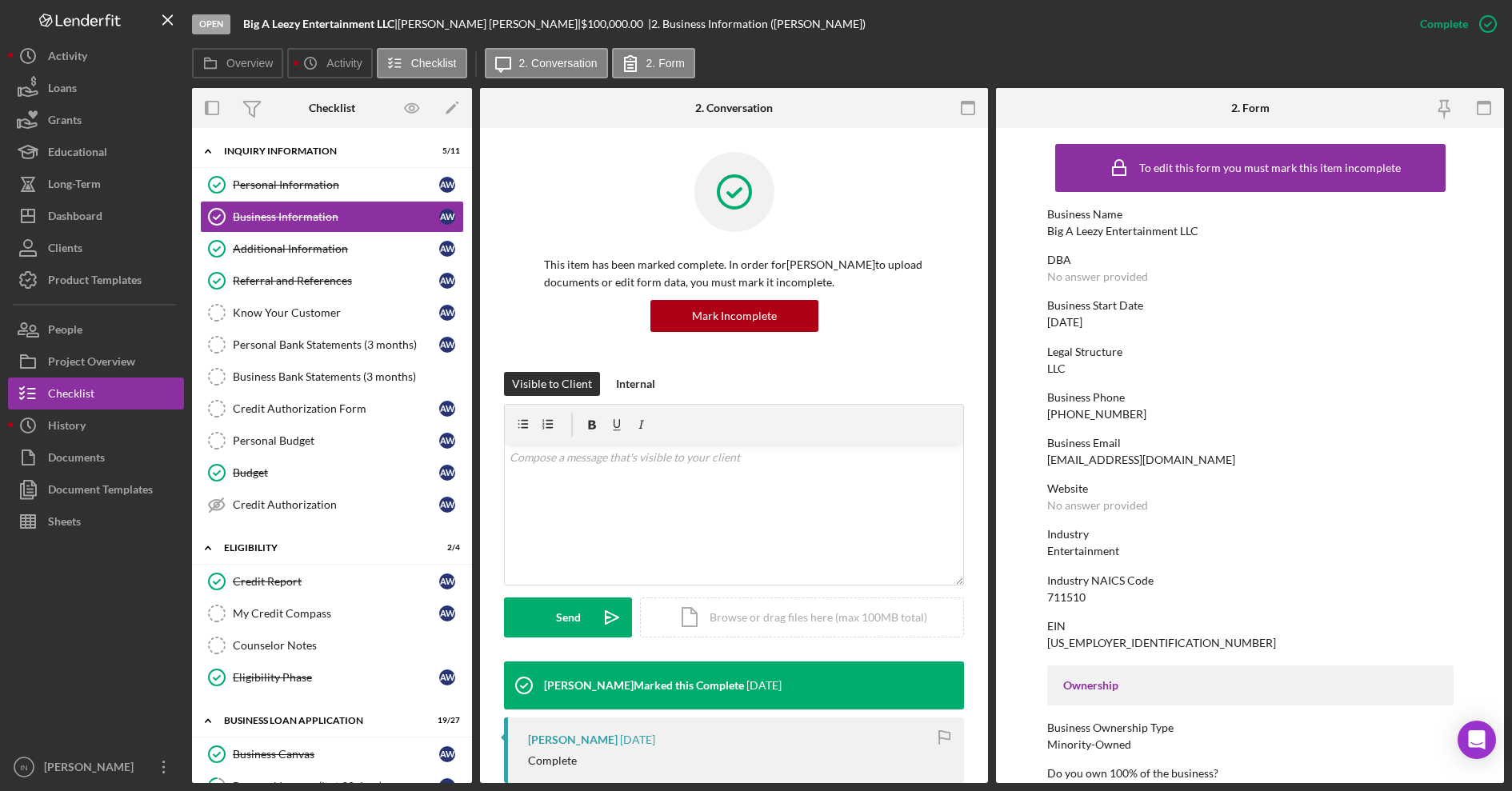
scroll to position [300, 0]
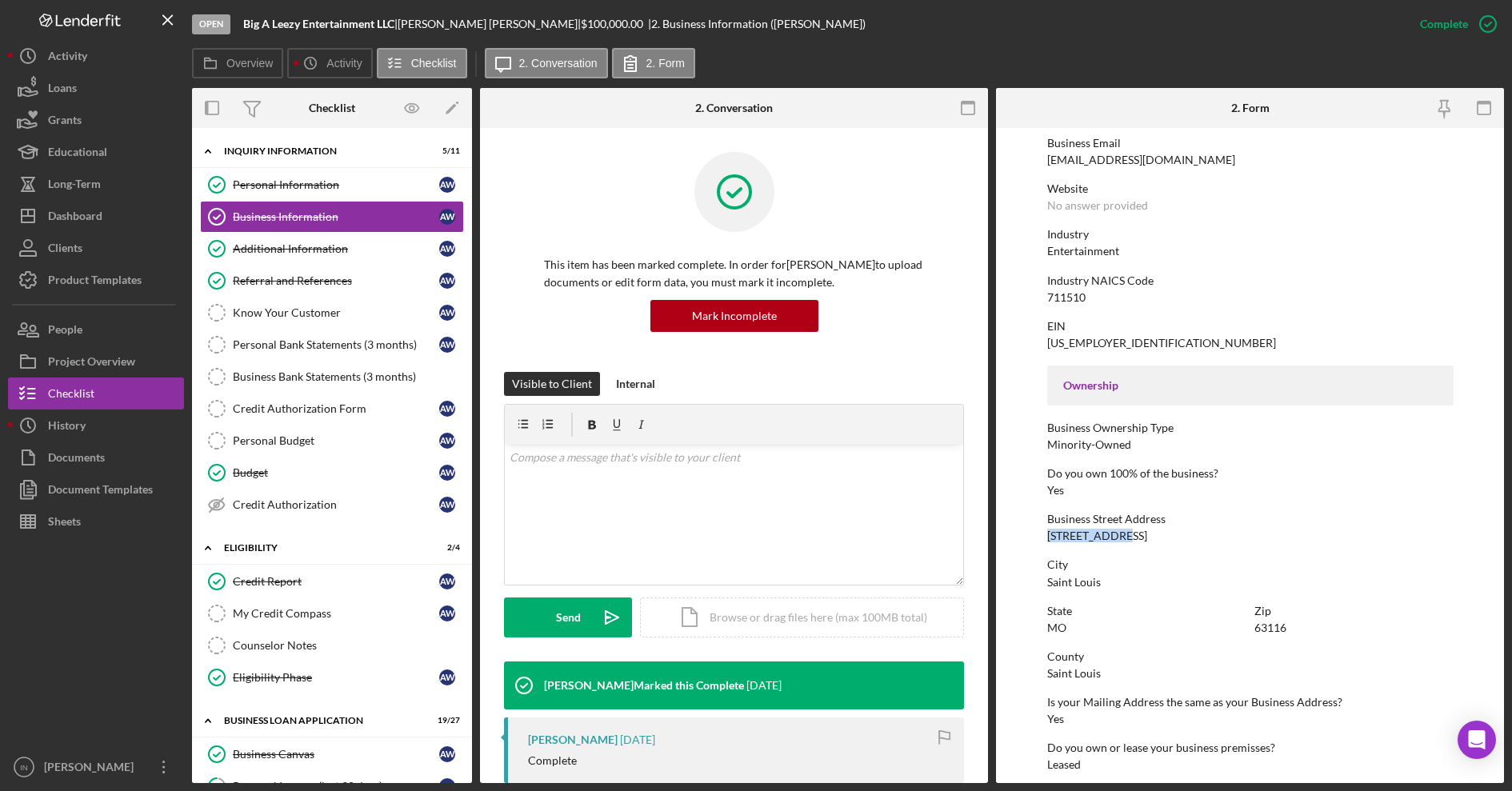
click at [1318, 547] on div "To edit this form you must mark this item incomplete Business Name Big A Leezy …" at bounding box center [1250, 431] width 407 height 1191
click at [314, 184] on div "Personal Information" at bounding box center [336, 184] width 206 height 13
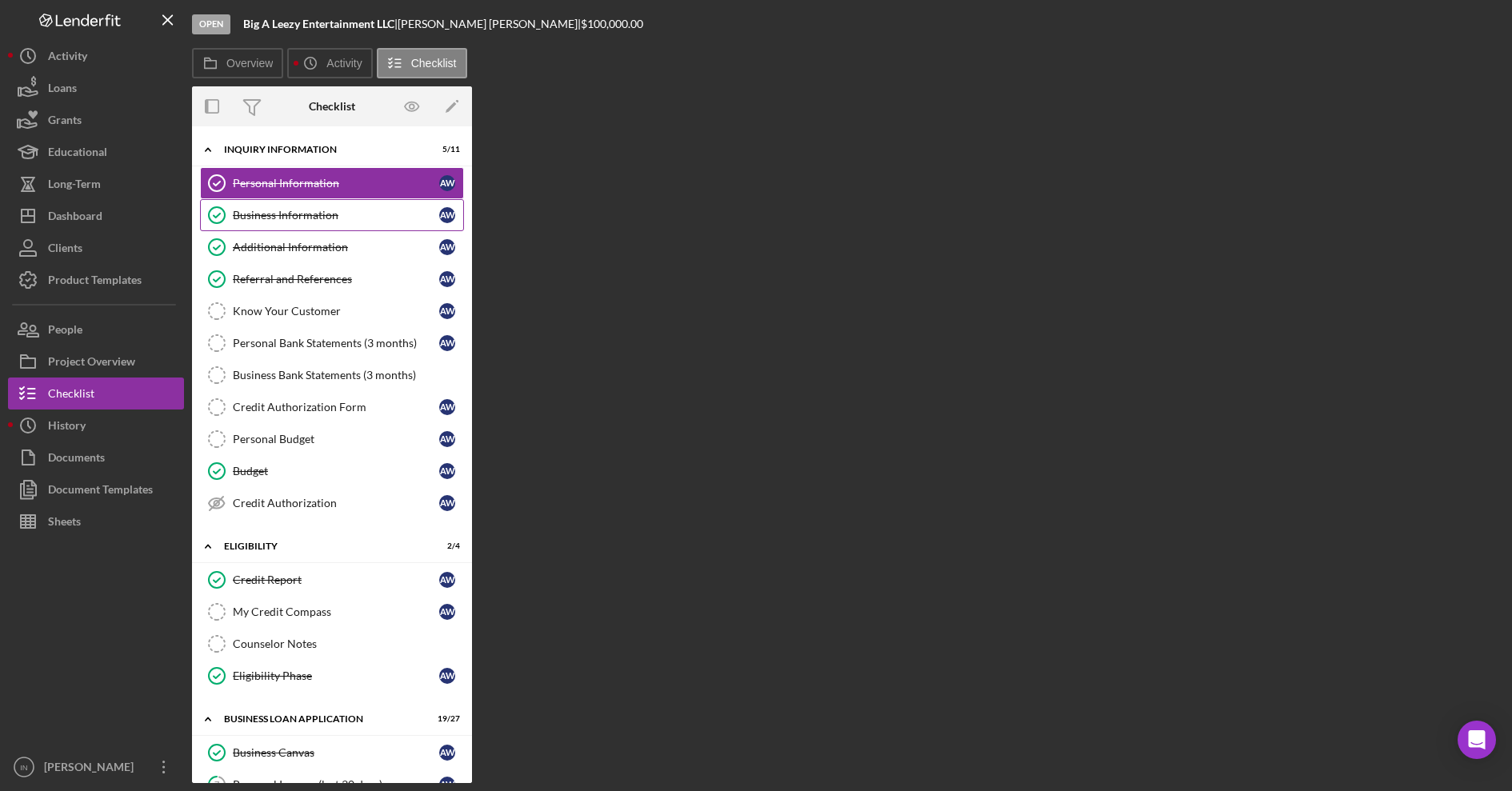
click at [311, 211] on div "Business Information" at bounding box center [336, 215] width 206 height 13
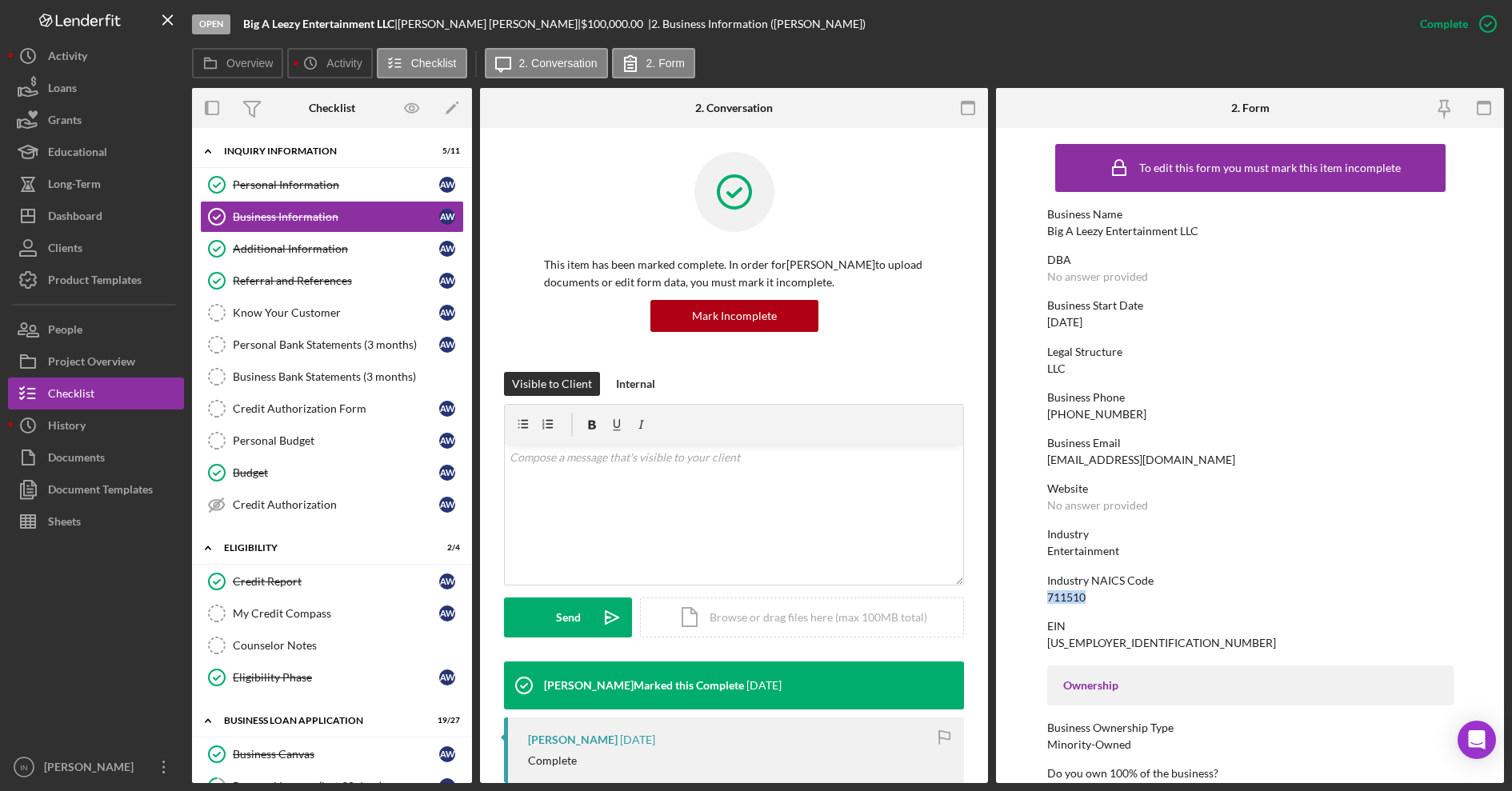
drag, startPoint x: 1089, startPoint y: 598, endPoint x: 1022, endPoint y: 602, distance: 67.1
click at [1022, 602] on form "To edit this form you must mark this item incomplete Business Name Big A Leezy …" at bounding box center [1249, 455] width 508 height 655
copy div "711510"
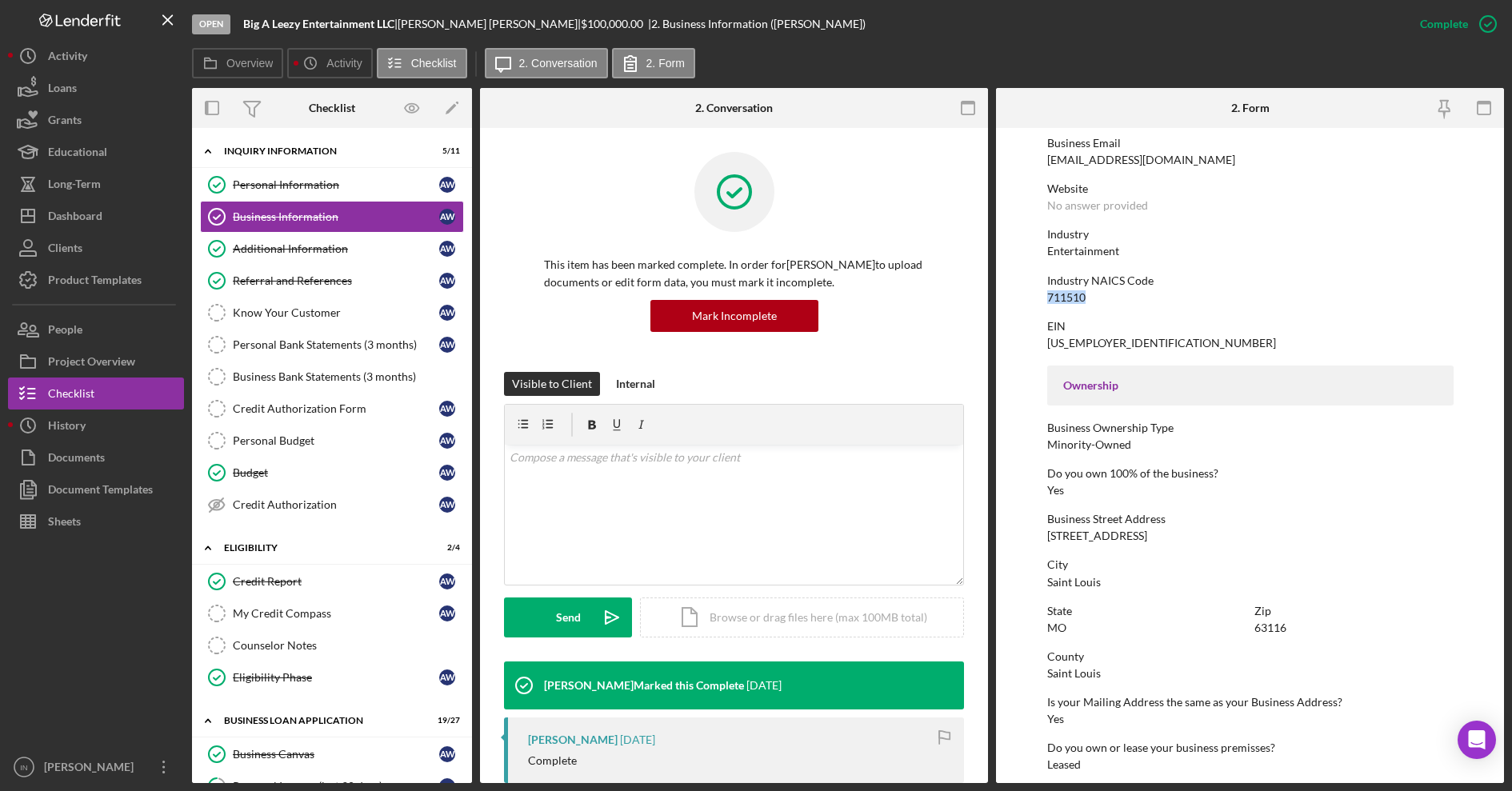
scroll to position [500, 0]
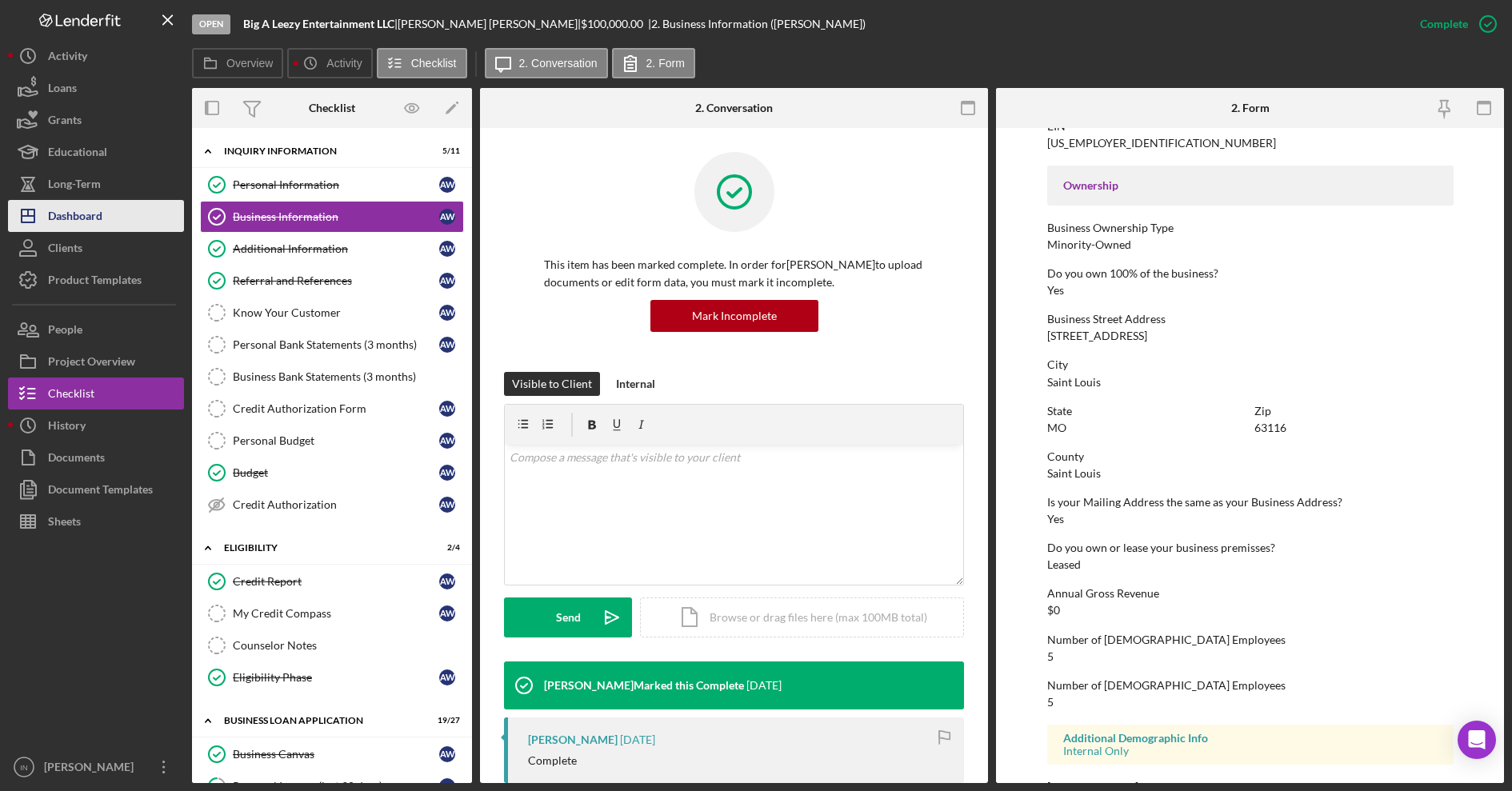
click at [88, 214] on div "Dashboard" at bounding box center [75, 218] width 54 height 36
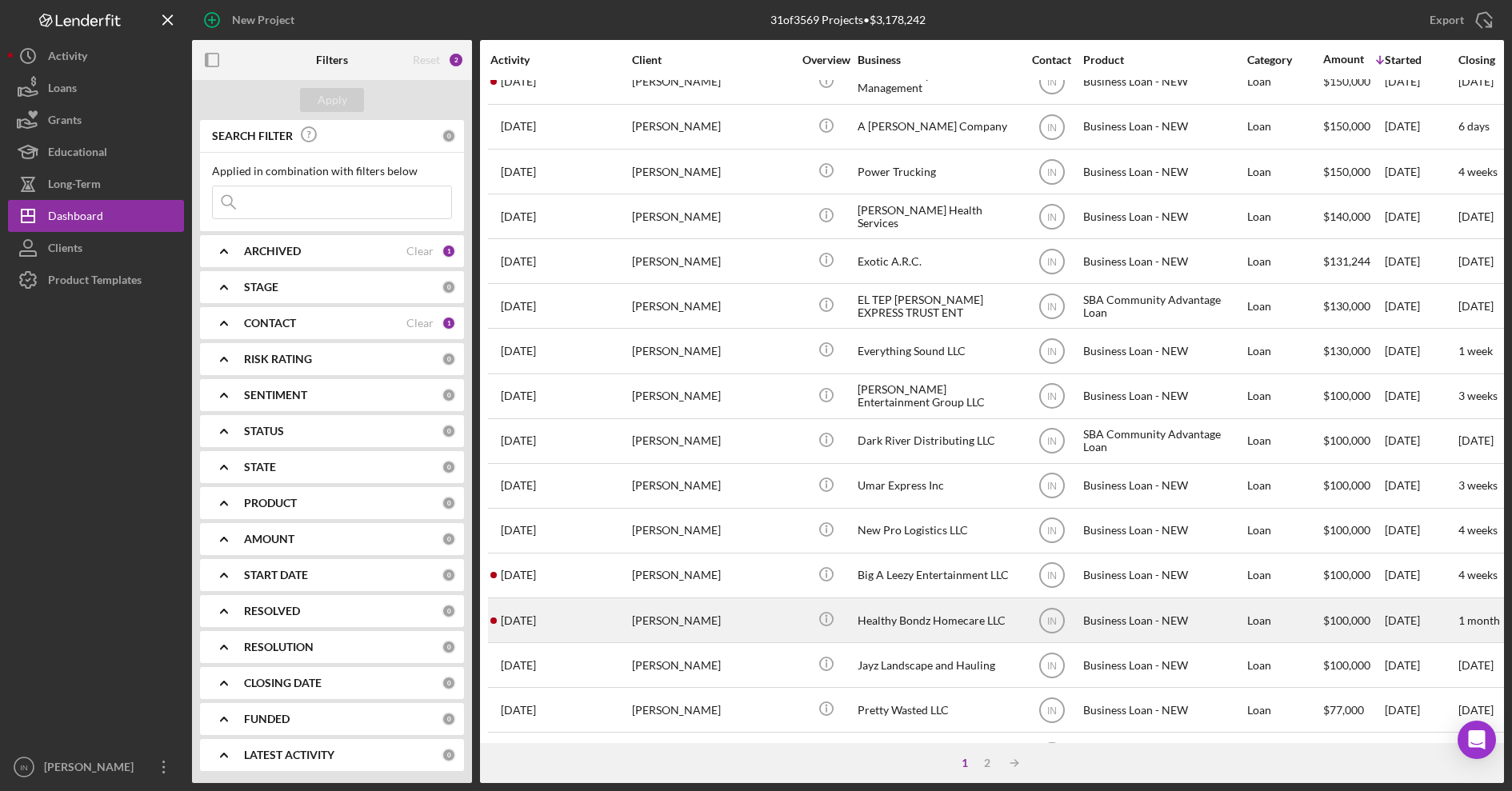
scroll to position [300, 0]
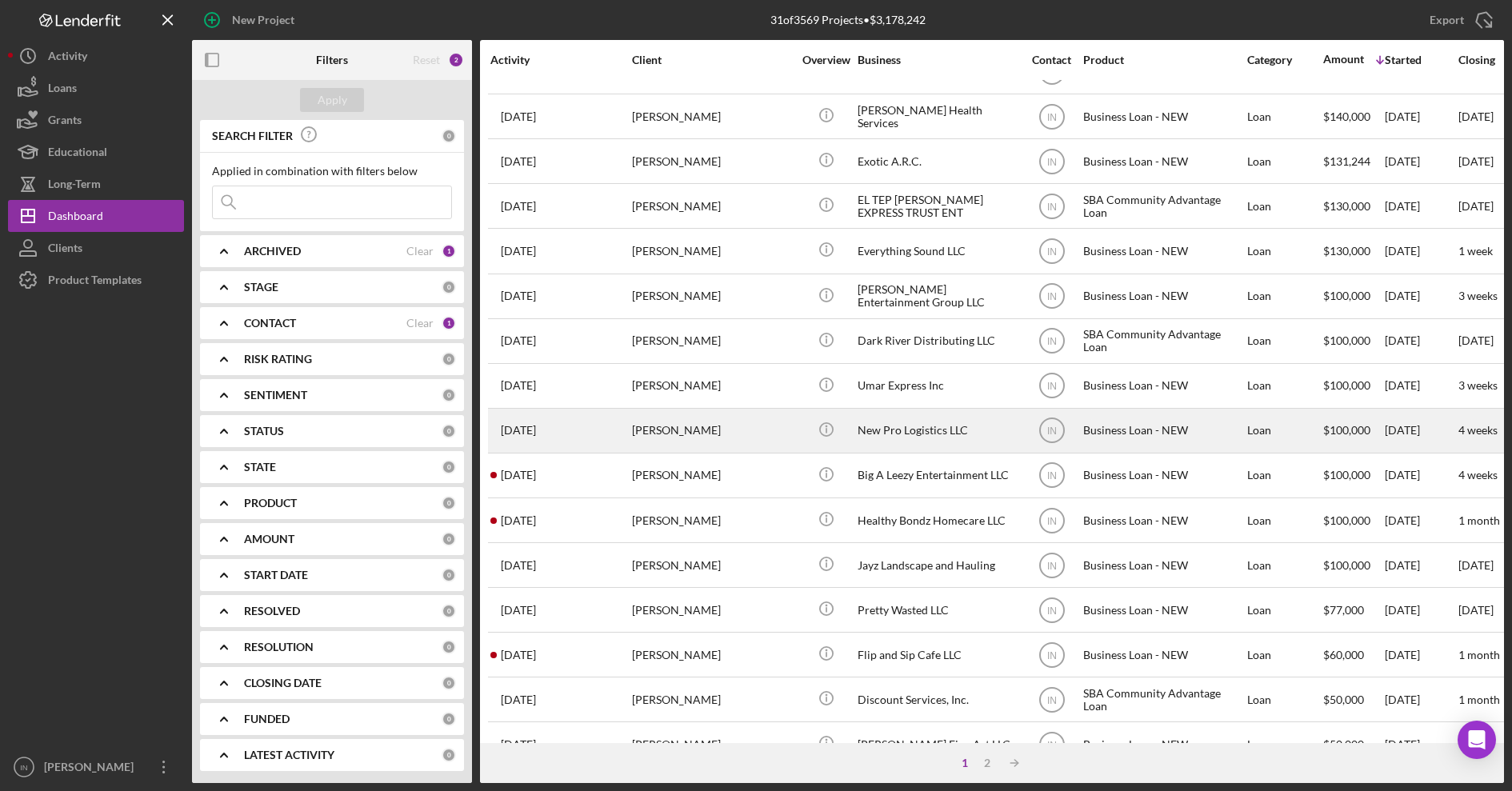
click at [761, 435] on div "[PERSON_NAME]" at bounding box center [711, 430] width 160 height 42
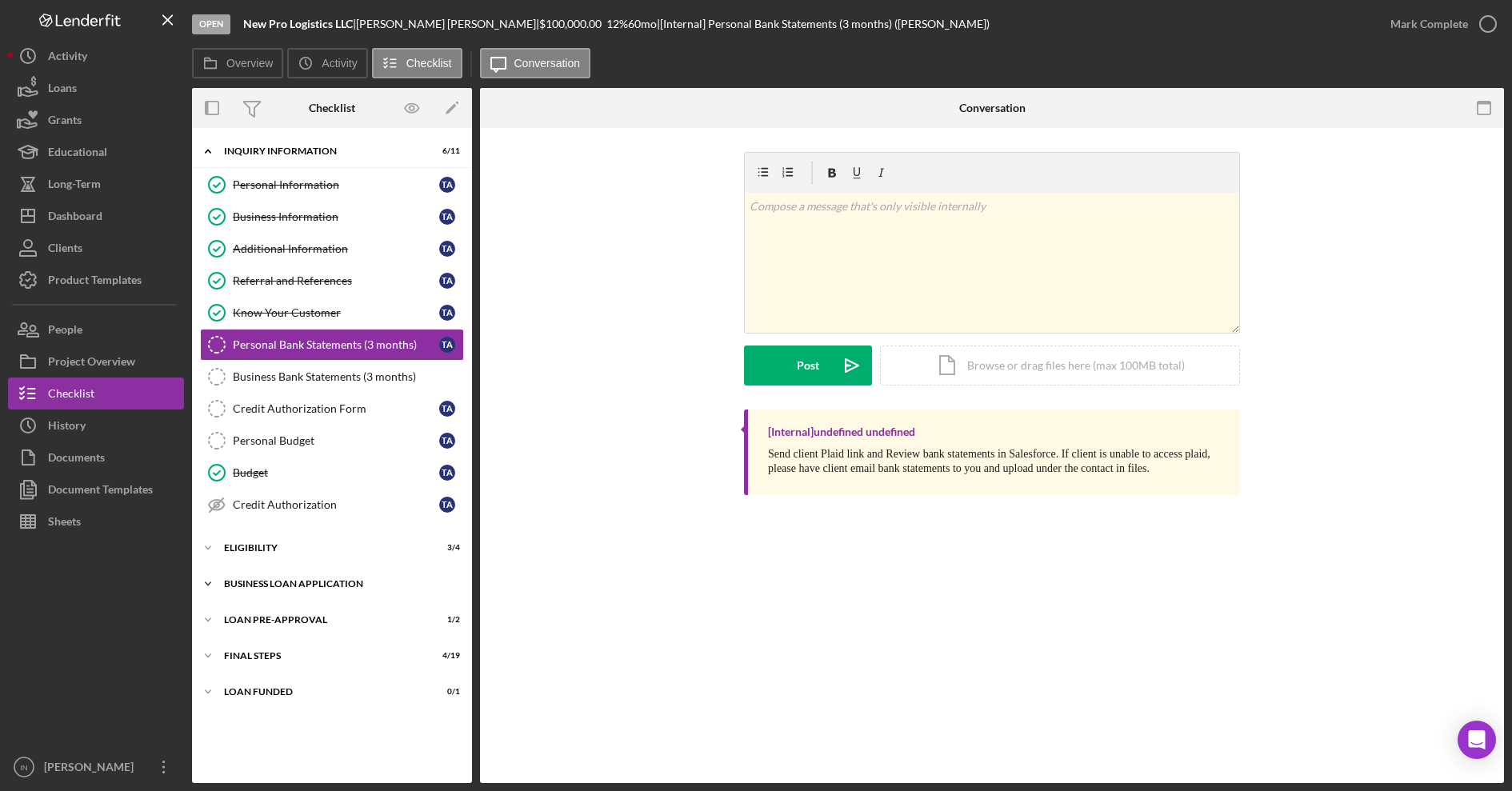
click at [314, 583] on div "BUSINESS LOAN APPLICATION" at bounding box center [337, 584] width 228 height 10
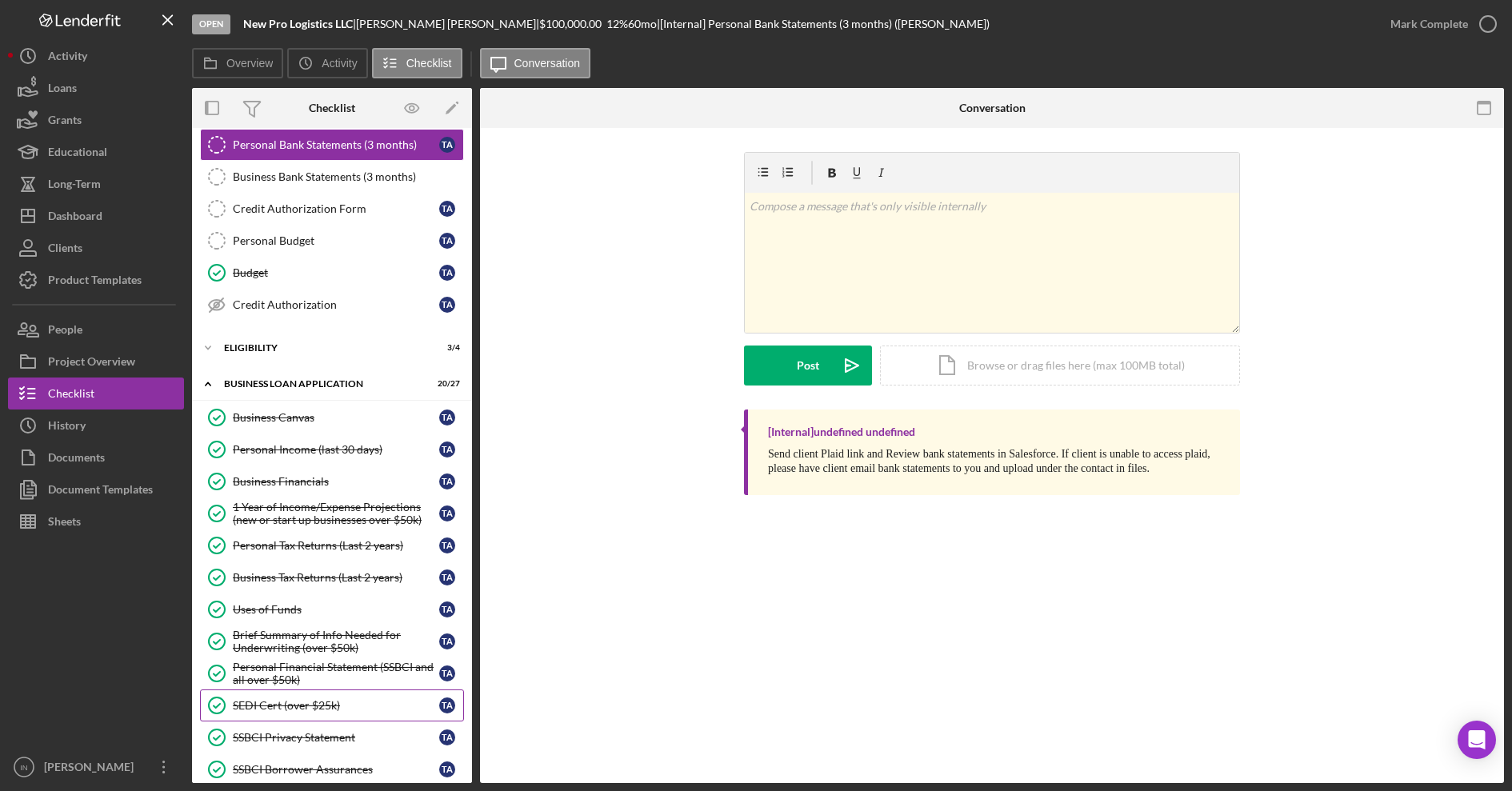
scroll to position [500, 0]
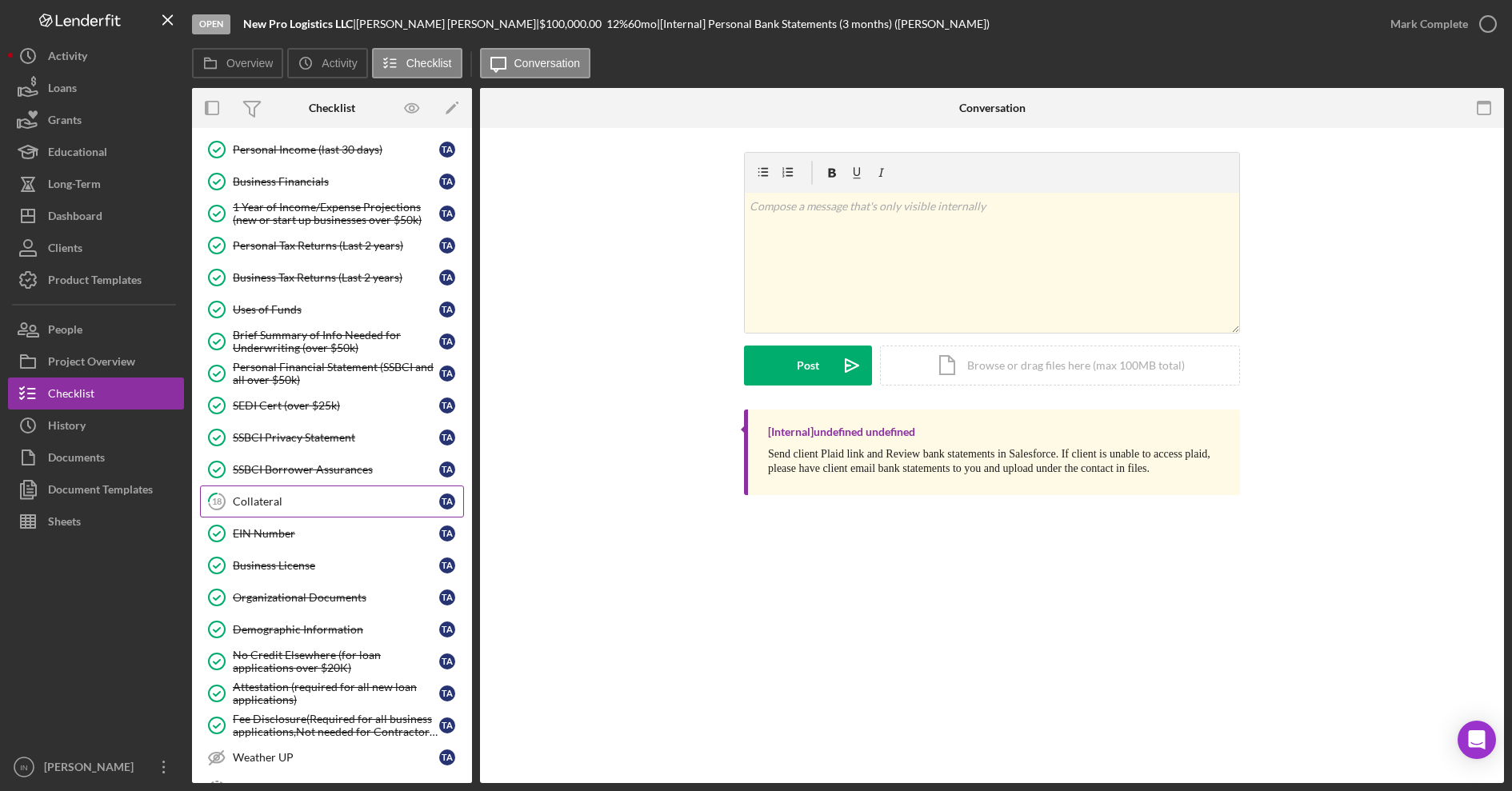
click at [259, 497] on div "Collateral" at bounding box center [336, 501] width 206 height 13
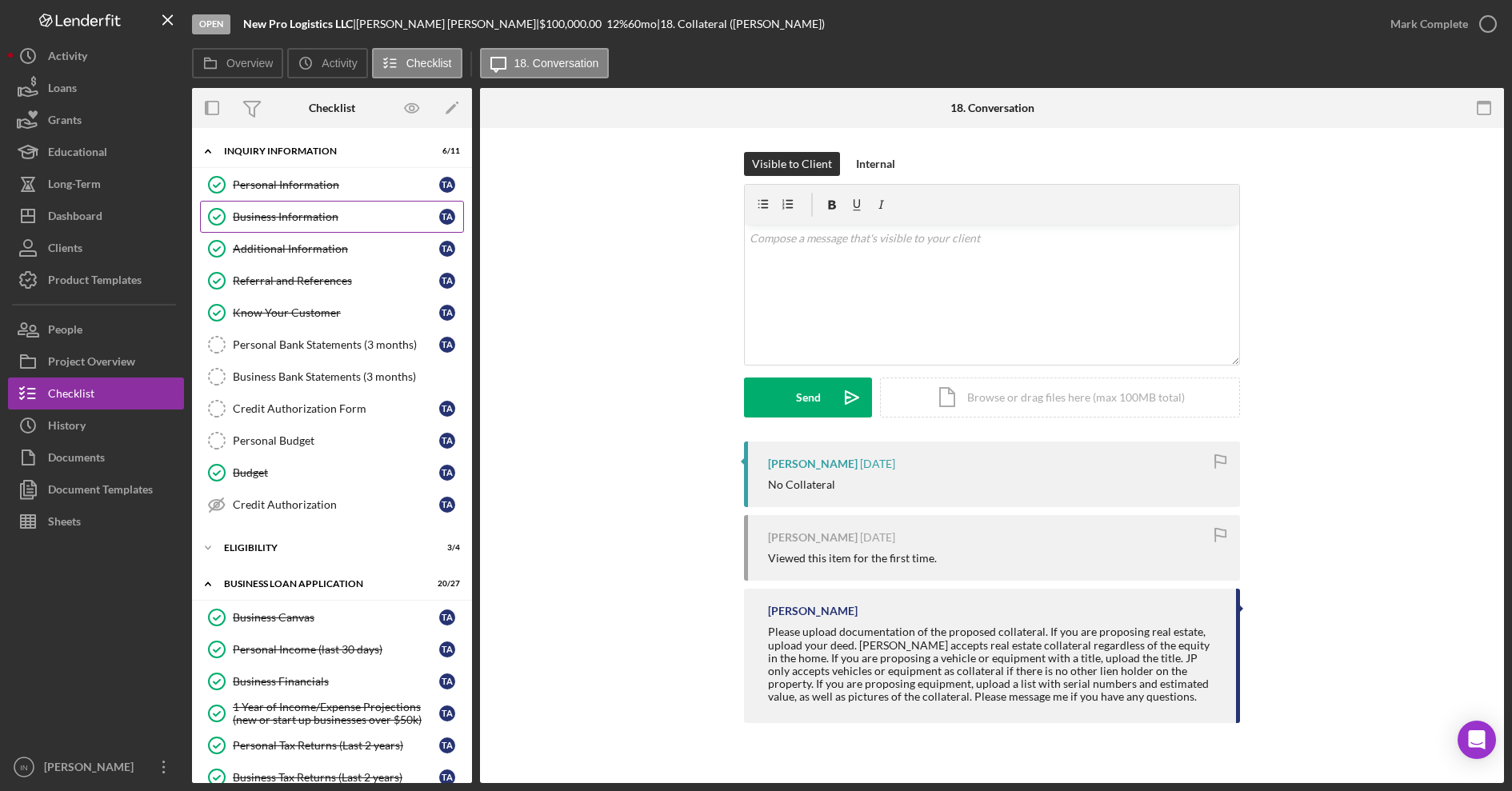
click at [309, 212] on div "Business Information" at bounding box center [336, 217] width 206 height 13
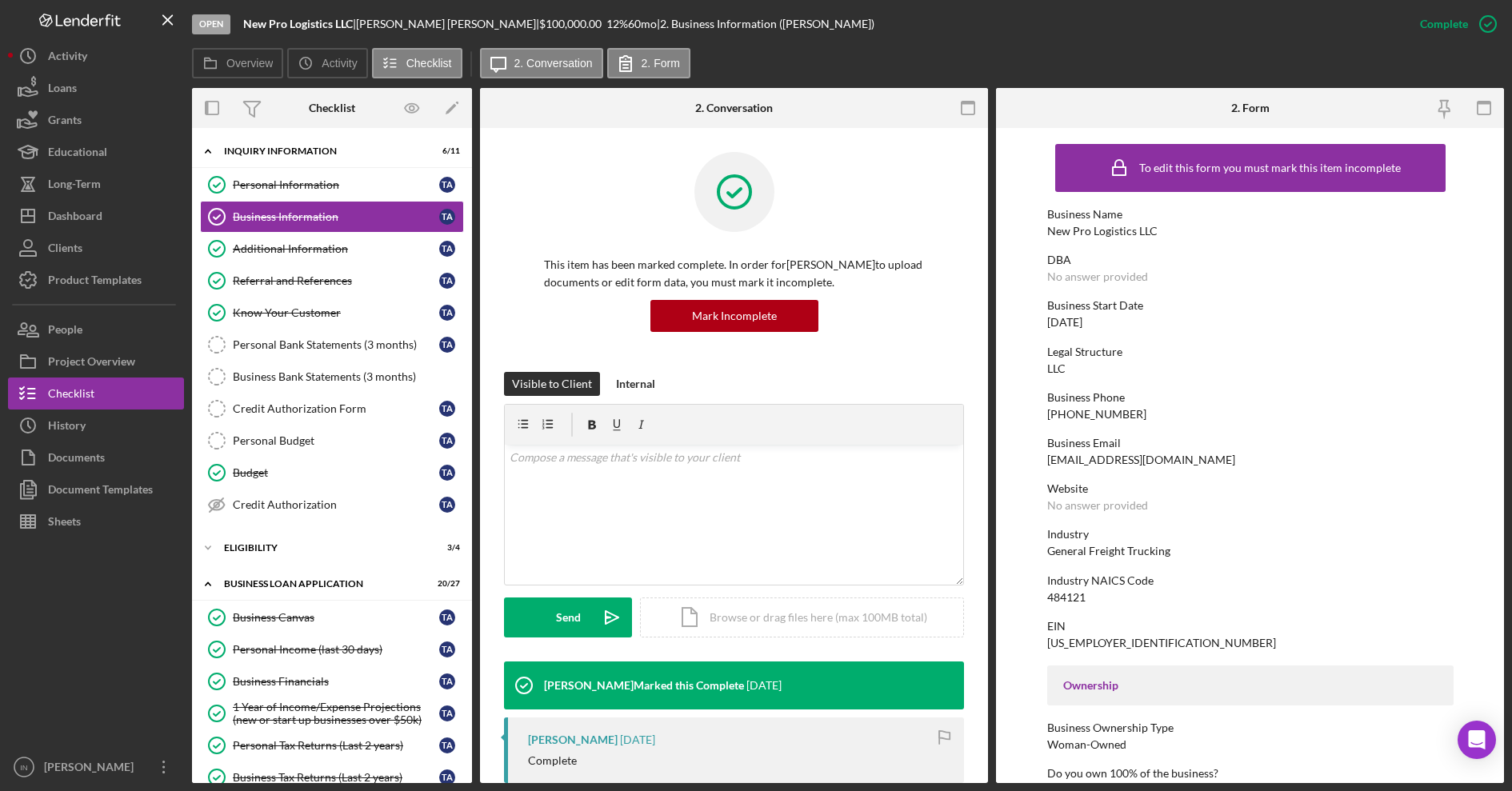
scroll to position [300, 0]
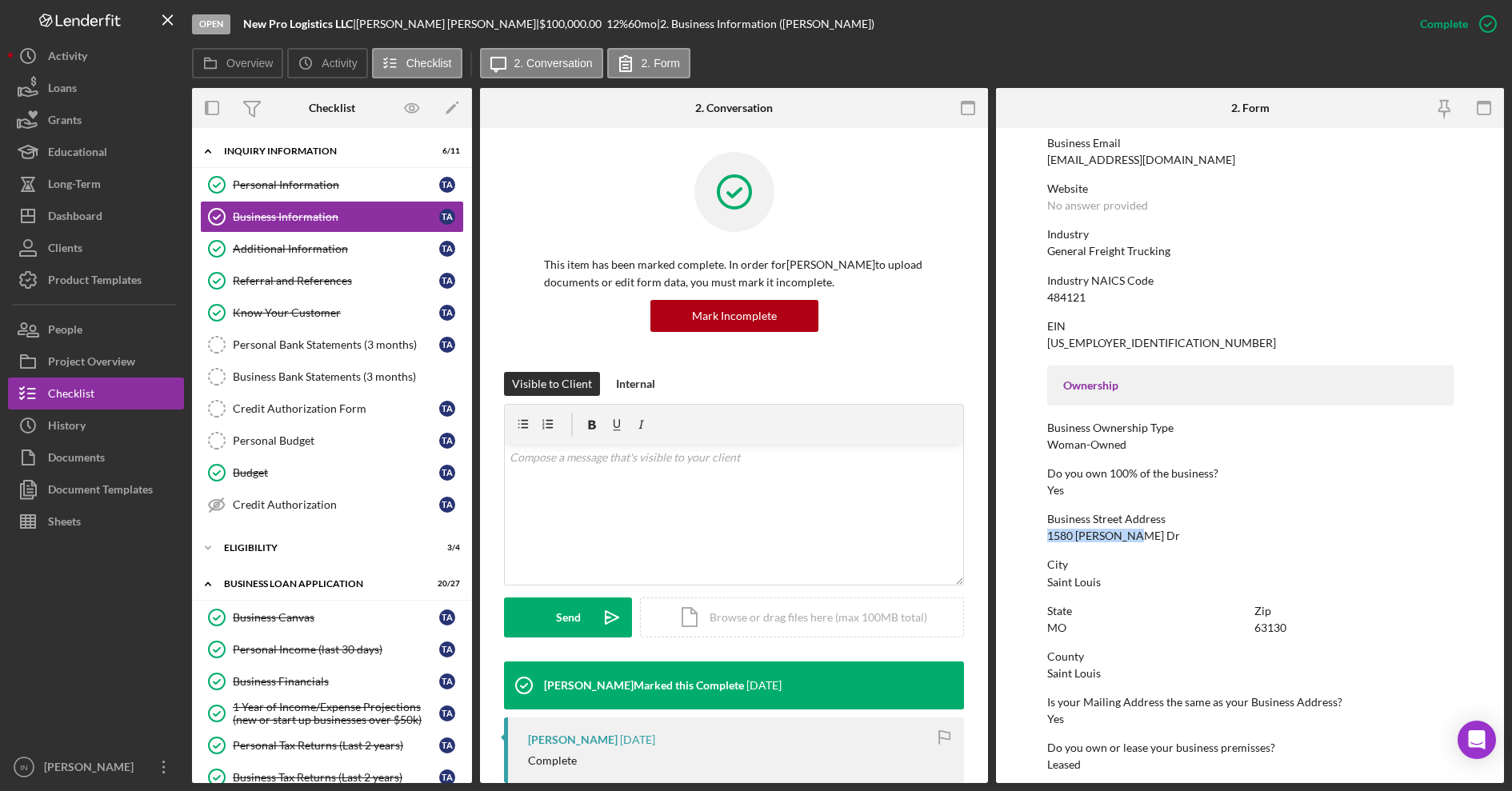
drag, startPoint x: 1131, startPoint y: 534, endPoint x: 1035, endPoint y: 540, distance: 96.2
click at [1035, 540] on form "To edit this form you must mark this item incomplete Business Name New Pro Logi…" at bounding box center [1249, 455] width 508 height 655
copy div "1580 Mendell Dr"
drag, startPoint x: 1291, startPoint y: 625, endPoint x: 1248, endPoint y: 625, distance: 43.0
click at [1248, 625] on div "State MO Zip 63130" at bounding box center [1250, 627] width 407 height 46
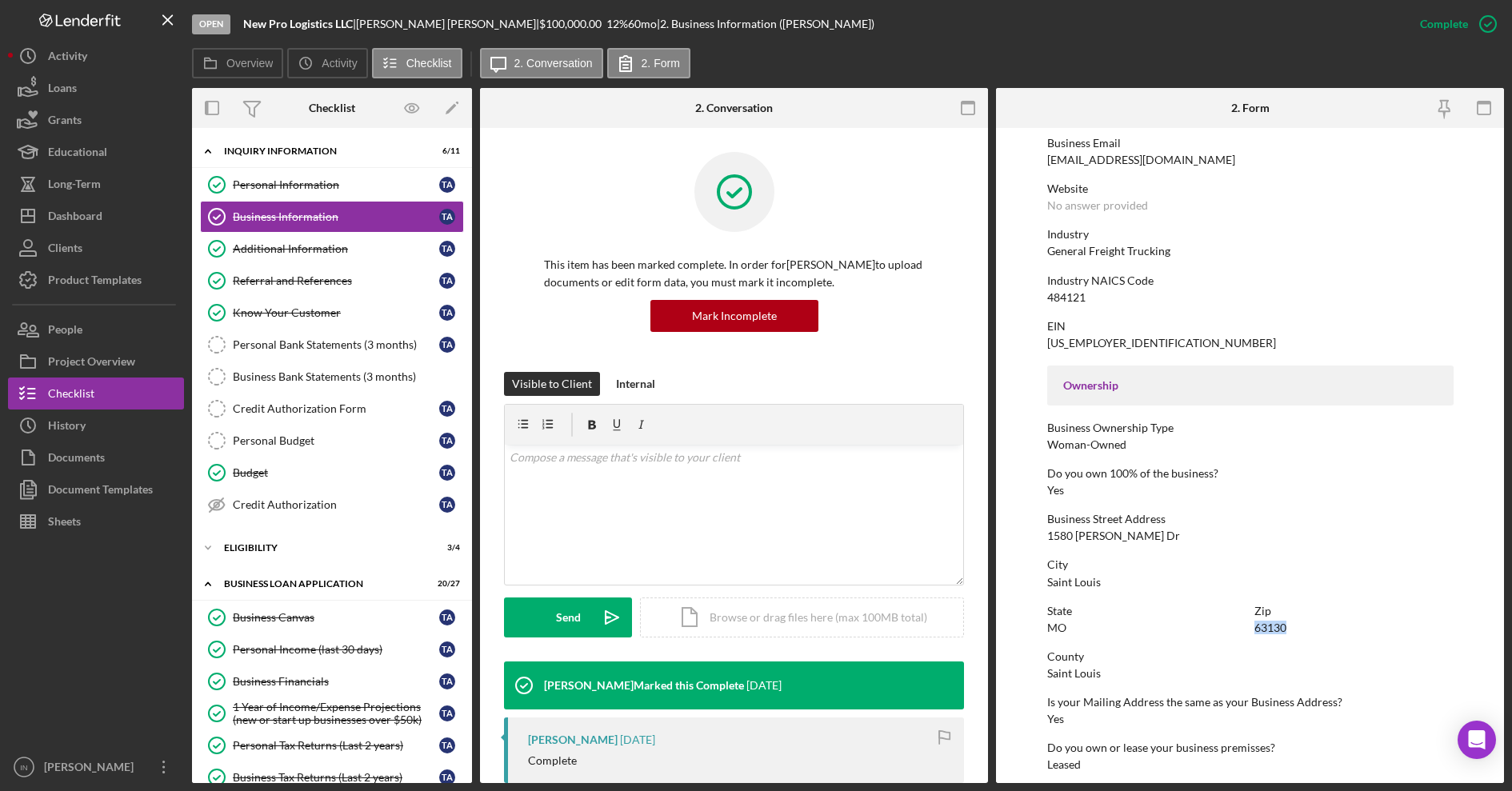
copy div "63130"
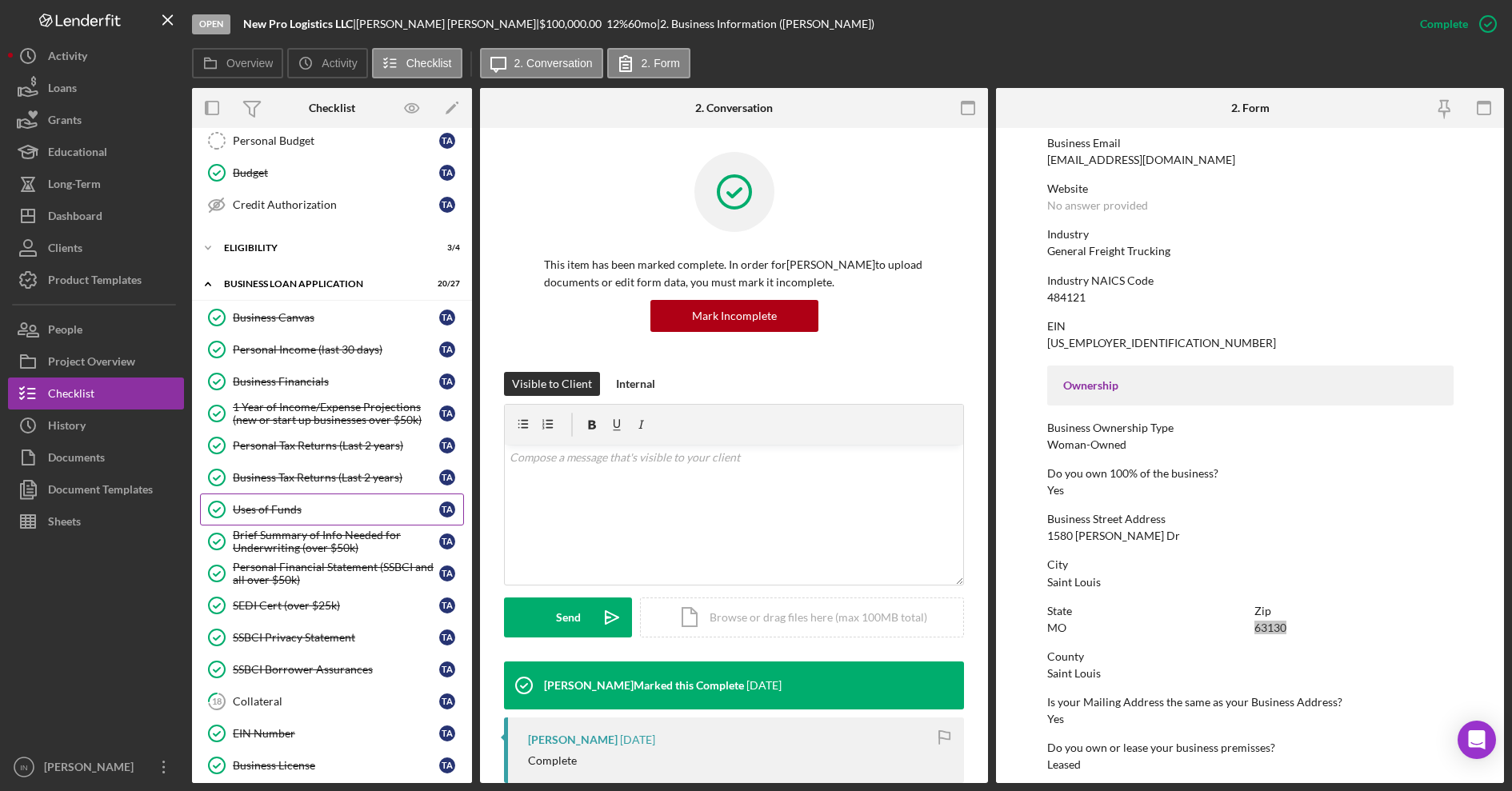
scroll to position [400, 0]
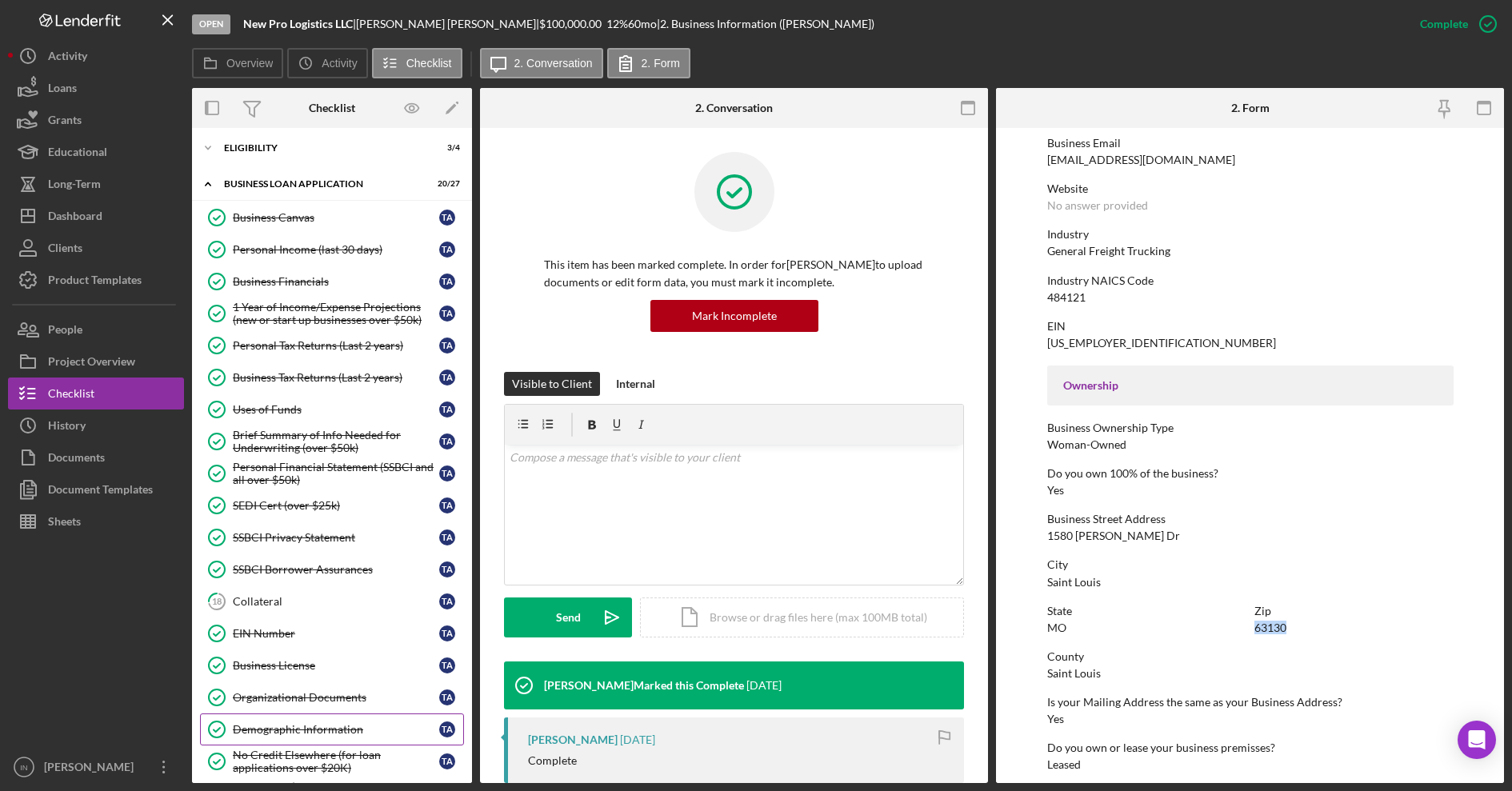
click at [300, 733] on div "Demographic Information" at bounding box center [336, 730] width 206 height 13
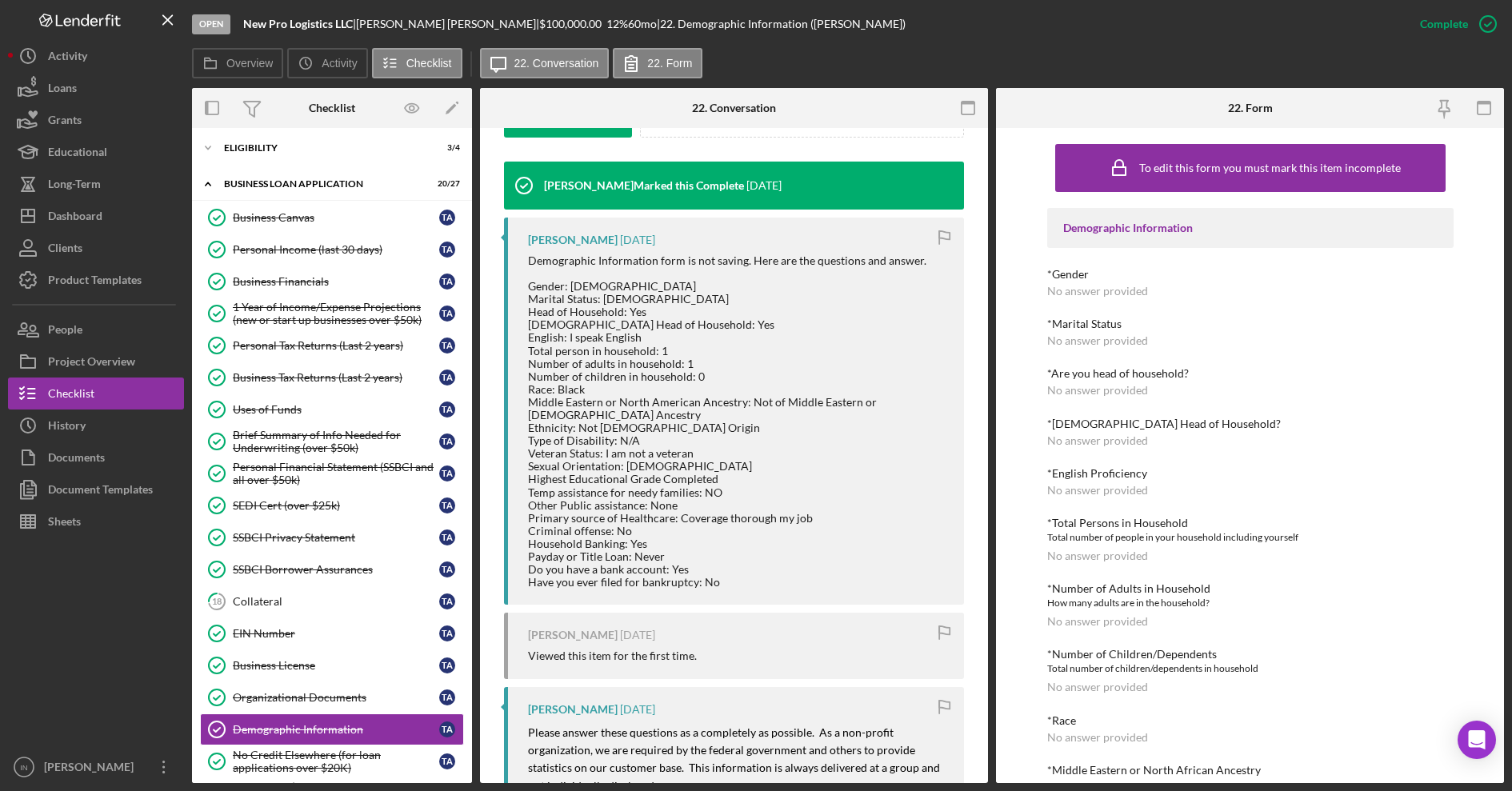
scroll to position [200, 0]
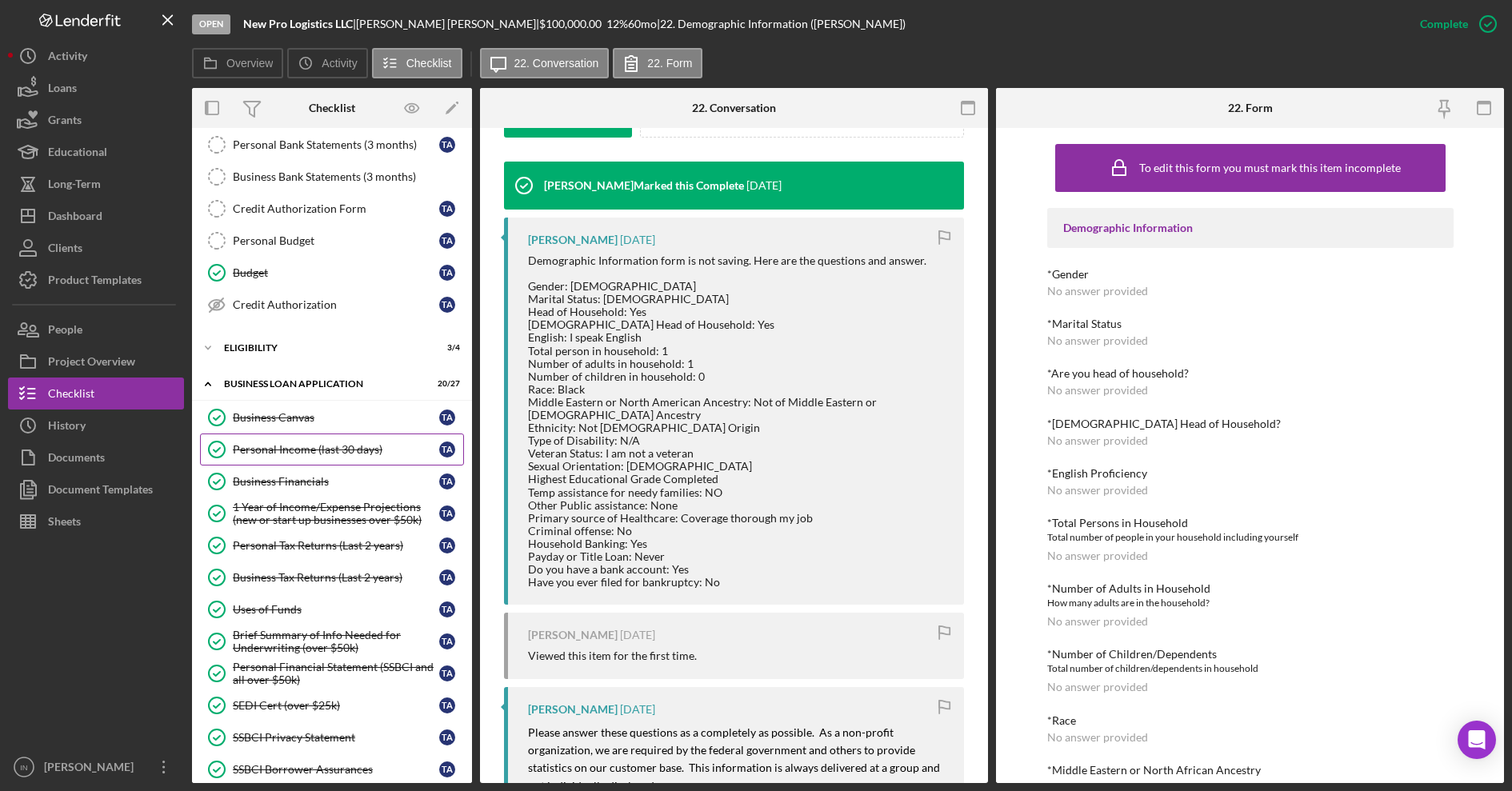
click at [328, 462] on link "Personal Income (last 30 days) Personal Income (last 30 days) T A" at bounding box center [331, 450] width 264 height 32
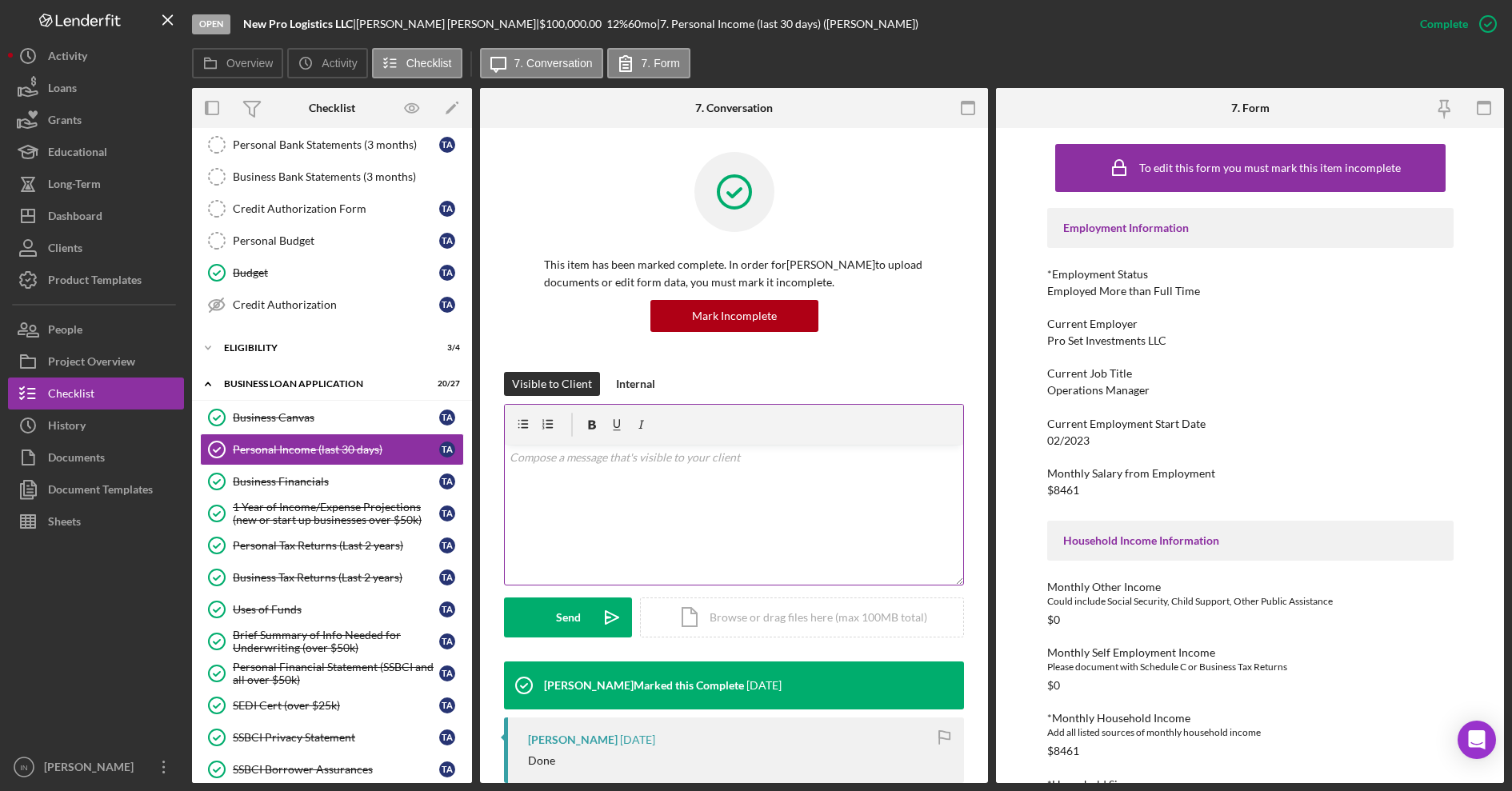
scroll to position [200, 0]
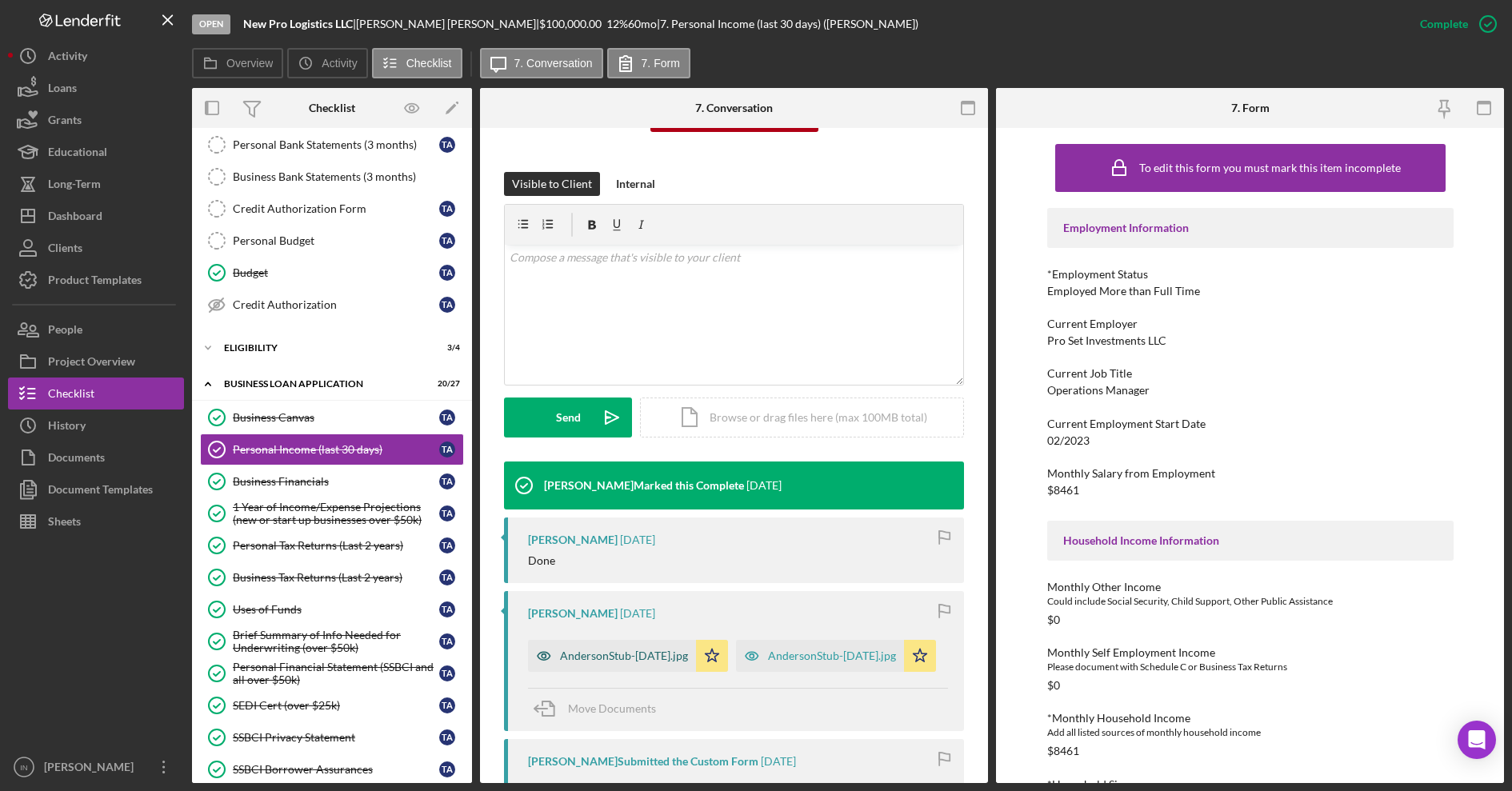
click at [606, 646] on div "AndersonStub-[DATE].jpg" at bounding box center [612, 656] width 168 height 32
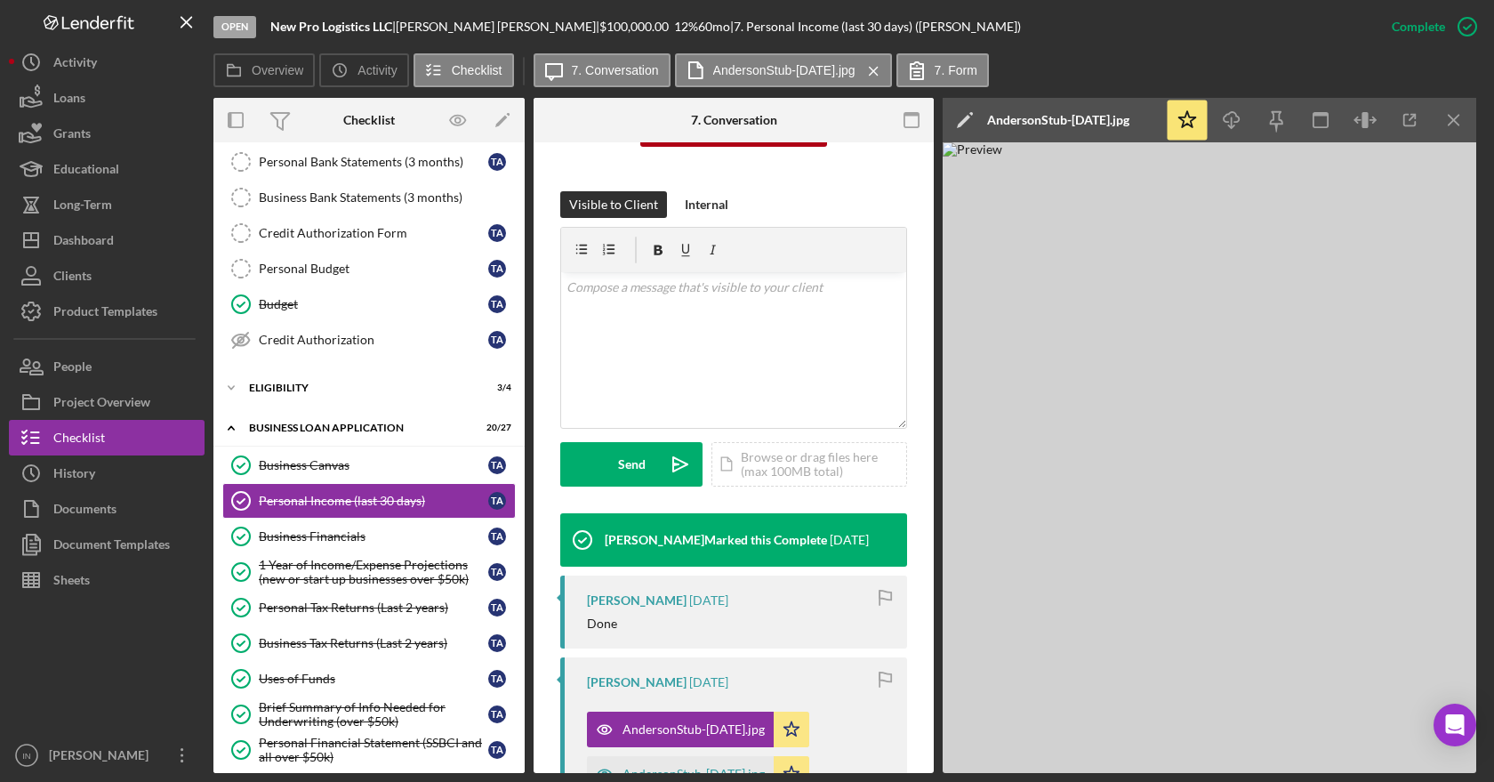
scroll to position [439, 0]
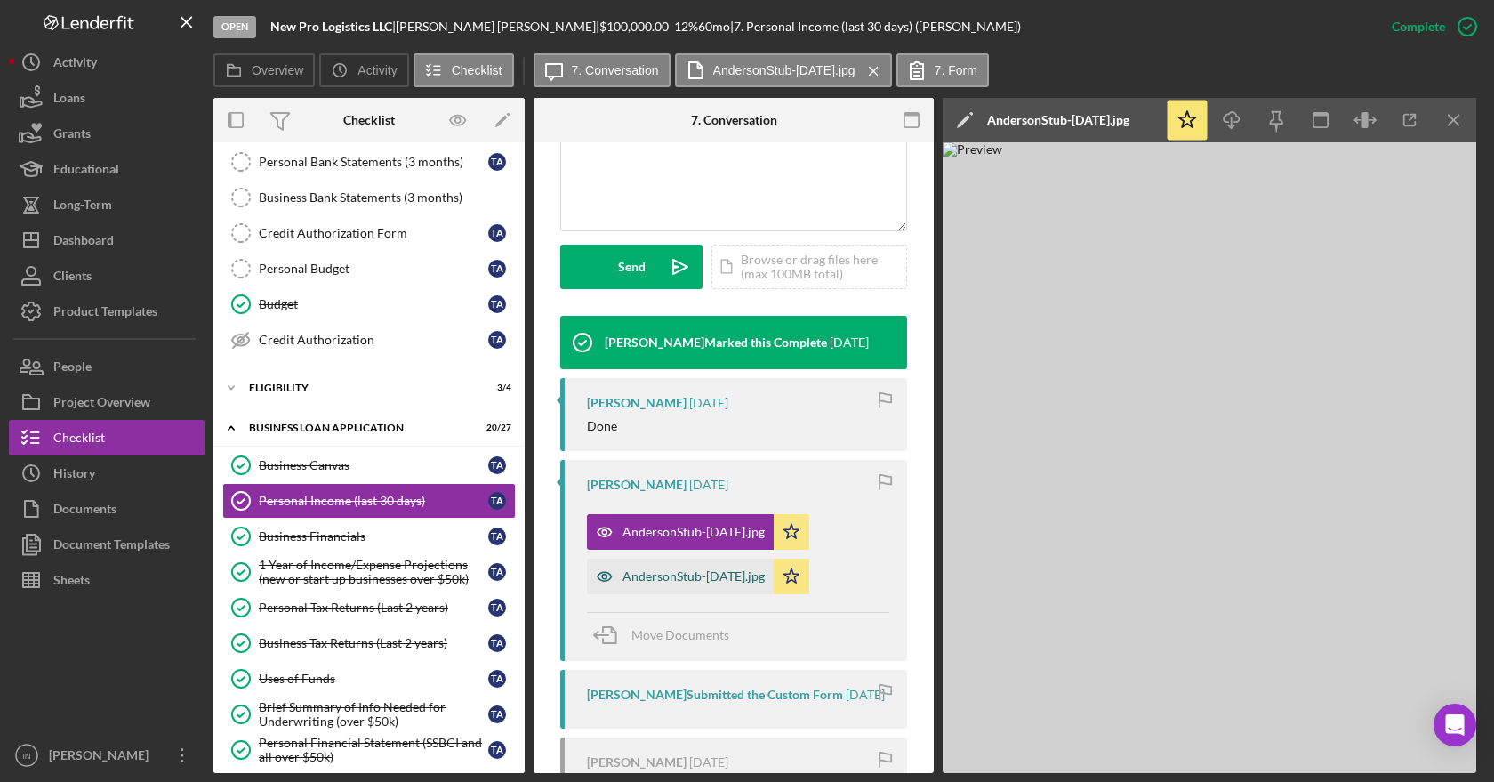
click at [694, 576] on div "AndersonStub-[DATE].jpg" at bounding box center [693, 576] width 142 height 14
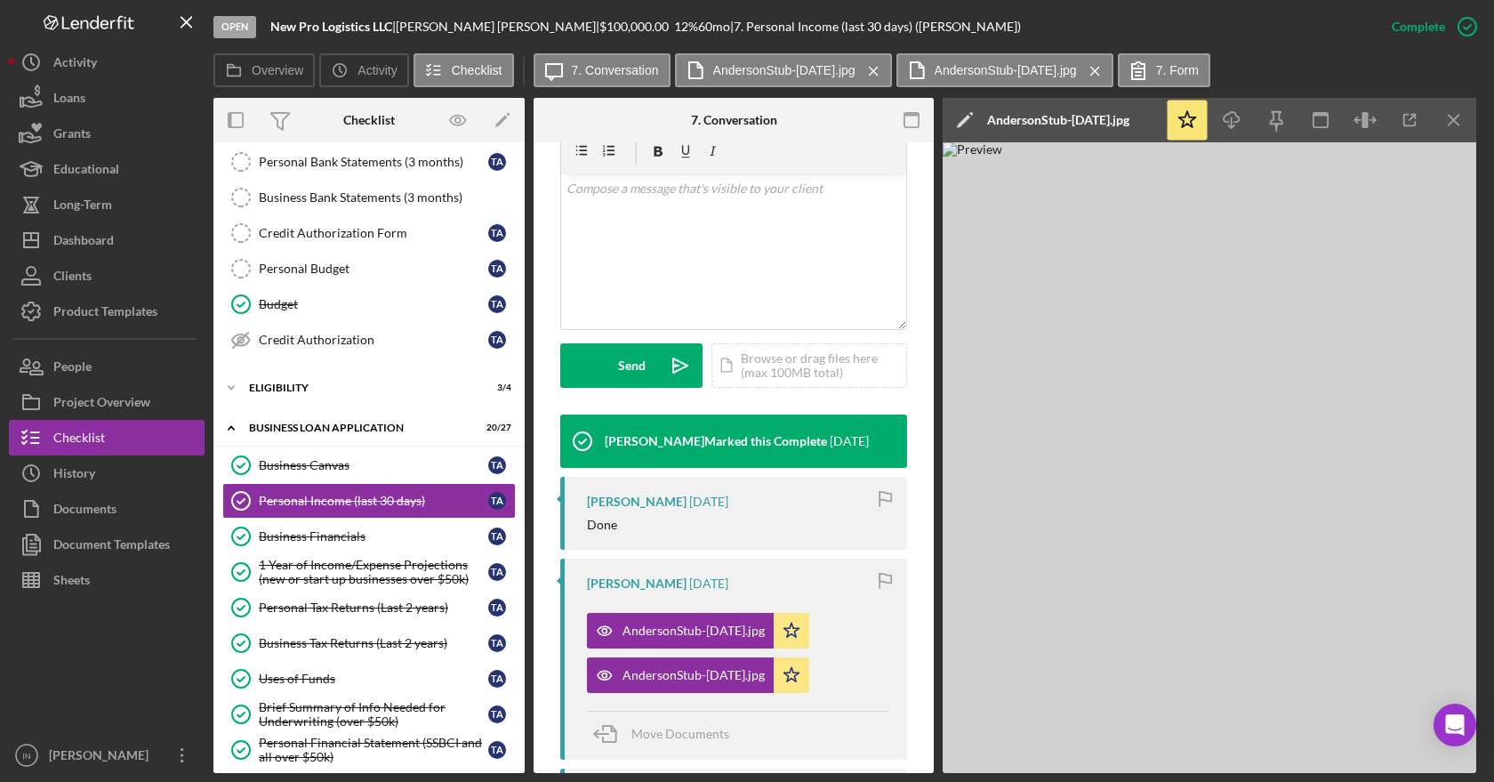
scroll to position [242, 0]
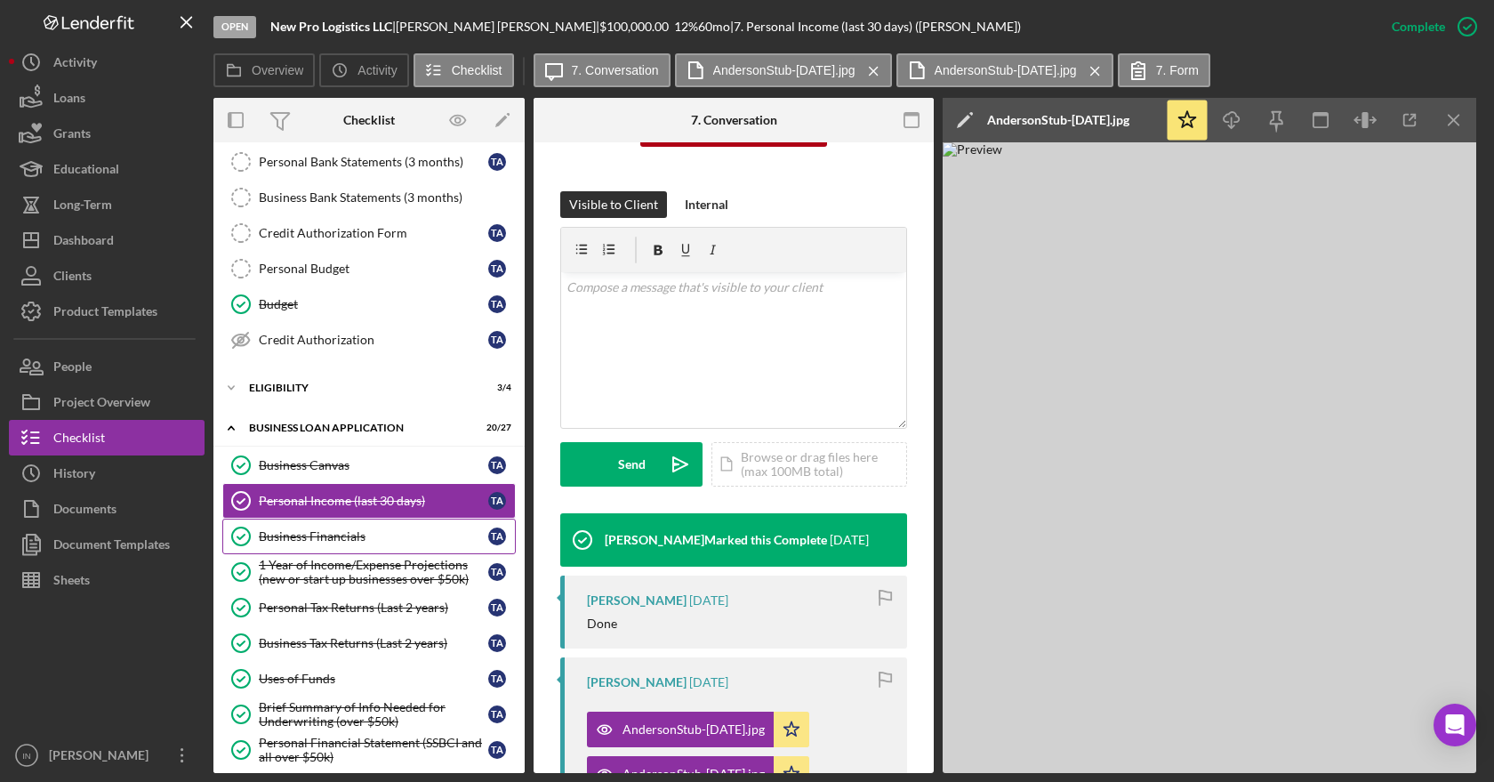
click at [309, 533] on div "Business Financials" at bounding box center [373, 536] width 229 height 14
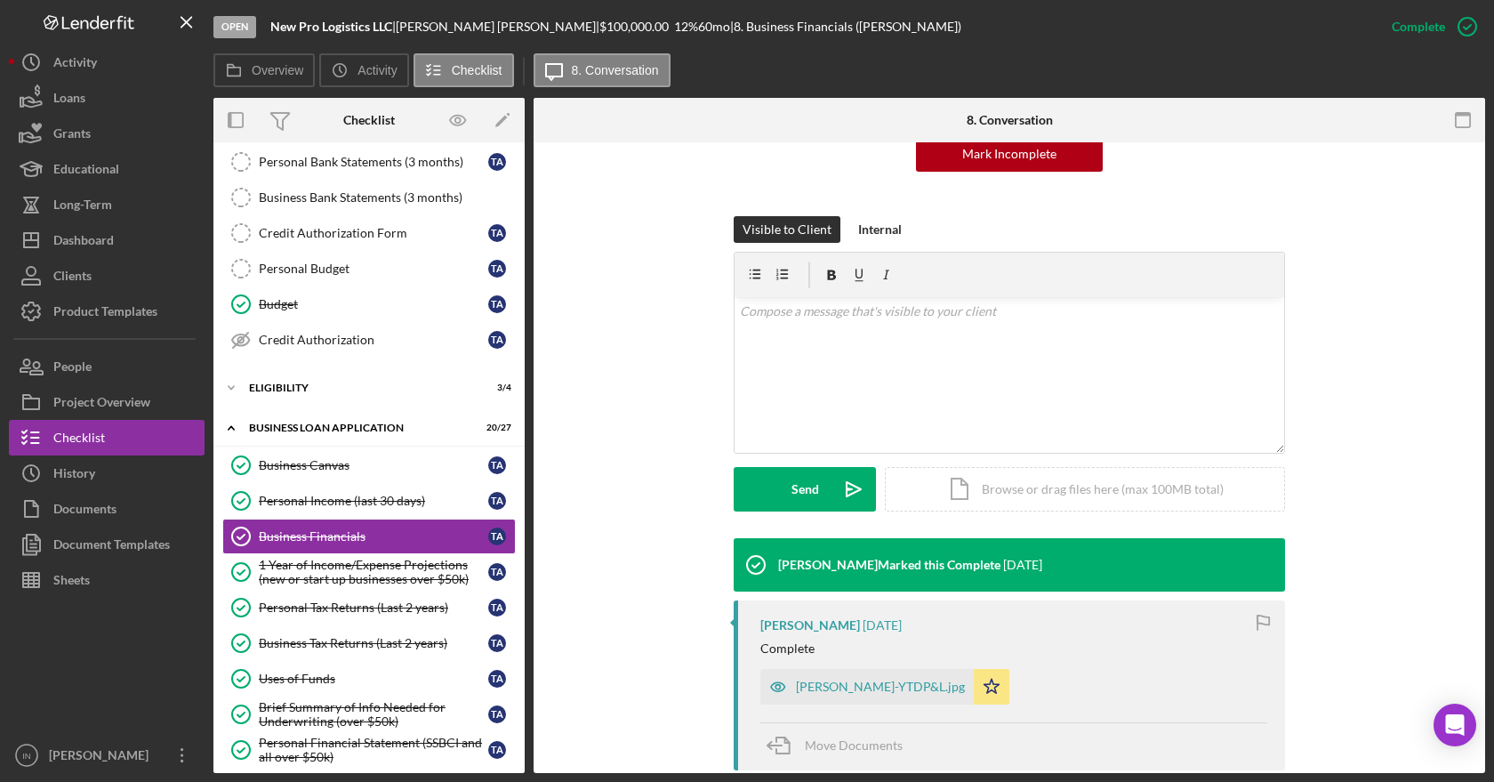
scroll to position [296, 0]
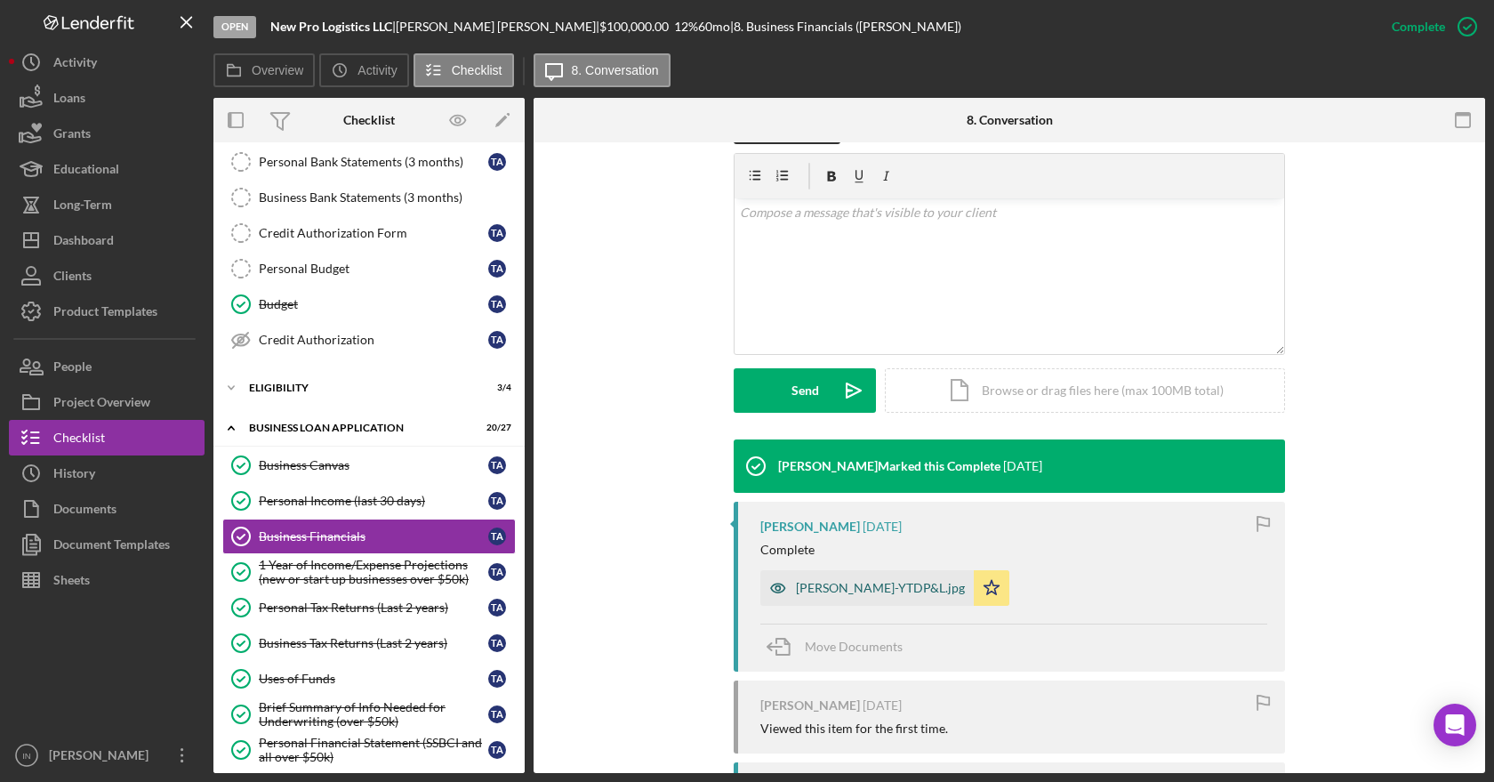
click at [815, 600] on div "Anderson-YTDP&L.jpg" at bounding box center [866, 588] width 213 height 36
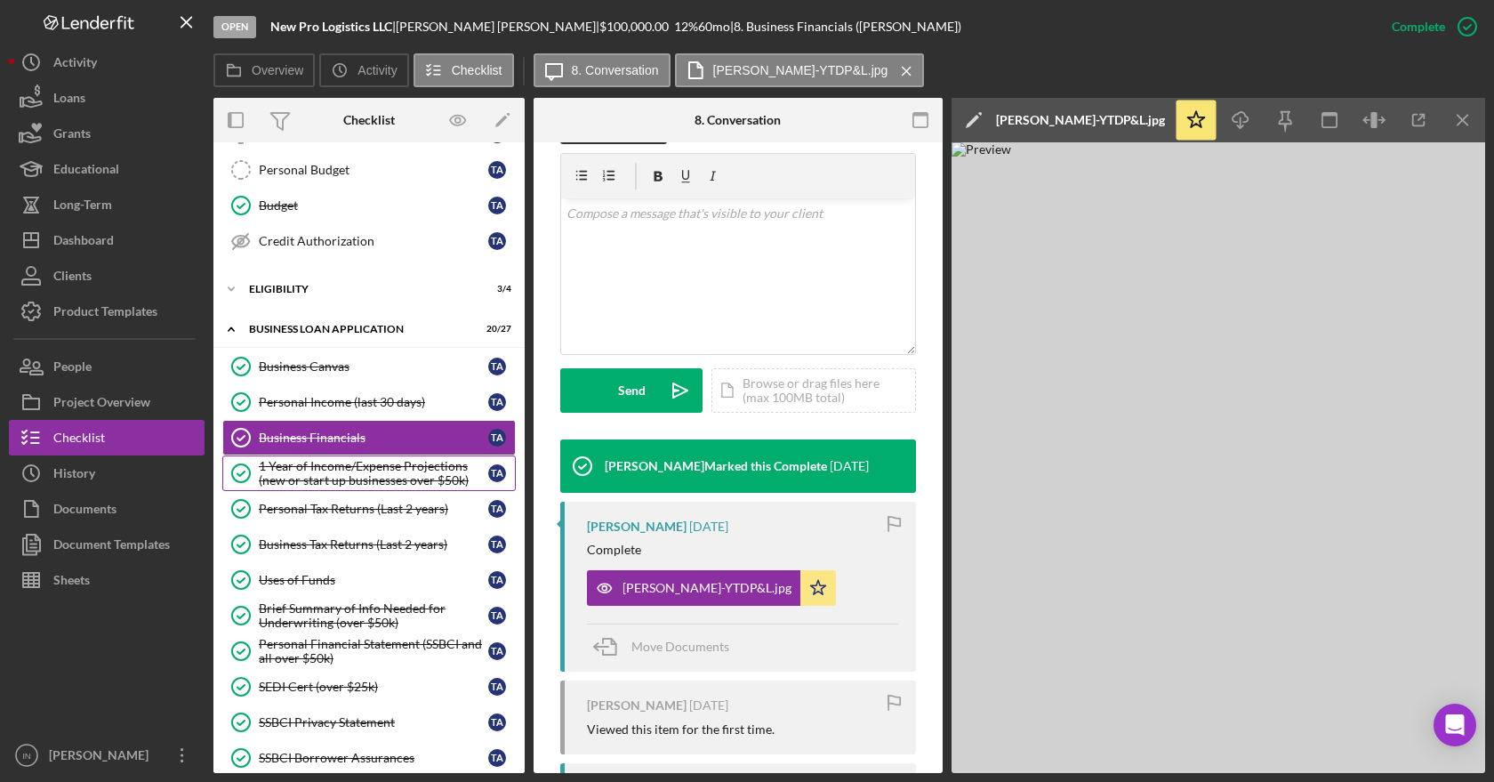
scroll to position [420, 0]
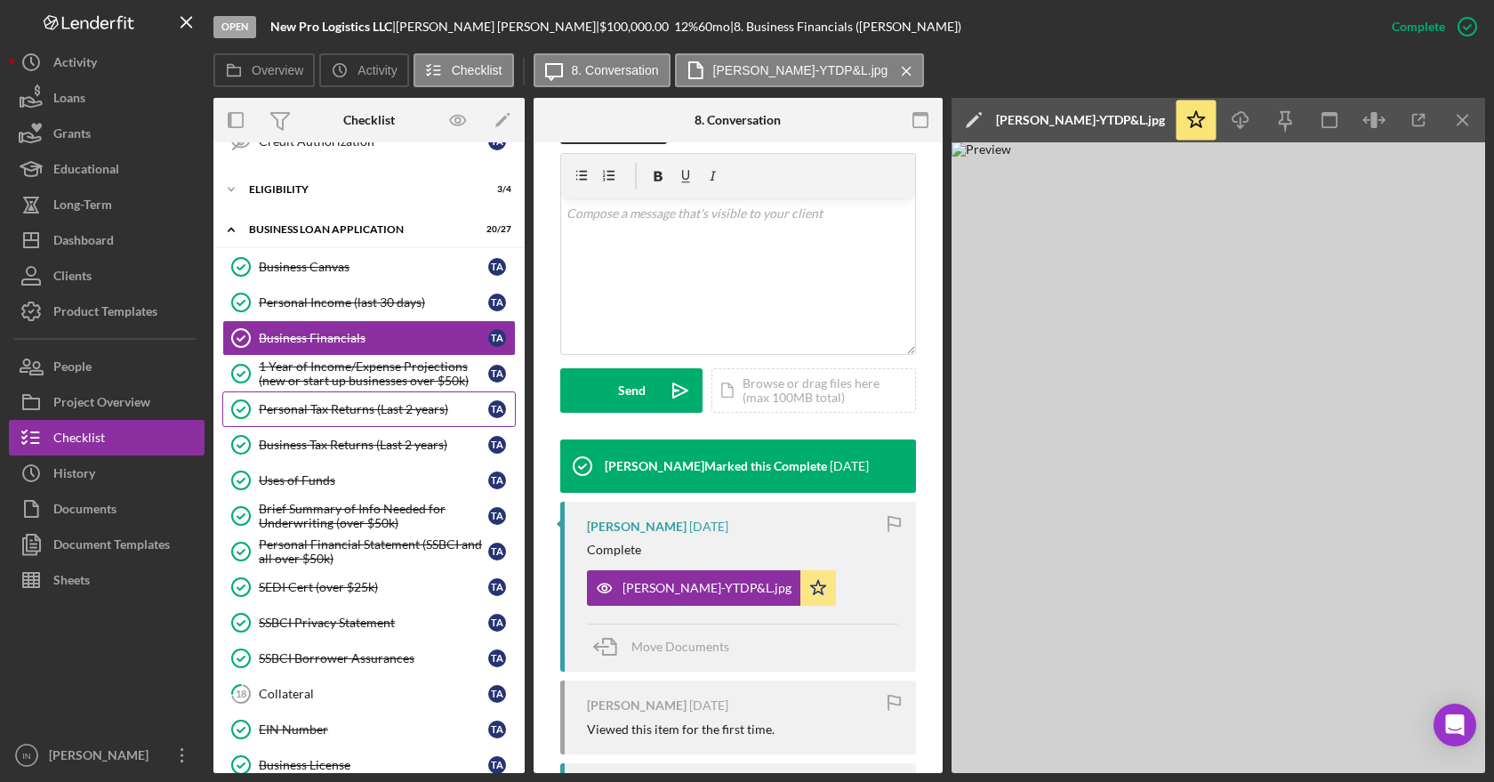
click at [349, 413] on link "Personal Tax Returns (Last 2 years) Personal Tax Returns (Last 2 years) T A" at bounding box center [368, 409] width 293 height 36
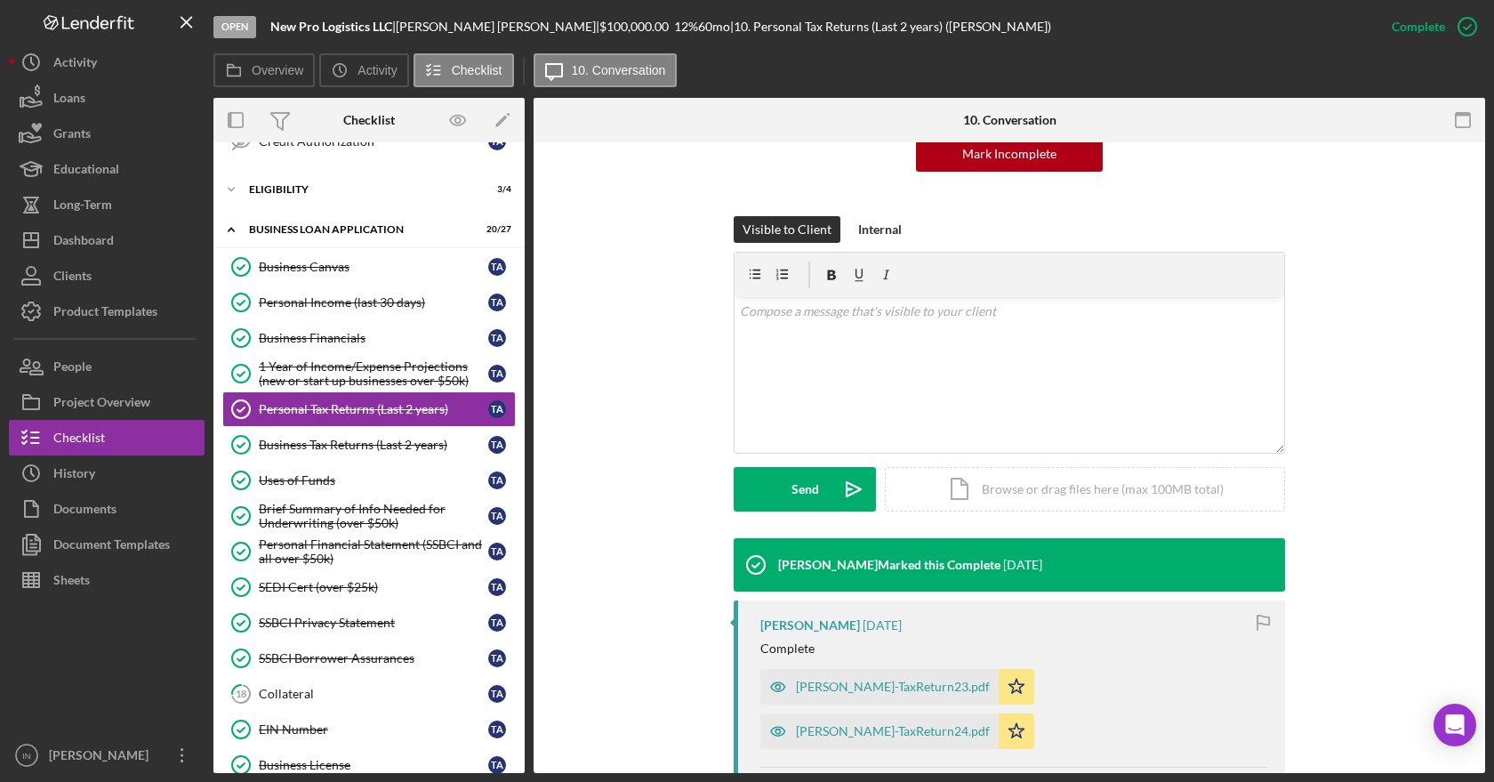
scroll to position [395, 0]
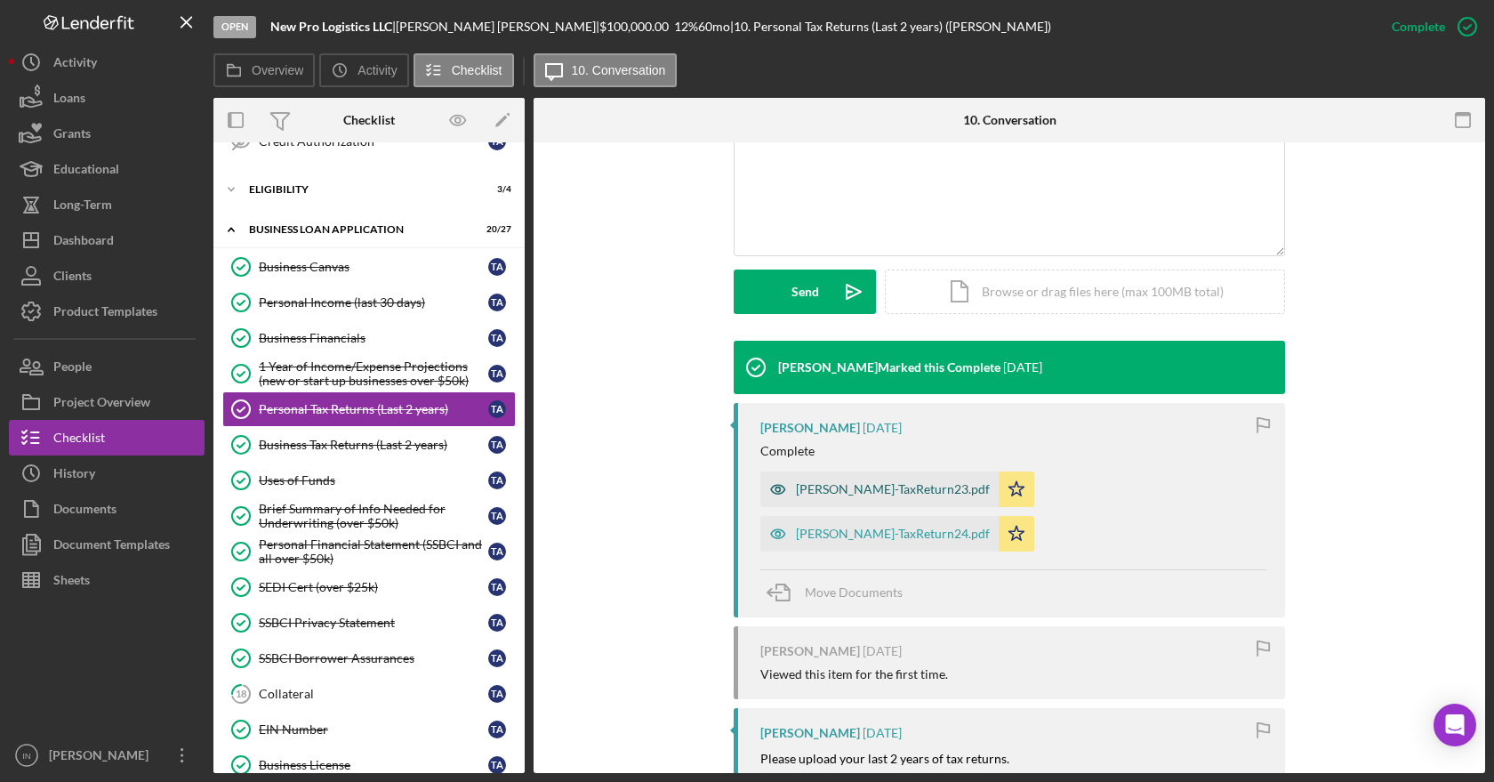
click at [848, 492] on div "[PERSON_NAME]-TaxReturn23.pdf" at bounding box center [893, 489] width 194 height 14
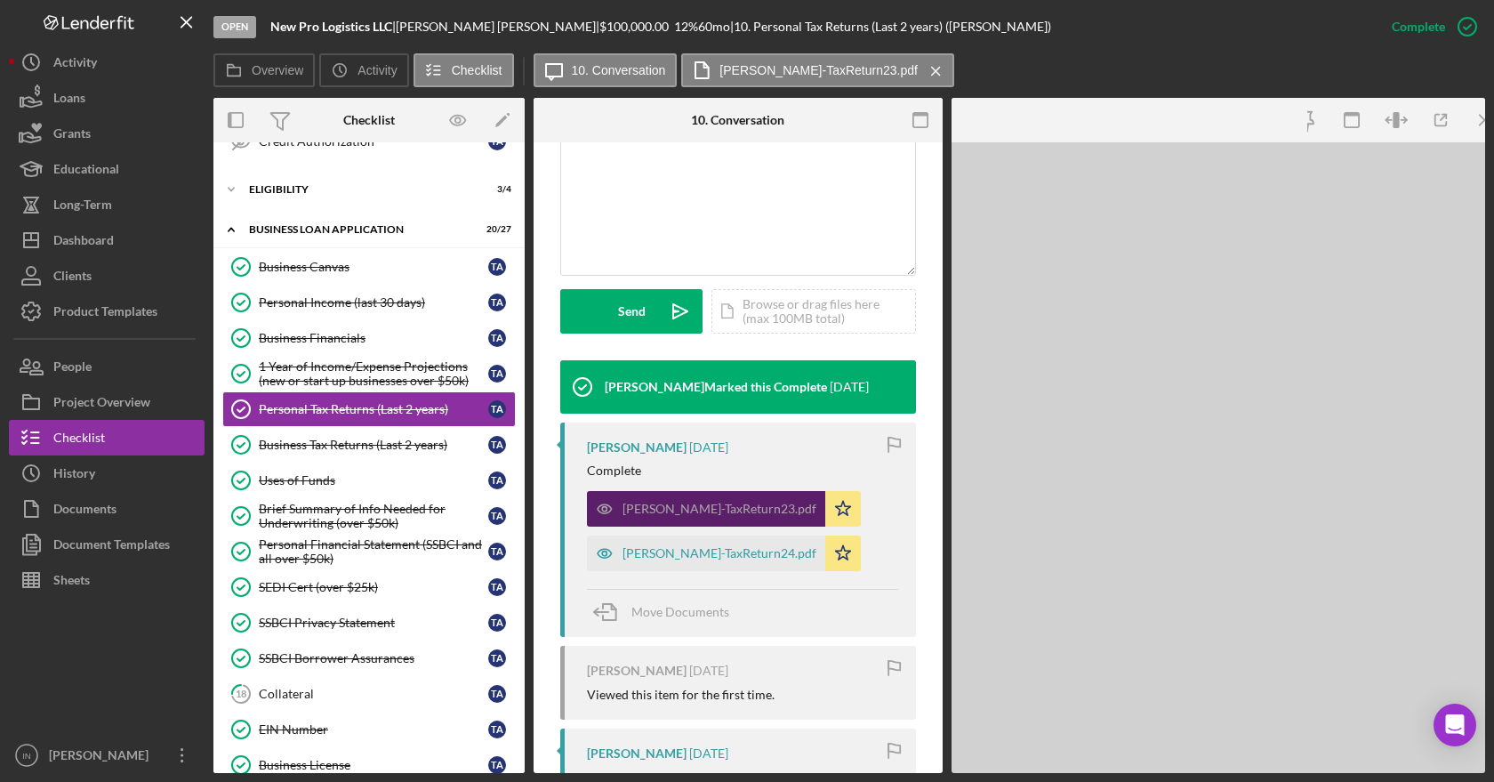
scroll to position [414, 0]
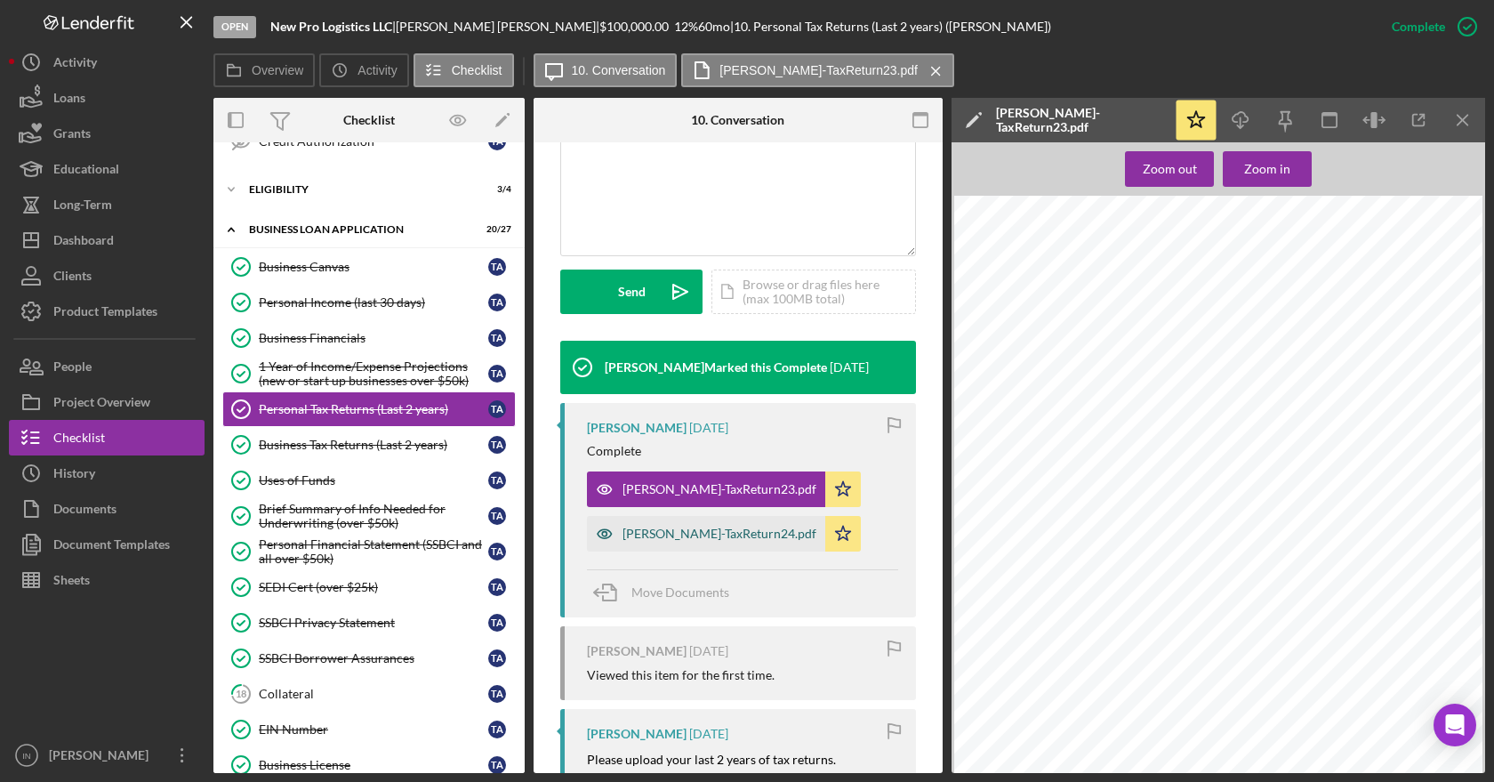
click at [694, 537] on div "[PERSON_NAME]-TaxReturn24.pdf" at bounding box center [719, 533] width 194 height 14
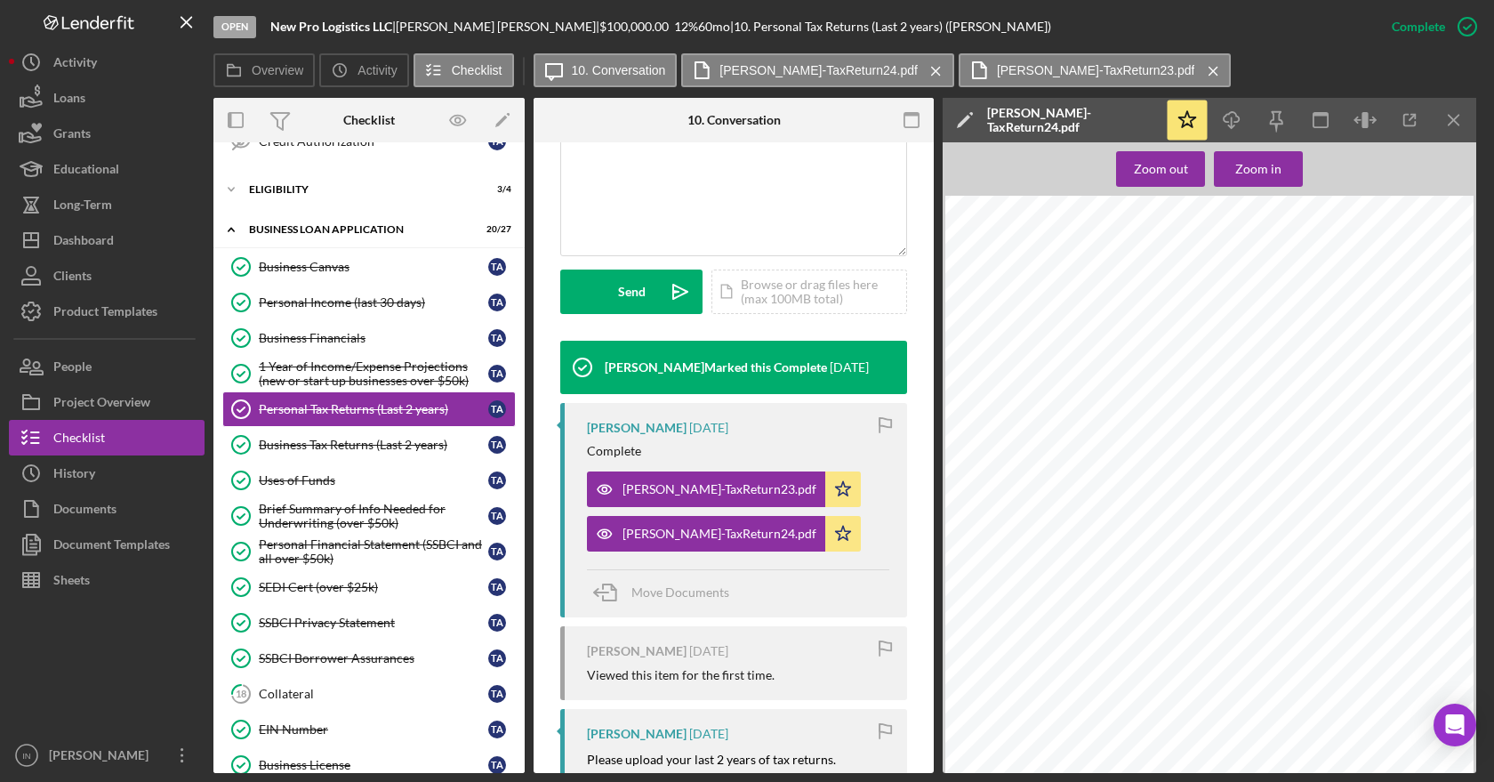
scroll to position [0, 0]
click at [334, 468] on link "Uses of Funds Uses of Funds T A" at bounding box center [368, 480] width 293 height 36
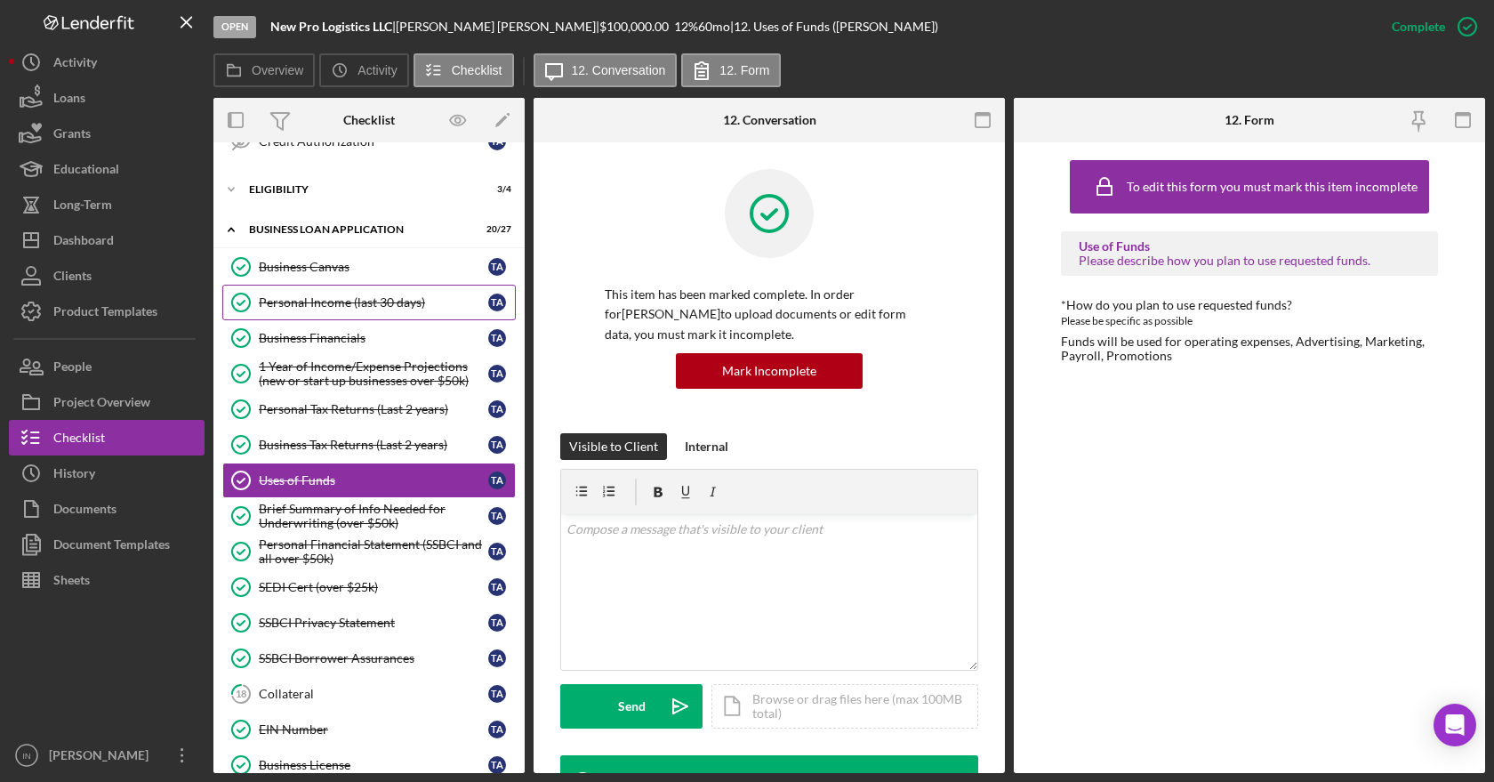
click at [361, 301] on div "Personal Income (last 30 days)" at bounding box center [373, 302] width 229 height 14
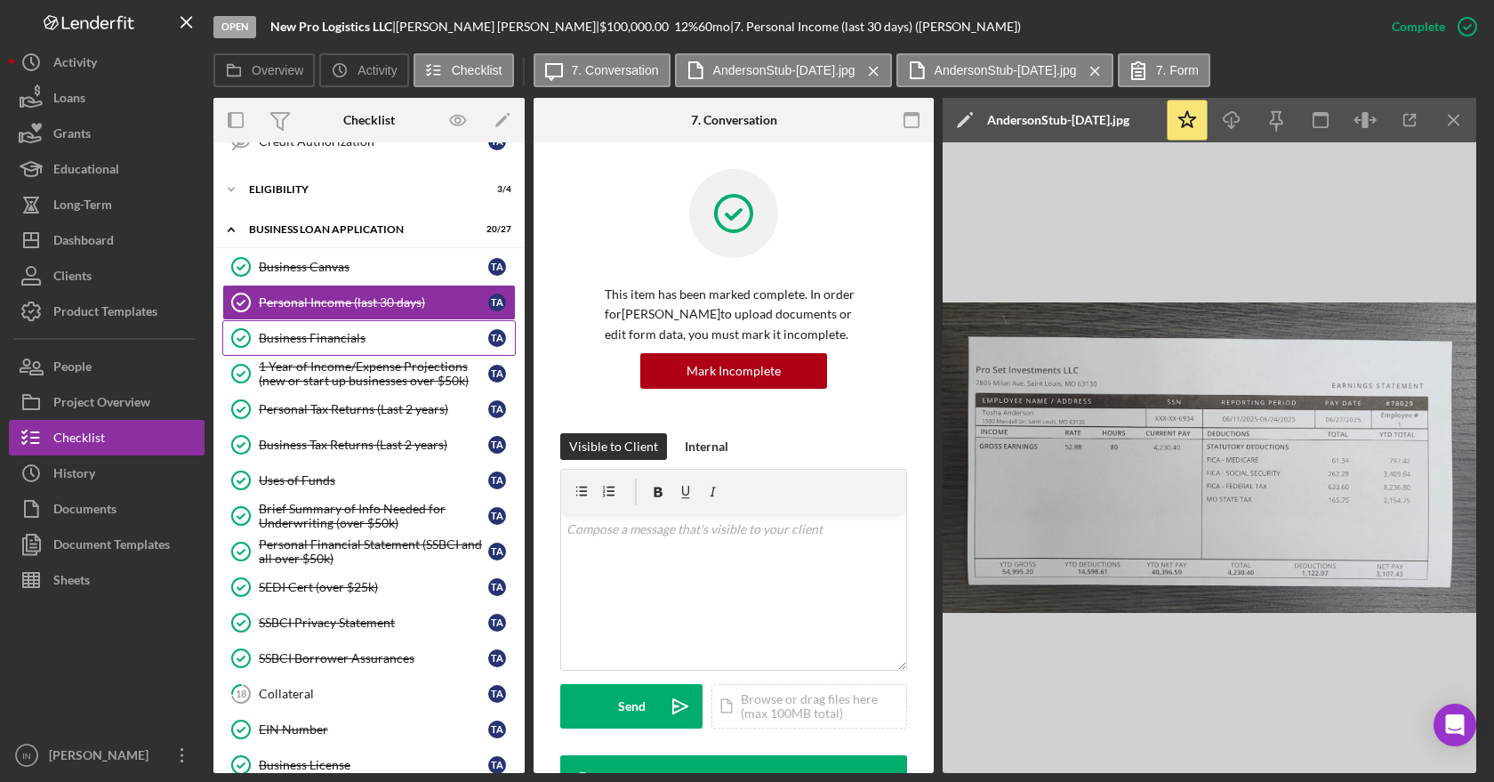
click at [335, 334] on div "Business Financials" at bounding box center [373, 338] width 229 height 14
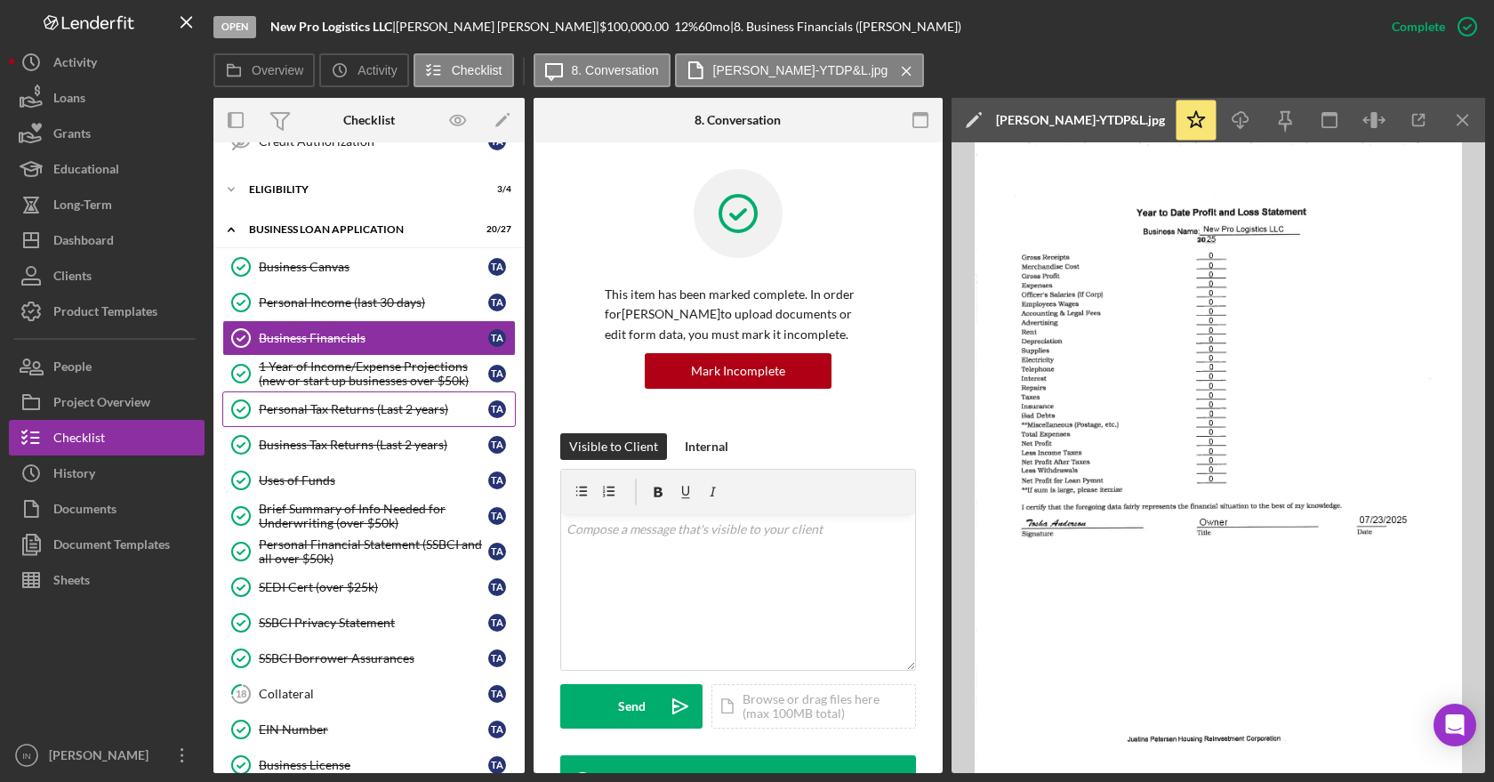
click at [339, 415] on link "Personal Tax Returns (Last 2 years) Personal Tax Returns (Last 2 years) T A" at bounding box center [368, 409] width 293 height 36
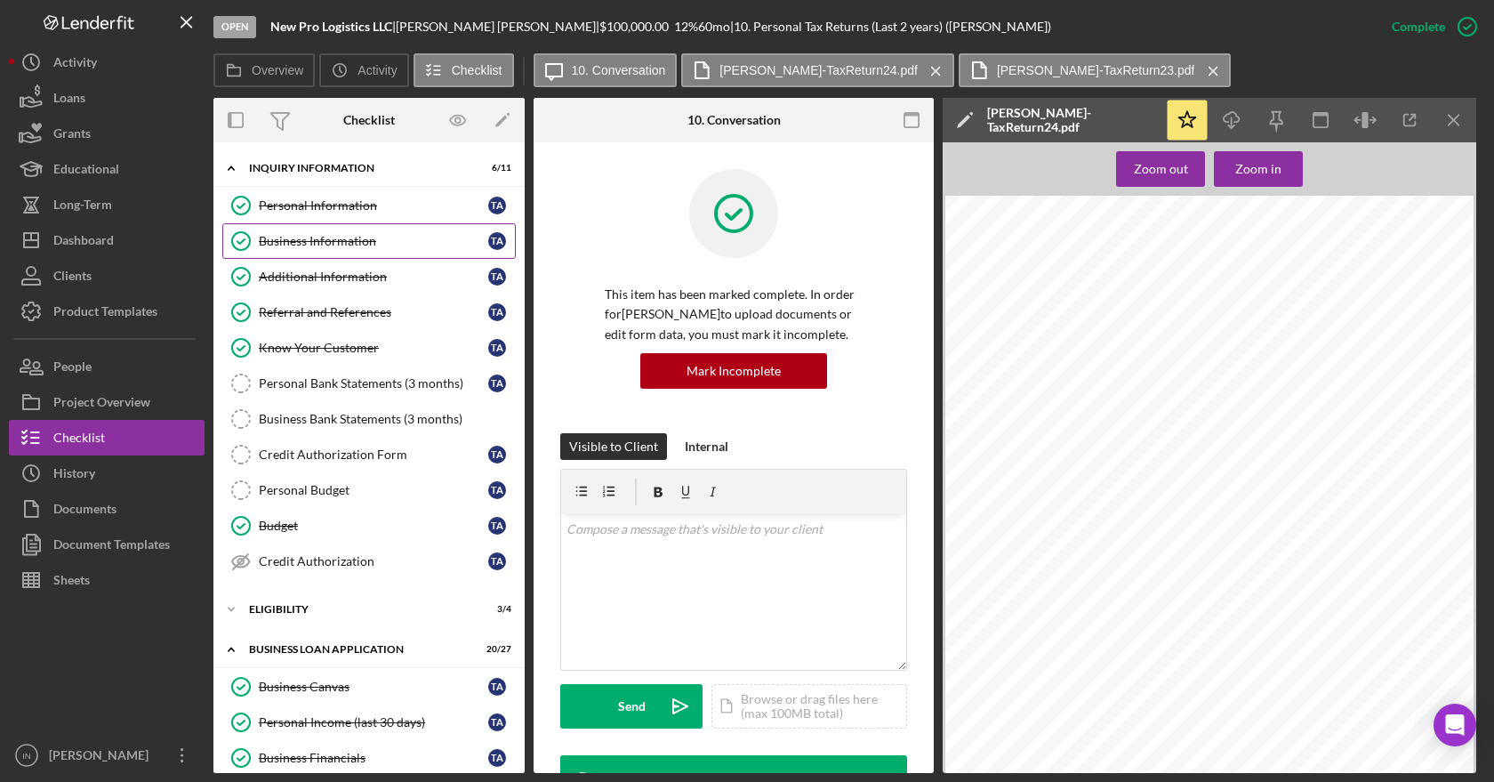
click at [318, 237] on div "Business Information" at bounding box center [373, 241] width 229 height 14
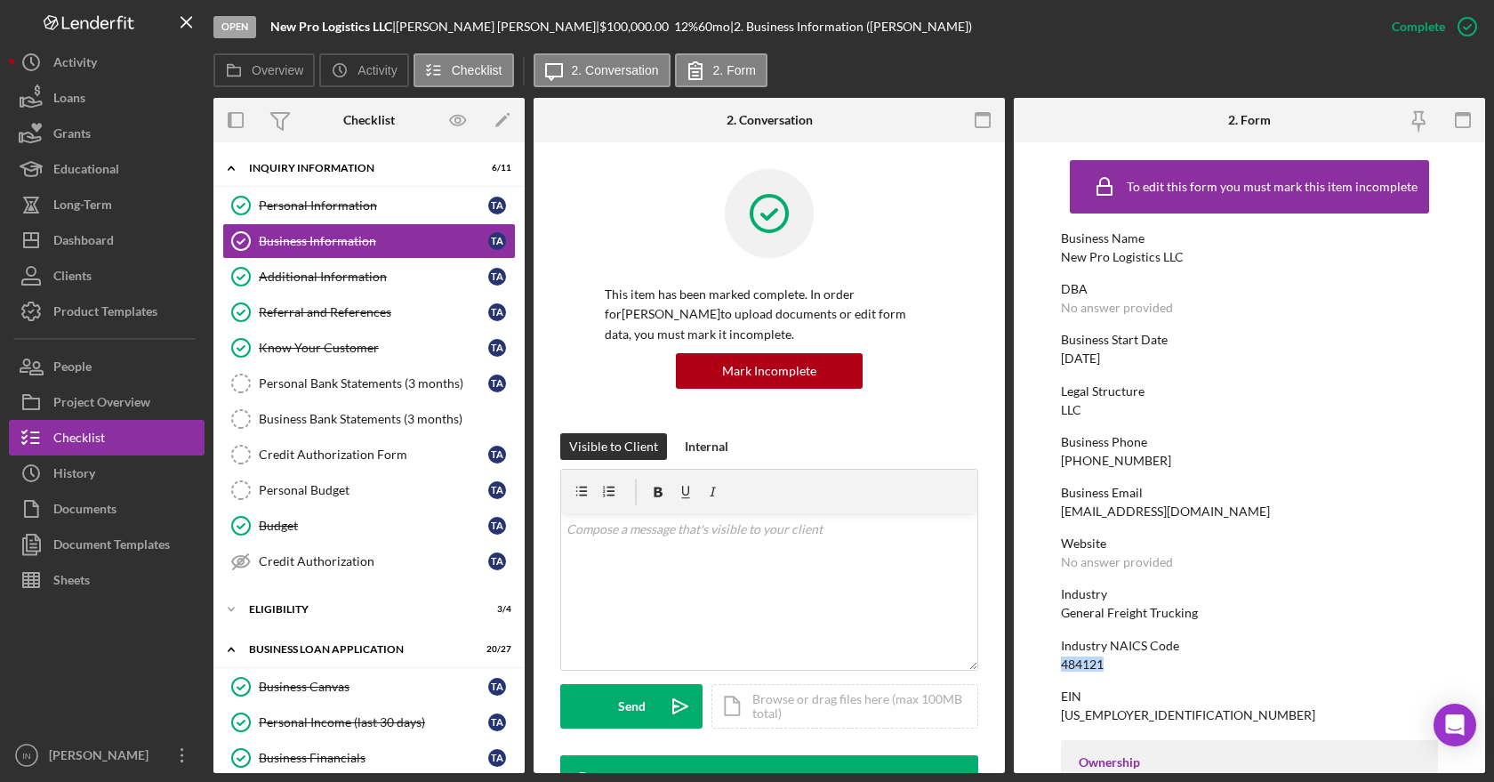
drag, startPoint x: 1106, startPoint y: 664, endPoint x: 1063, endPoint y: 667, distance: 43.7
click at [1063, 667] on div "Industry NAICS Code 484121" at bounding box center [1249, 654] width 377 height 33
copy div "484121"
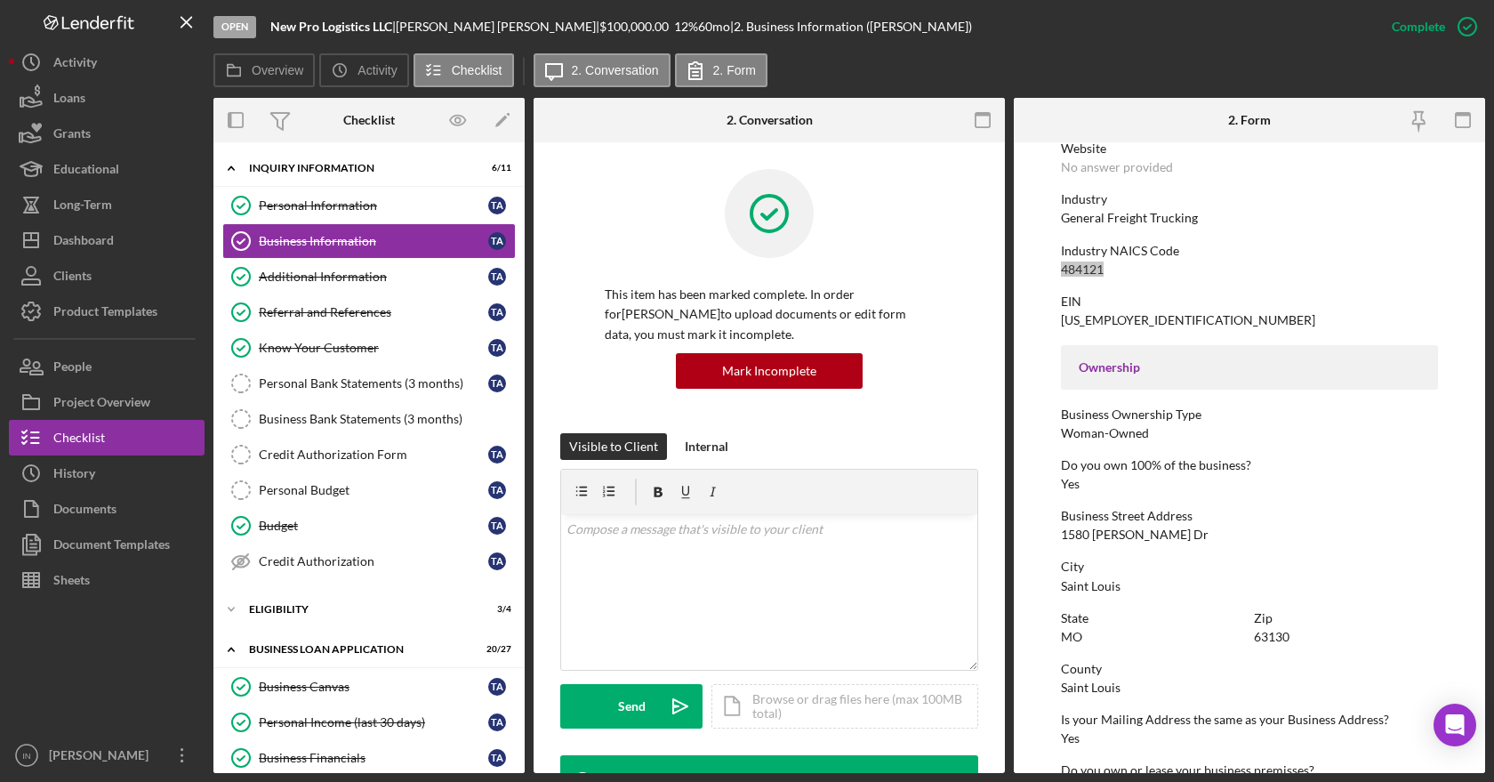
scroll to position [494, 0]
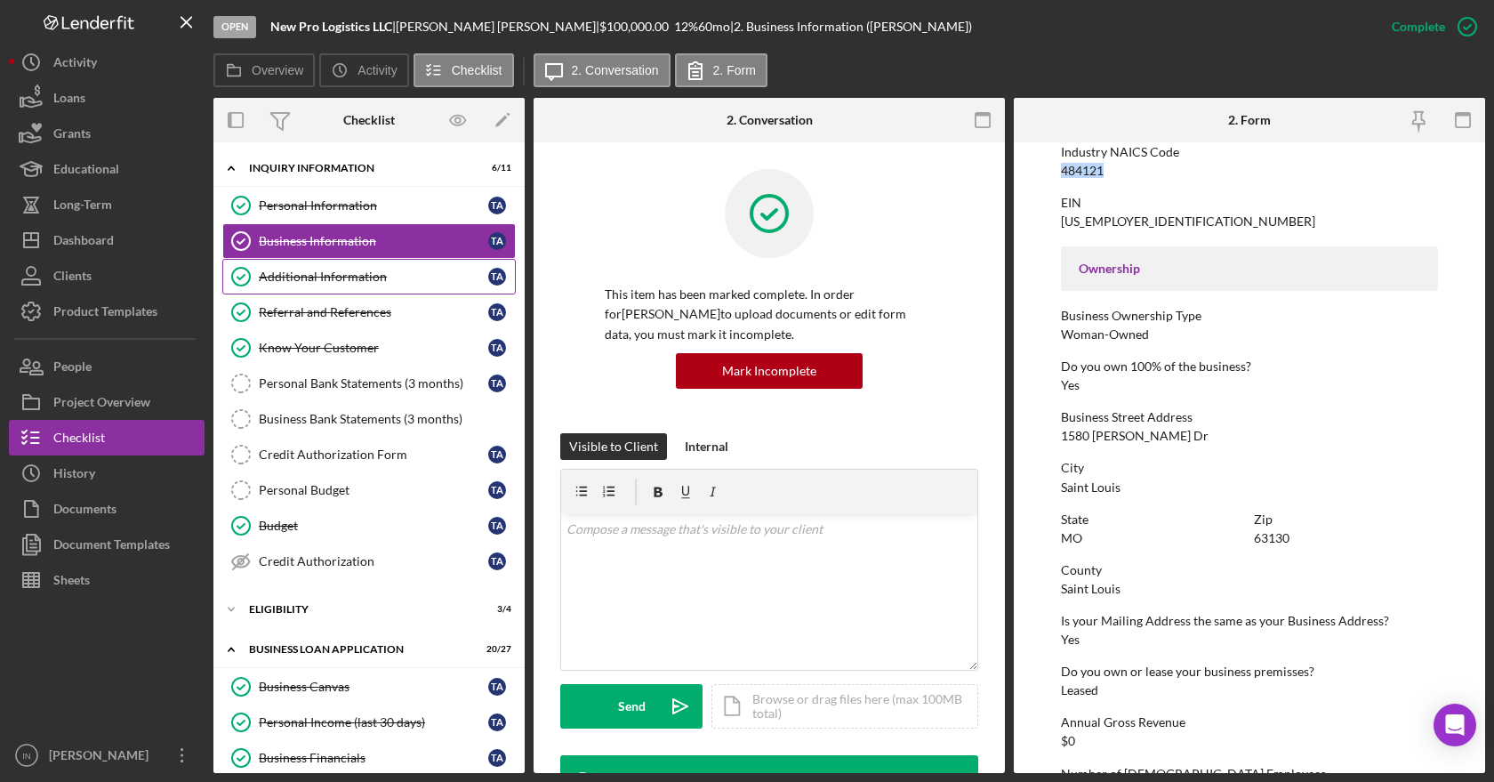
click at [301, 270] on div "Additional Information" at bounding box center [373, 276] width 229 height 14
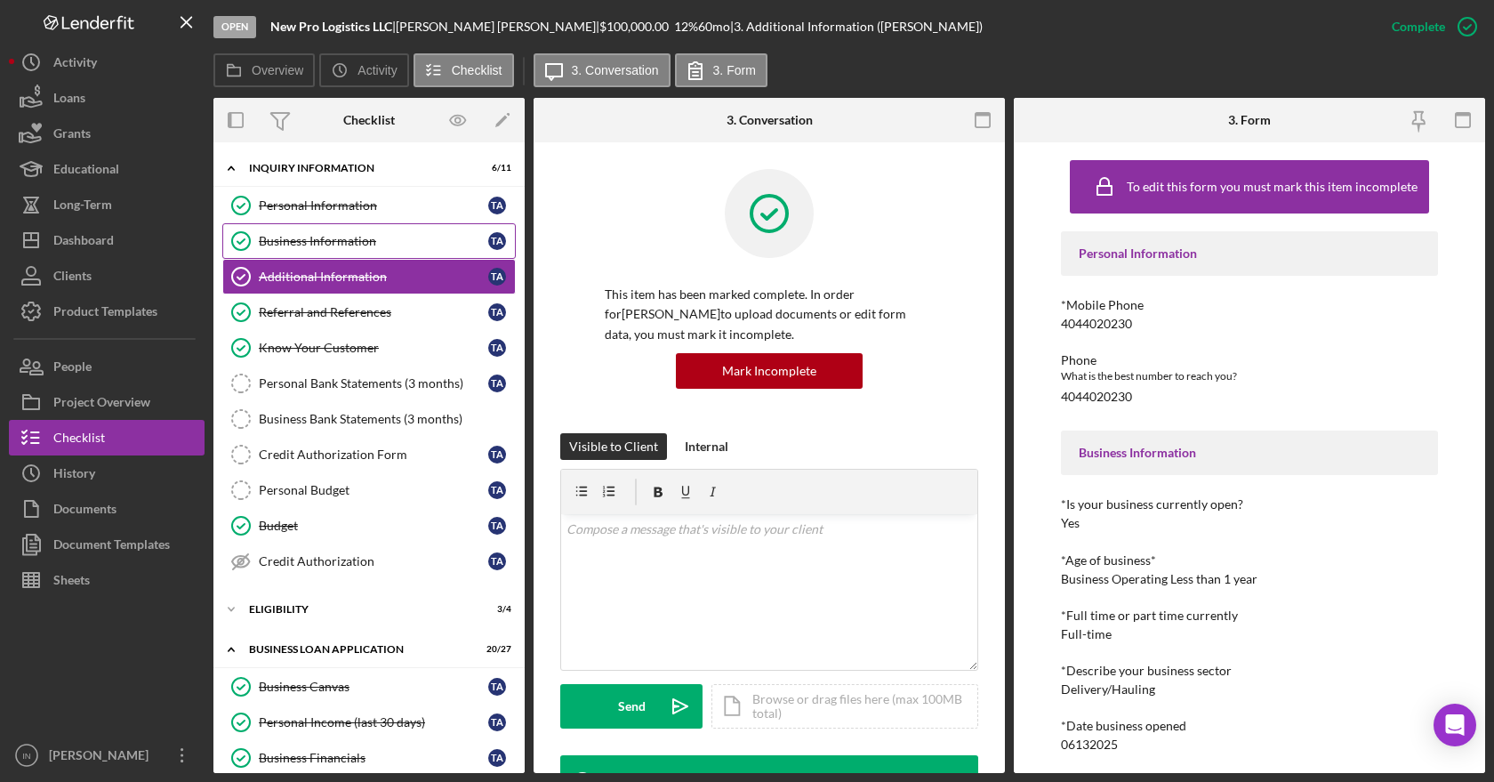
click at [344, 249] on link "Business Information Business Information T A" at bounding box center [368, 241] width 293 height 36
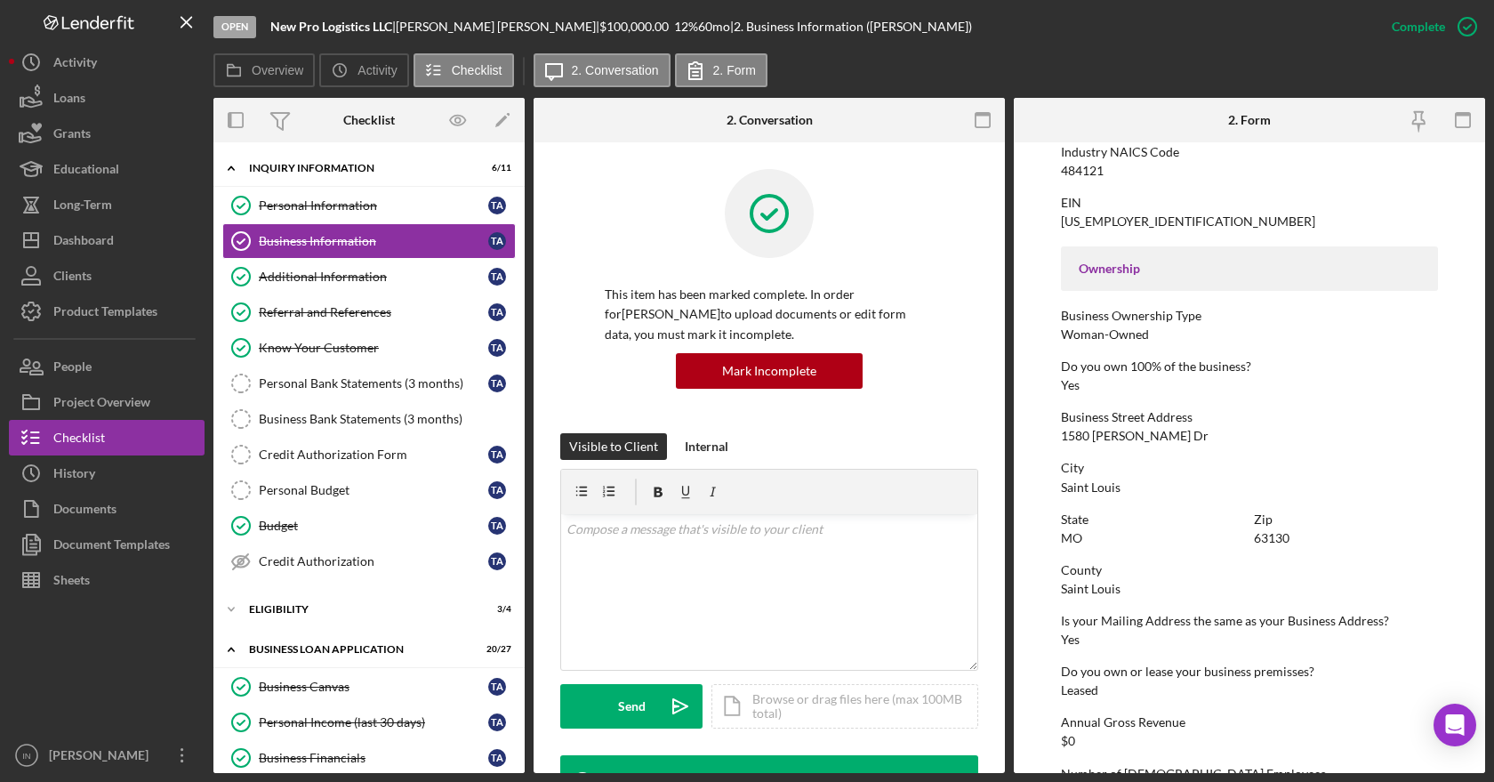
scroll to position [710, 0]
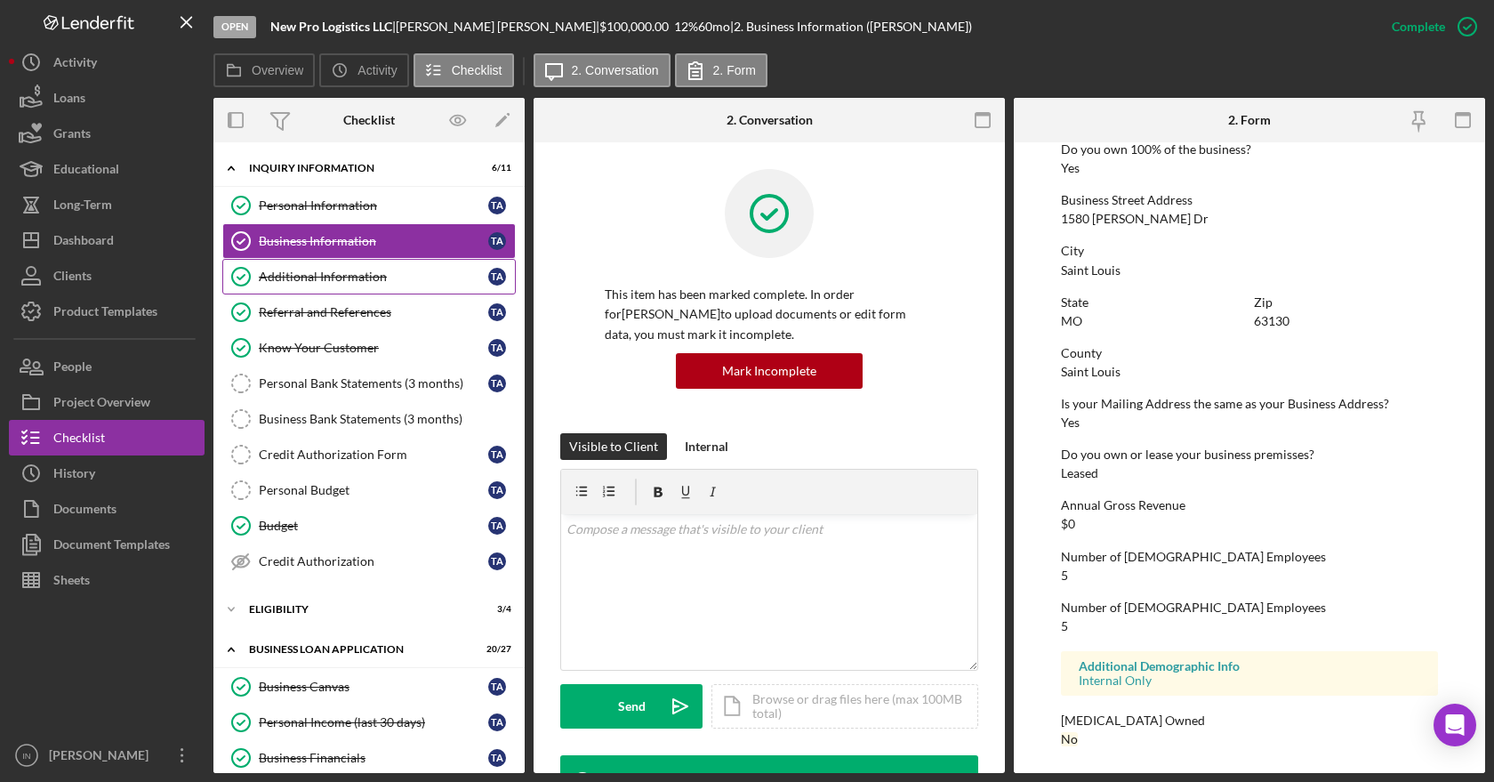
click at [325, 270] on div "Additional Information" at bounding box center [373, 276] width 229 height 14
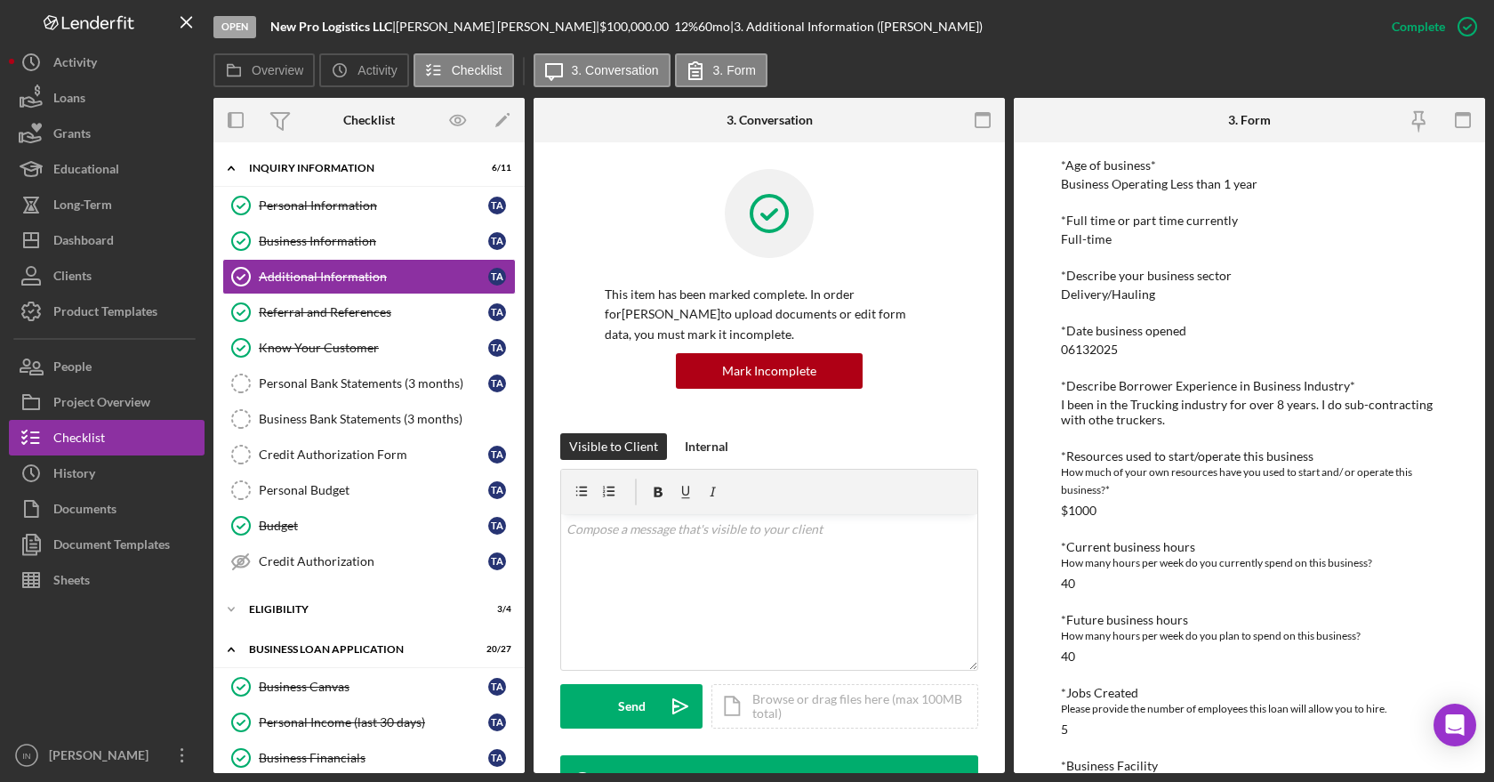
scroll to position [395, 0]
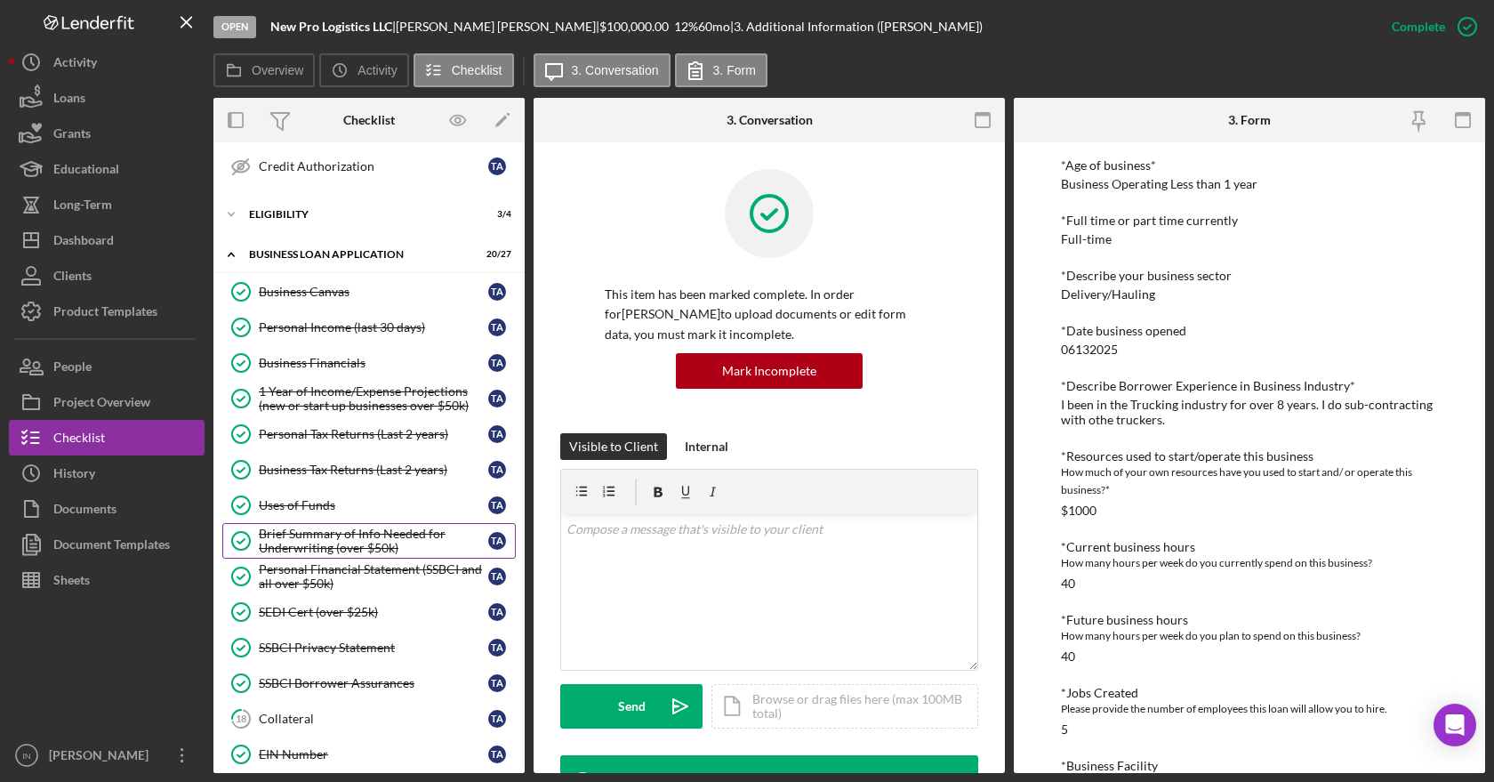
click at [386, 541] on div "Brief Summary of Info Needed for Underwriting (over $50k)" at bounding box center [373, 540] width 229 height 28
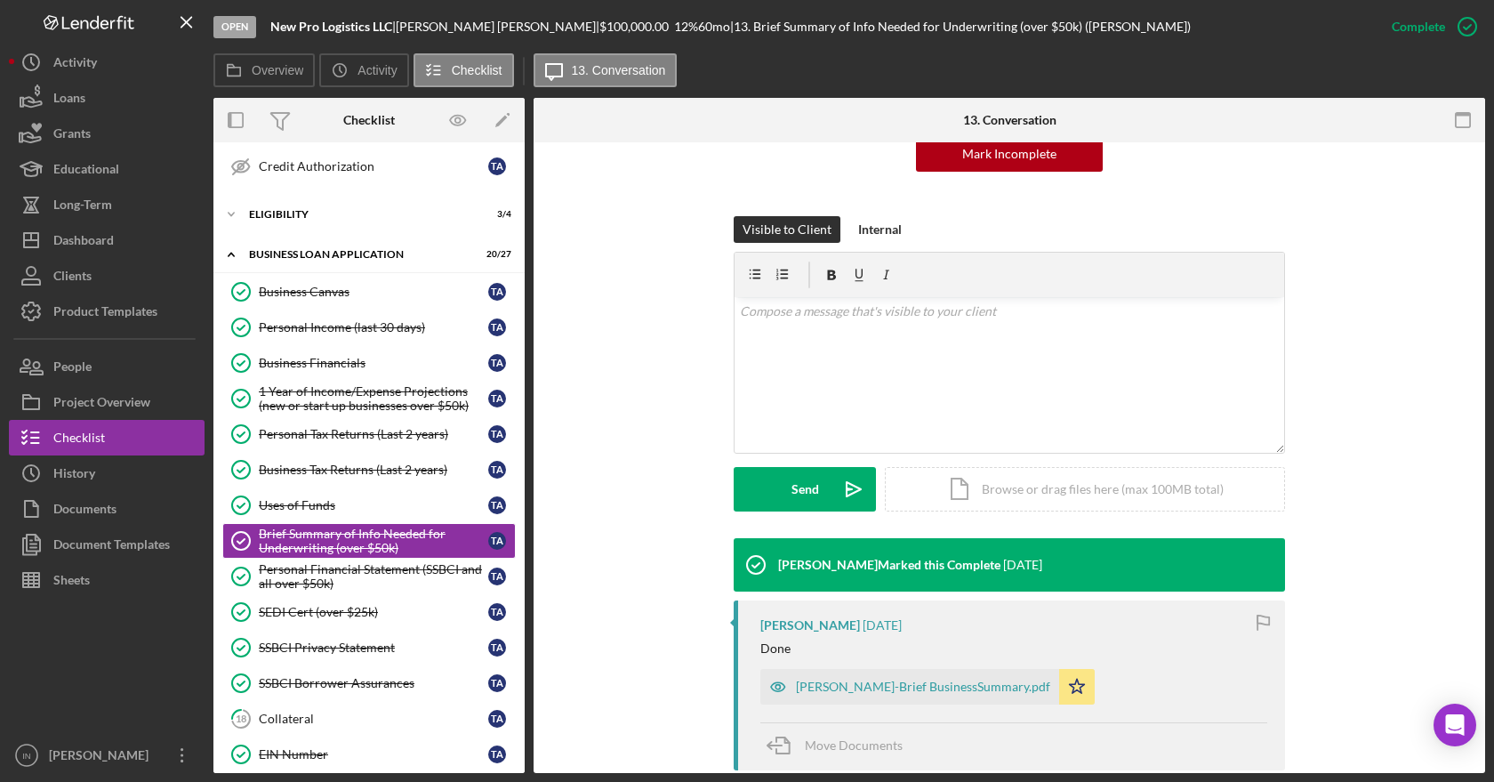
scroll to position [296, 0]
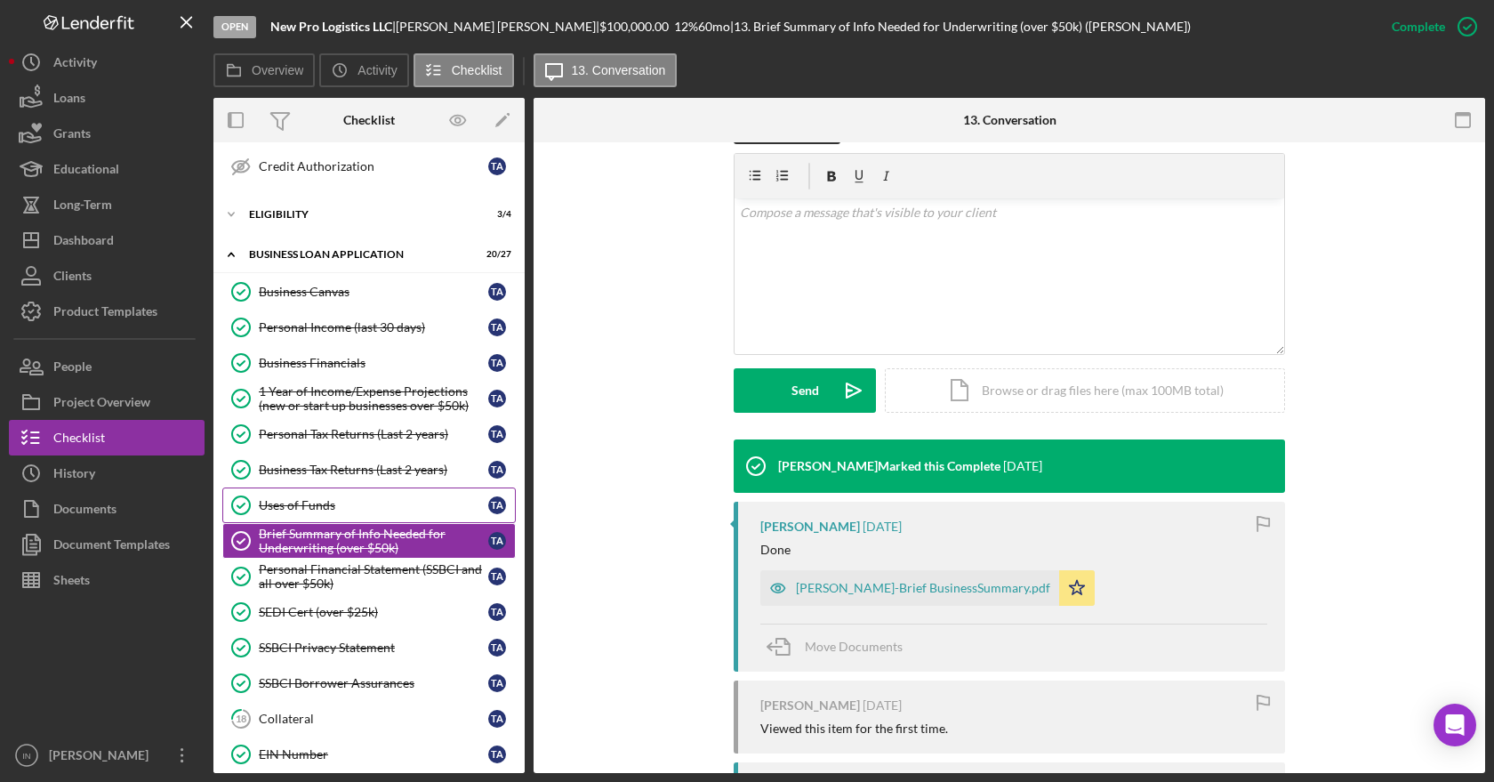
click at [320, 498] on div "Uses of Funds" at bounding box center [373, 505] width 229 height 14
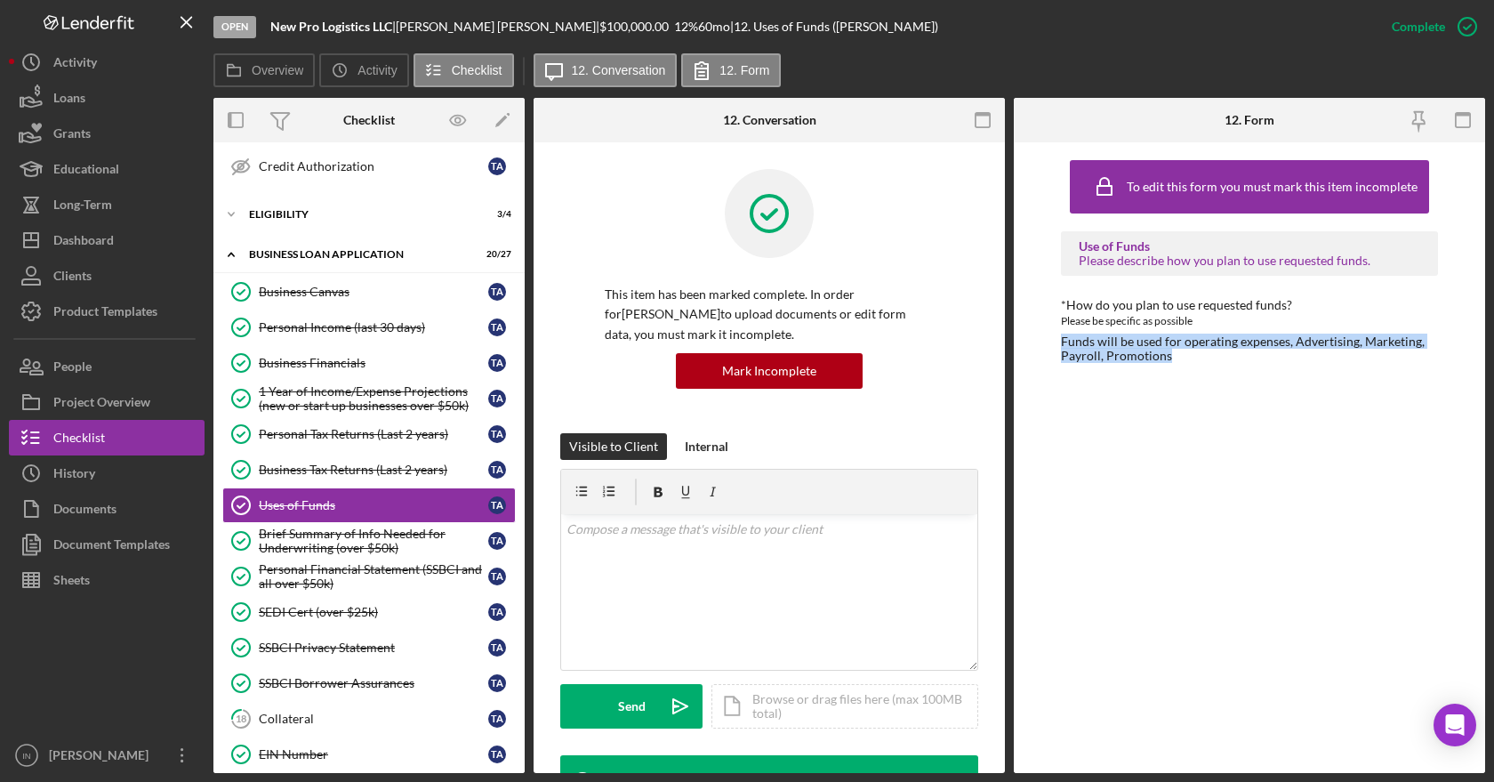
drag, startPoint x: 1192, startPoint y: 359, endPoint x: 1053, endPoint y: 341, distance: 139.9
click at [1053, 341] on div "To edit this form you must mark this item incomplete Use of Funds Please descri…" at bounding box center [1249, 457] width 471 height 630
copy div "Funds will be used for operating expenses, Advertising, Marketing, Payroll, Pro…"
click at [350, 545] on div "Brief Summary of Info Needed for Underwriting (over $50k)" at bounding box center [373, 540] width 229 height 28
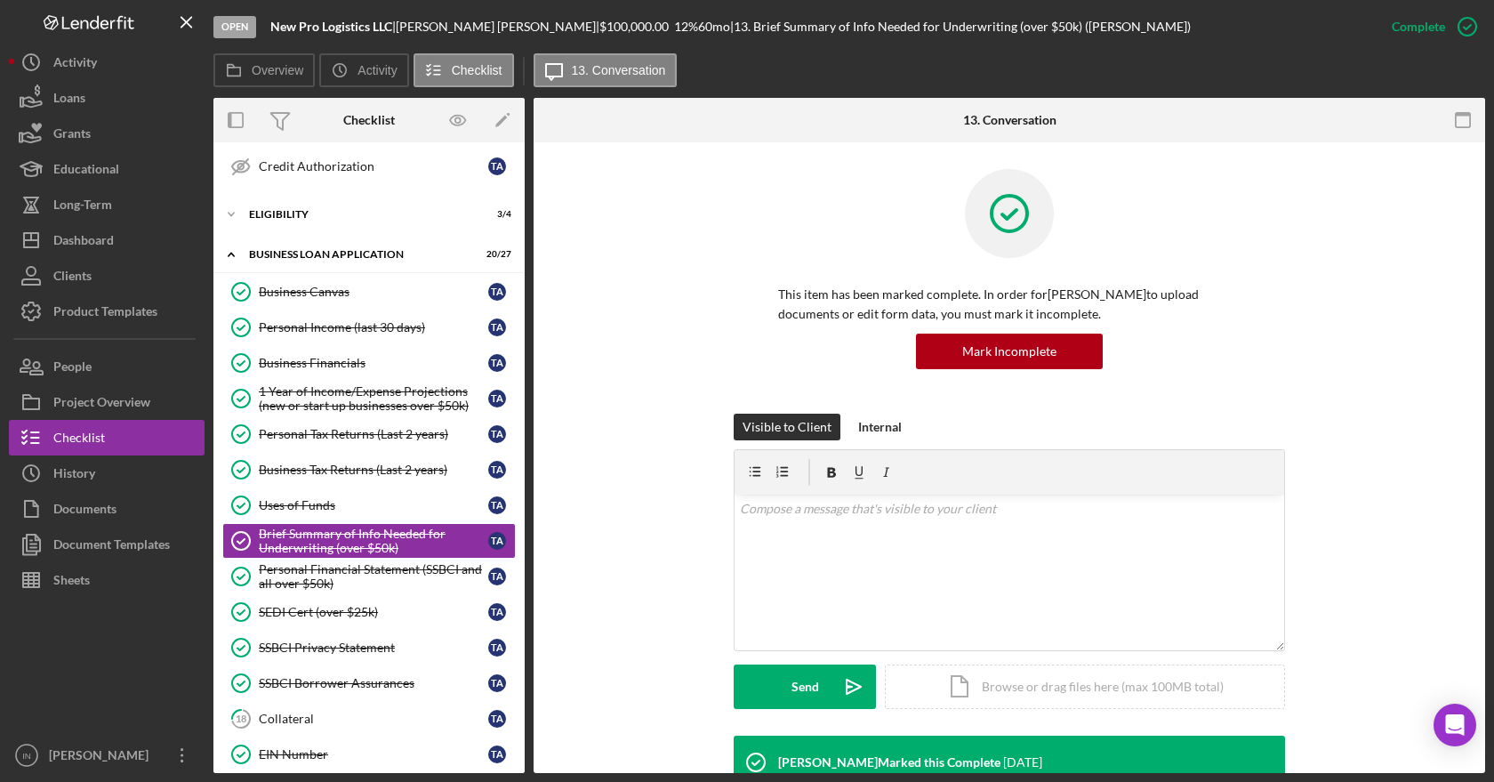
scroll to position [296, 0]
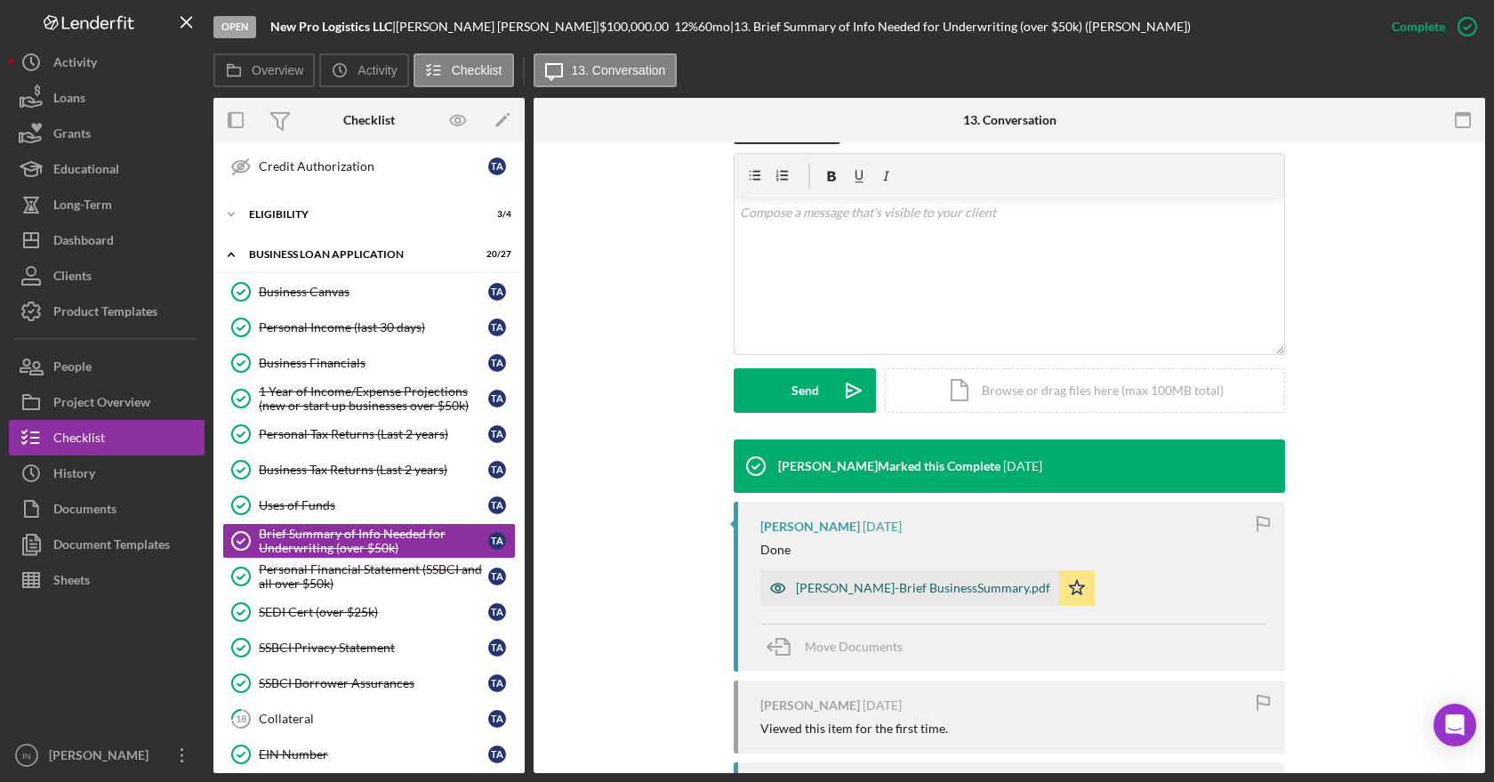
click at [875, 592] on div "Anderson-Brief BusinessSummary.pdf" at bounding box center [923, 588] width 254 height 14
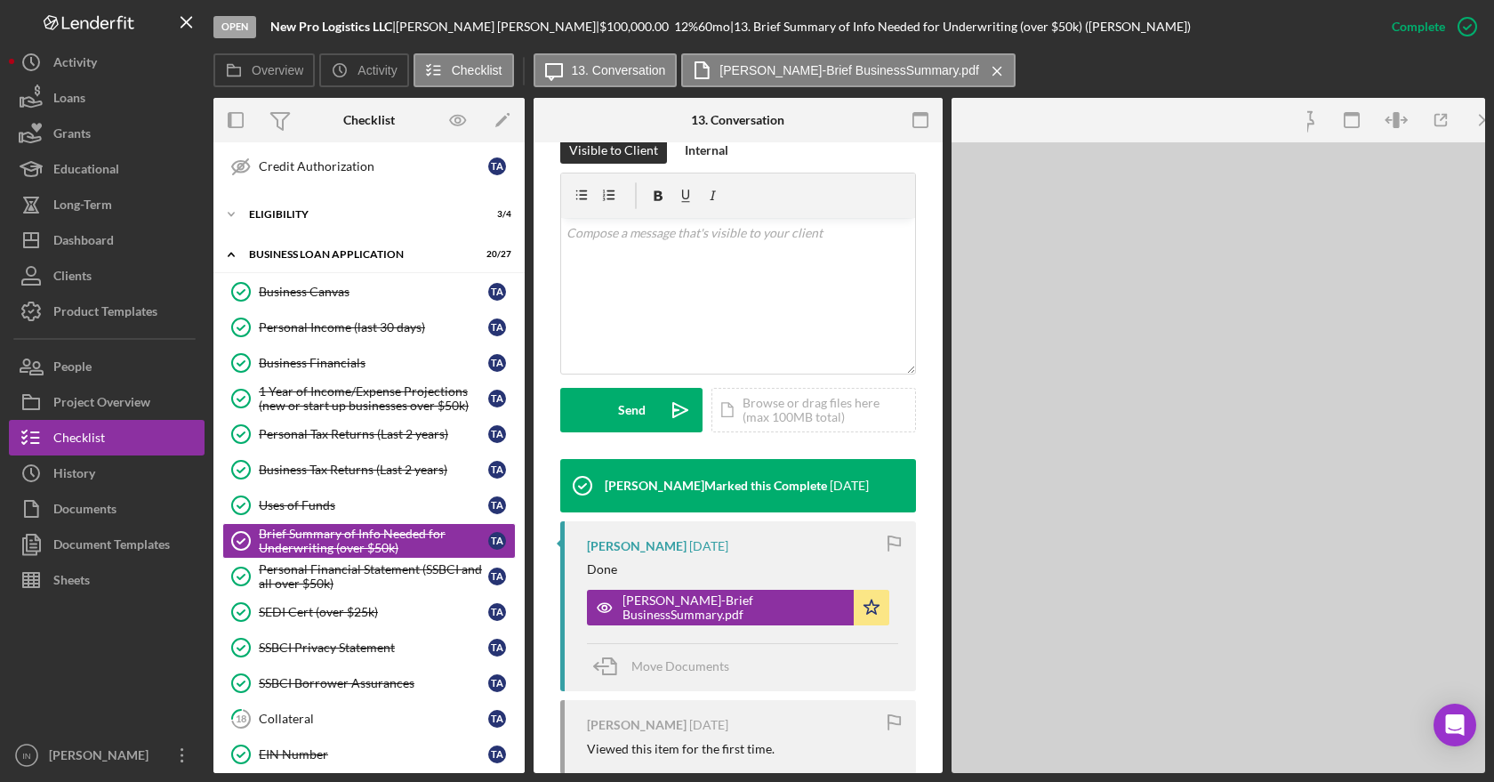
scroll to position [316, 0]
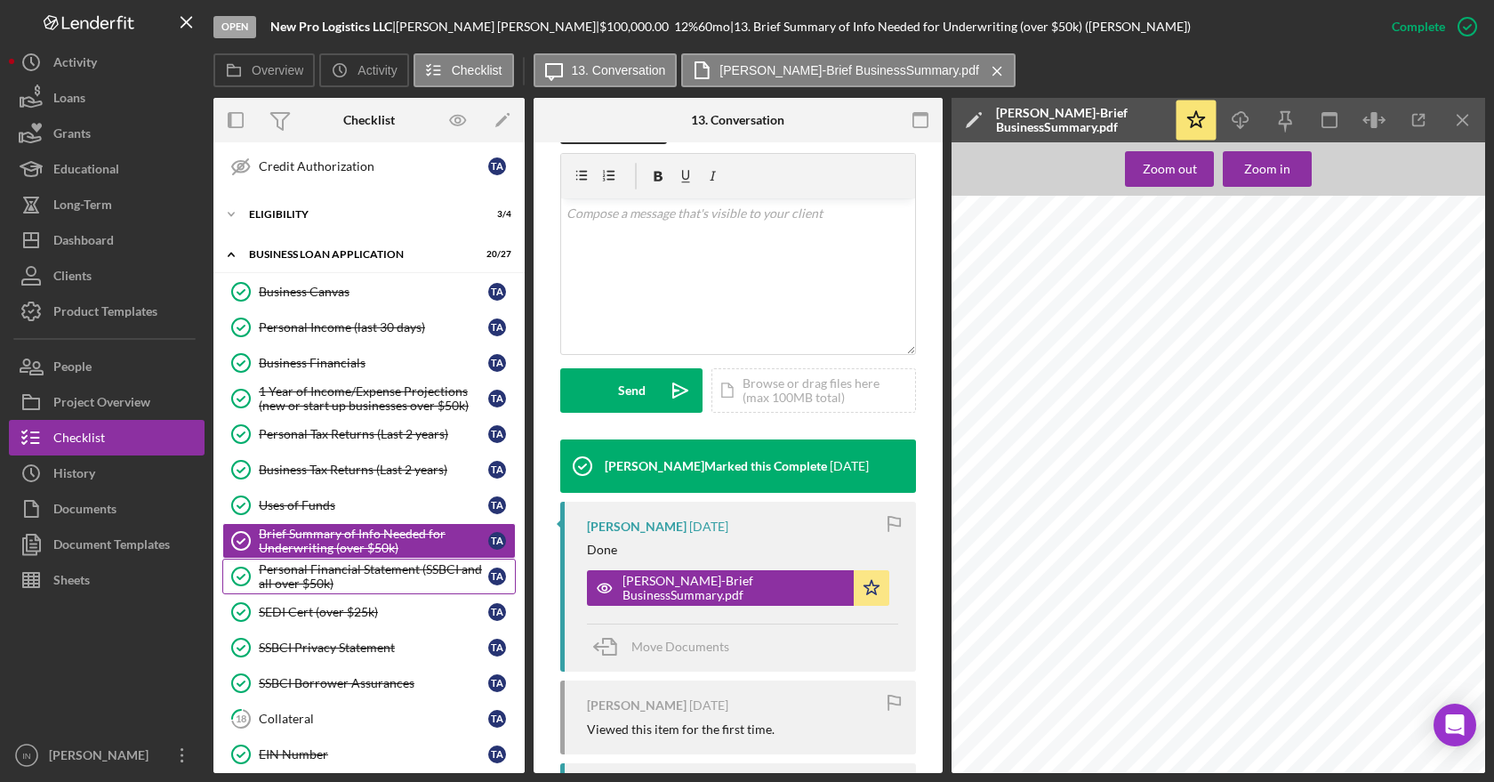
click at [409, 566] on div "Personal Financial Statement (SSBCI and all over $50k)" at bounding box center [373, 576] width 229 height 28
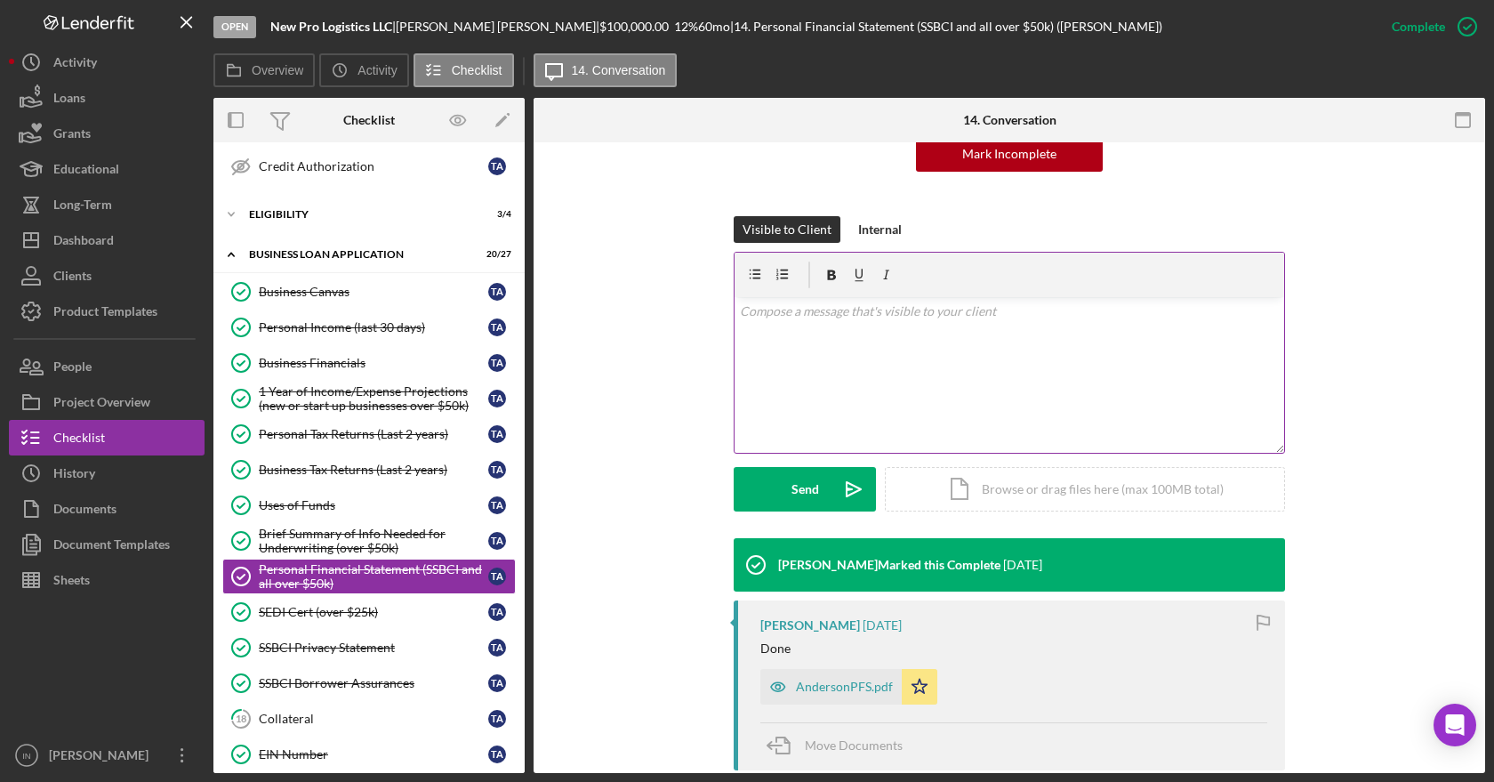
scroll to position [296, 0]
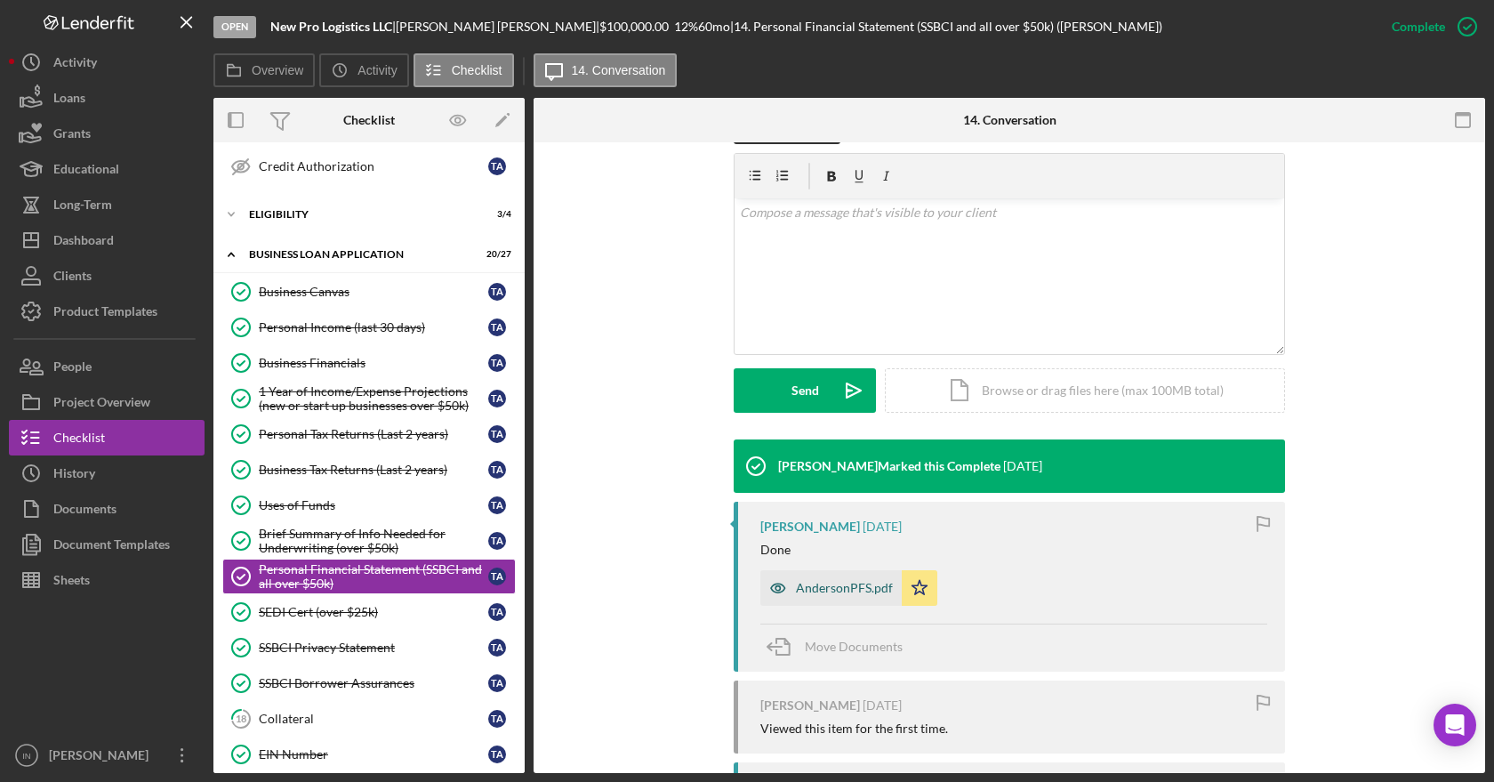
click at [823, 582] on div "AndersonPFS.pdf" at bounding box center [844, 588] width 97 height 14
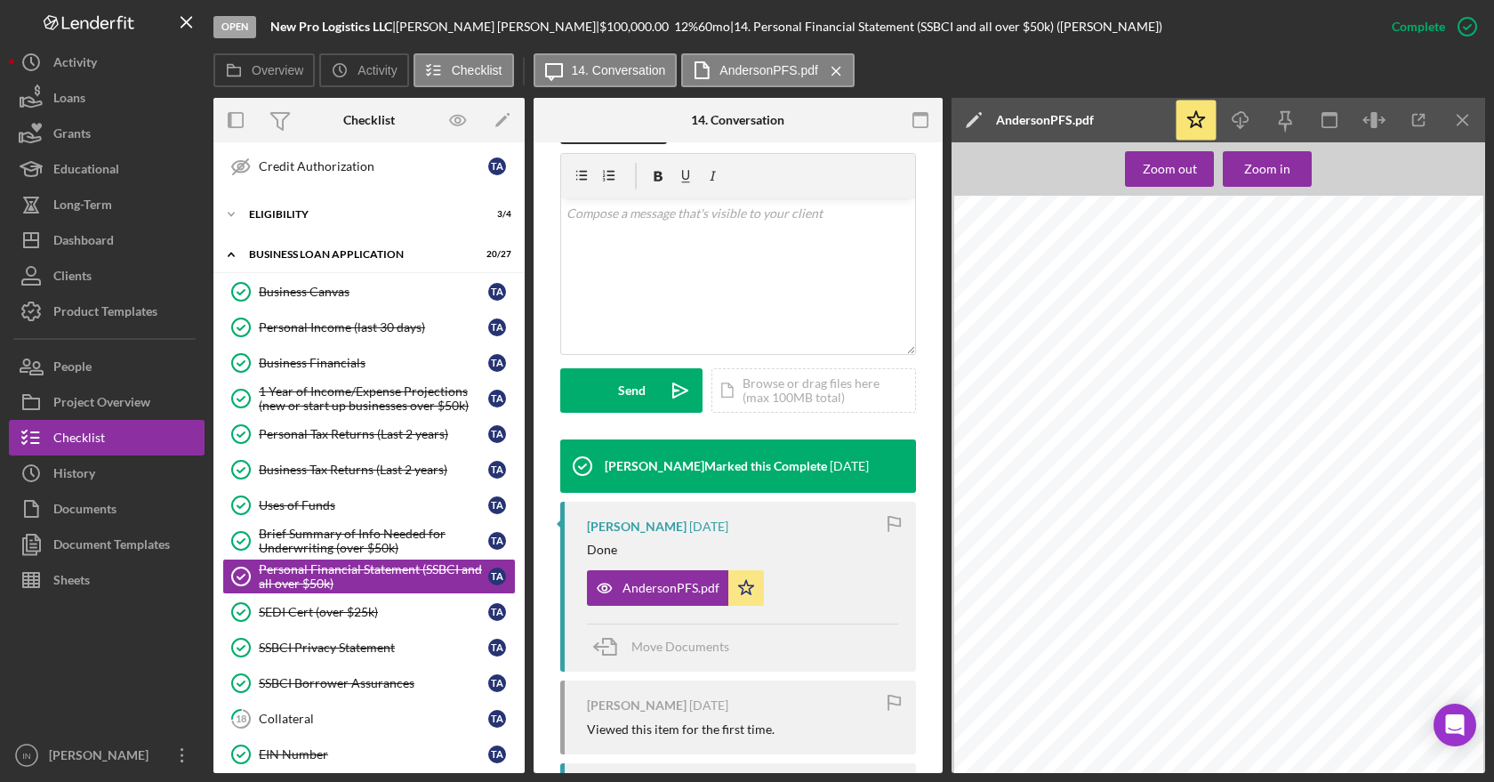
scroll to position [99, 0]
click at [343, 611] on div "SEDI Cert (over $25k)" at bounding box center [373, 612] width 229 height 14
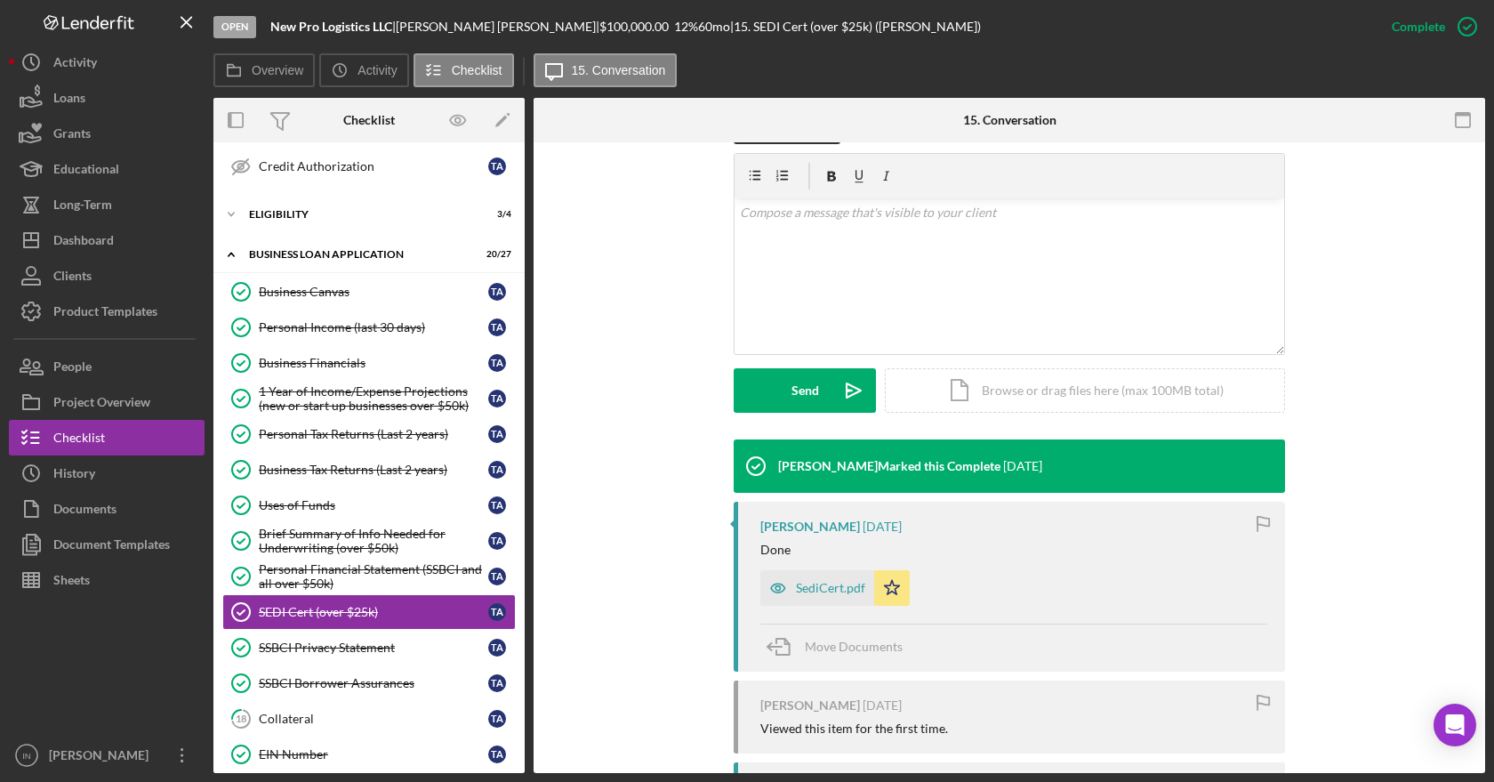
scroll to position [395, 0]
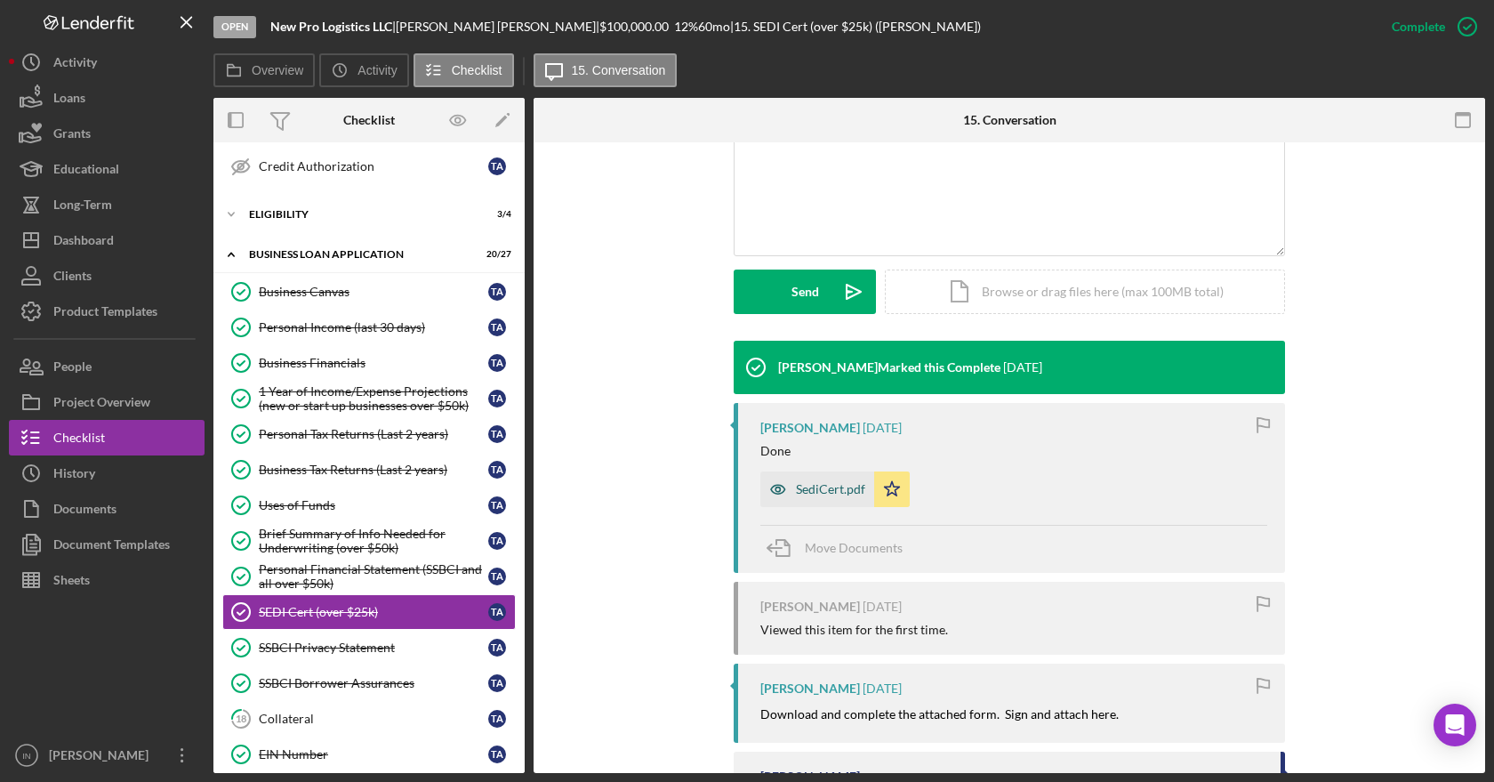
click at [824, 497] on div "SediCert.pdf" at bounding box center [817, 489] width 114 height 36
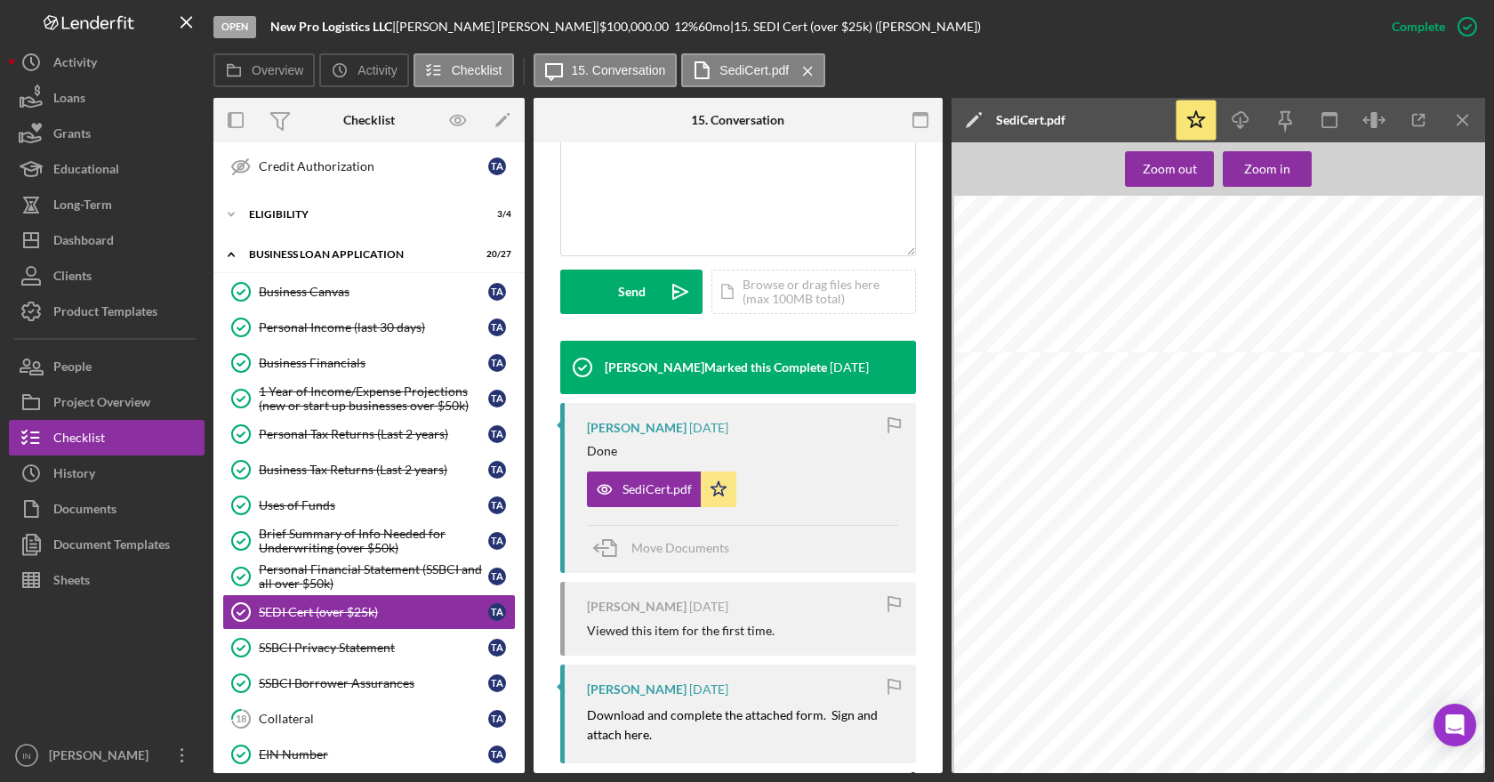
scroll to position [790, 0]
click at [319, 646] on div "SSBCI Privacy Statement" at bounding box center [373, 647] width 229 height 14
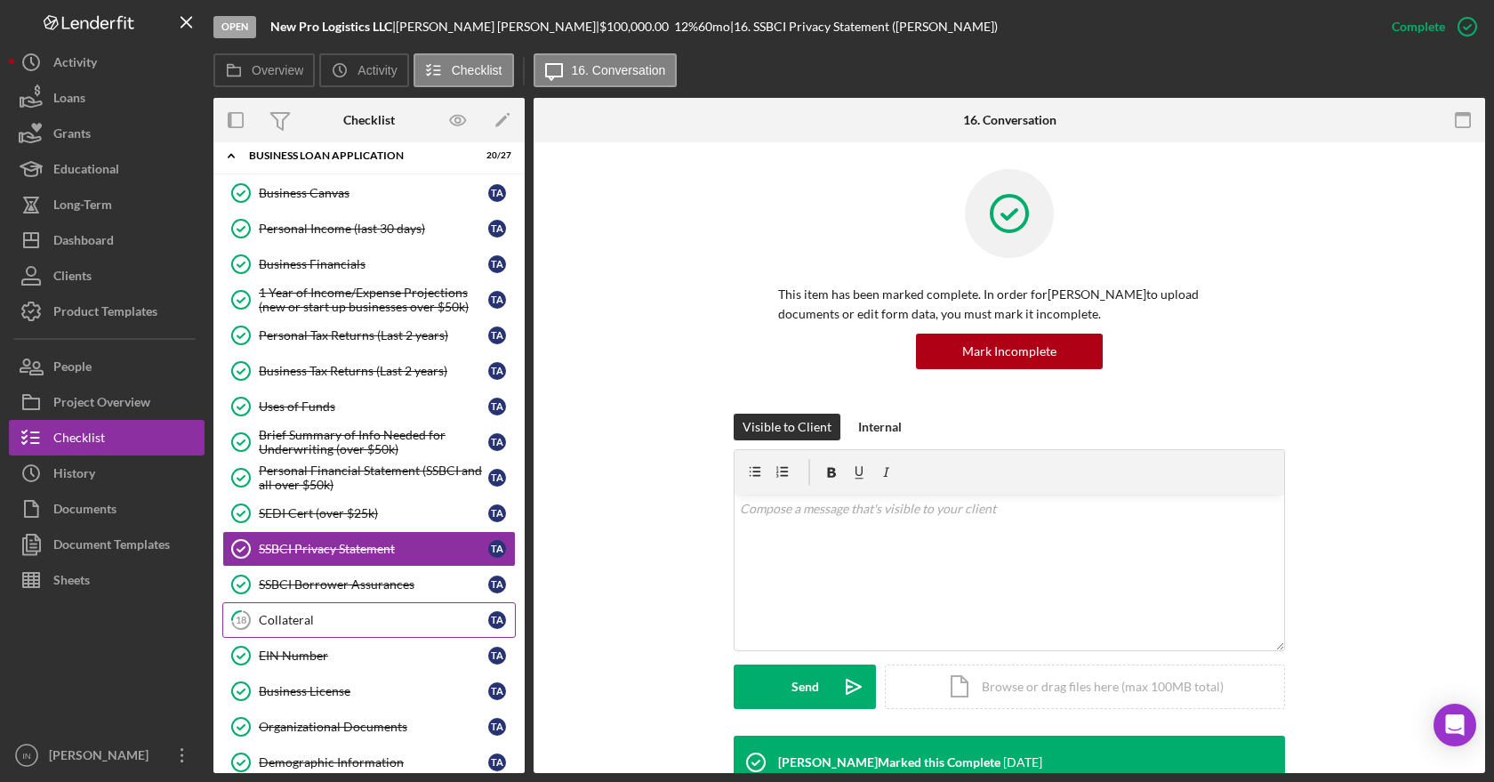
scroll to position [592, 0]
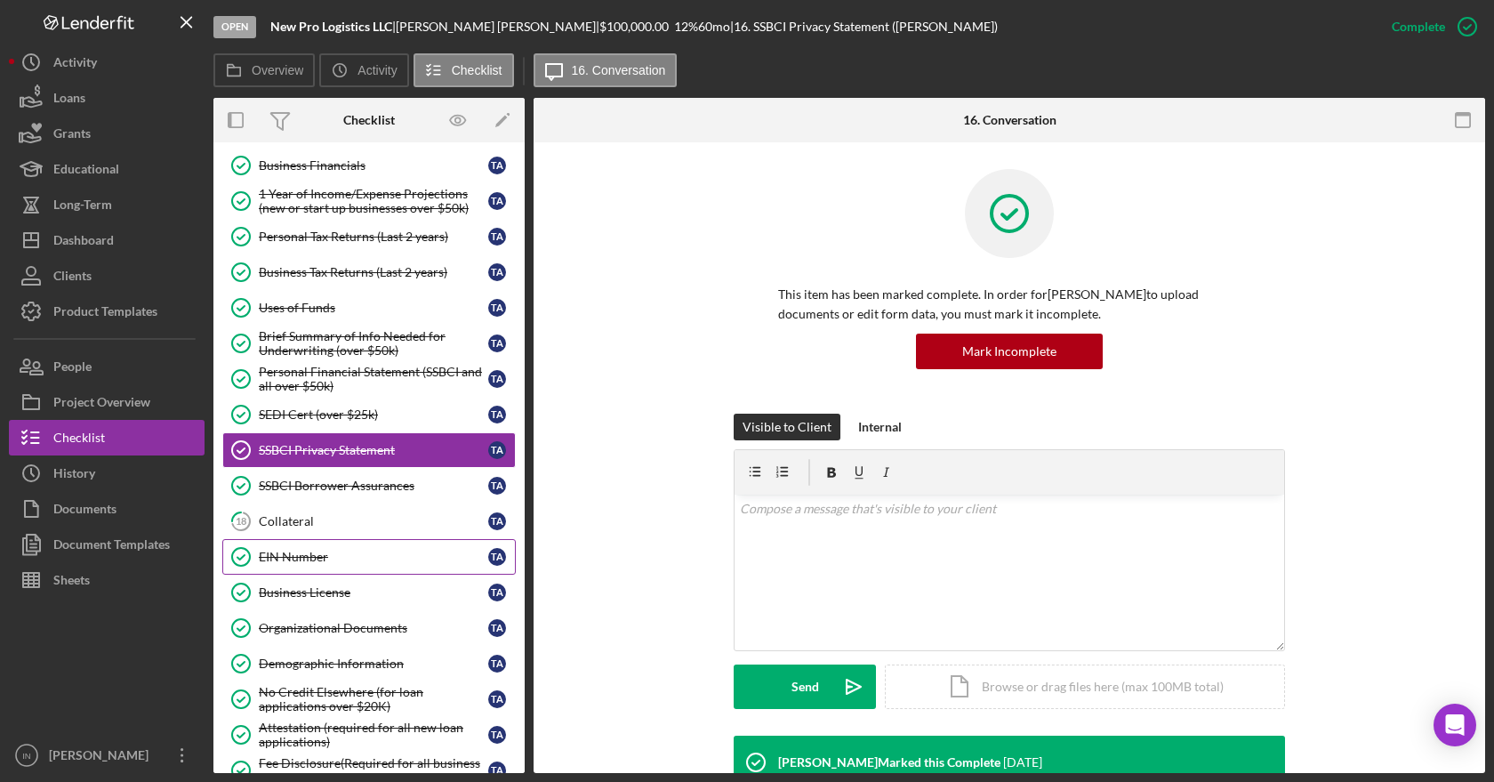
click at [325, 550] on div "EIN Number" at bounding box center [373, 557] width 229 height 14
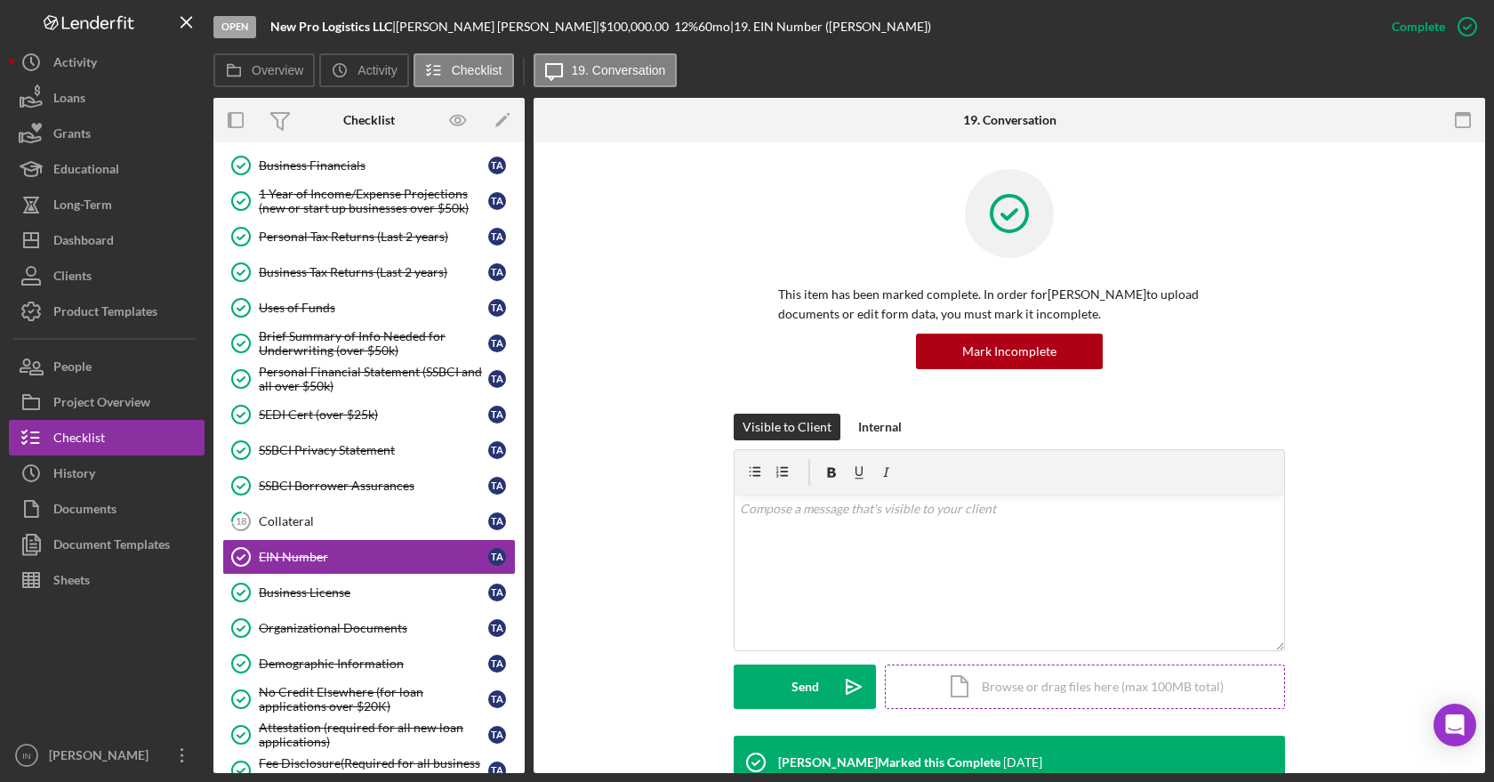
scroll to position [296, 0]
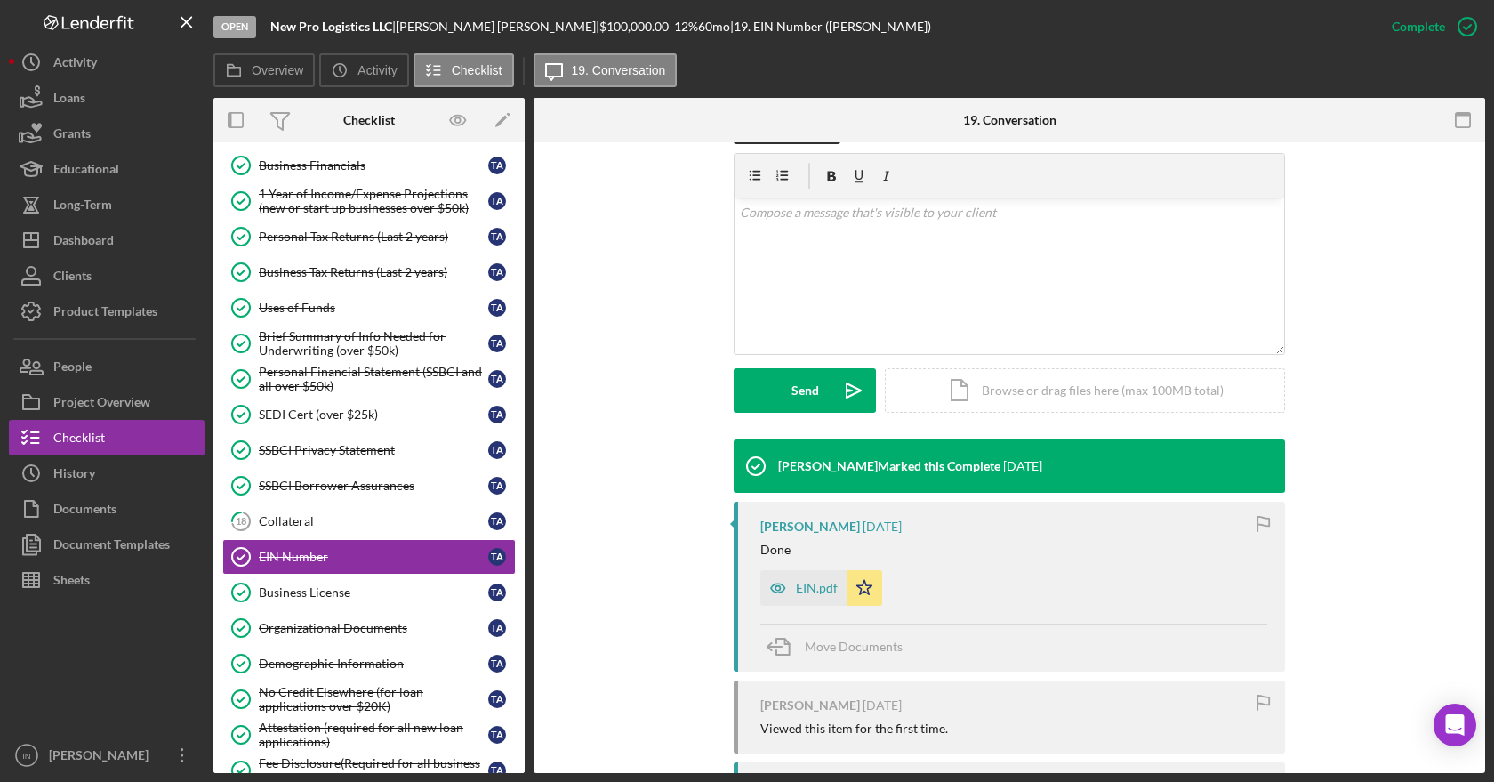
click at [796, 577] on div "EIN.pdf" at bounding box center [803, 588] width 86 height 36
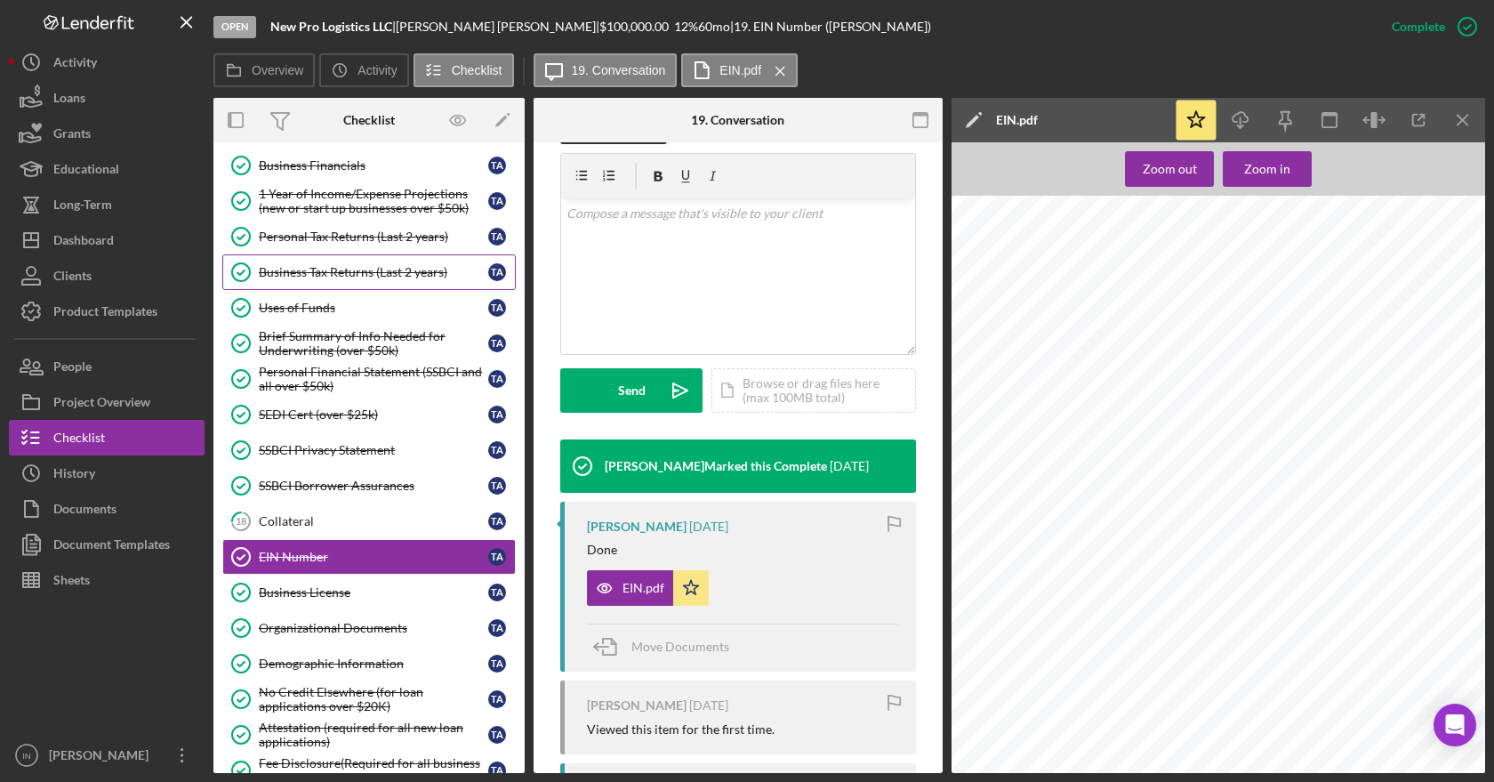
scroll to position [494, 0]
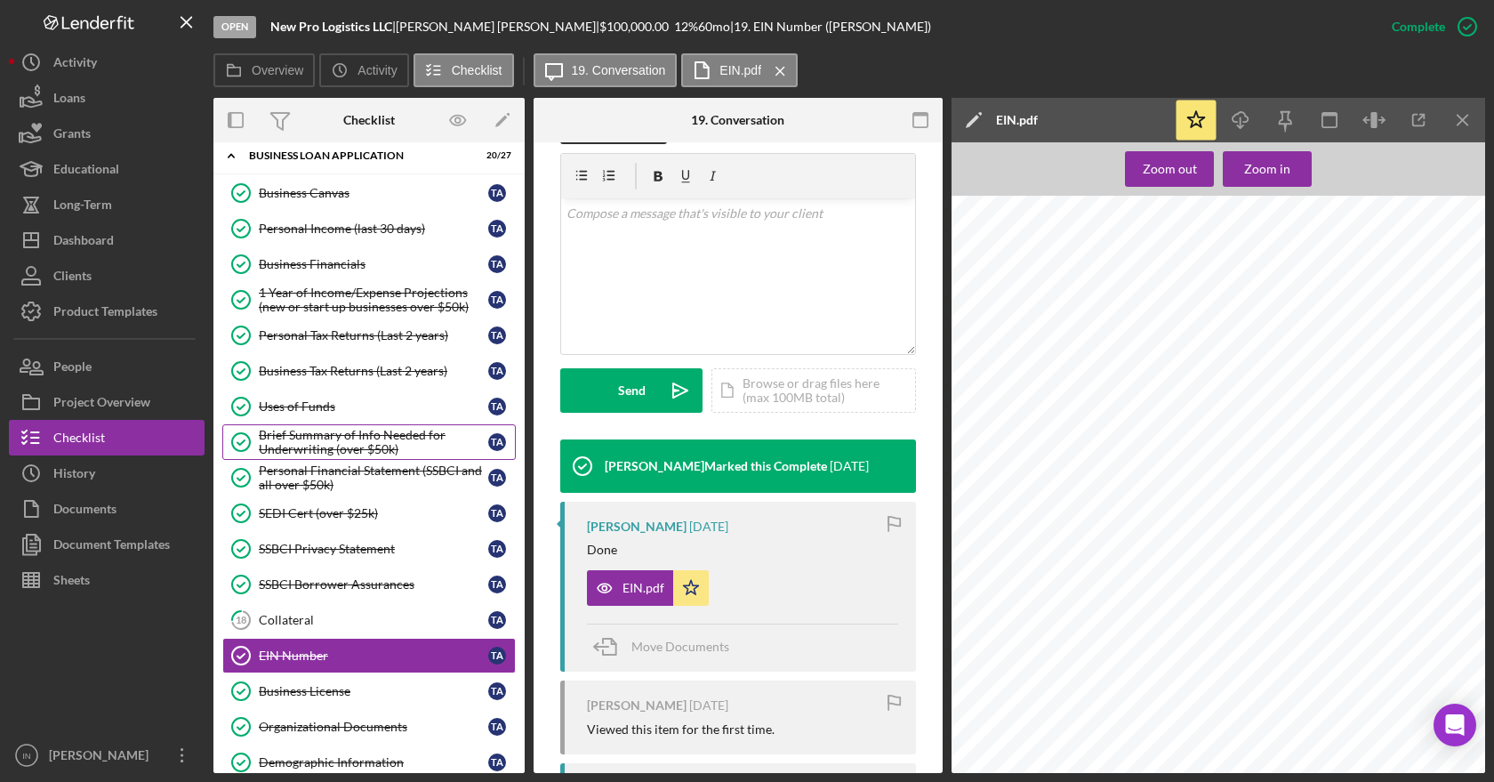
click at [348, 437] on div "Brief Summary of Info Needed for Underwriting (over $50k)" at bounding box center [373, 442] width 229 height 28
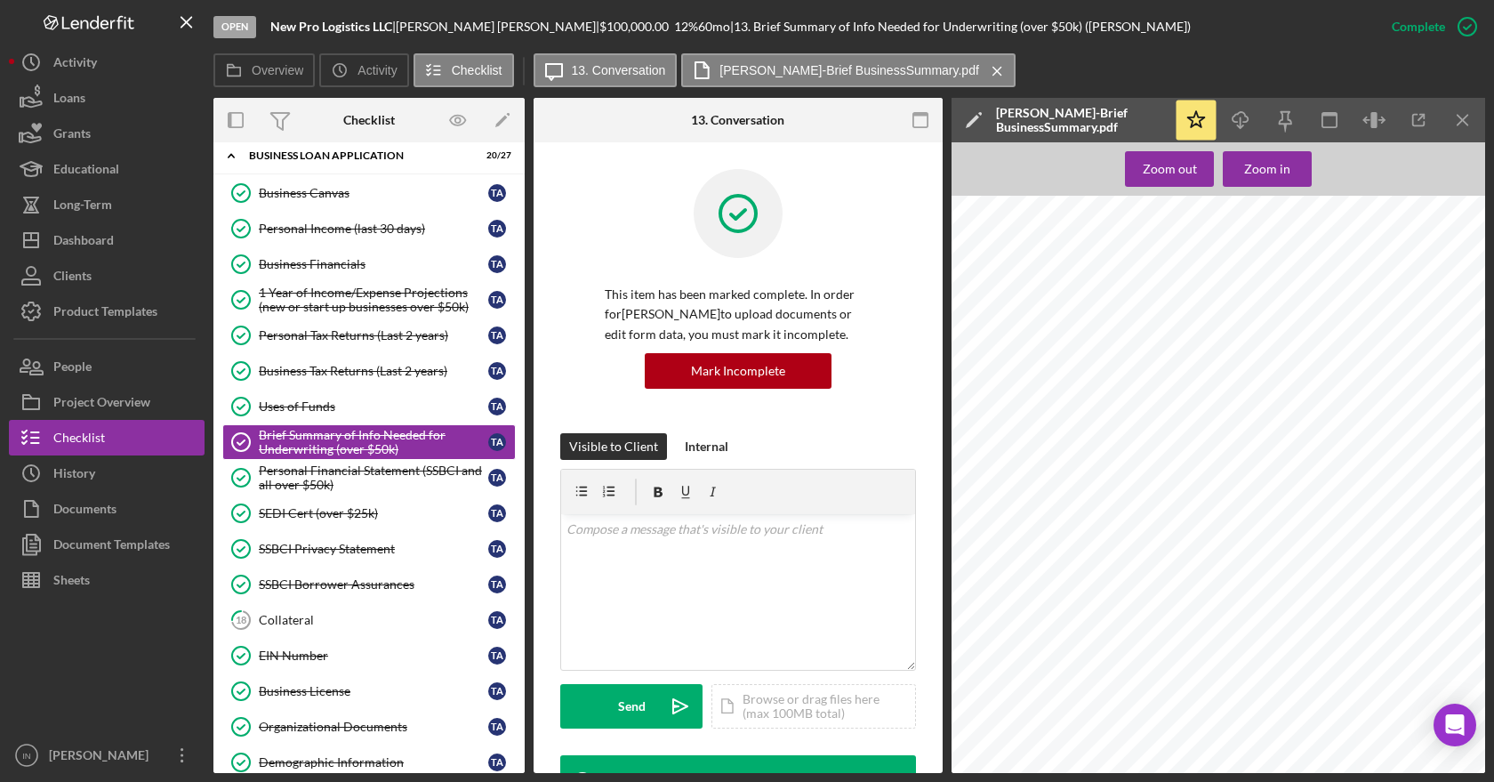
drag, startPoint x: 1269, startPoint y: 333, endPoint x: 1008, endPoint y: 309, distance: 261.7
click at [1008, 309] on div "Brief Summary Management History I have over 7 years of experience in the Truck…" at bounding box center [1223, 548] width 544 height 704
drag, startPoint x: 1013, startPoint y: 313, endPoint x: 1176, endPoint y: 324, distance: 163.1
click at [1176, 324] on div "Brief Summary Management History I have over 7 years of experience in the Truck…" at bounding box center [1223, 548] width 544 height 704
click at [1241, 122] on icon "Icon/Download" at bounding box center [1241, 120] width 40 height 40
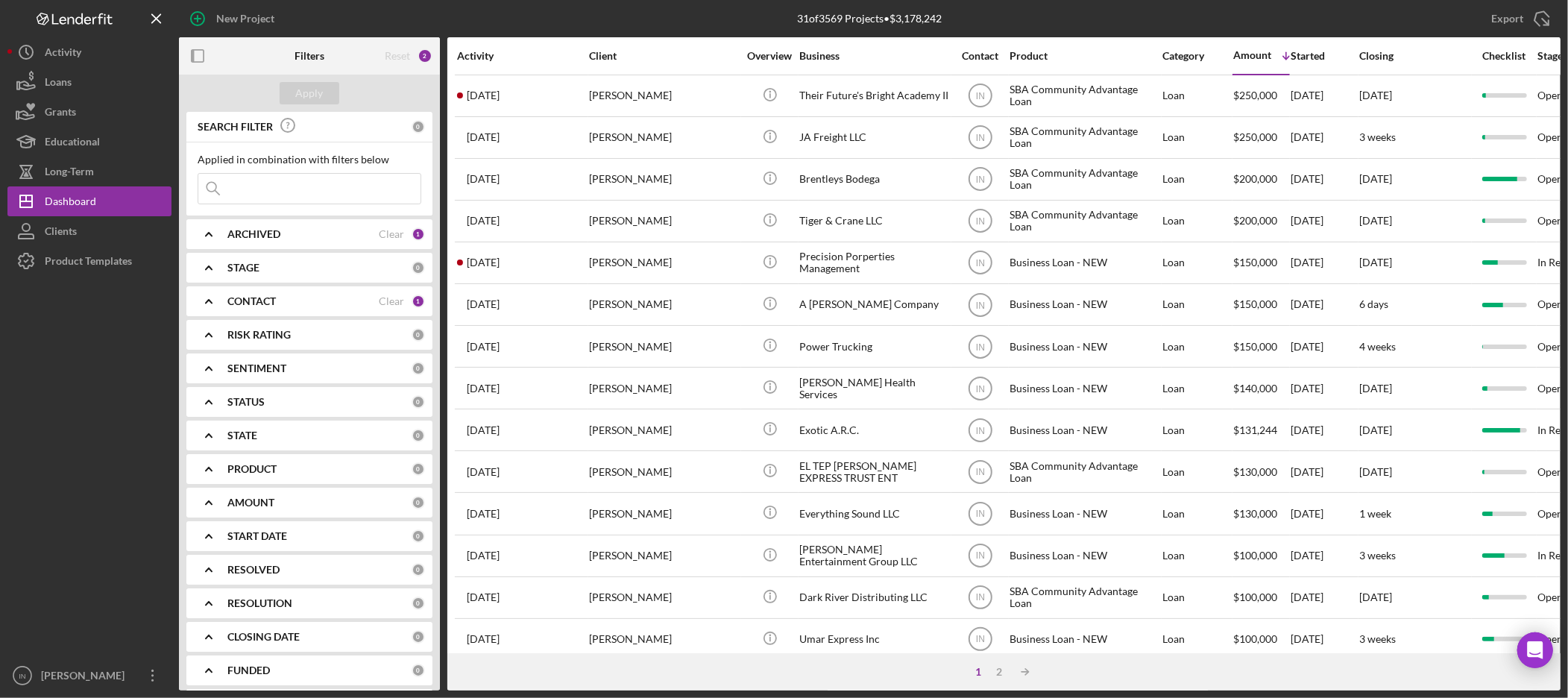
click at [299, 182] on input at bounding box center [309, 189] width 222 height 30
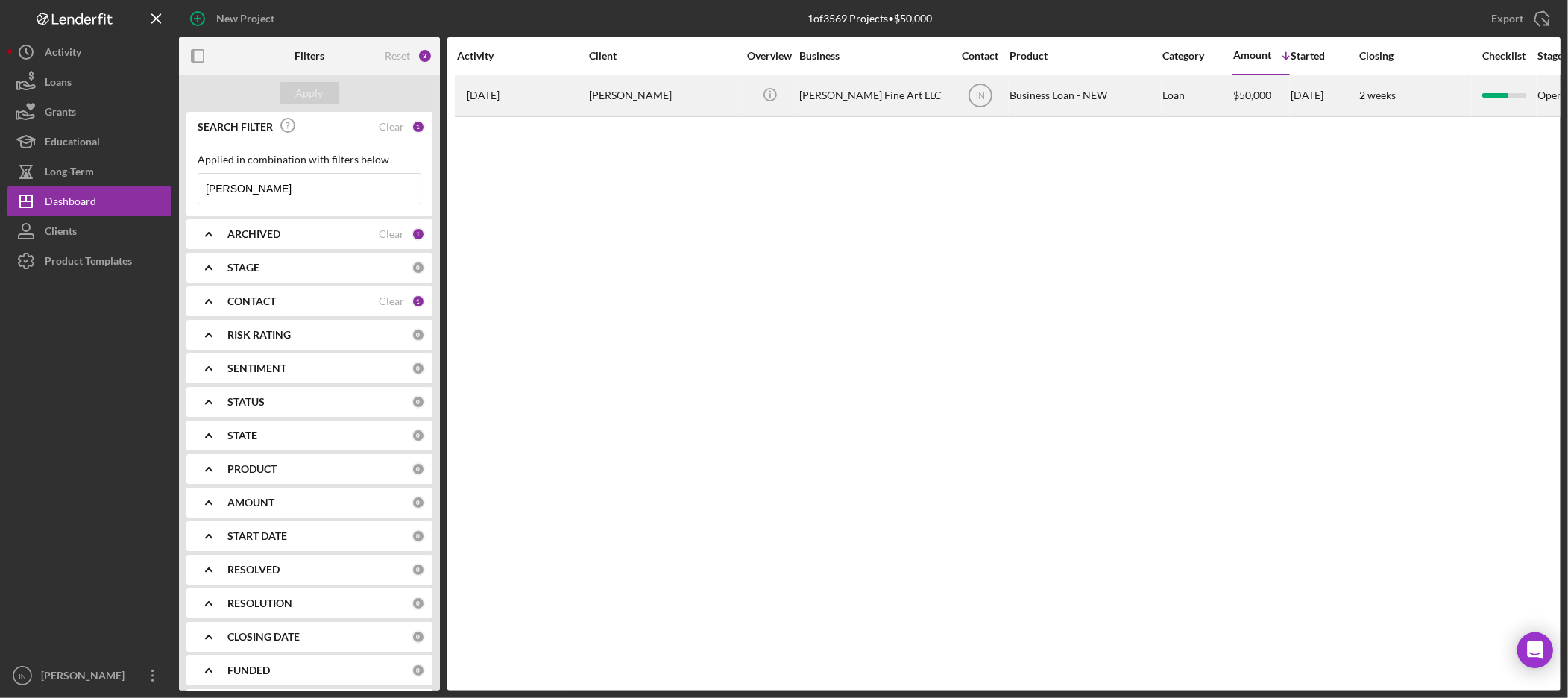
type input "[PERSON_NAME]"
click at [615, 90] on div "[PERSON_NAME]" at bounding box center [663, 96] width 149 height 39
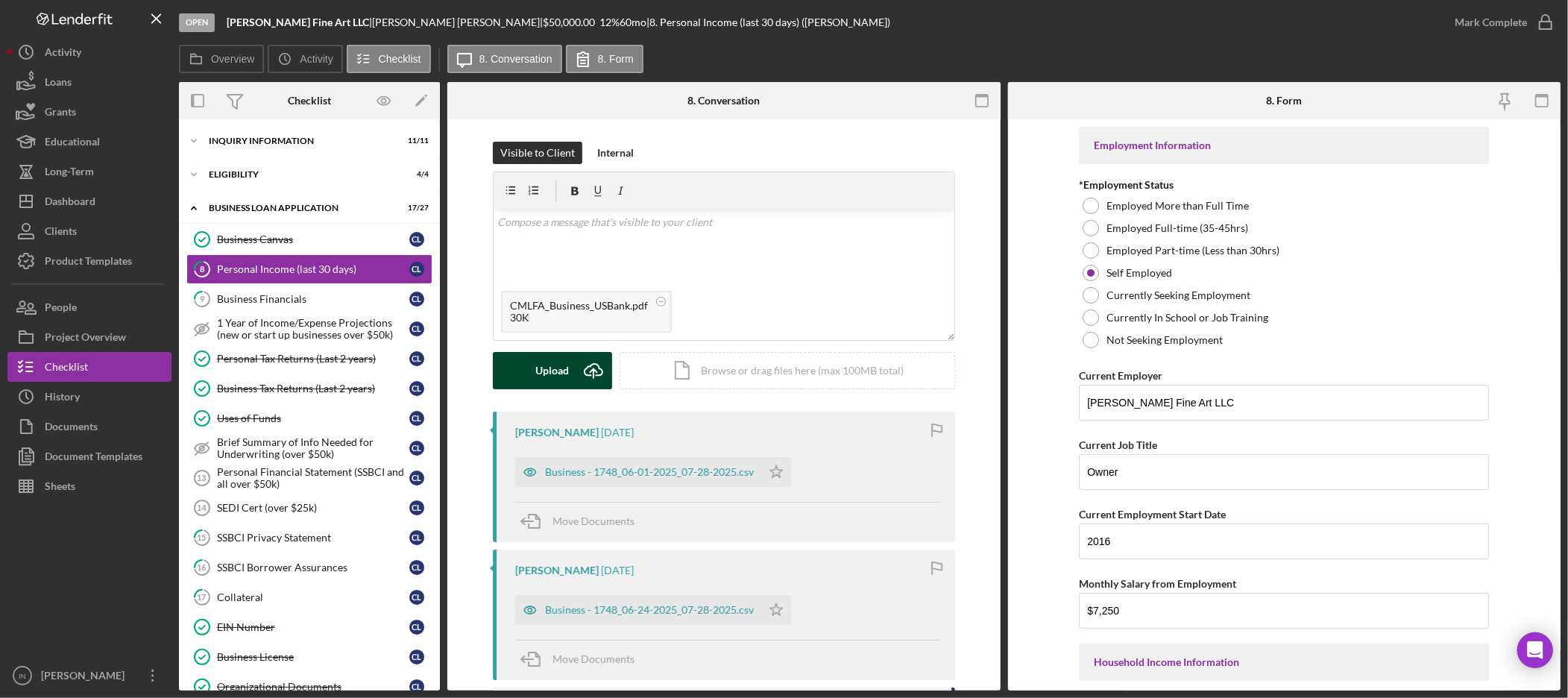
click at [587, 363] on icon "Icon/Upload" at bounding box center [594, 371] width 37 height 37
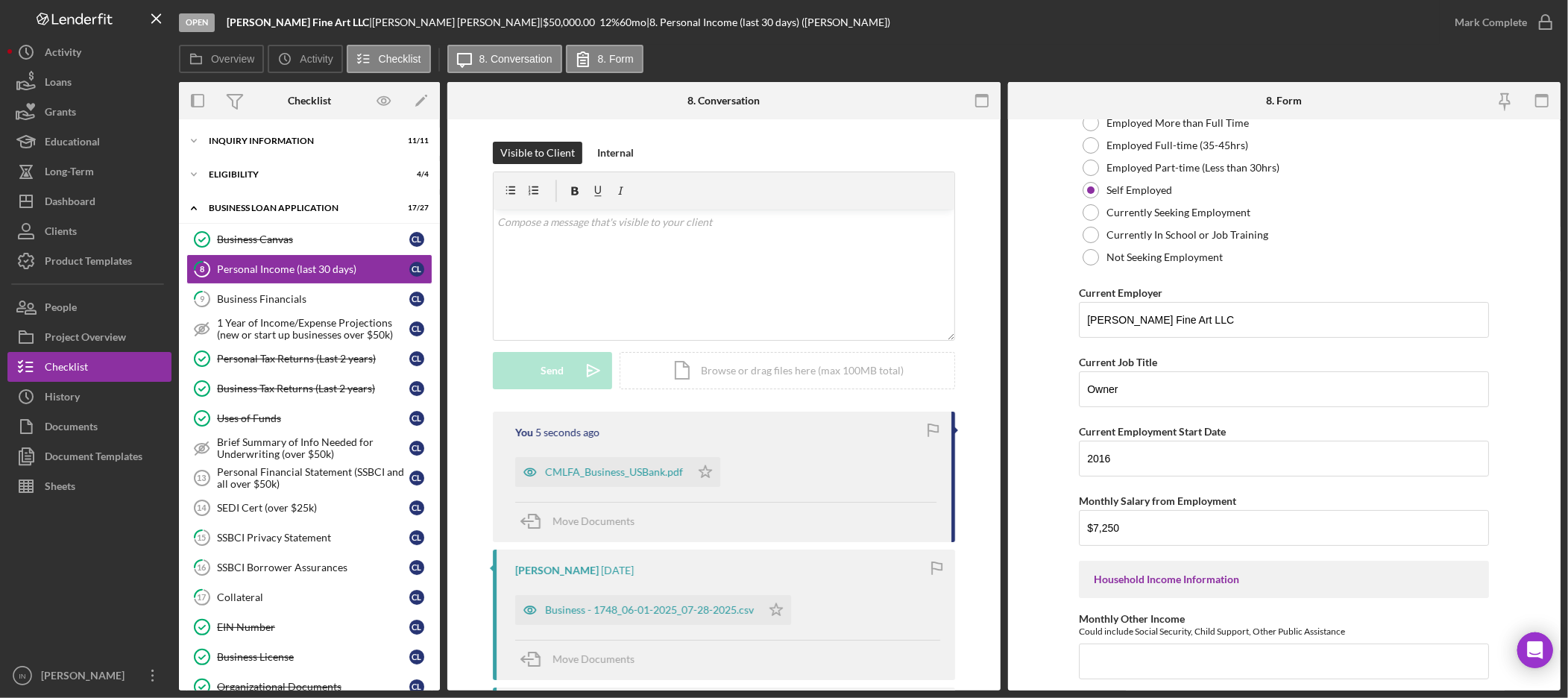
scroll to position [165, 0]
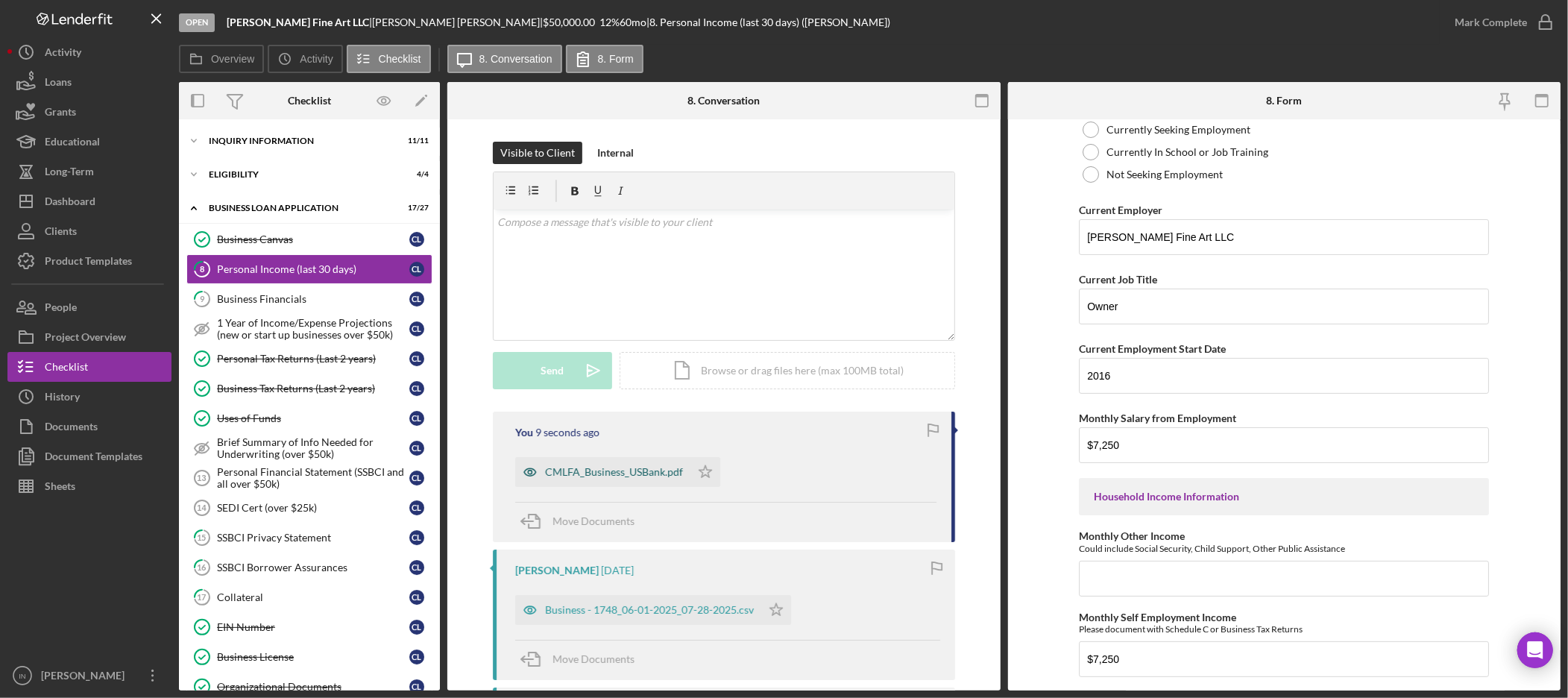
click at [614, 471] on div "CMLFA_Business_USBank.pdf" at bounding box center [614, 472] width 138 height 12
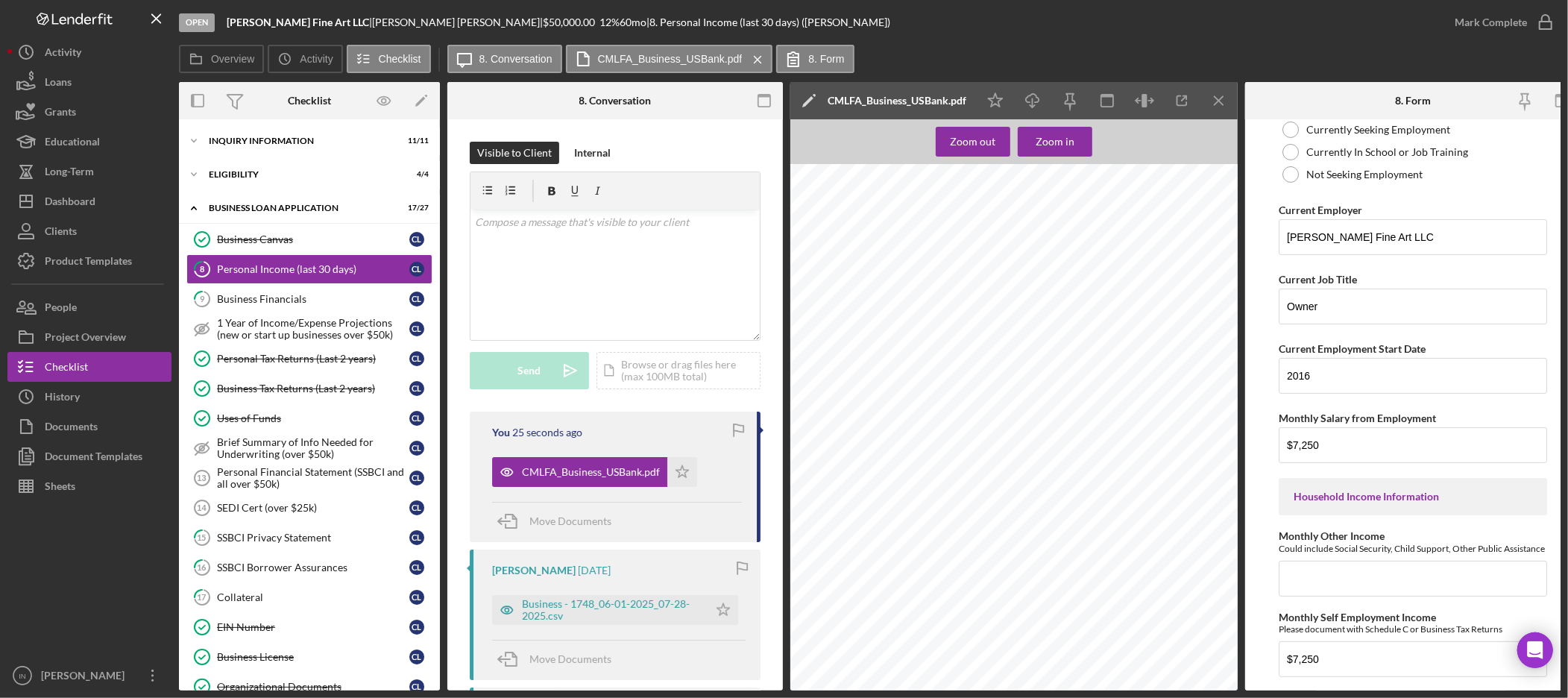
scroll to position [0, 65]
click at [279, 232] on link "Business Canvas Business Canvas C L" at bounding box center [309, 240] width 246 height 30
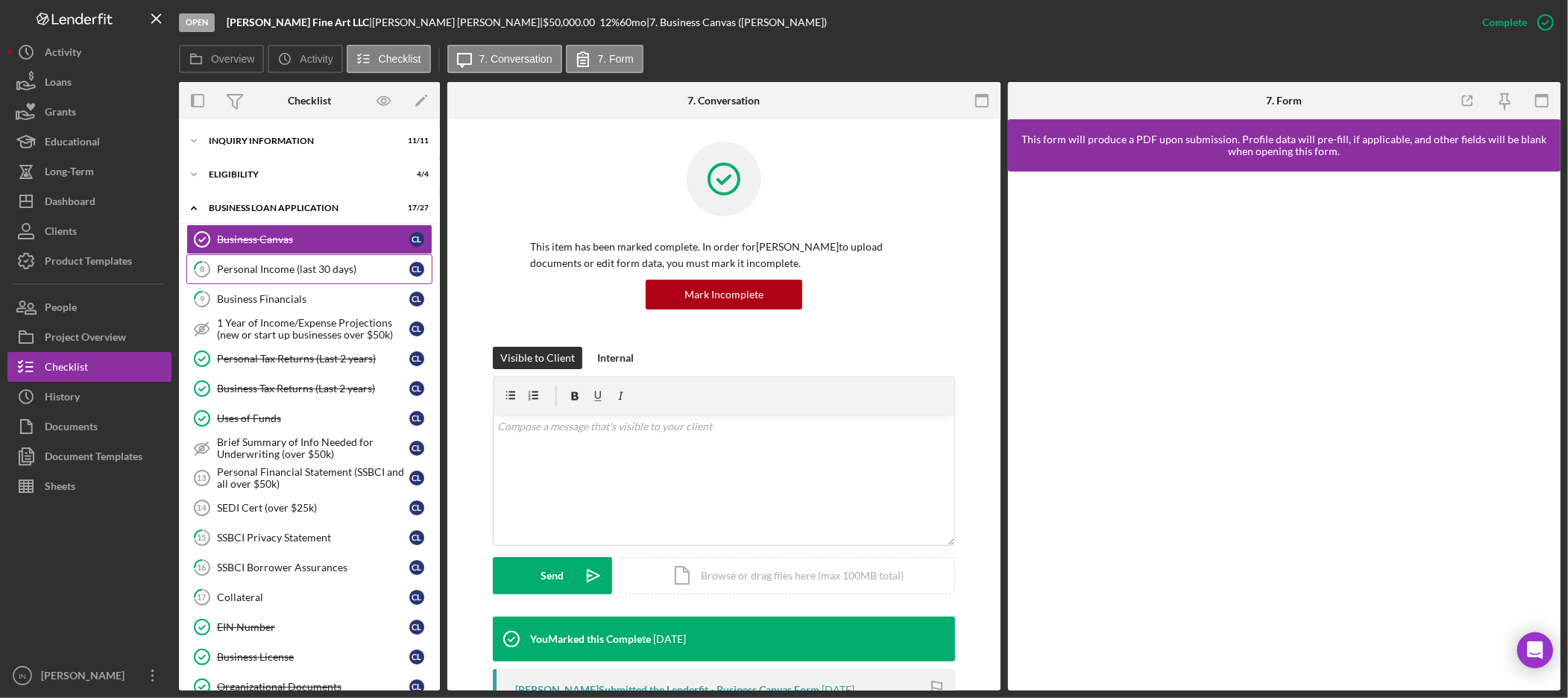
click at [293, 267] on div "Personal Income (last 30 days)" at bounding box center [313, 269] width 192 height 12
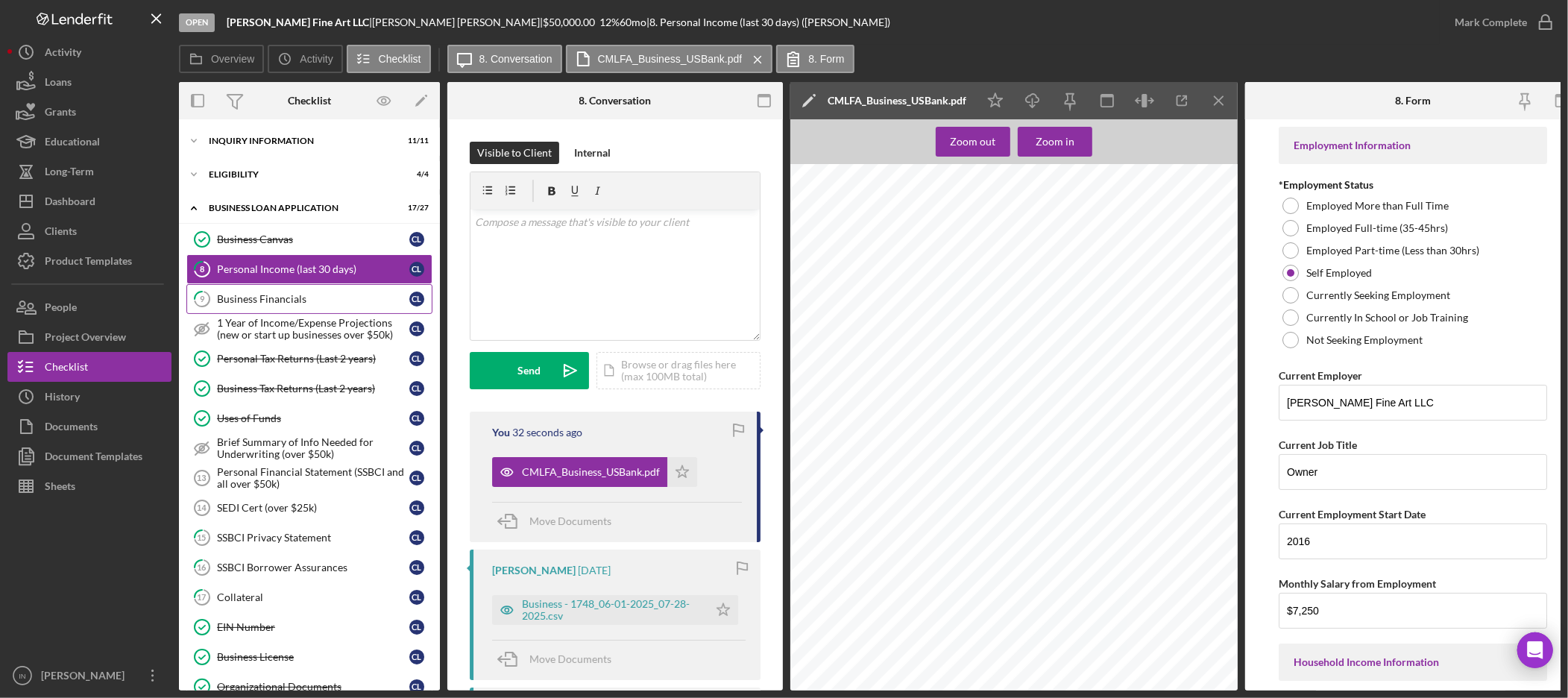
click at [287, 289] on link "9 Business Financials C L" at bounding box center [309, 300] width 246 height 30
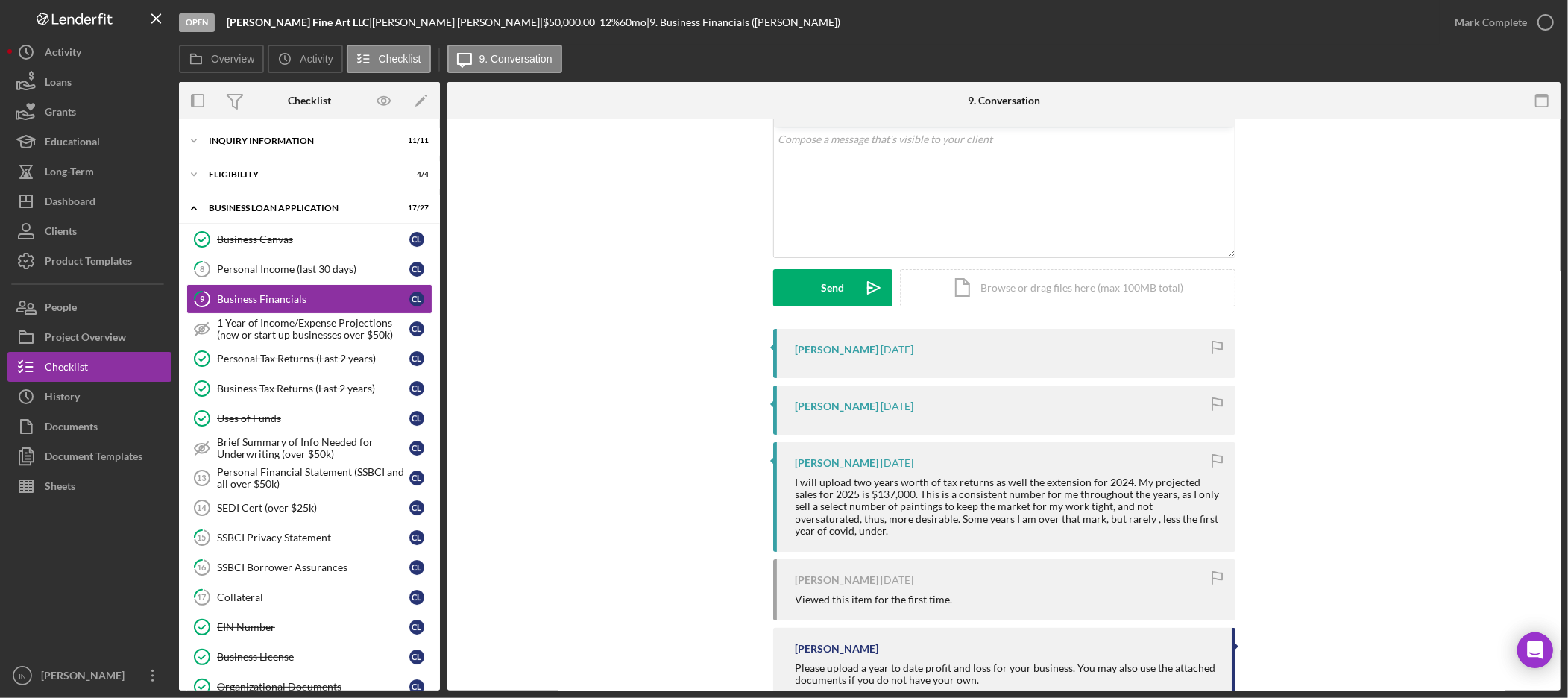
scroll to position [165, 0]
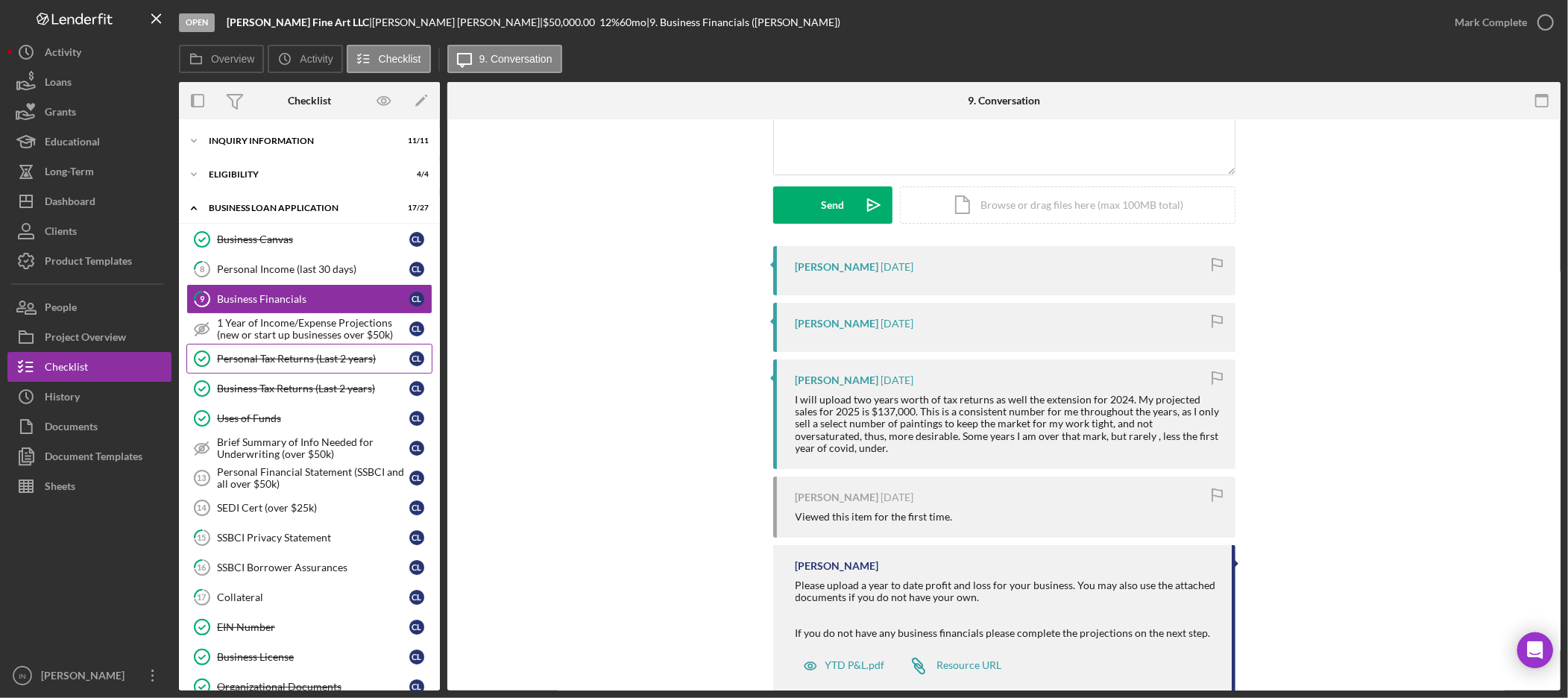
click at [286, 361] on div "Personal Tax Returns (Last 2 years)" at bounding box center [313, 359] width 192 height 12
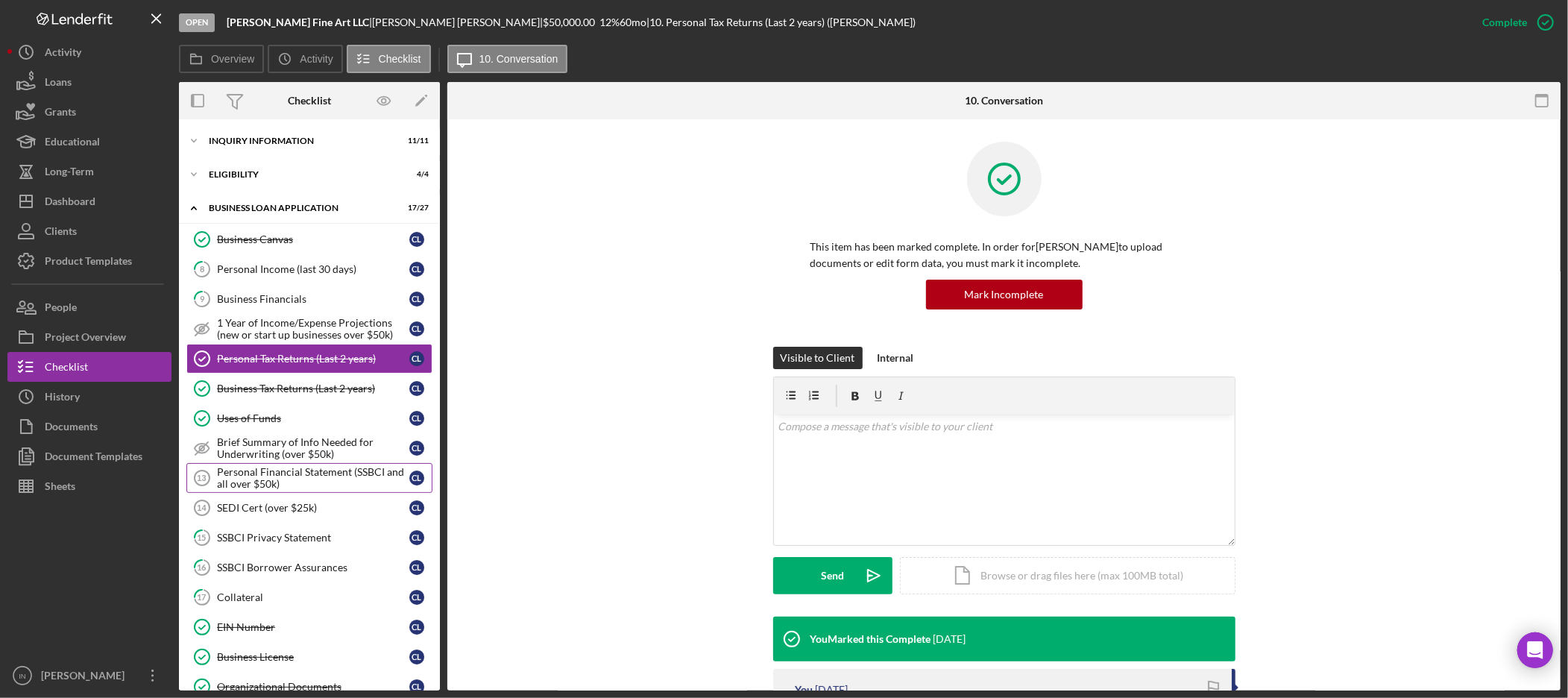
click at [303, 479] on div "Personal Financial Statement (SSBCI and all over $50k)" at bounding box center [313, 478] width 192 height 23
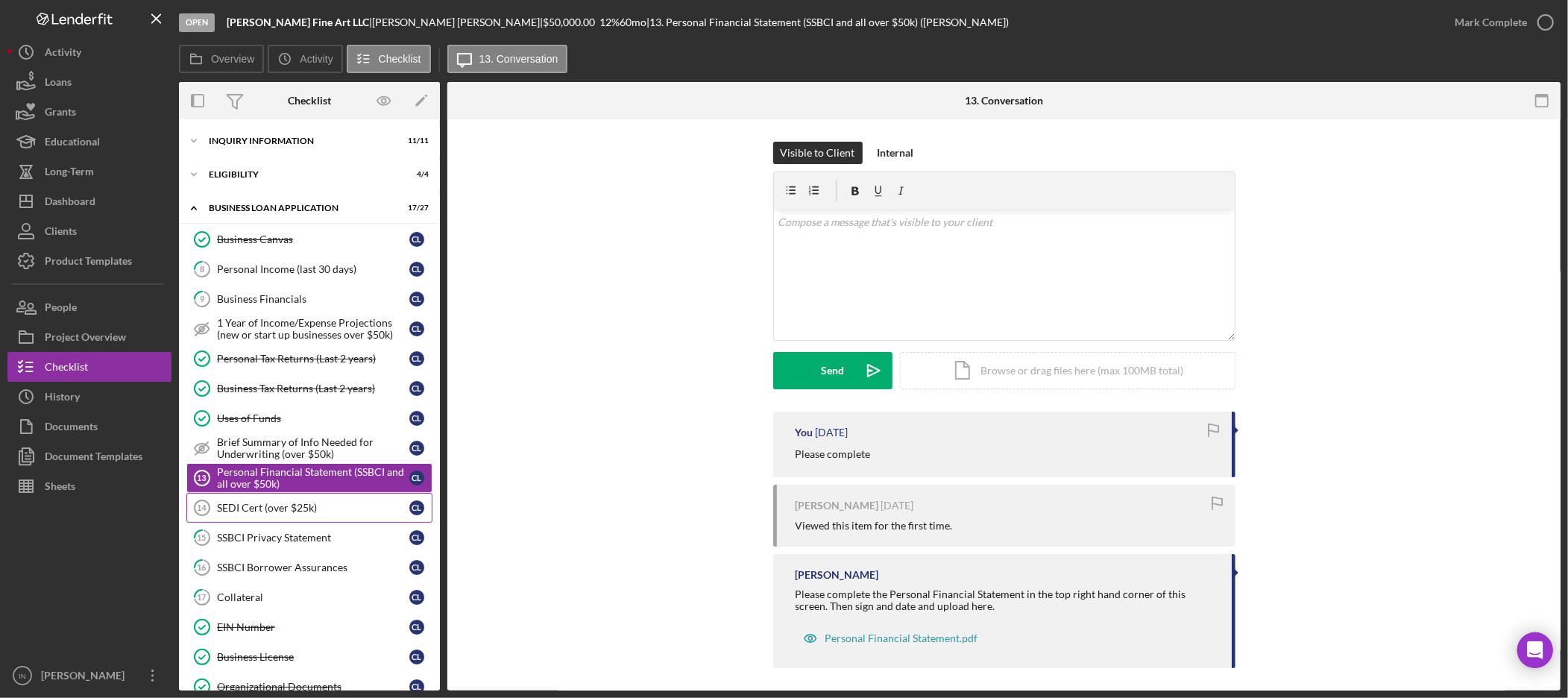
click at [309, 510] on div "SEDI Cert (over $25k)" at bounding box center [313, 508] width 192 height 12
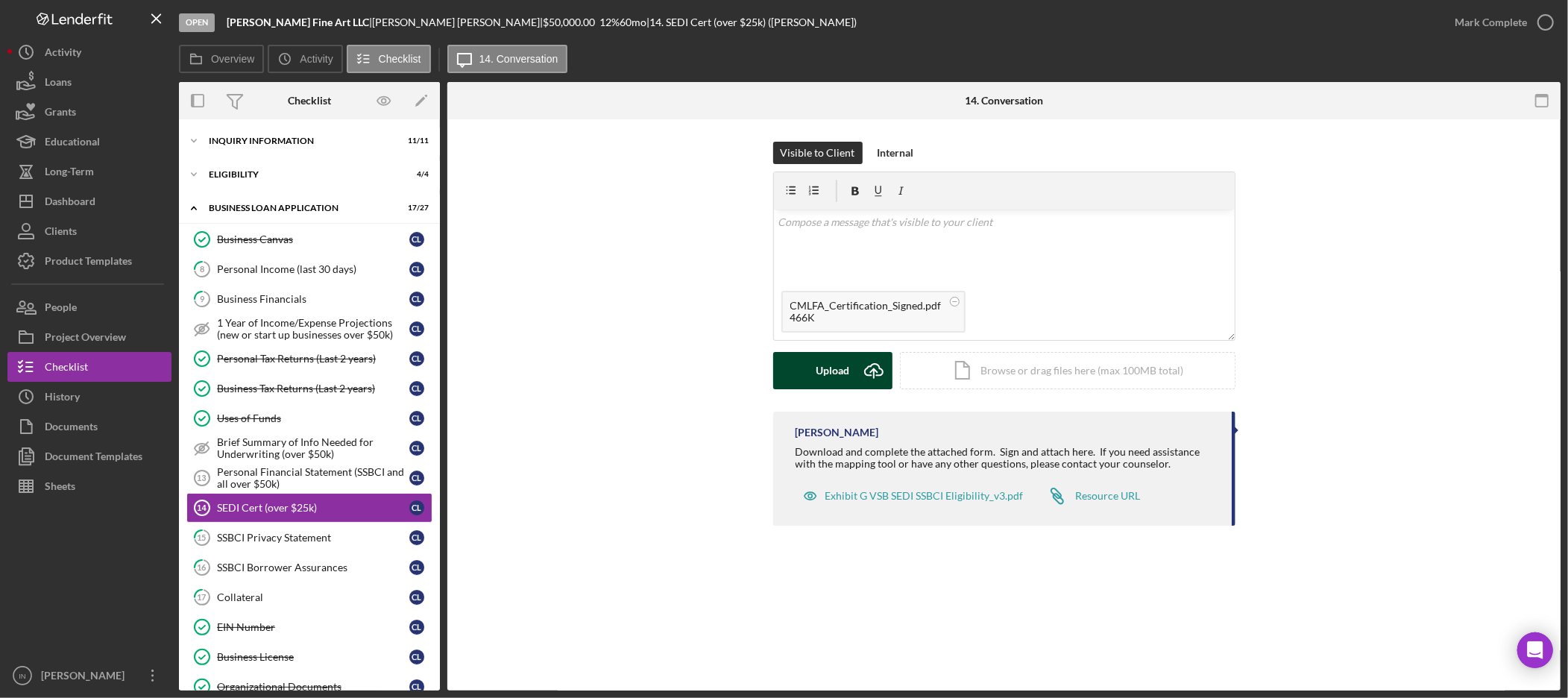
click at [864, 367] on icon "Icon/Upload" at bounding box center [874, 371] width 37 height 37
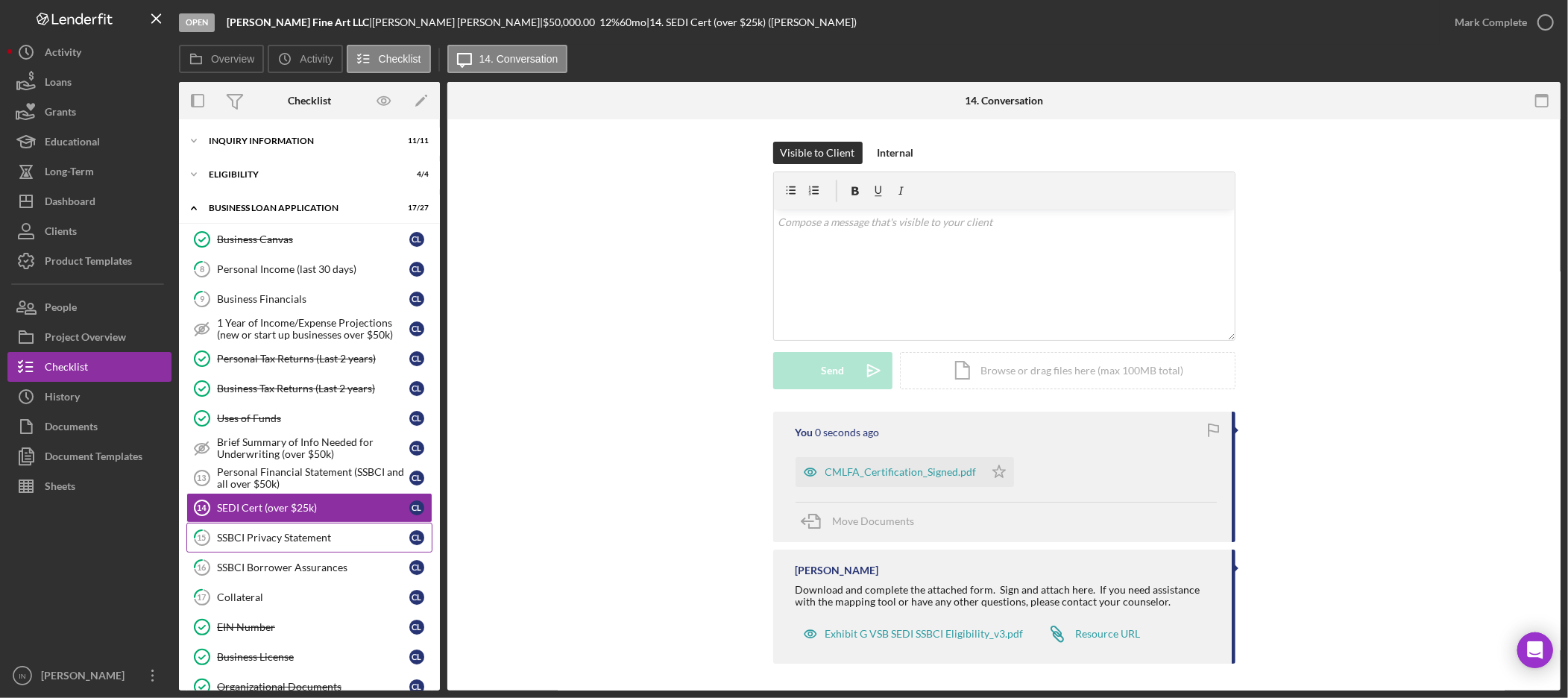
click at [299, 533] on div "SSBCI Privacy Statement" at bounding box center [313, 538] width 192 height 12
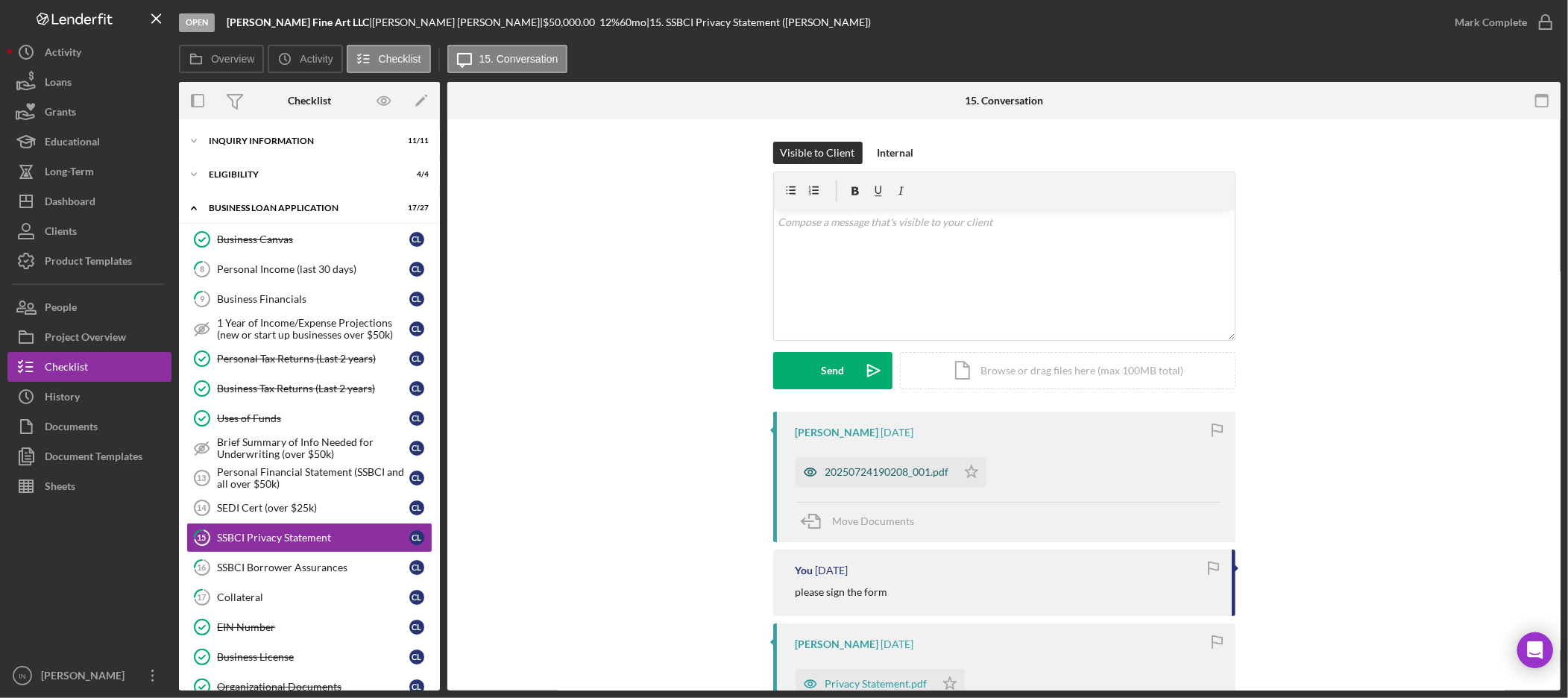
click at [914, 473] on div "20250724190208_001.pdf" at bounding box center [887, 472] width 124 height 12
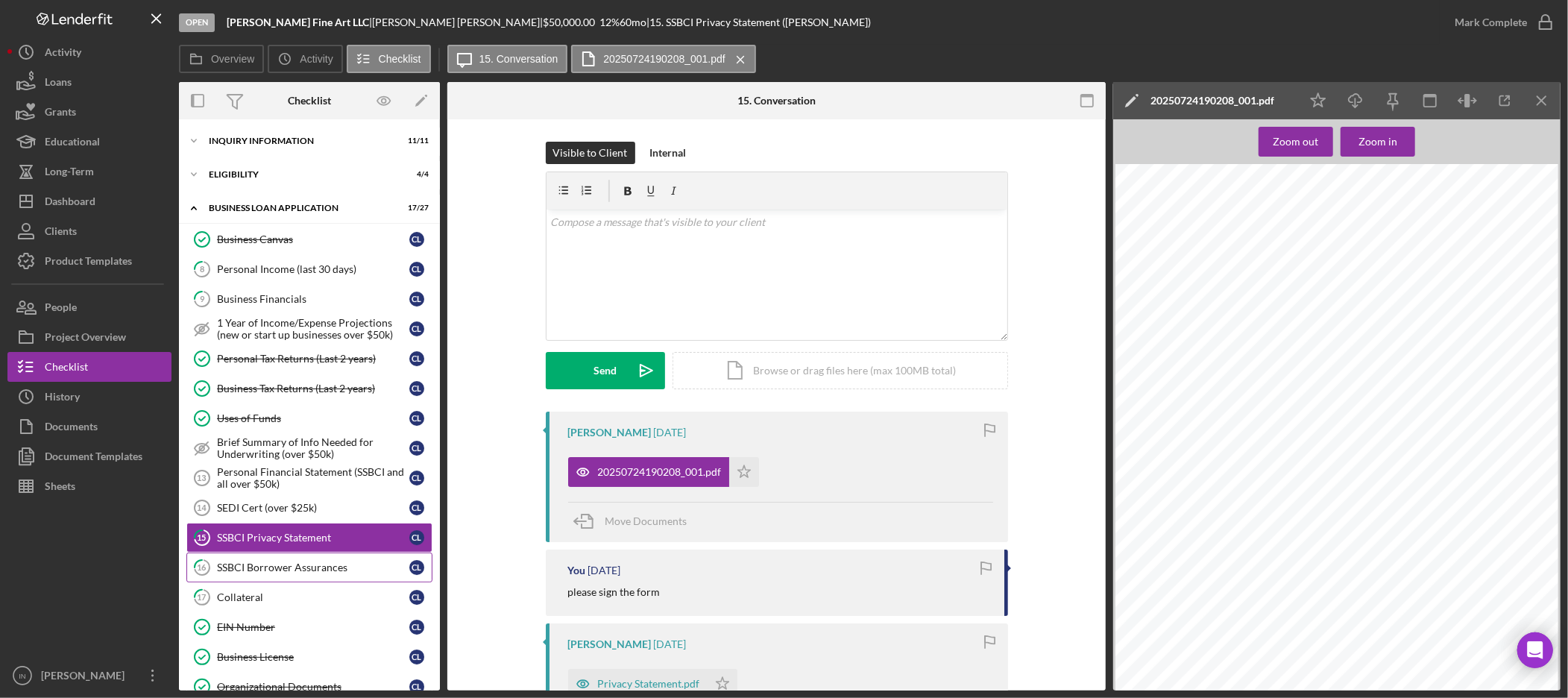
click at [285, 570] on div "SSBCI Borrower Assurances" at bounding box center [313, 568] width 192 height 12
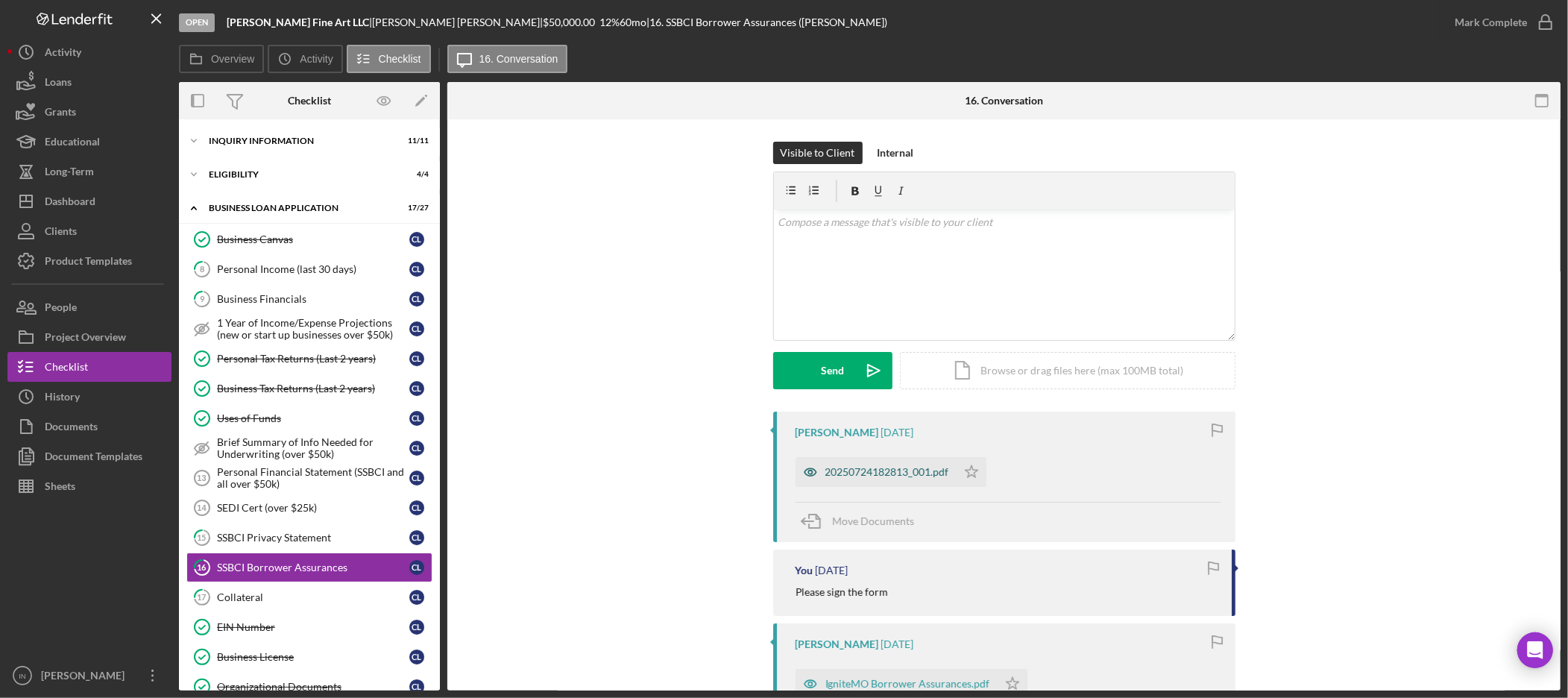
click at [901, 476] on div "20250724182813_001.pdf" at bounding box center [887, 472] width 124 height 12
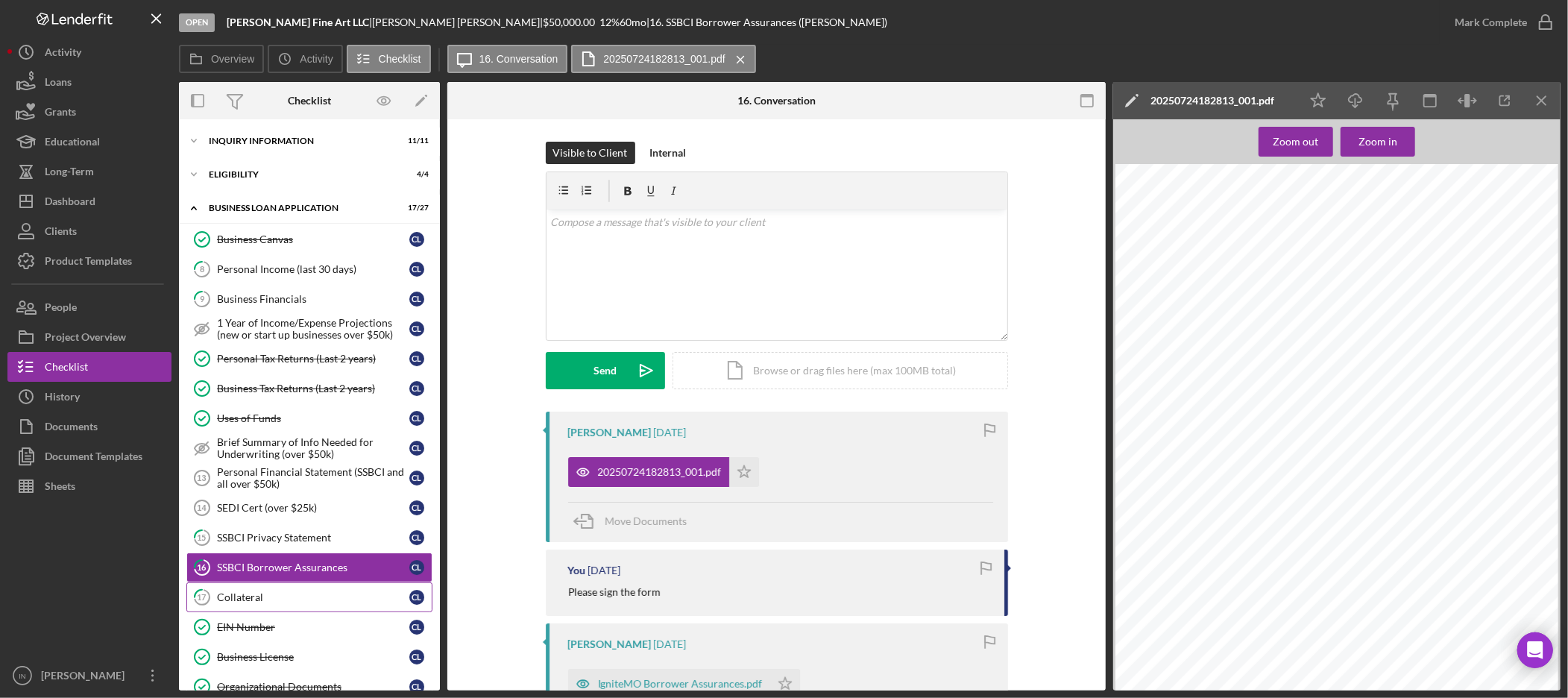
click at [309, 601] on div "Collateral" at bounding box center [313, 597] width 192 height 12
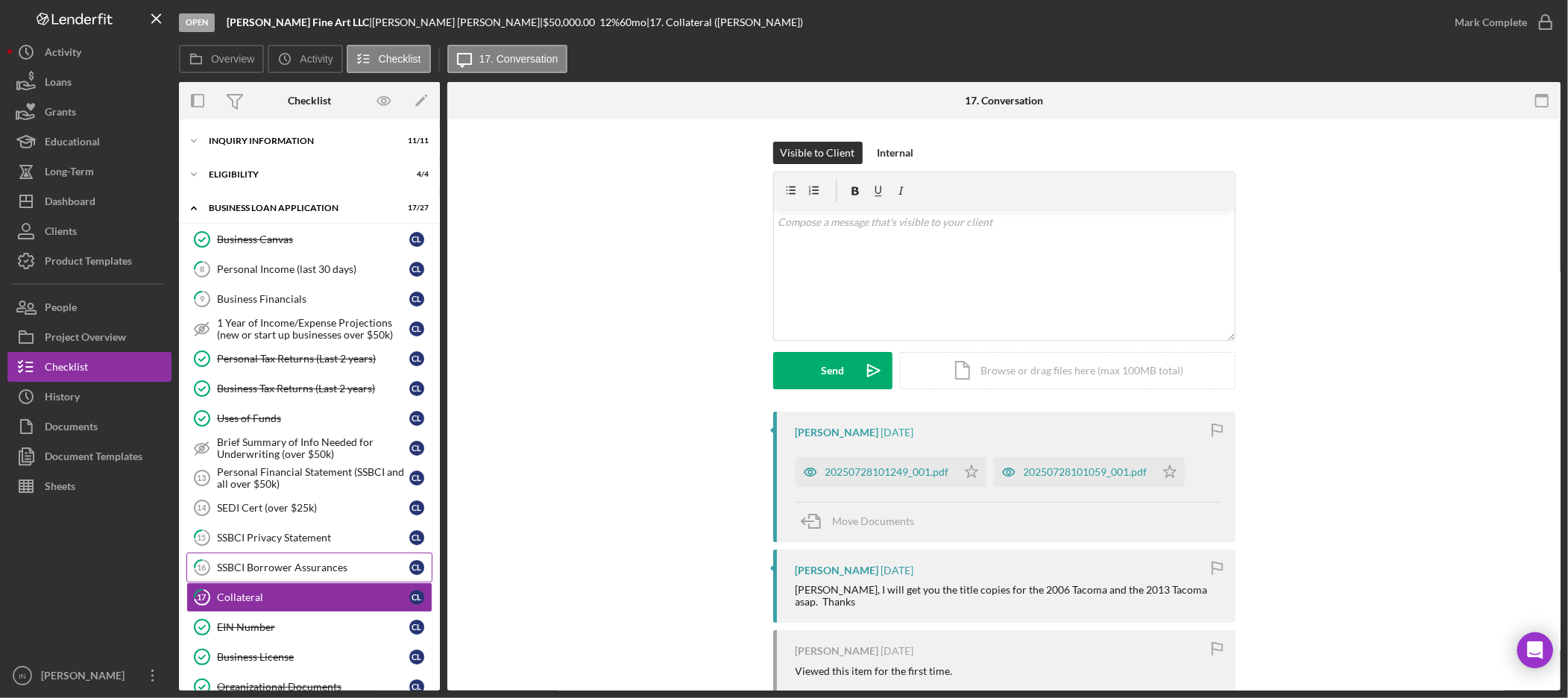
click at [293, 564] on div "SSBCI Borrower Assurances" at bounding box center [313, 568] width 192 height 12
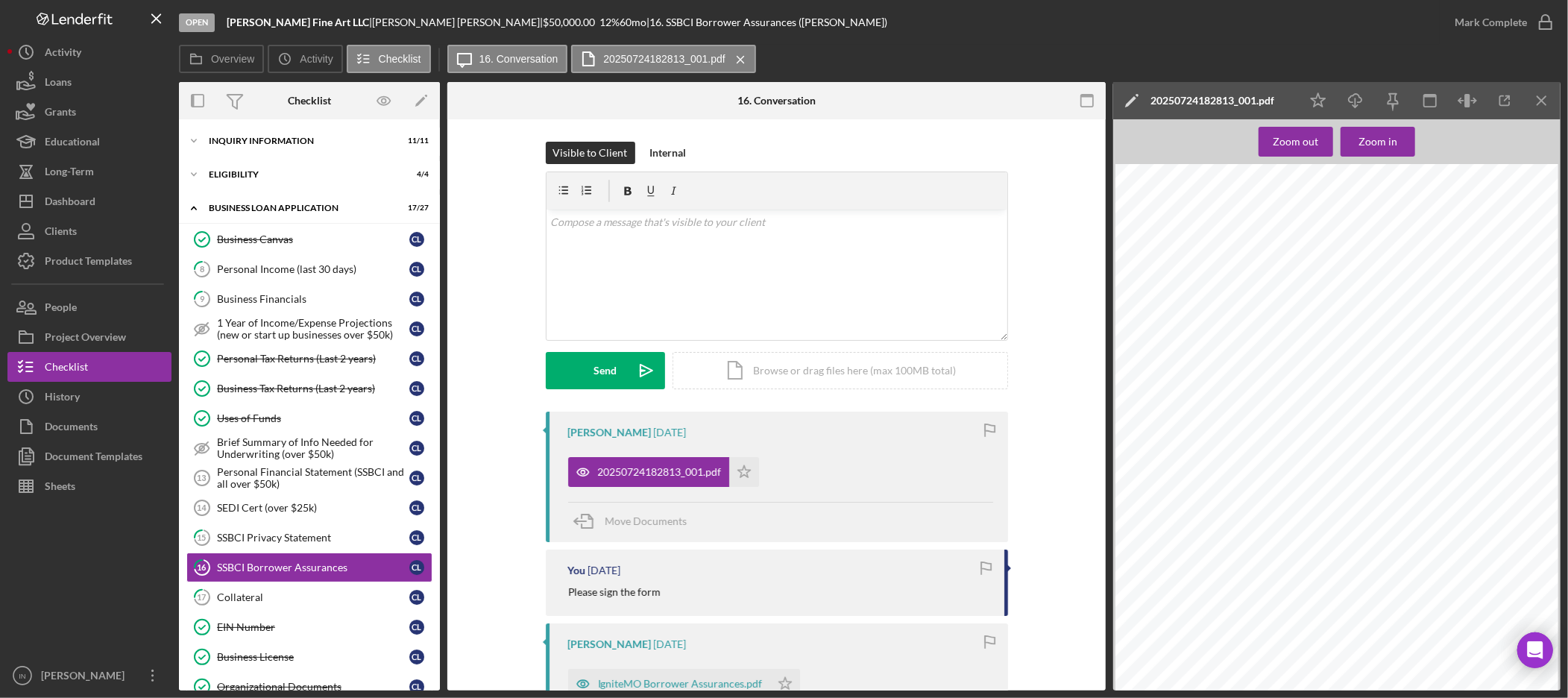
scroll to position [165, 0]
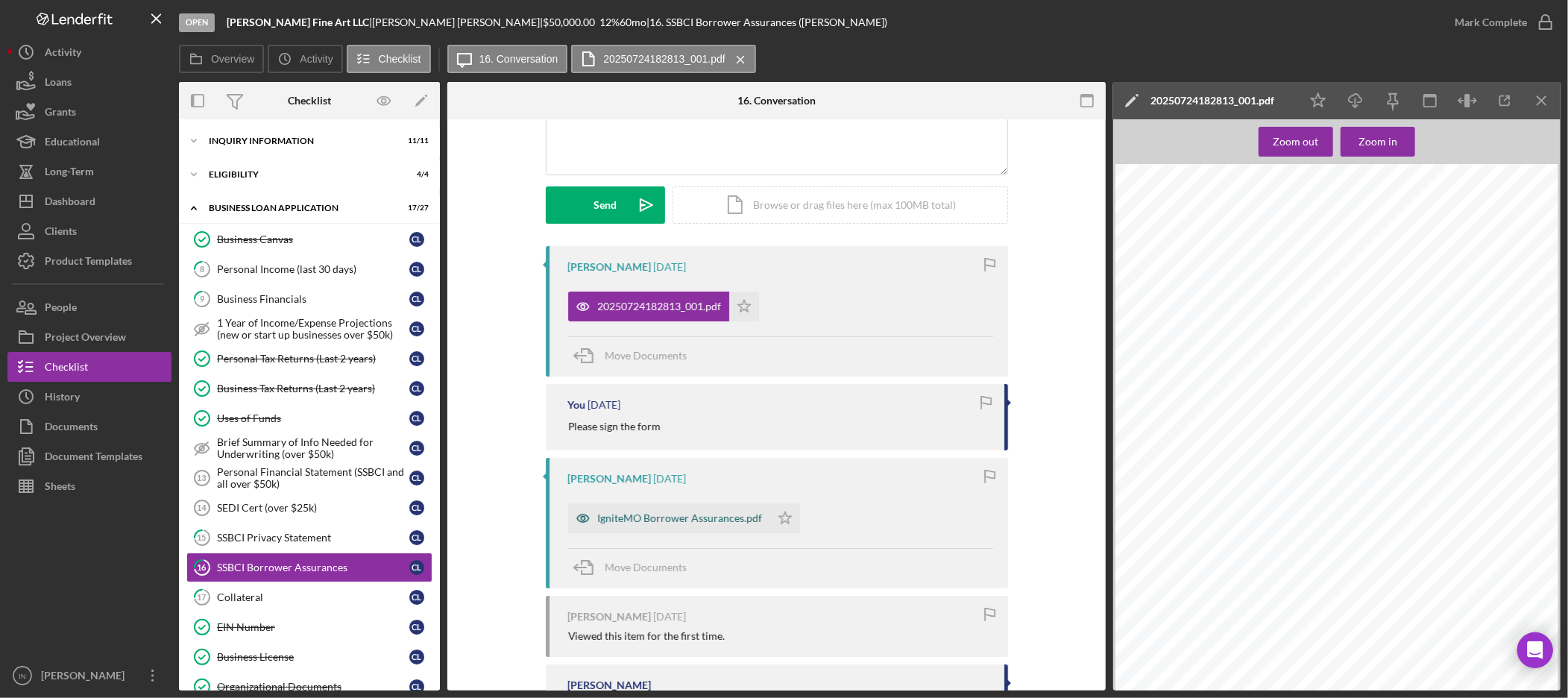
click at [684, 520] on div "IgniteMO Borrower Assurances.pdf" at bounding box center [680, 518] width 165 height 12
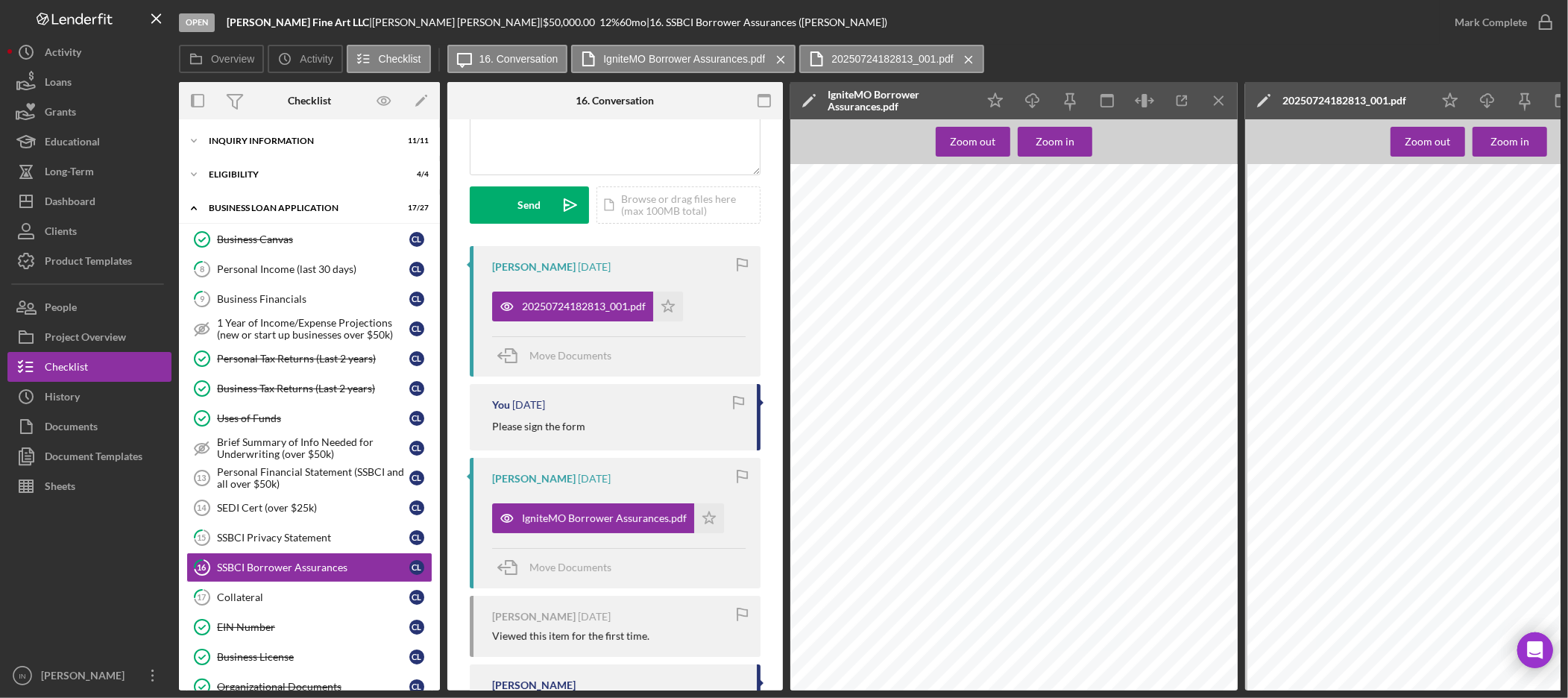
scroll to position [0, 0]
click at [247, 510] on div "SEDI Cert (over $25k)" at bounding box center [313, 508] width 192 height 12
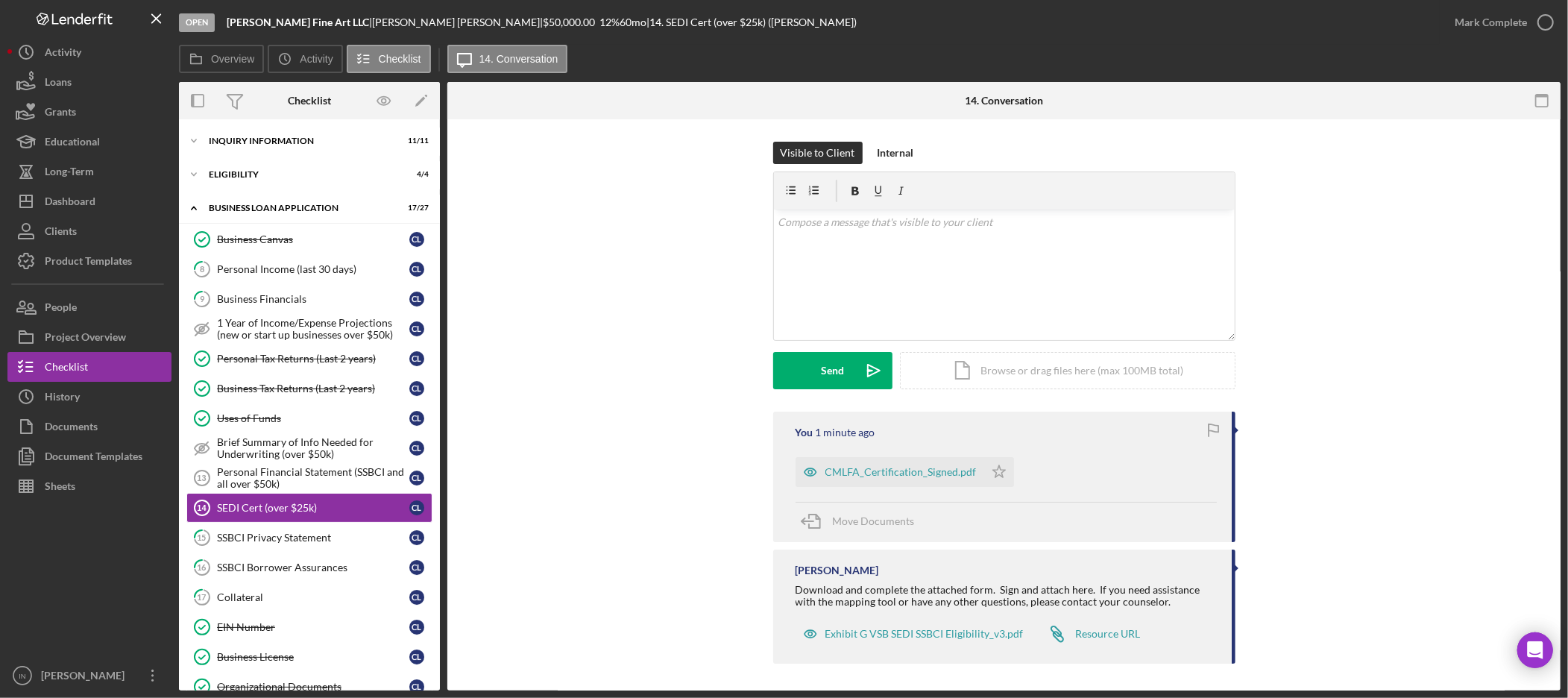
scroll to position [3, 0]
click at [889, 465] on div "CMLFA_Certification_Signed.pdf" at bounding box center [901, 469] width 152 height 12
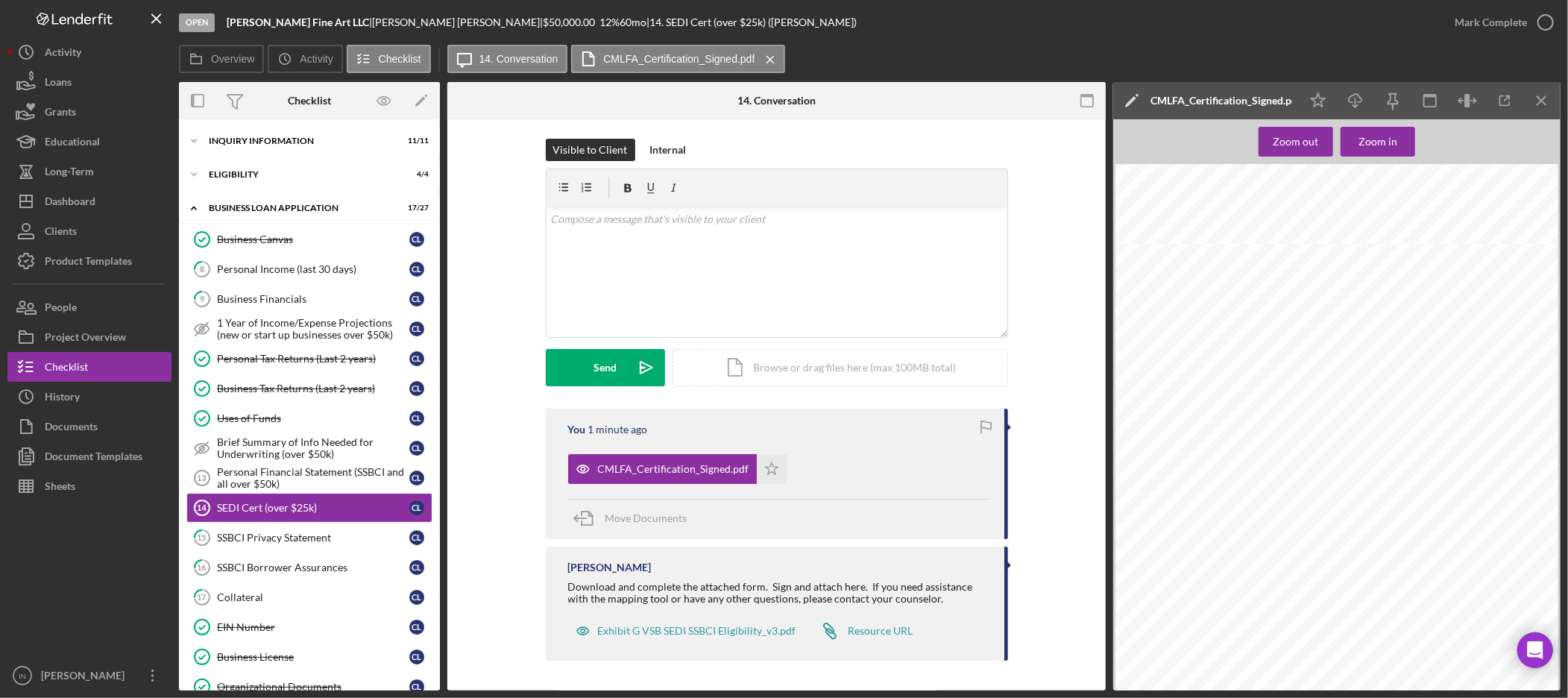
scroll to position [580, 0]
click at [297, 473] on div "Personal Financial Statement (SSBCI and all over $50k)" at bounding box center [313, 478] width 192 height 23
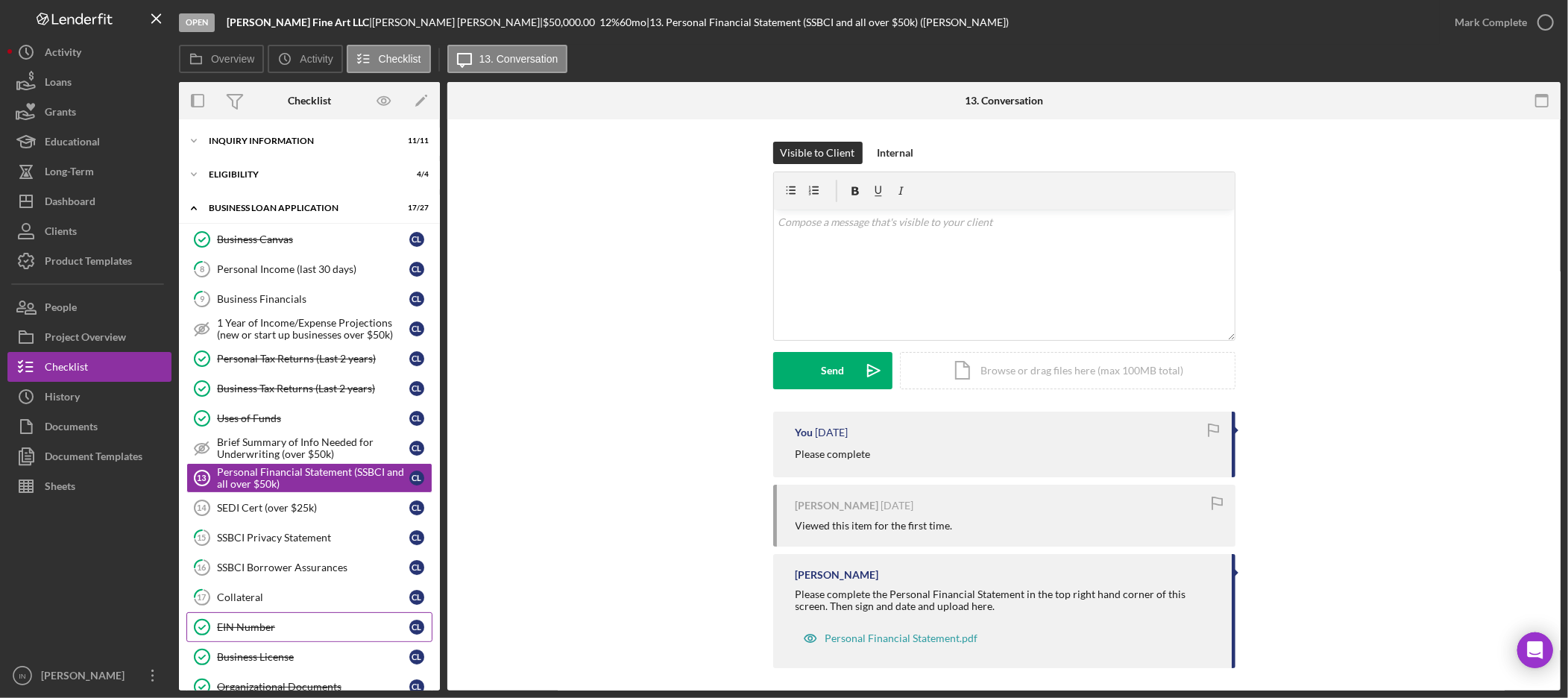
scroll to position [83, 0]
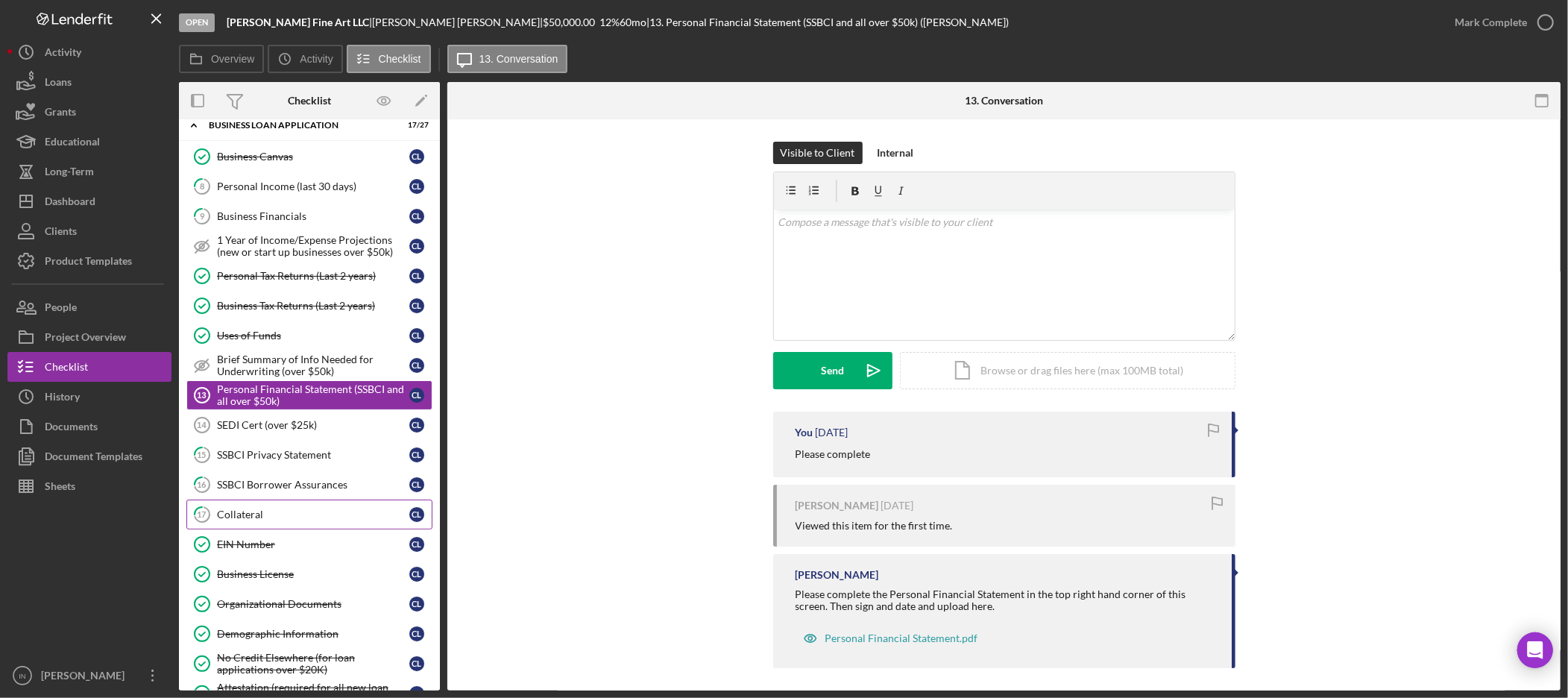
click at [279, 516] on div "Collateral" at bounding box center [313, 514] width 192 height 12
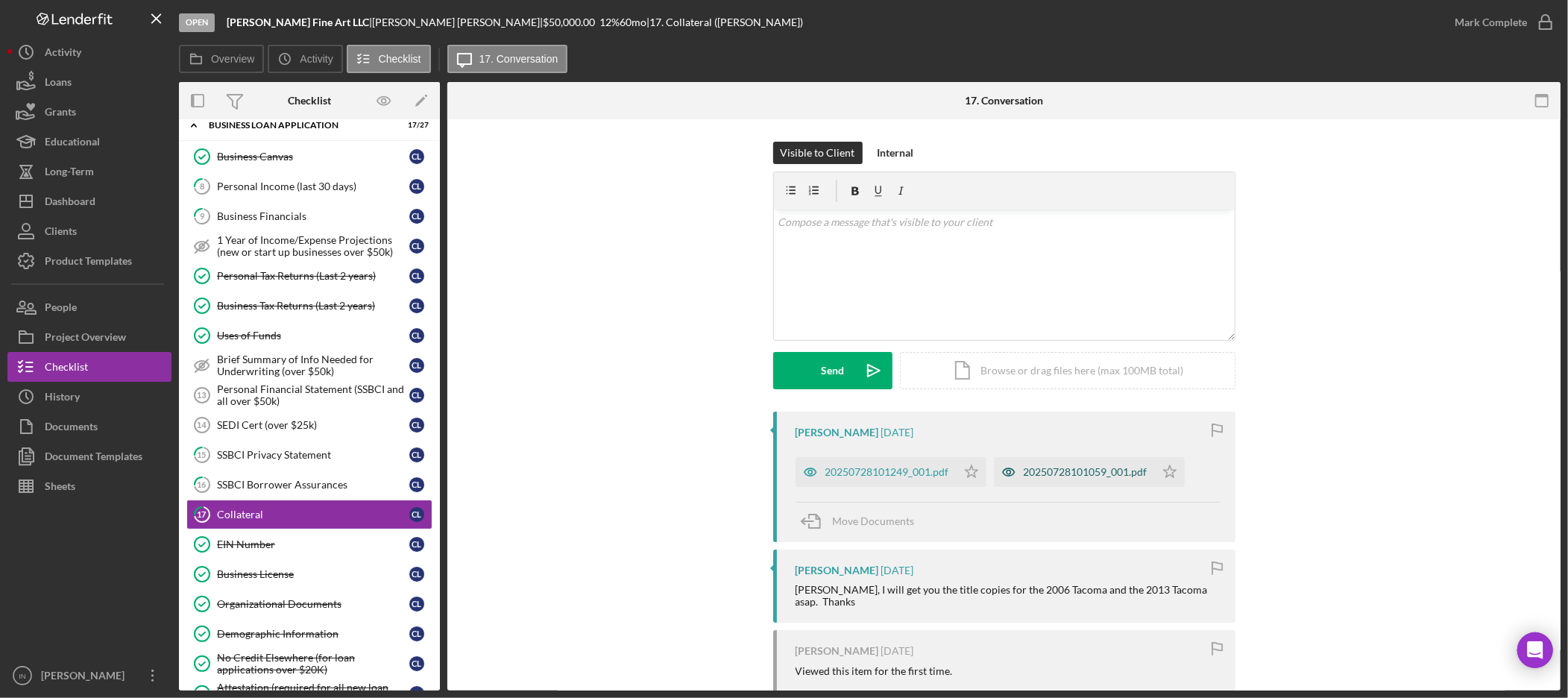
click at [1030, 475] on div "20250728101059_001.pdf" at bounding box center [1086, 472] width 124 height 12
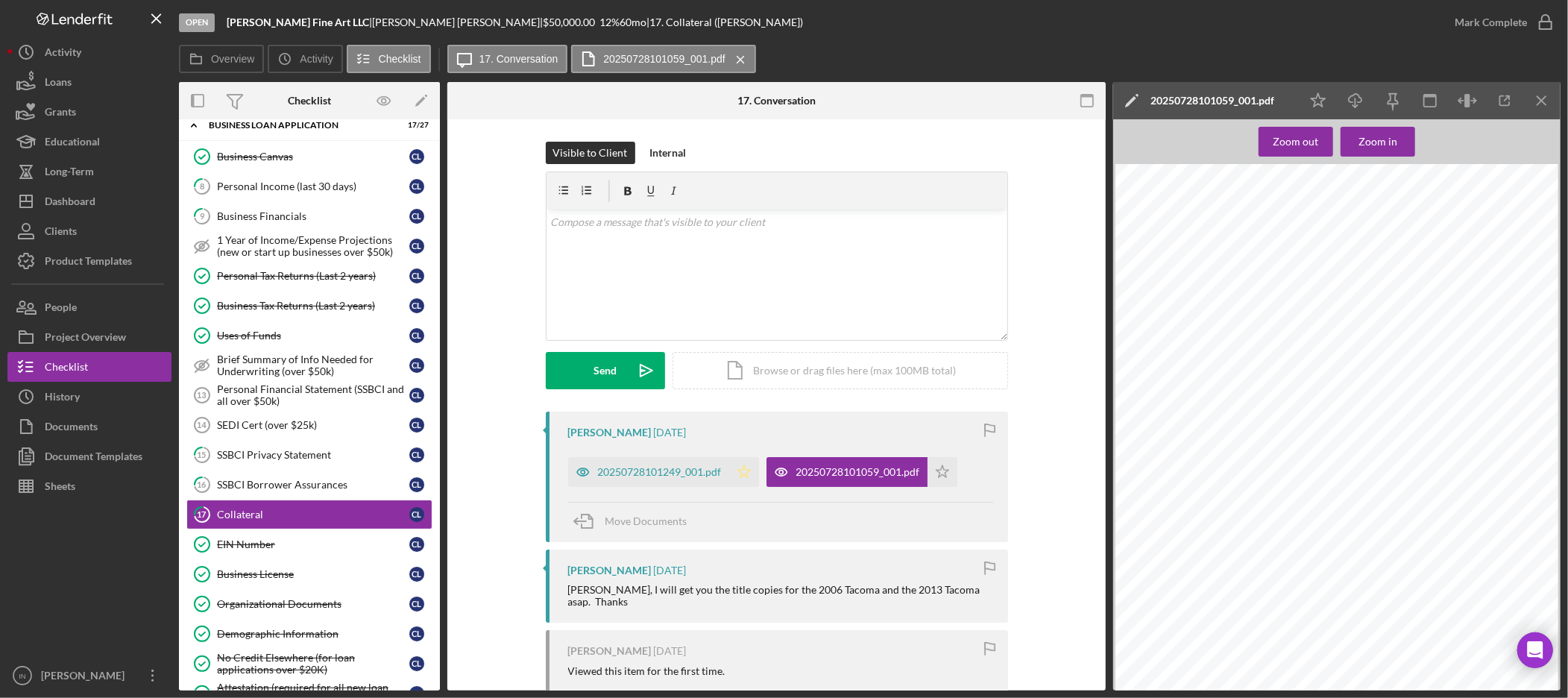
click at [748, 471] on icon "Icon/Star" at bounding box center [745, 472] width 30 height 30
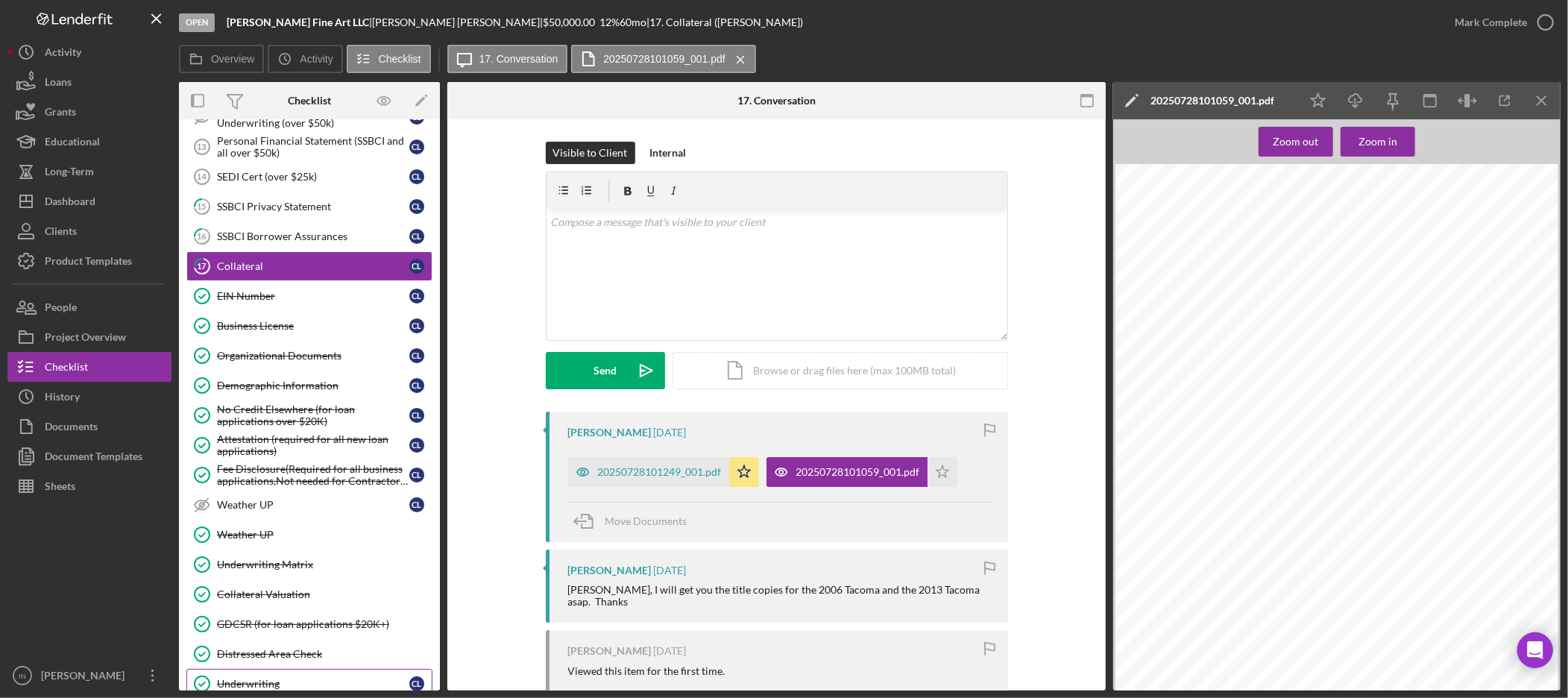
scroll to position [459, 0]
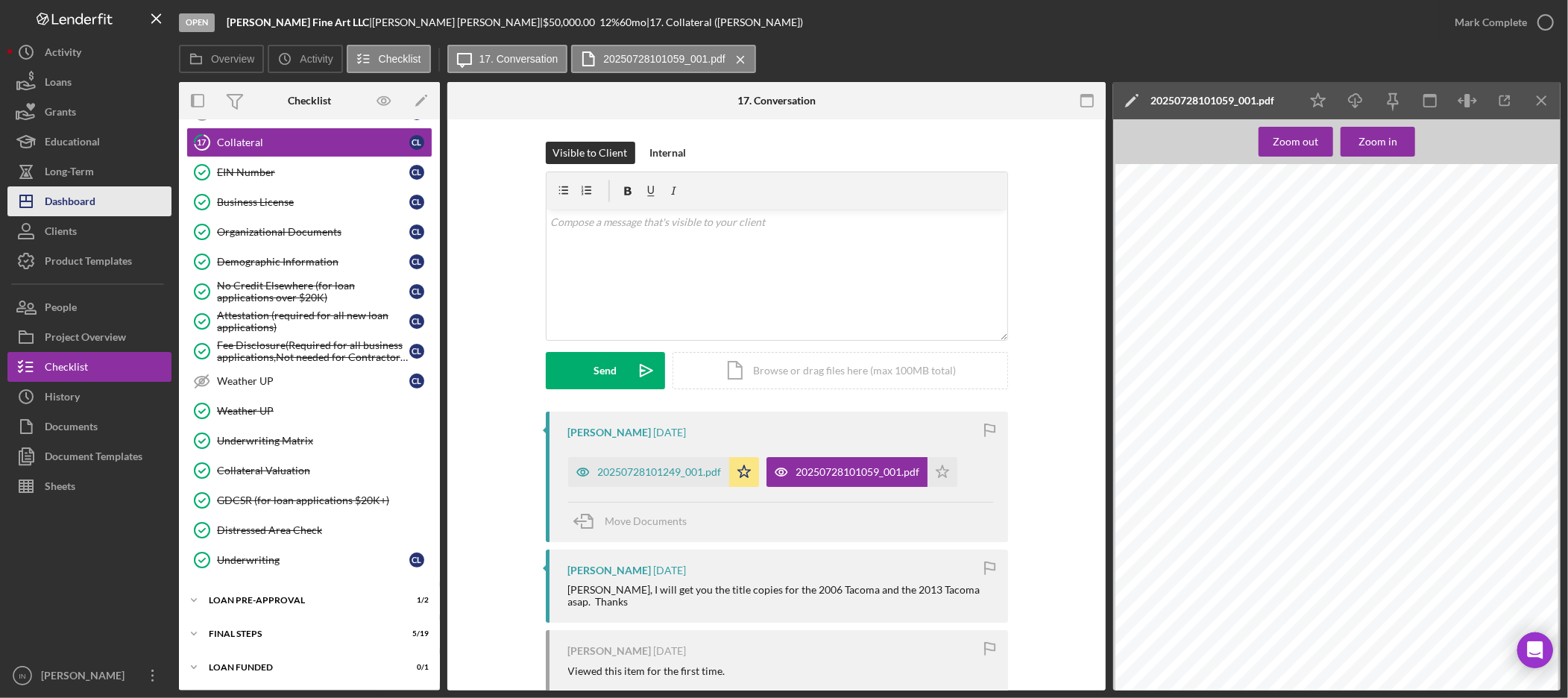
click at [77, 192] on div "Dashboard" at bounding box center [70, 203] width 50 height 34
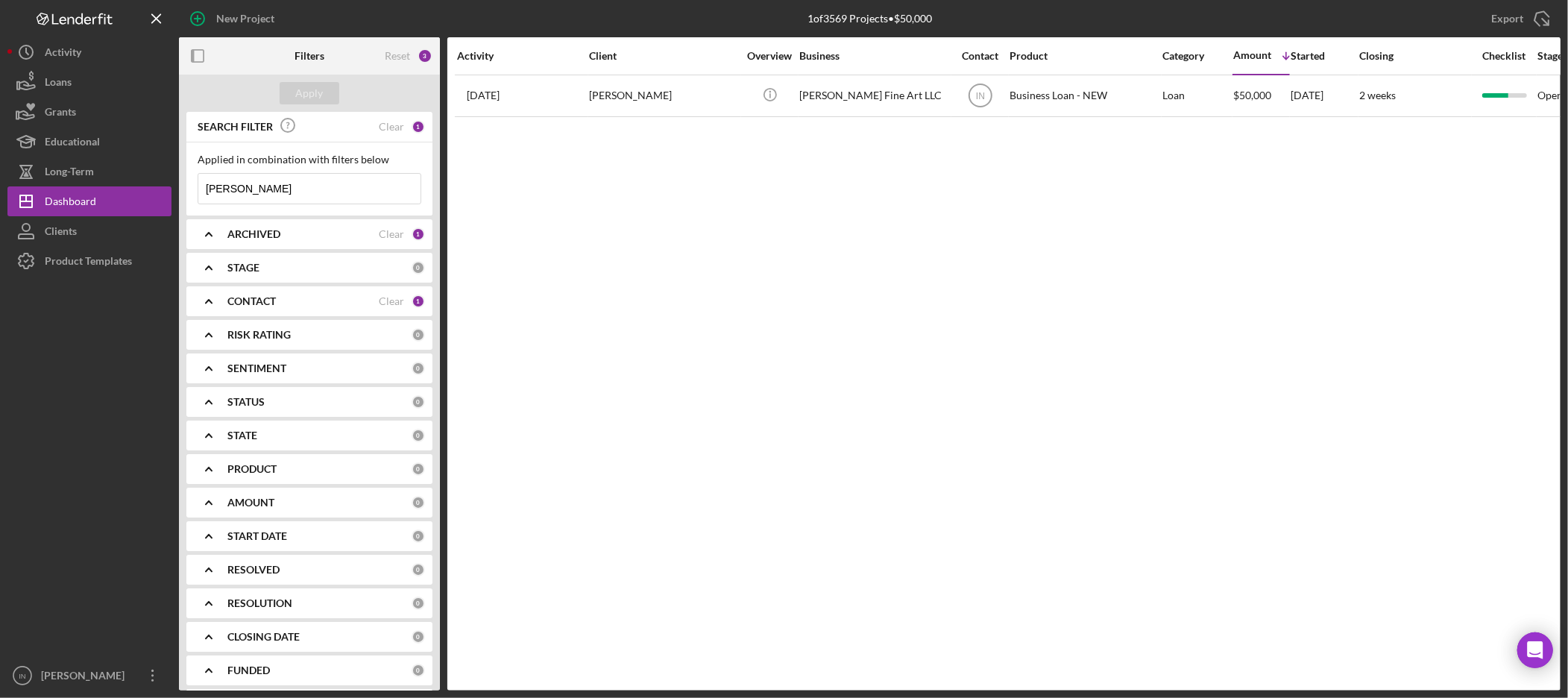
click at [359, 189] on input "[PERSON_NAME]" at bounding box center [309, 189] width 222 height 30
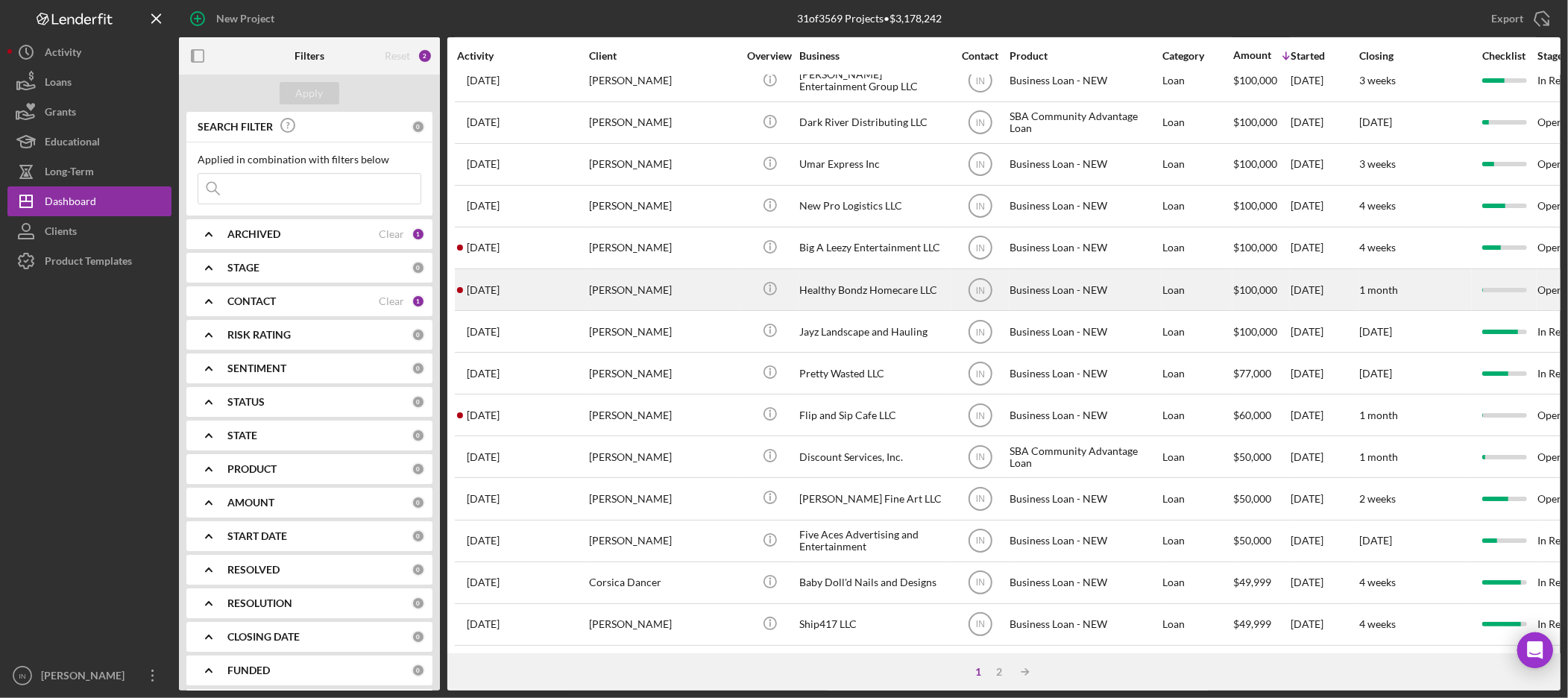
scroll to position [503, 0]
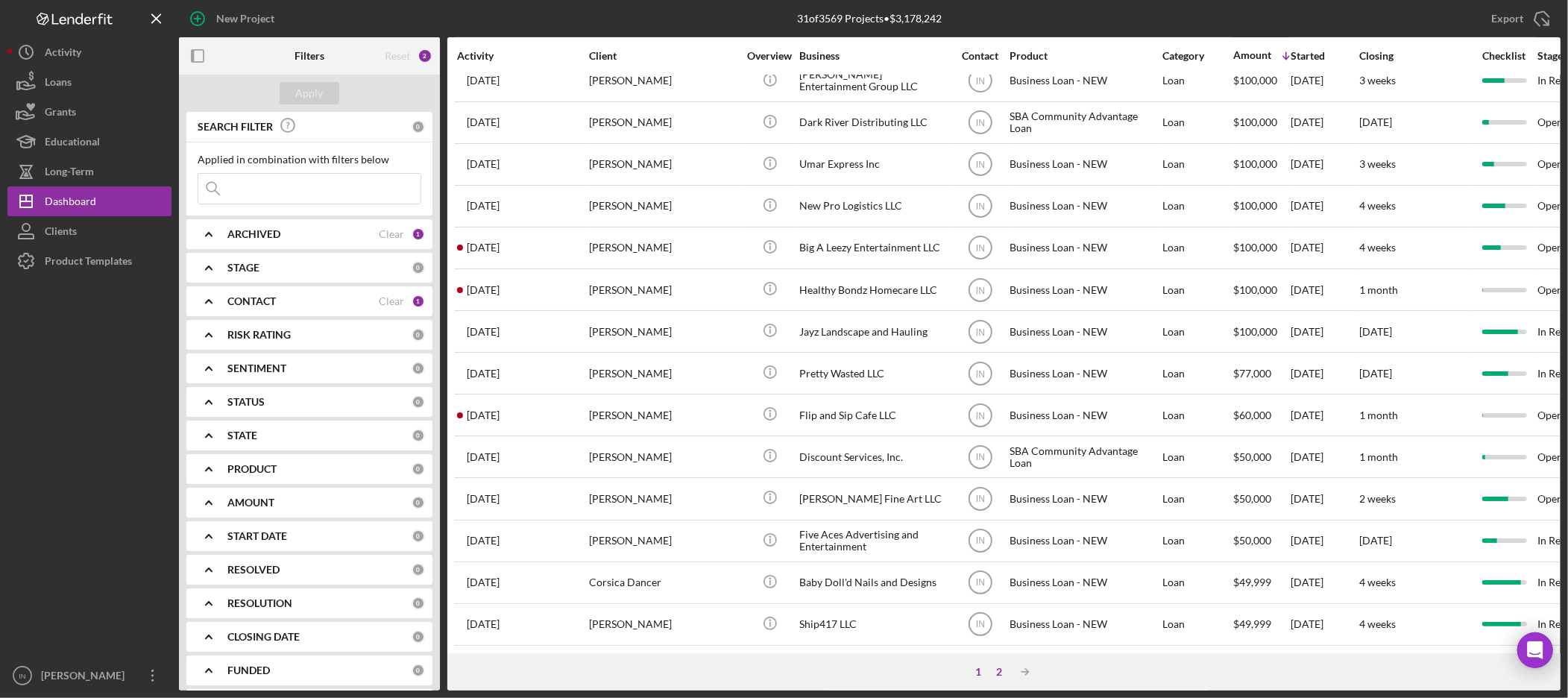
click at [998, 676] on div "2" at bounding box center [999, 672] width 21 height 12
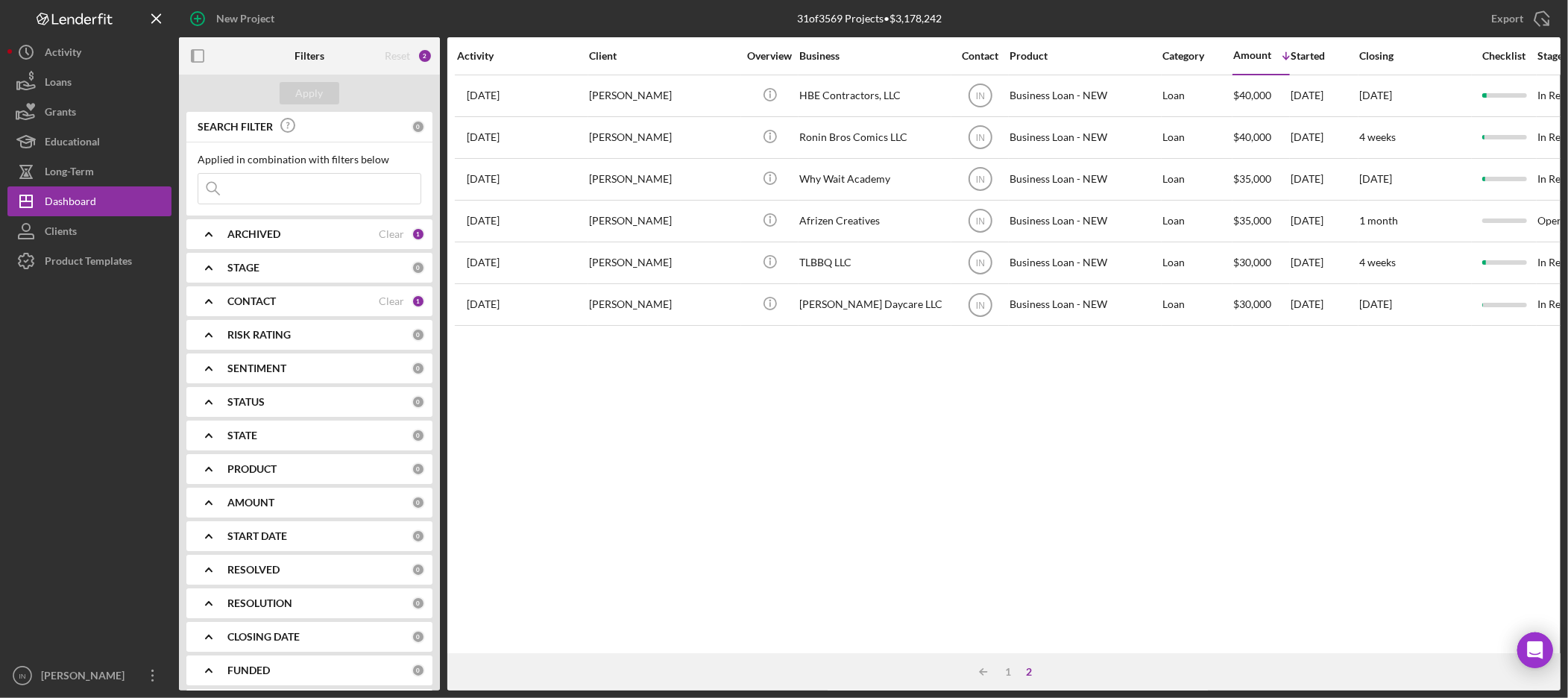
scroll to position [0, 0]
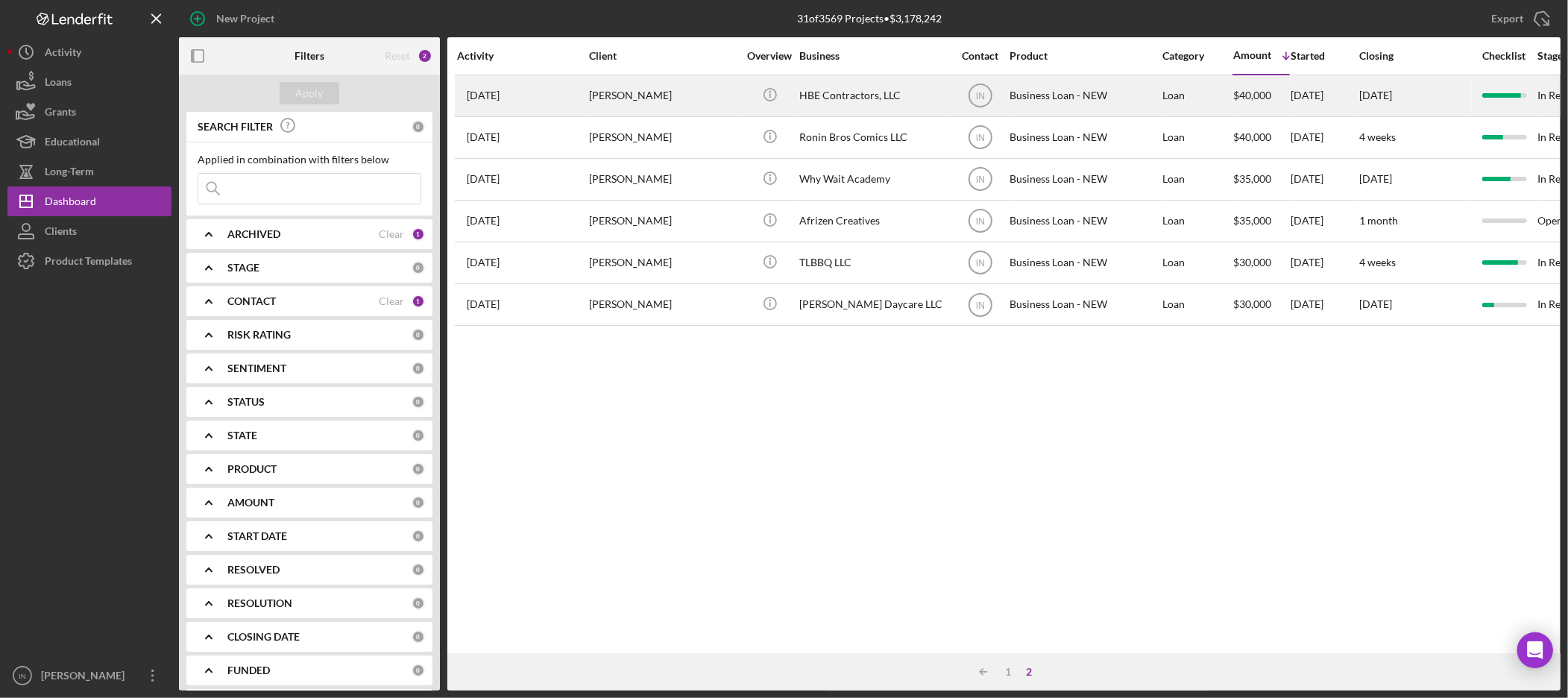
click at [729, 84] on div "[PERSON_NAME]" at bounding box center [663, 96] width 149 height 39
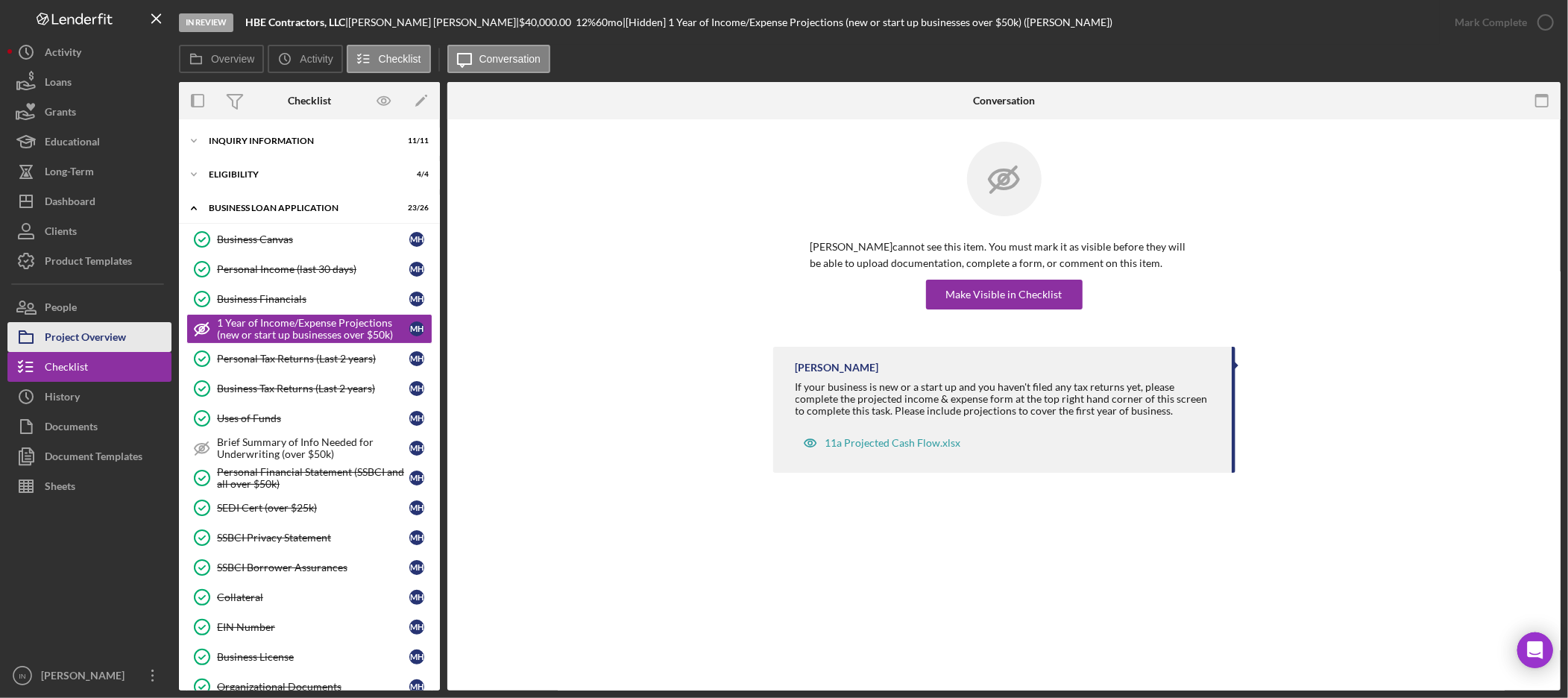
click at [85, 341] on div "Project Overview" at bounding box center [85, 339] width 81 height 34
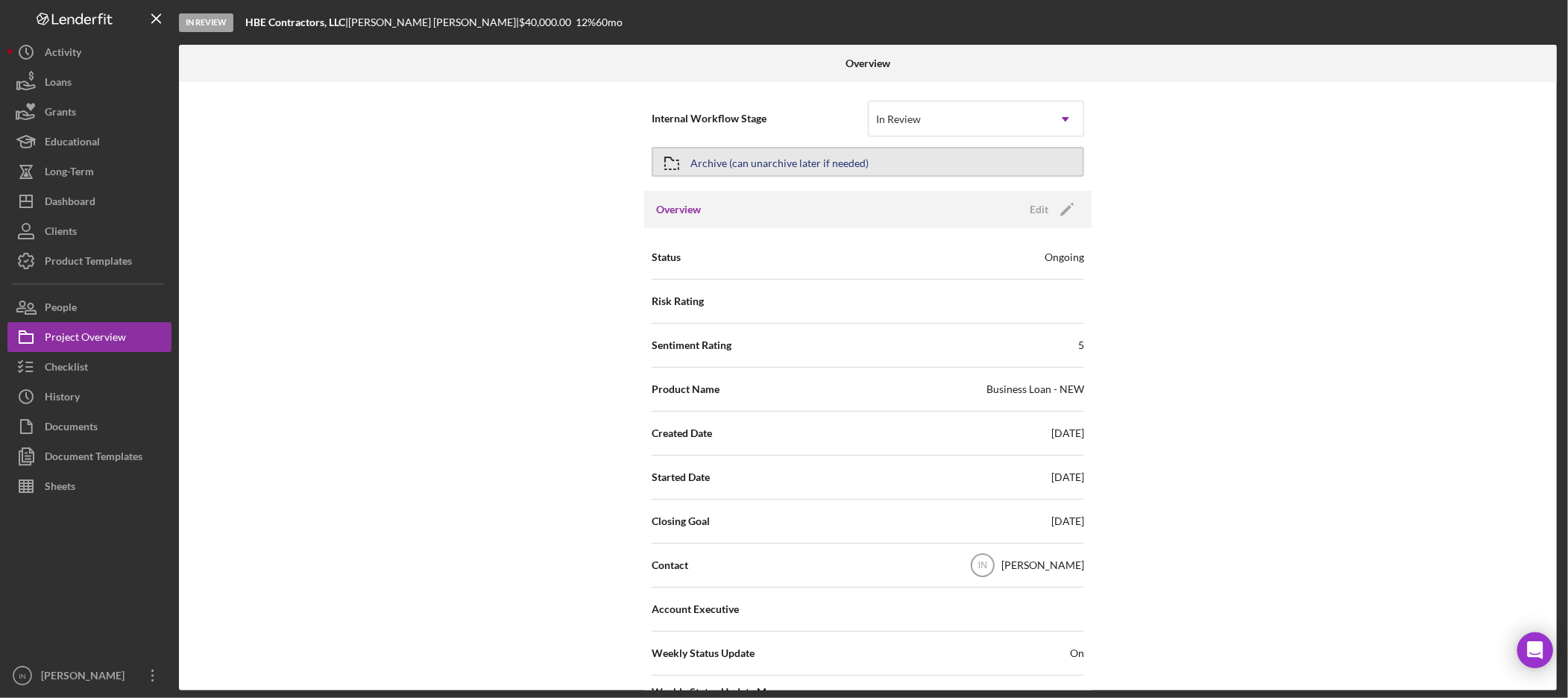
click at [762, 154] on div "Archive (can unarchive later if needed)" at bounding box center [779, 162] width 179 height 27
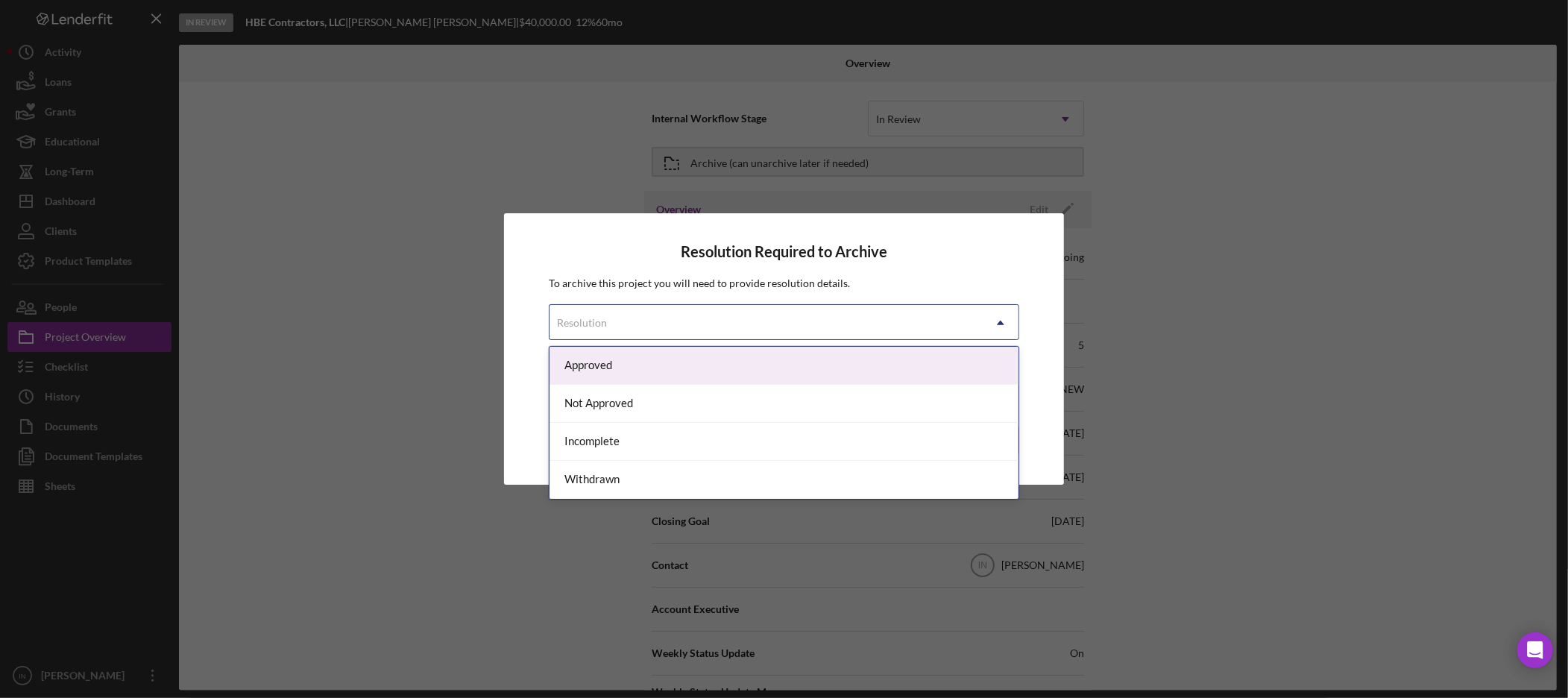
click at [697, 315] on div "Resolution" at bounding box center [766, 323] width 434 height 34
click at [615, 360] on div "Approved" at bounding box center [783, 365] width 469 height 38
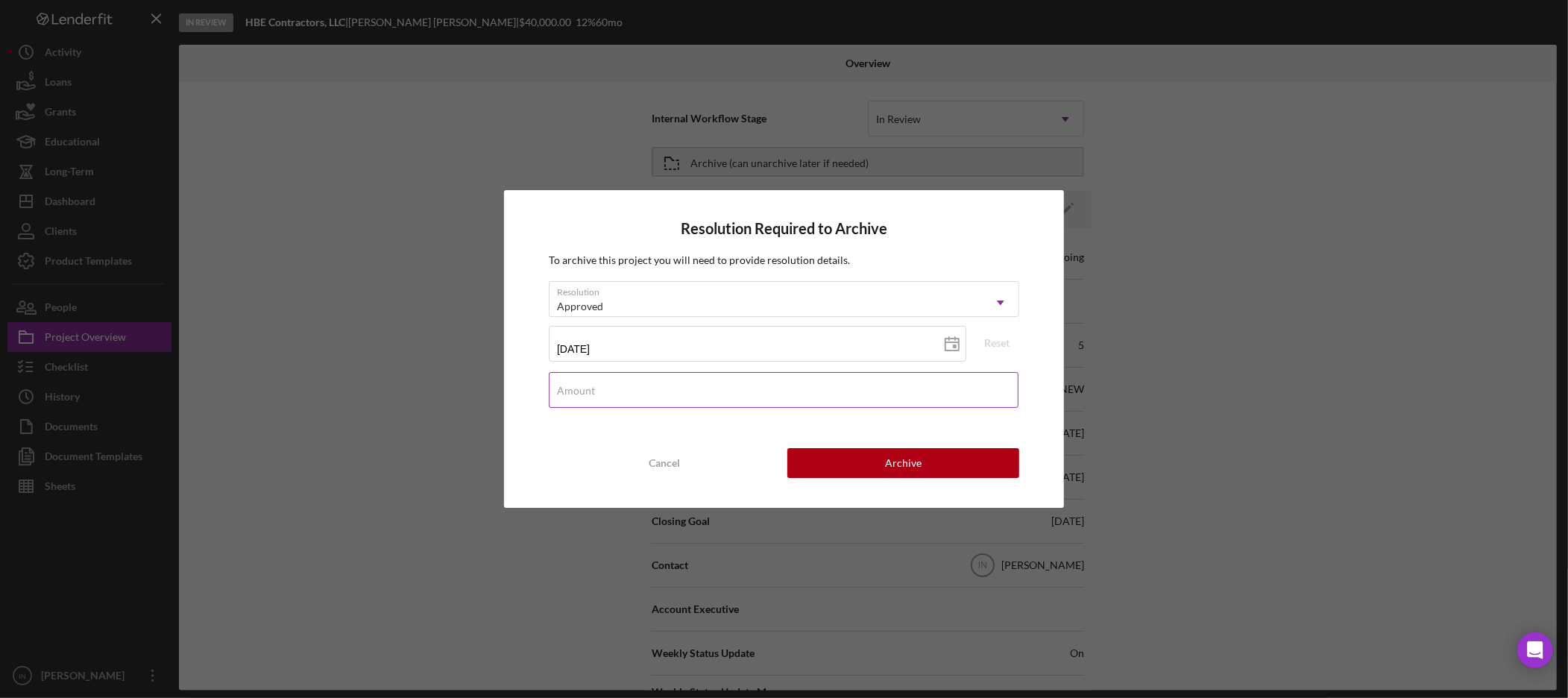
click at [657, 394] on input "Amount" at bounding box center [783, 390] width 470 height 36
type input "$4,000,000"
click at [906, 464] on div "Archive" at bounding box center [904, 463] width 37 height 30
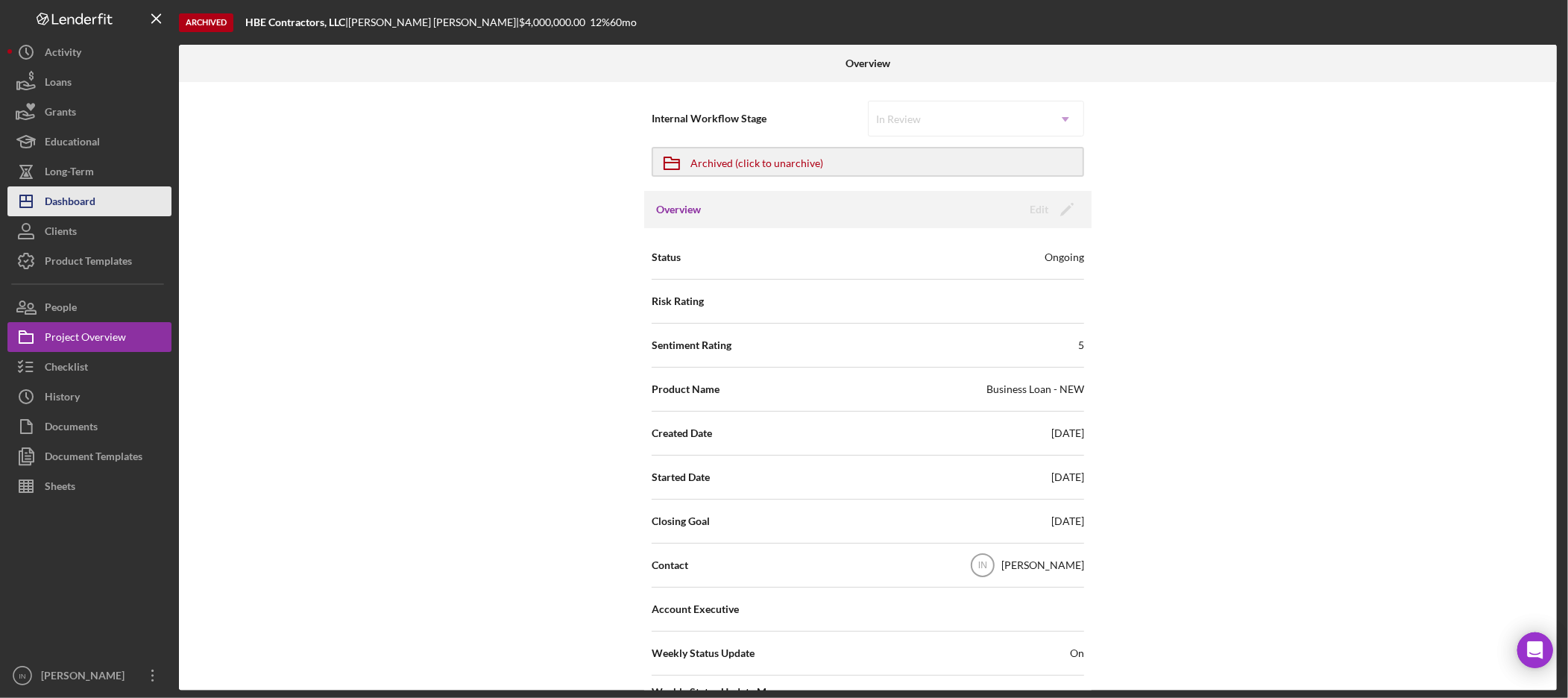
click at [107, 200] on button "Icon/Dashboard Dashboard" at bounding box center [90, 201] width 164 height 30
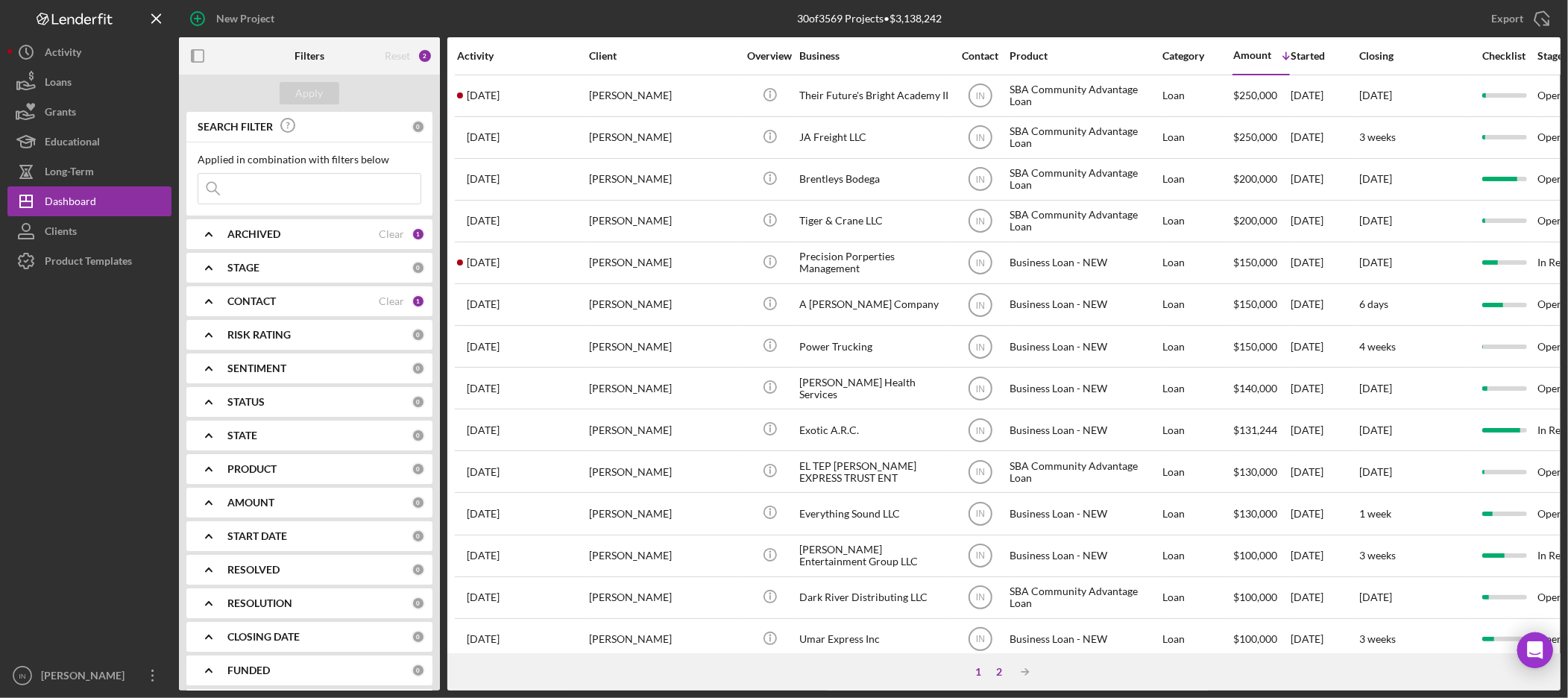
click at [996, 668] on div "2" at bounding box center [999, 672] width 21 height 12
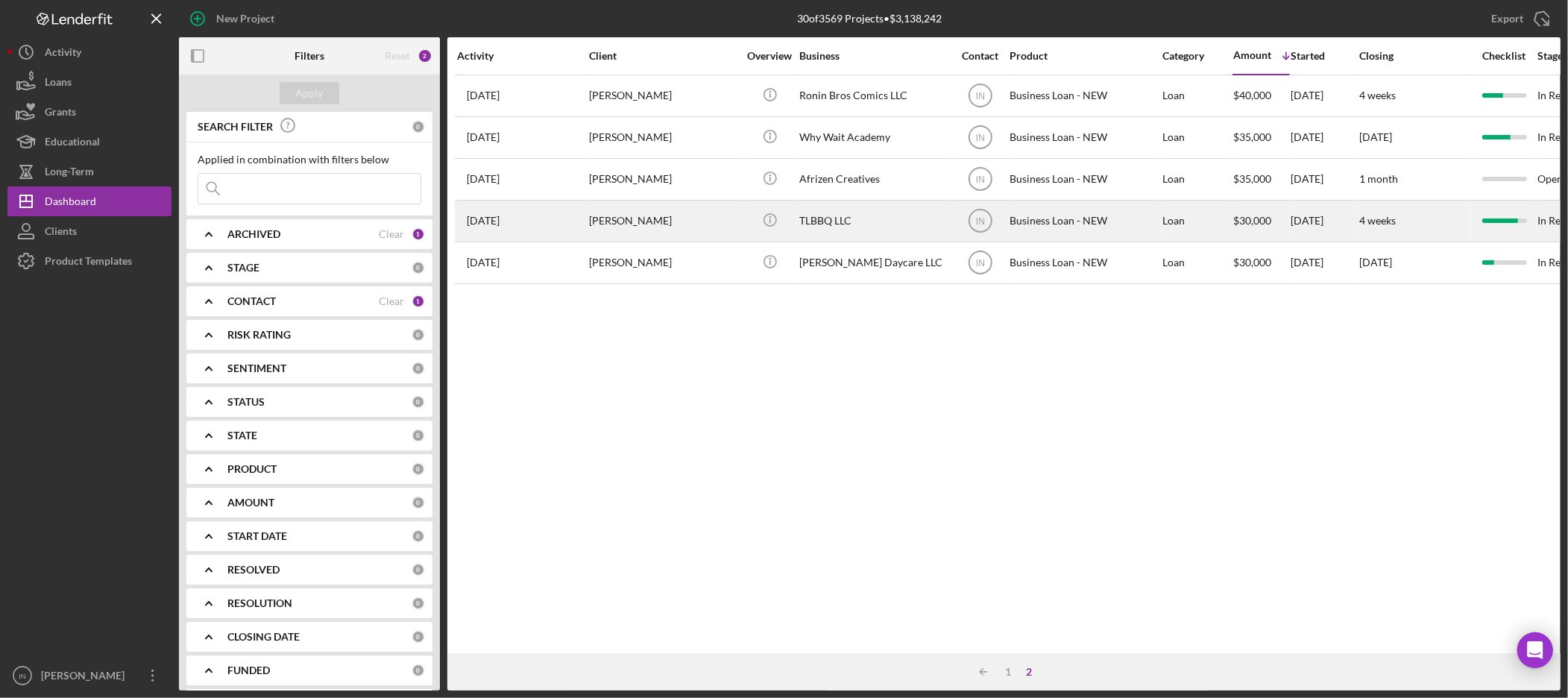
click at [641, 221] on div "[PERSON_NAME]" at bounding box center [663, 221] width 149 height 39
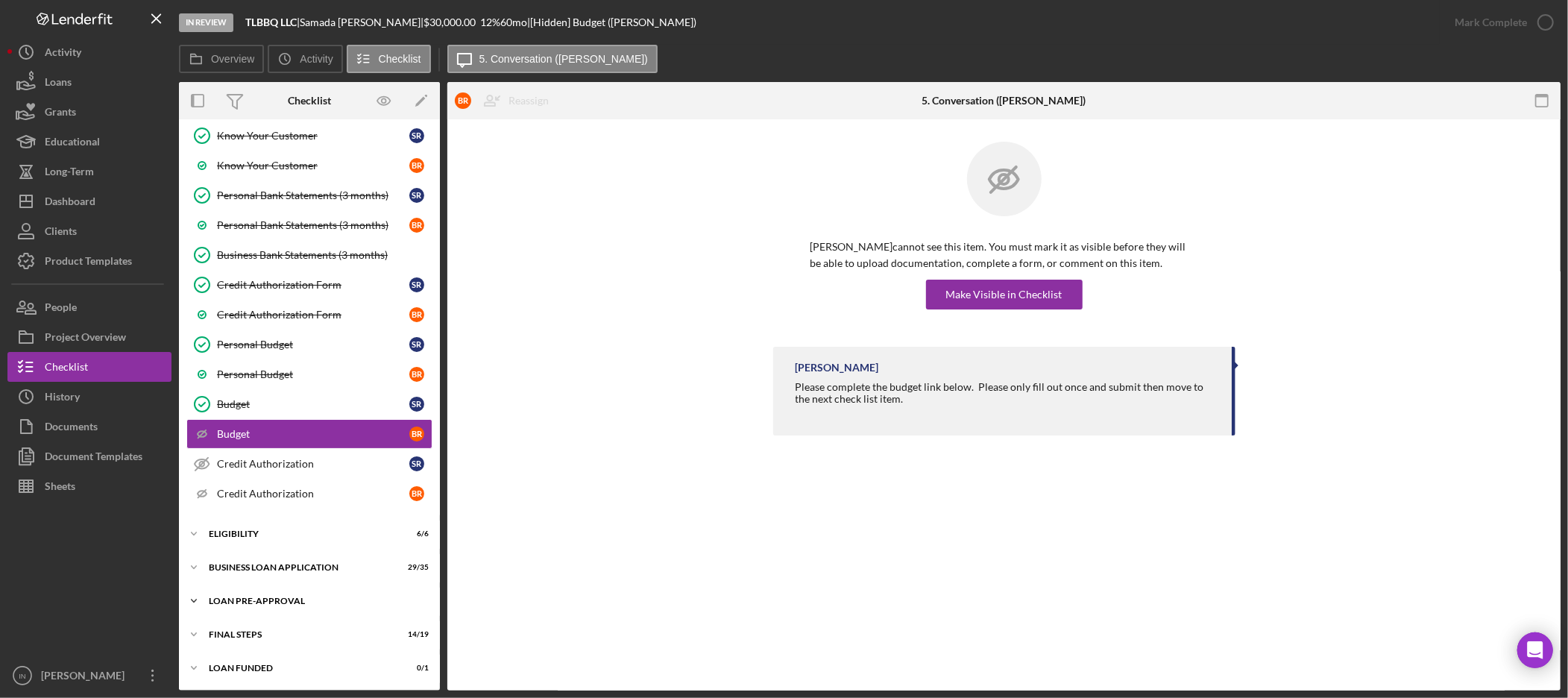
scroll to position [220, 0]
click at [255, 628] on div "Icon/Expander FINAL STEPS 14 / 19" at bounding box center [309, 634] width 261 height 30
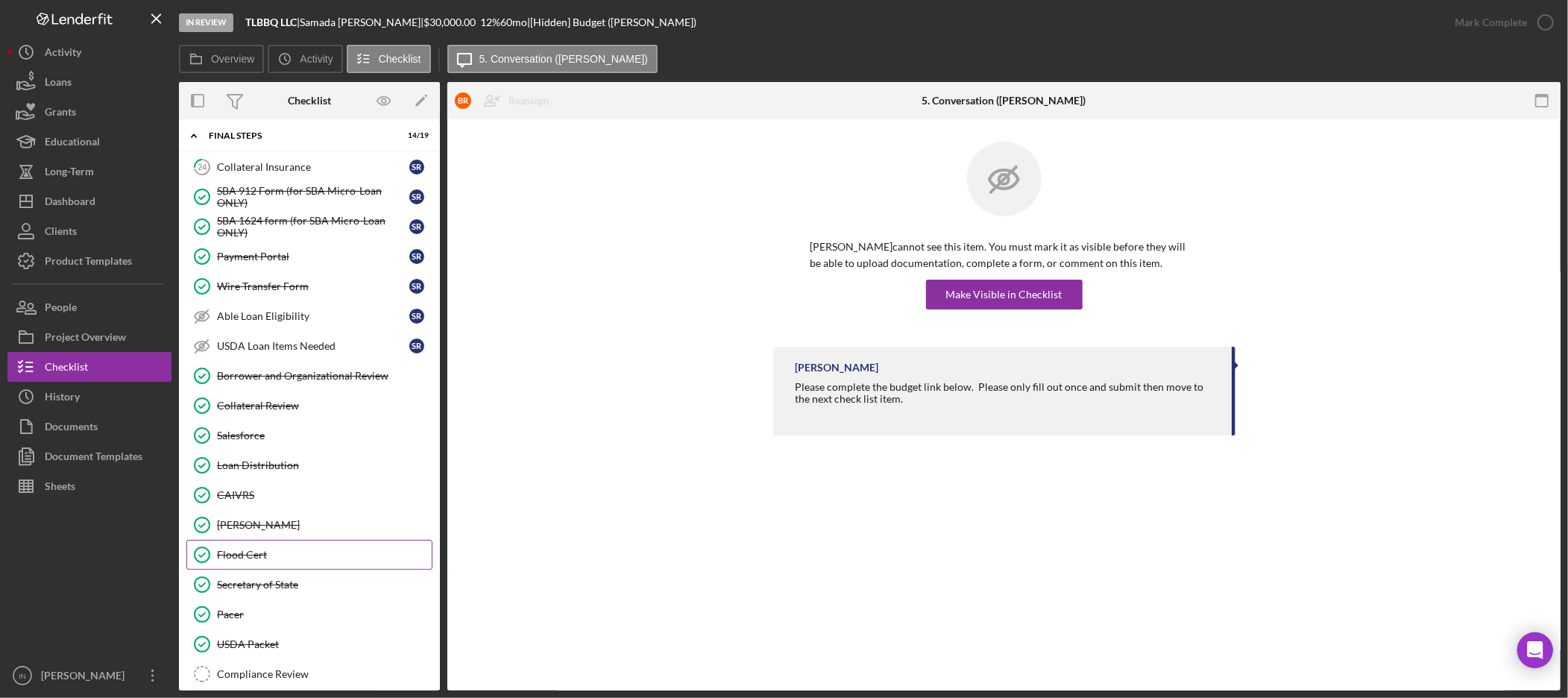
scroll to position [799, 0]
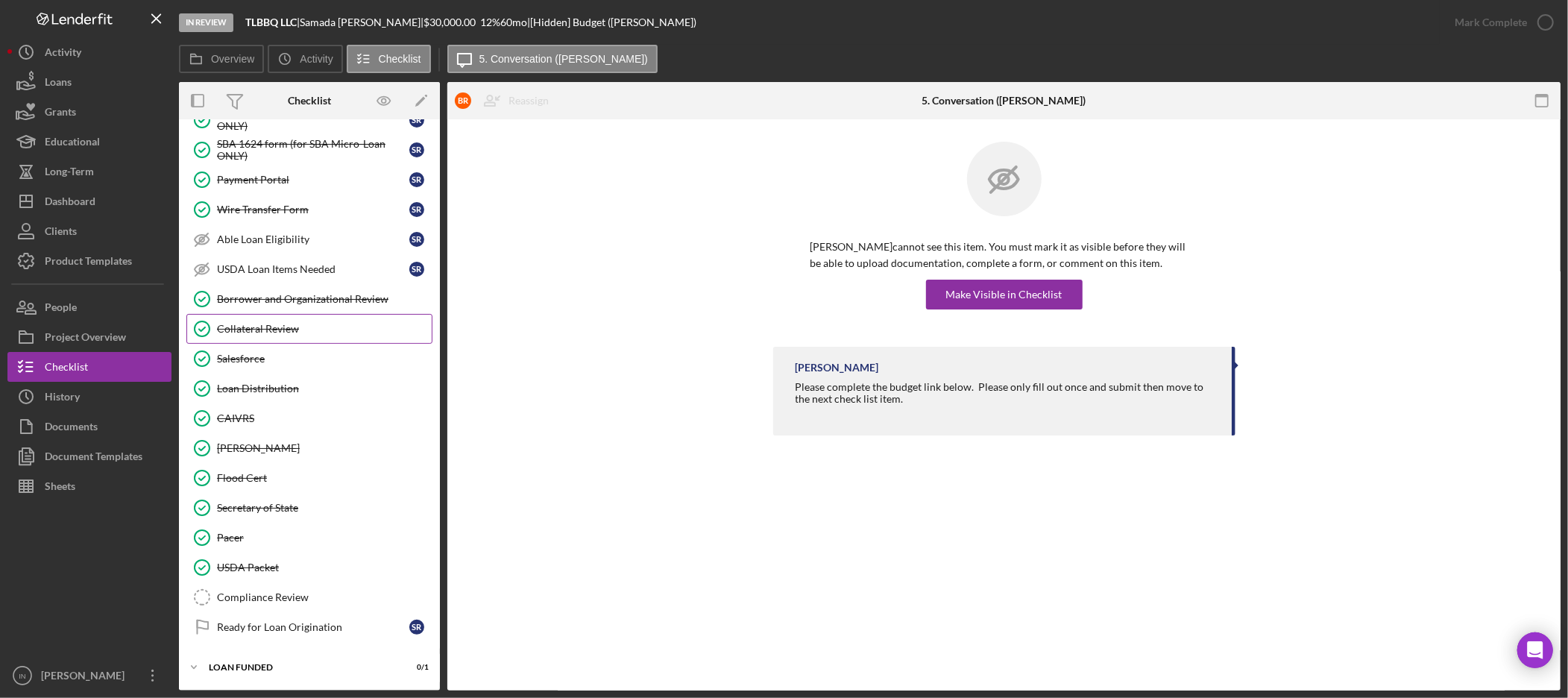
click at [284, 323] on div "Collateral Review" at bounding box center [325, 329] width 215 height 12
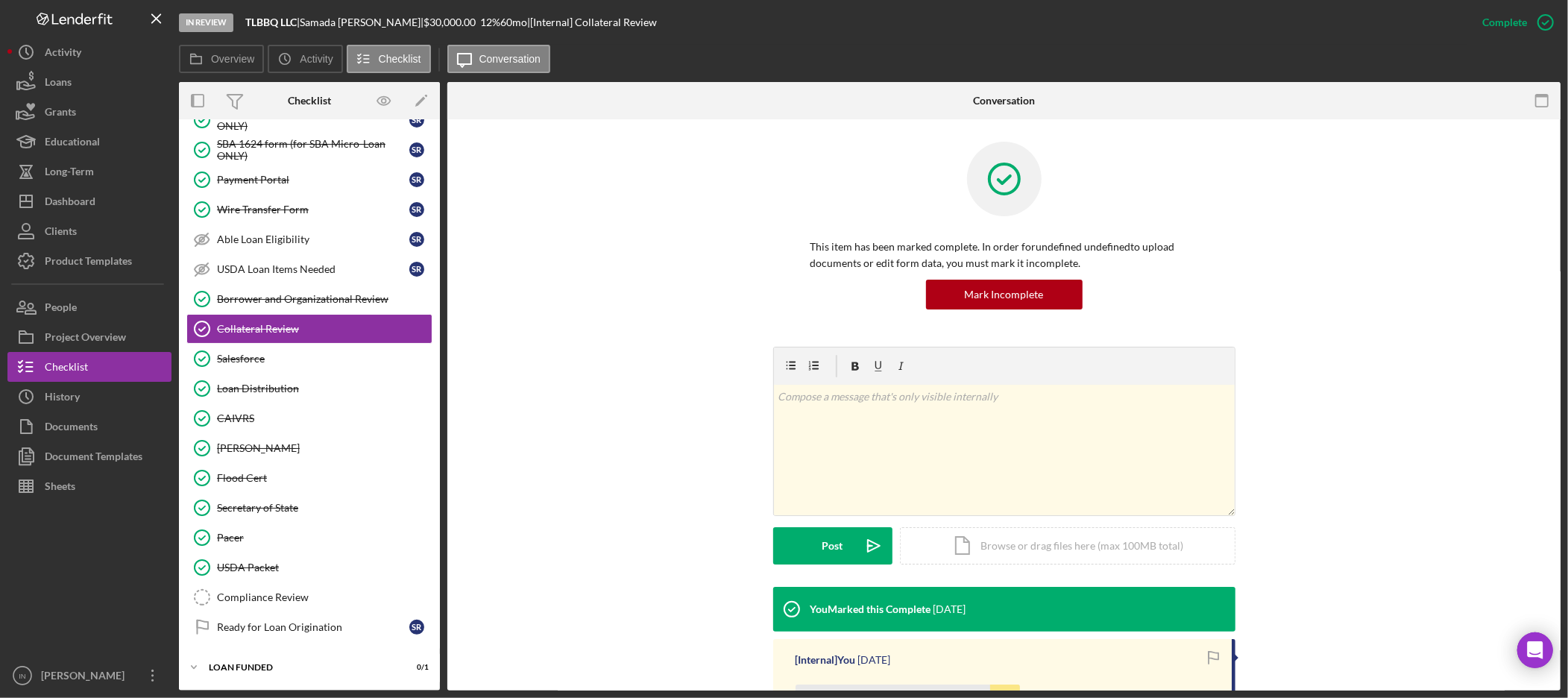
scroll to position [219, 0]
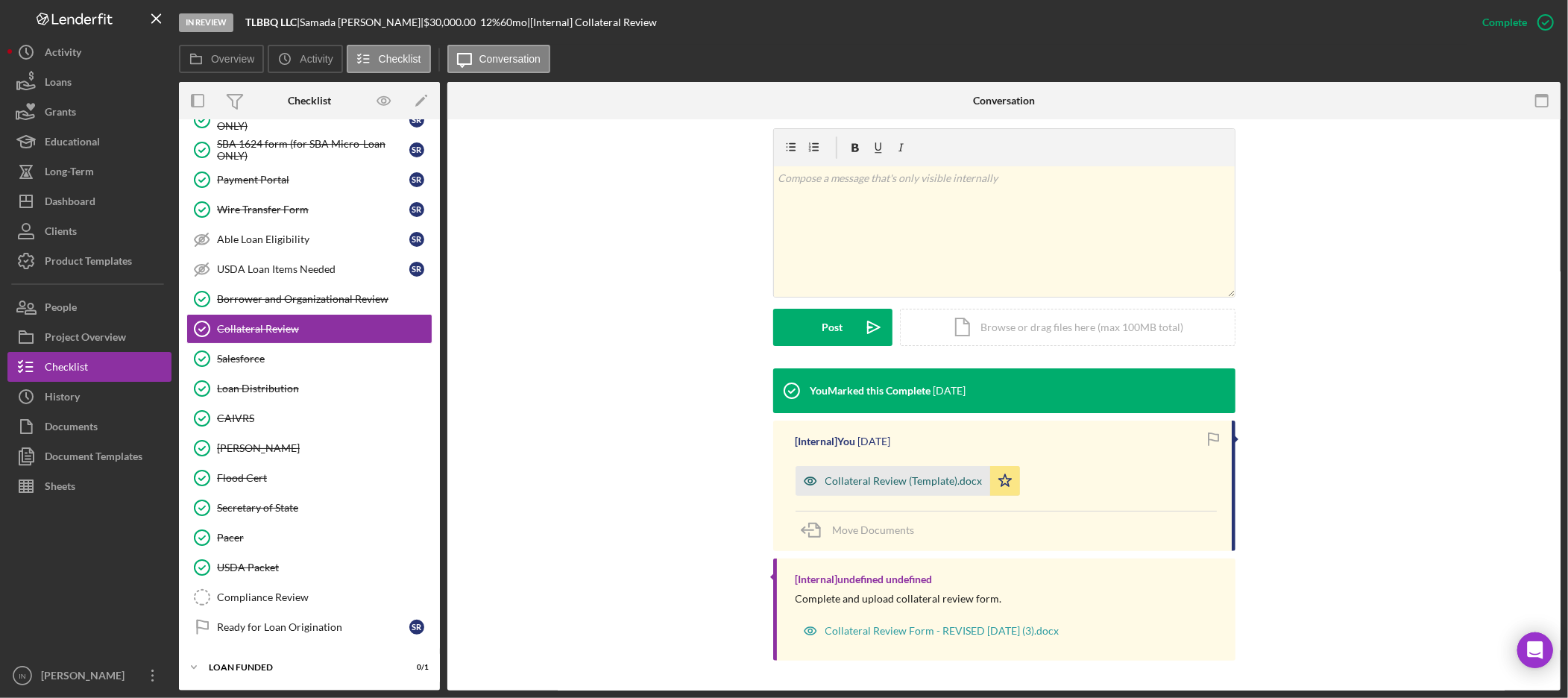
click at [853, 468] on div "Collateral Review (Template).docx" at bounding box center [893, 482] width 195 height 30
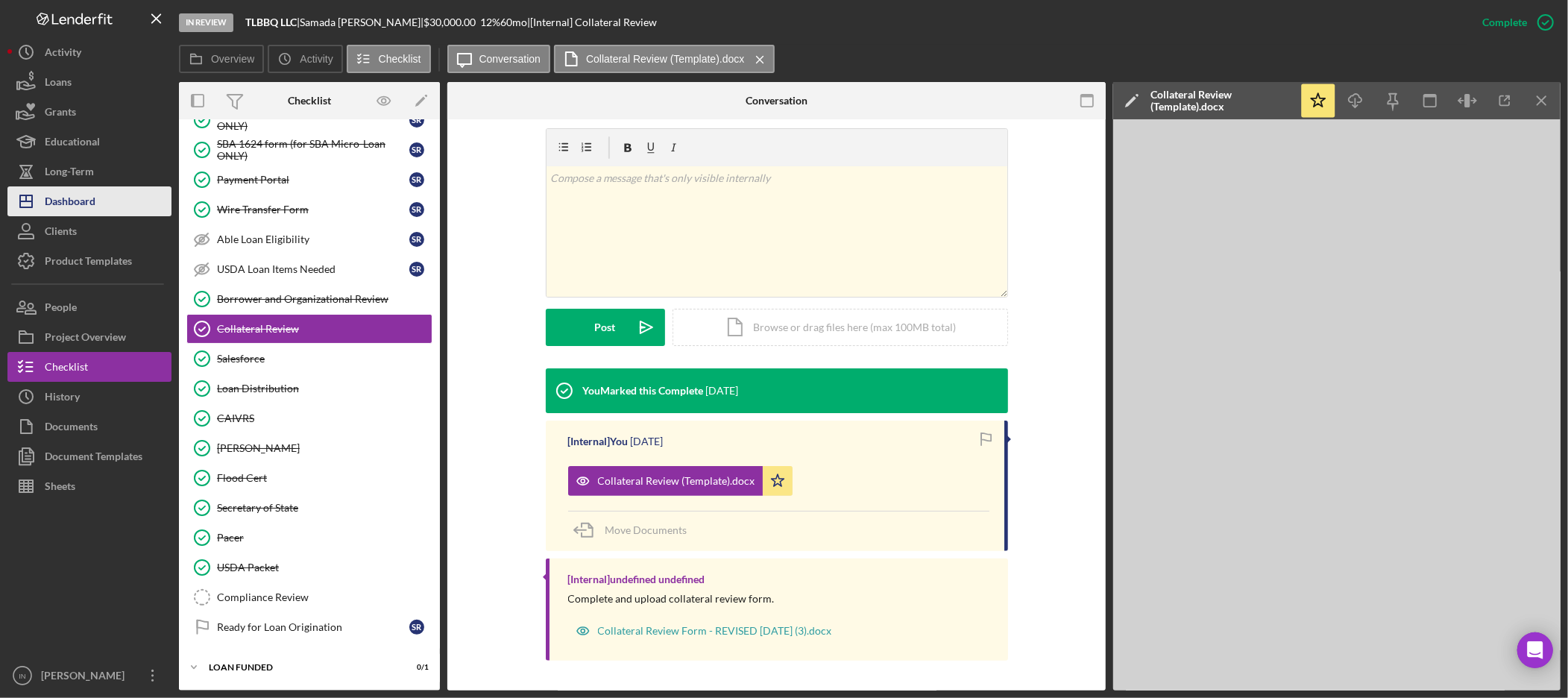
click at [82, 199] on div "Dashboard" at bounding box center [70, 203] width 50 height 34
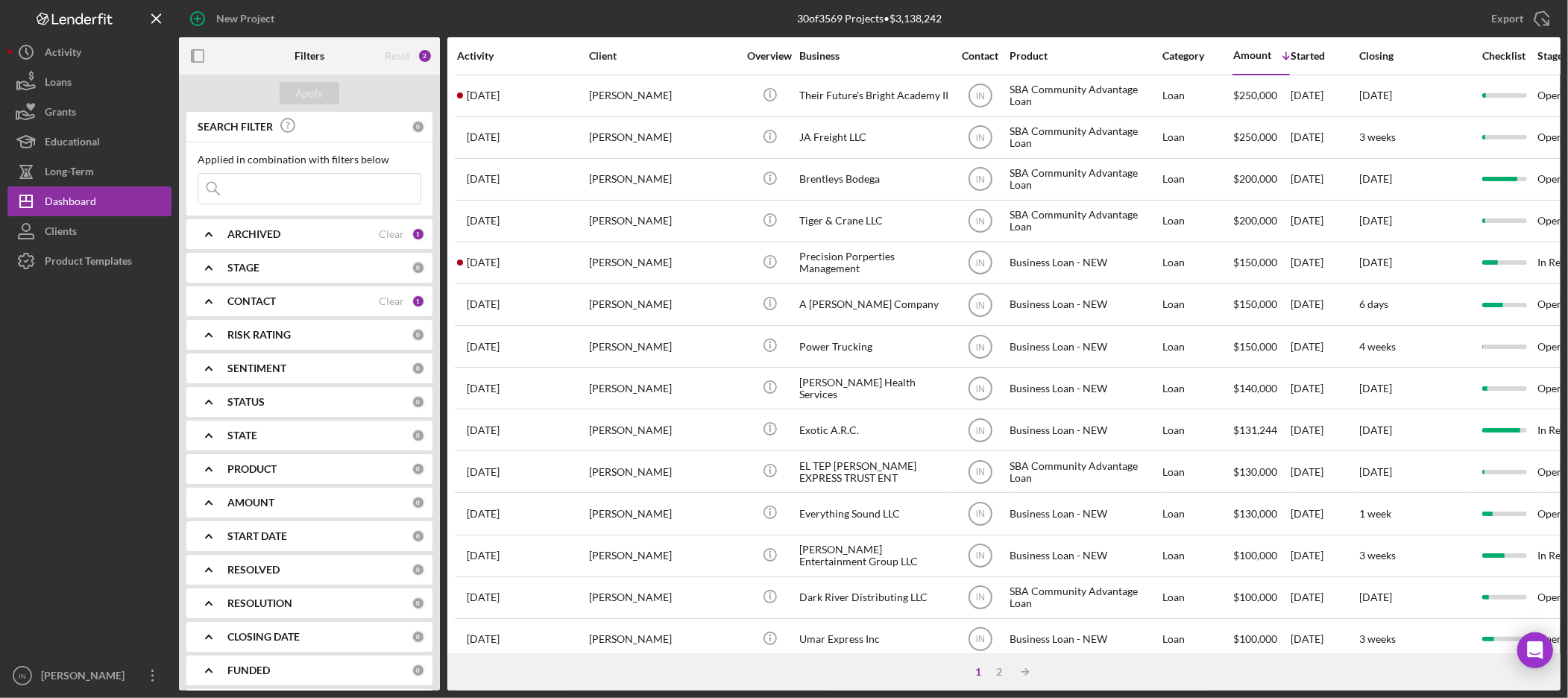
scroll to position [248, 0]
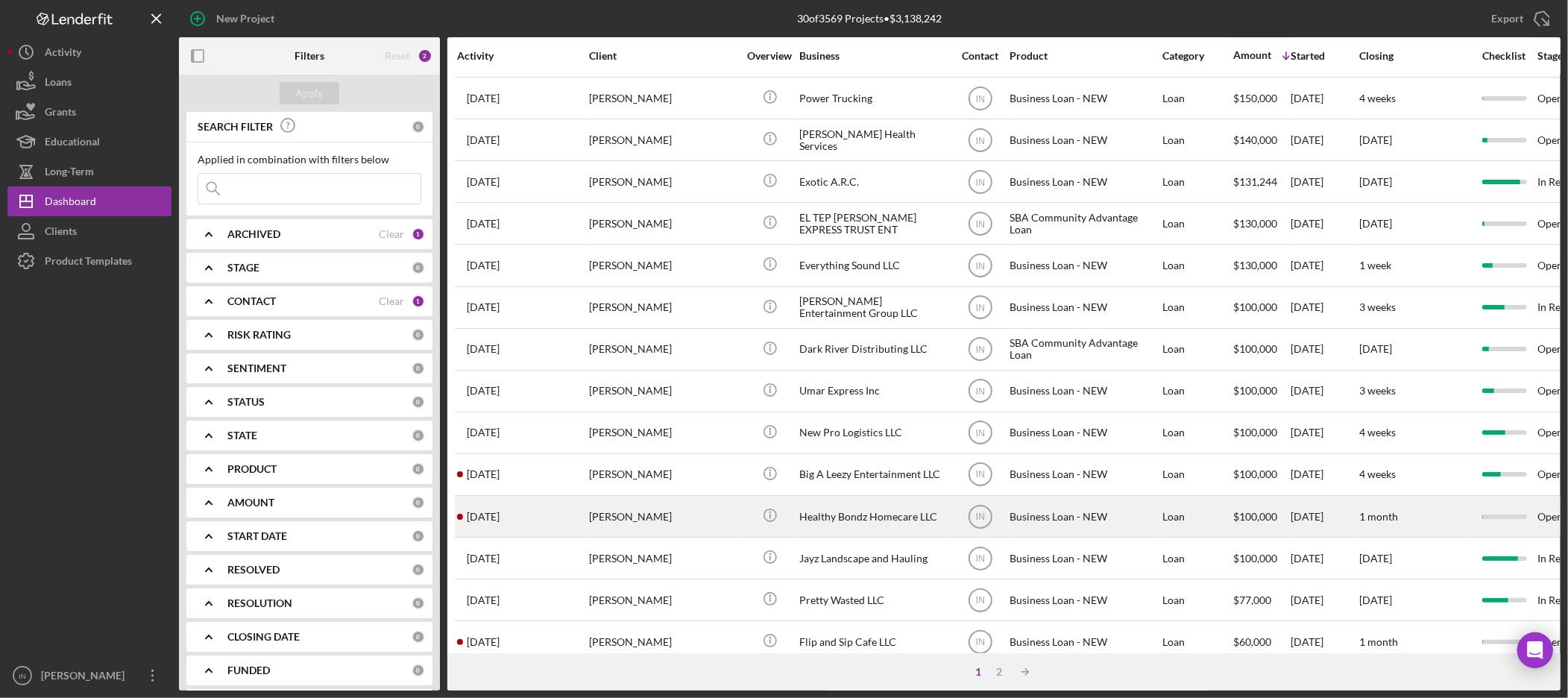
click at [672, 524] on div "[PERSON_NAME]" at bounding box center [663, 516] width 149 height 39
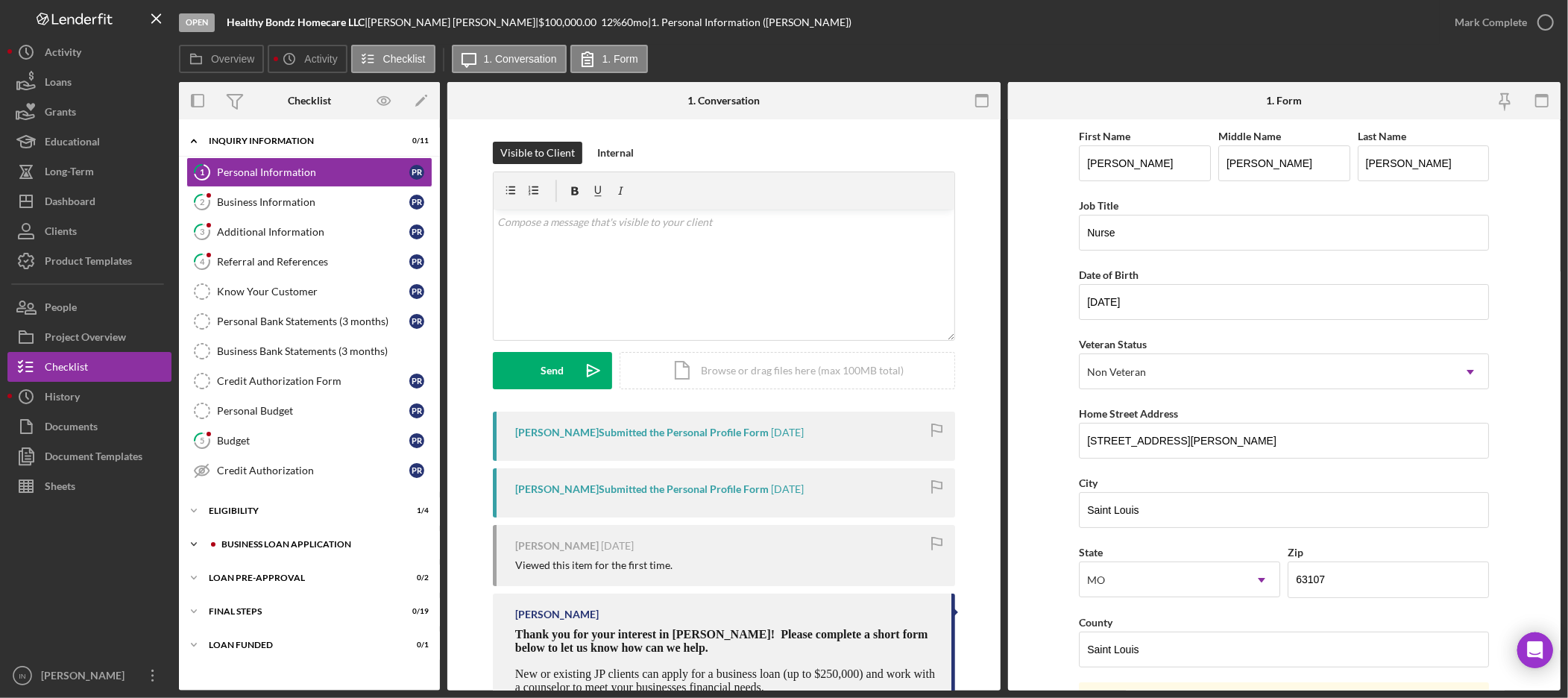
click at [289, 548] on div "BUSINESS LOAN APPLICATION" at bounding box center [321, 544] width 200 height 9
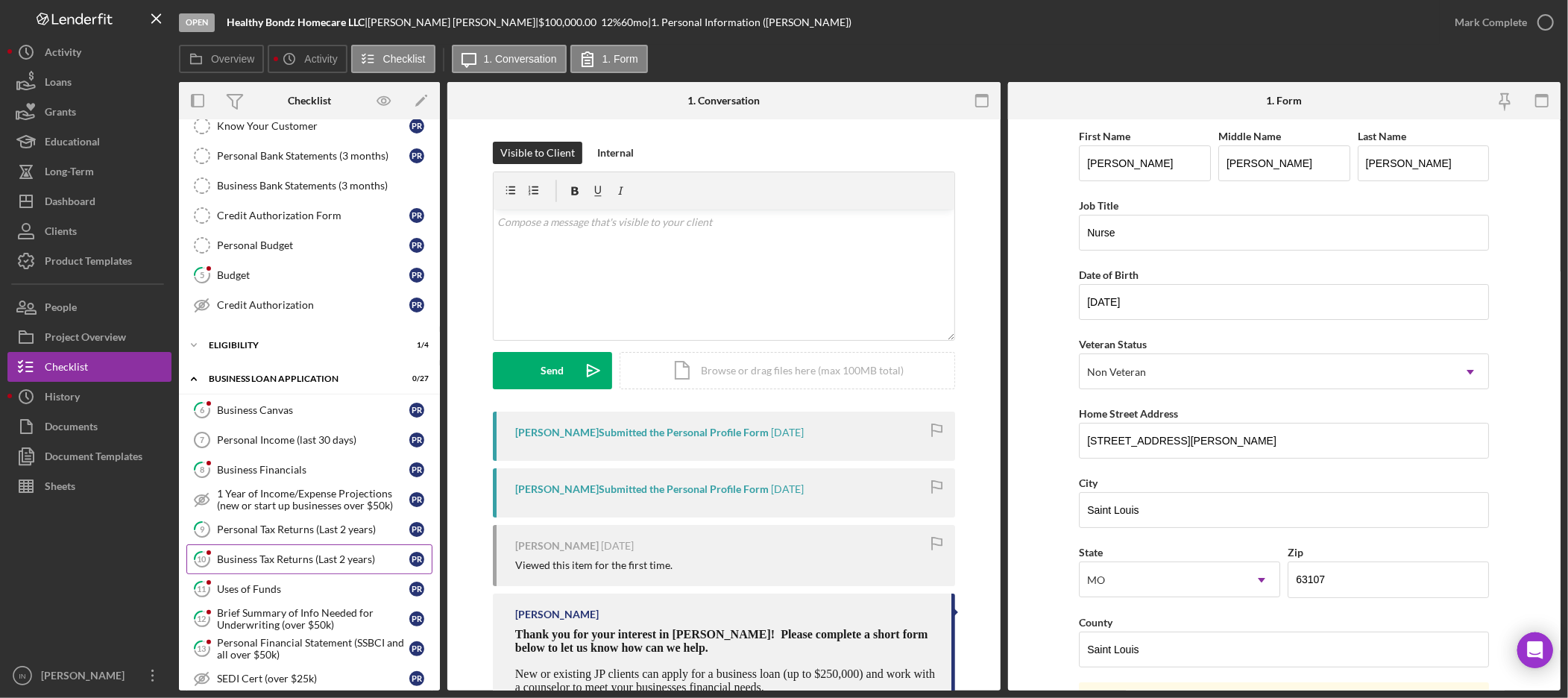
click at [287, 562] on div "Business Tax Returns (Last 2 years)" at bounding box center [313, 560] width 192 height 12
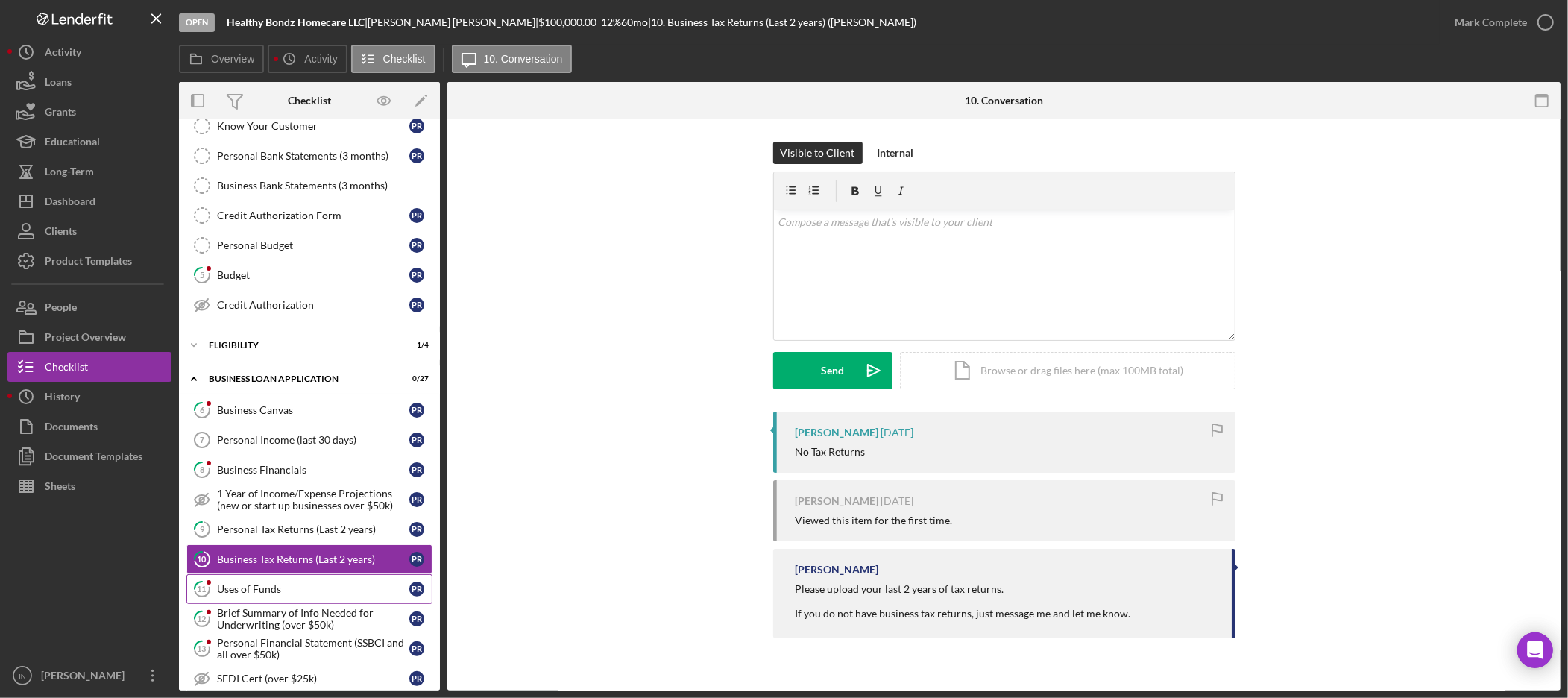
click at [288, 582] on link "11 Uses of Funds P R" at bounding box center [309, 590] width 246 height 30
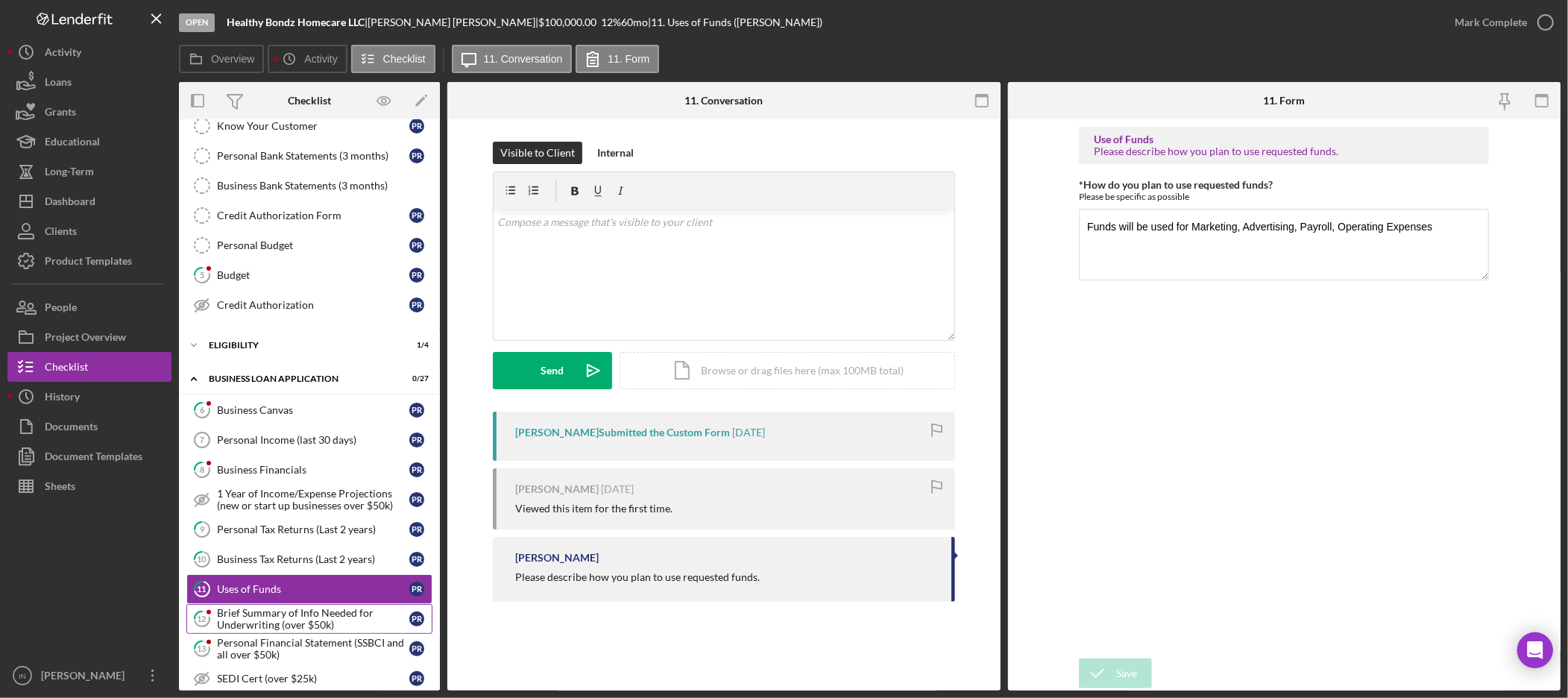
click at [296, 616] on div "Brief Summary of Info Needed for Underwriting (over $50k)" at bounding box center [313, 619] width 192 height 23
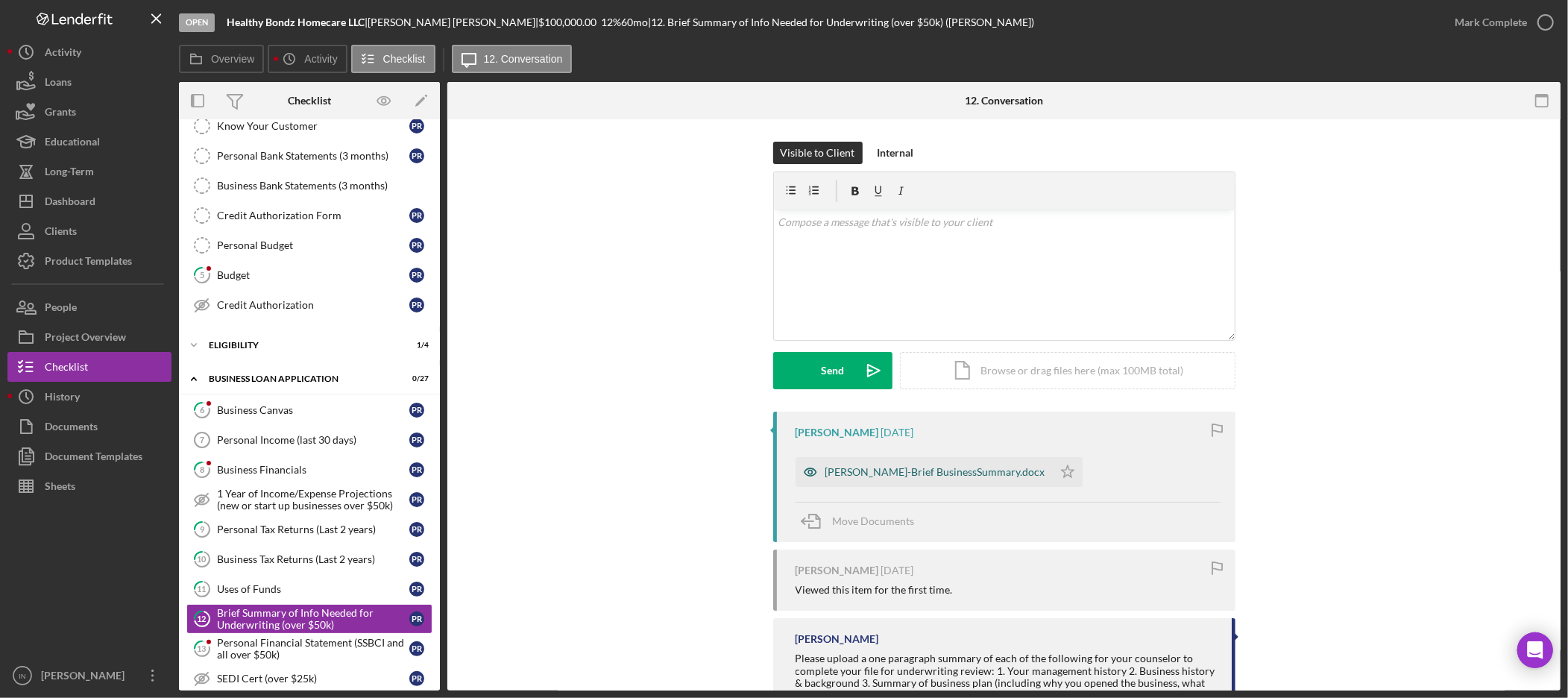
click at [882, 475] on div "[PERSON_NAME]-Brief BusinessSummary.docx" at bounding box center [935, 472] width 220 height 12
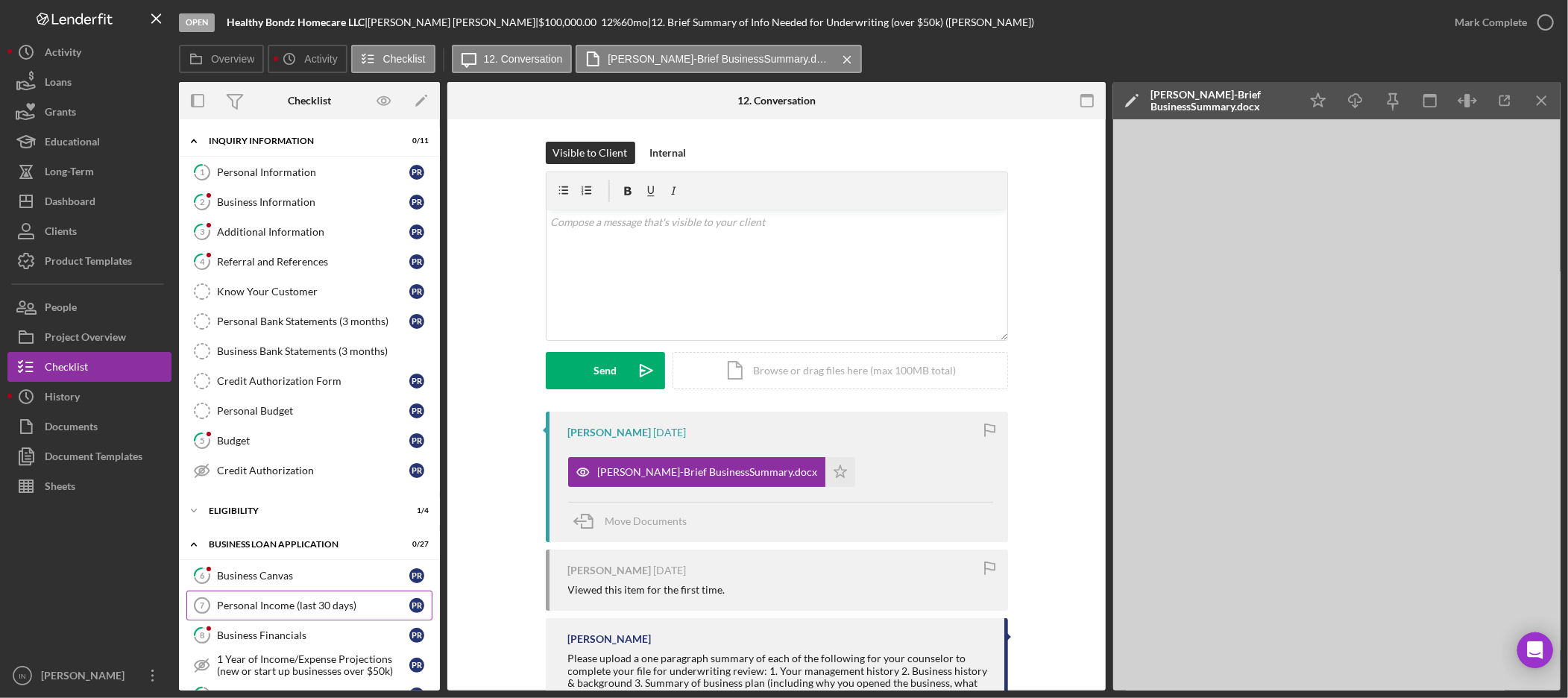
scroll to position [83, 0]
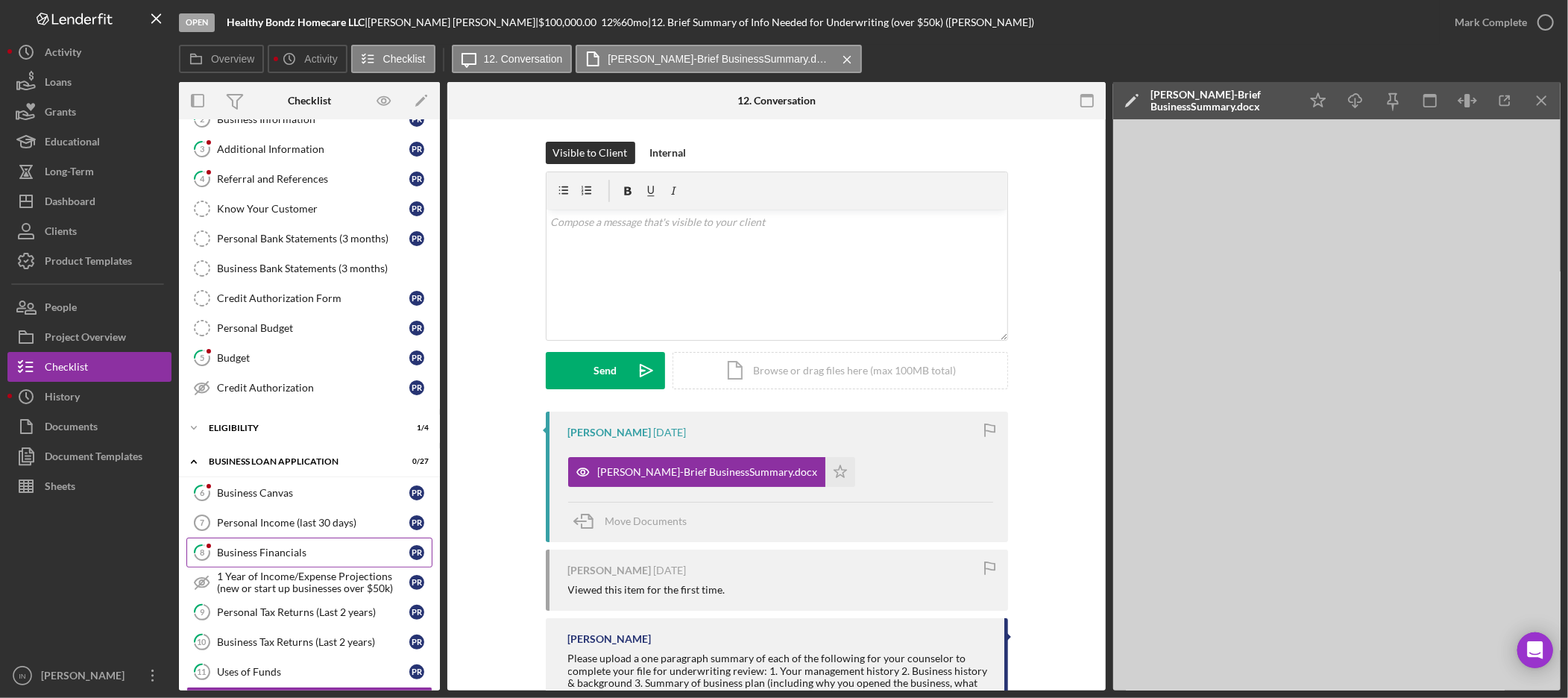
click at [288, 555] on div "Business Financials" at bounding box center [313, 553] width 192 height 12
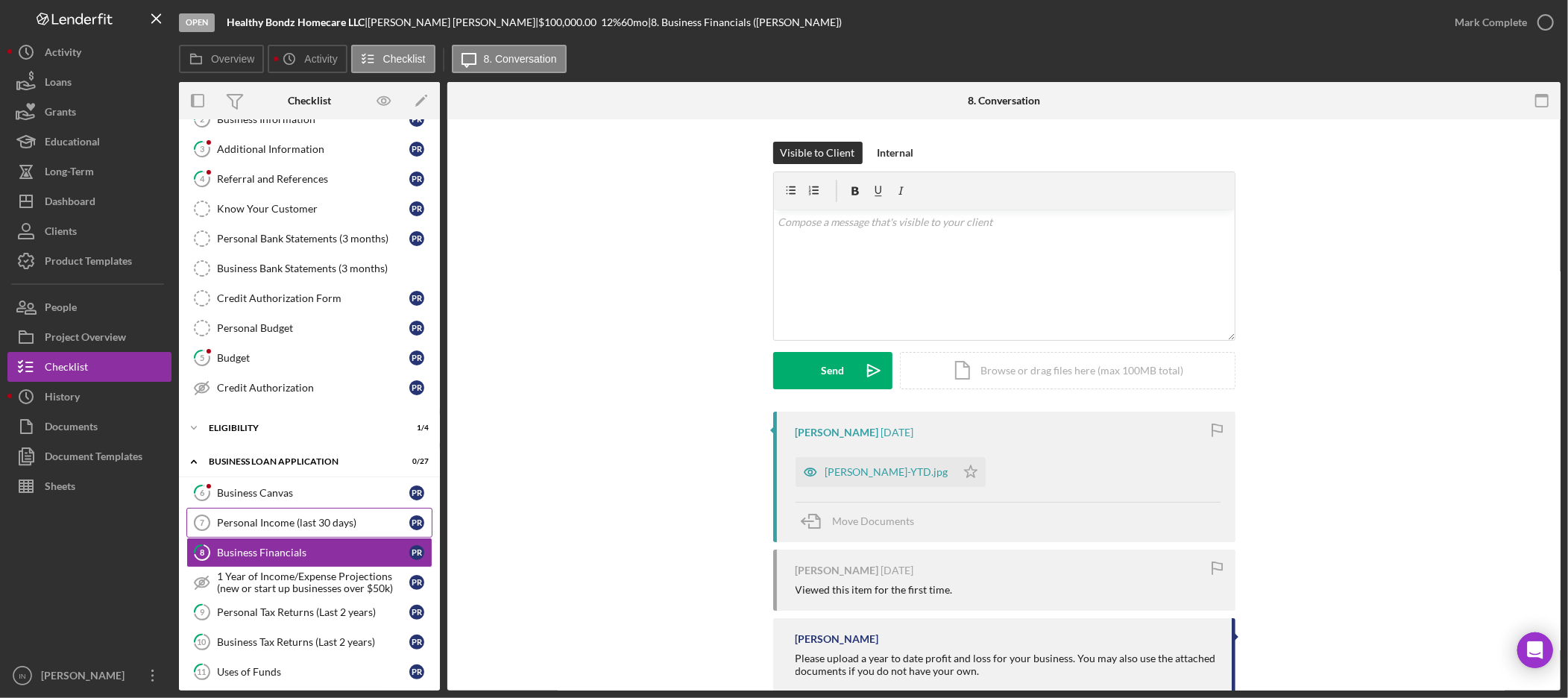
click at [299, 523] on div "Personal Income (last 30 days)" at bounding box center [313, 523] width 192 height 12
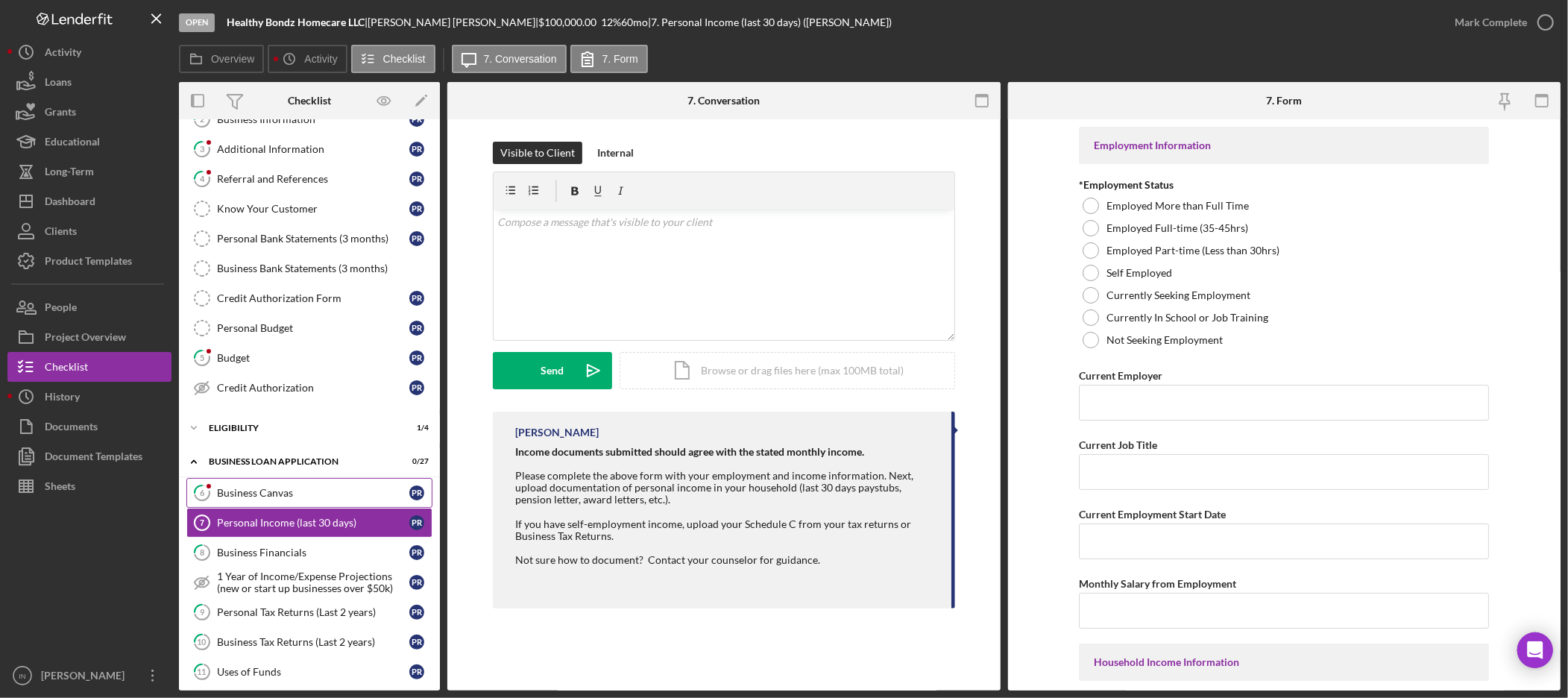
click at [277, 492] on div "Business Canvas" at bounding box center [313, 493] width 192 height 12
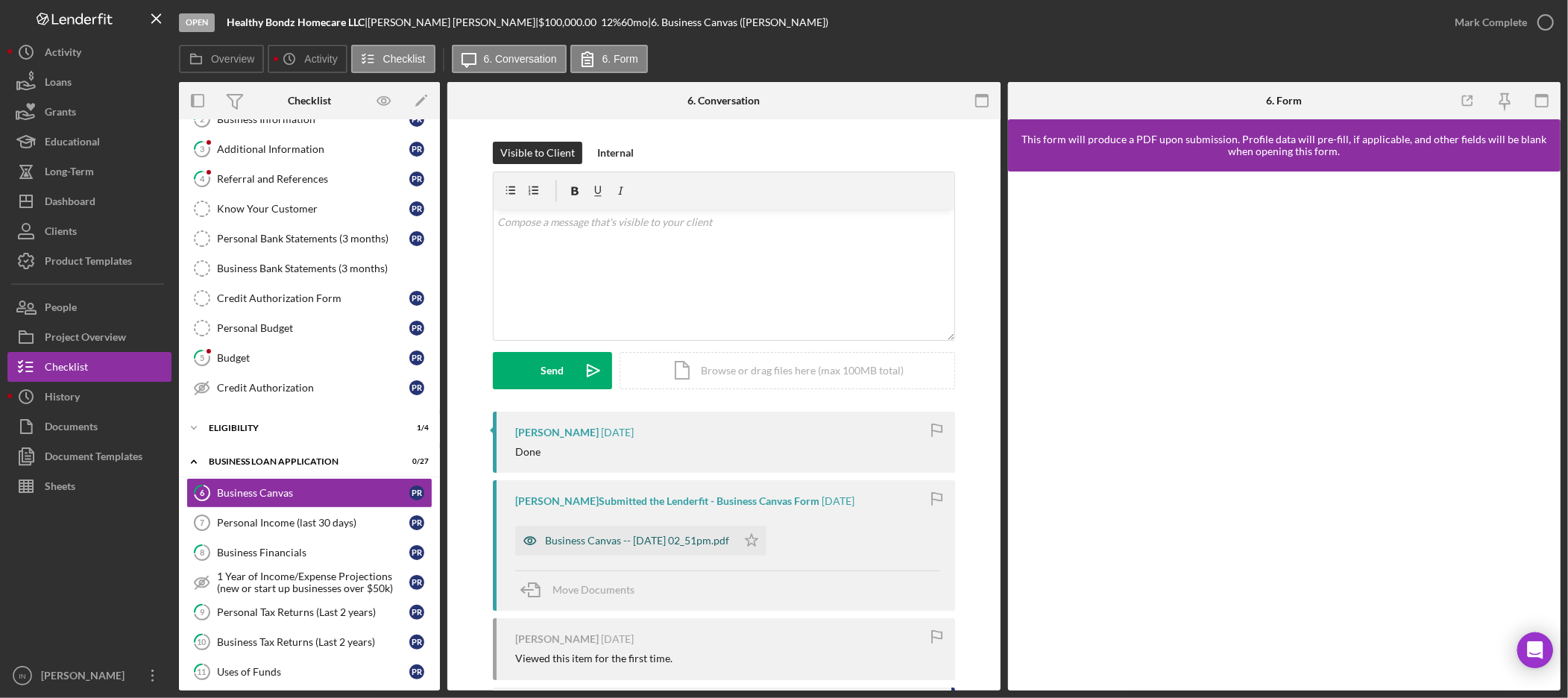
click at [598, 539] on div "Business Canvas -- [DATE] 02_51pm.pdf" at bounding box center [637, 541] width 184 height 12
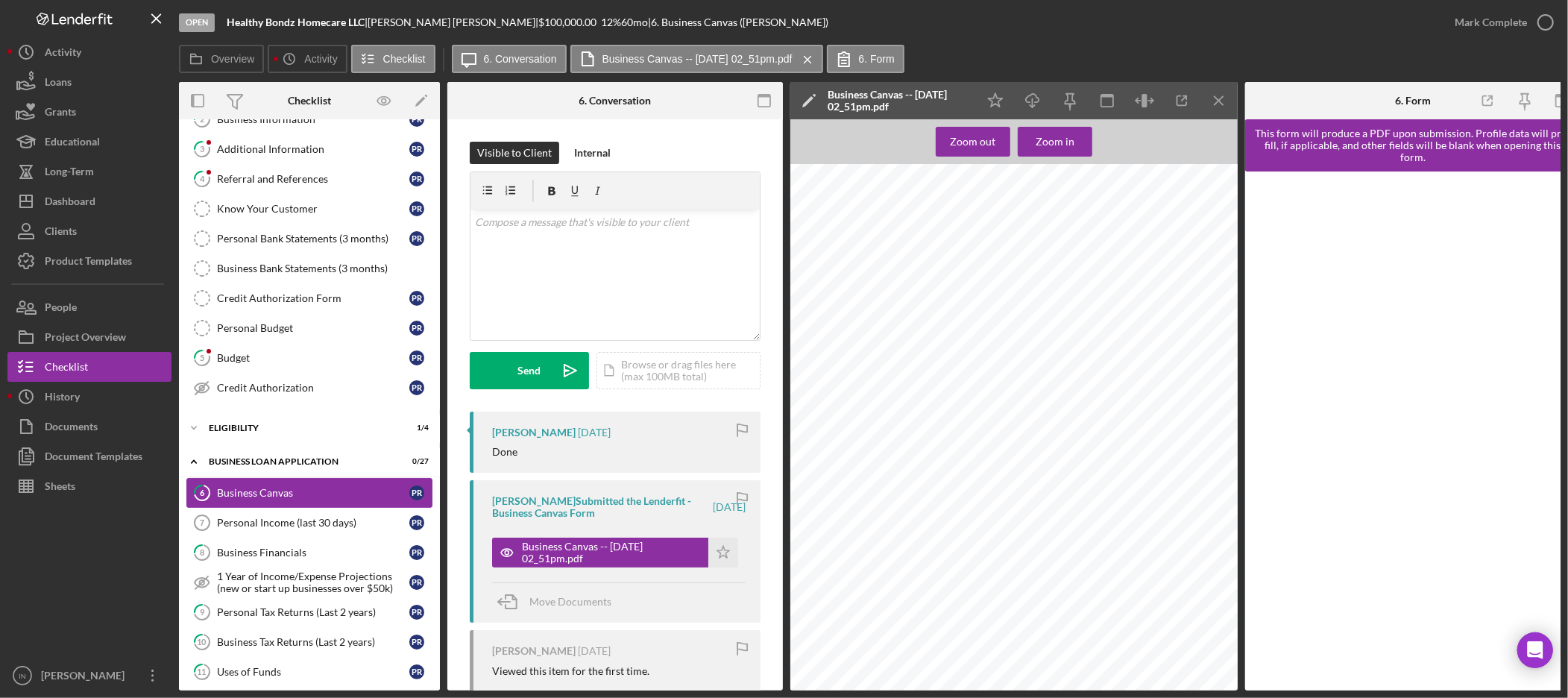
scroll to position [414, 0]
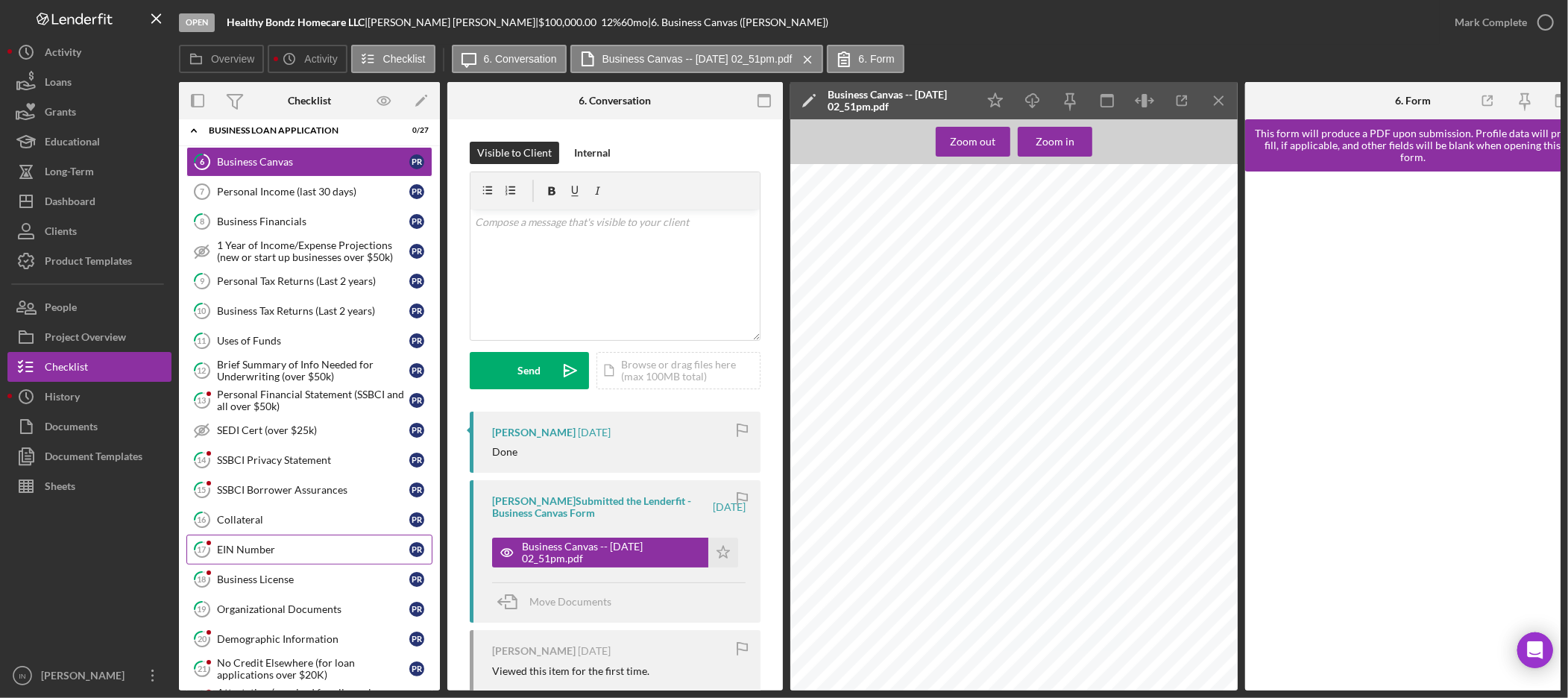
click at [314, 563] on link "17 EIN Number P R" at bounding box center [309, 550] width 246 height 30
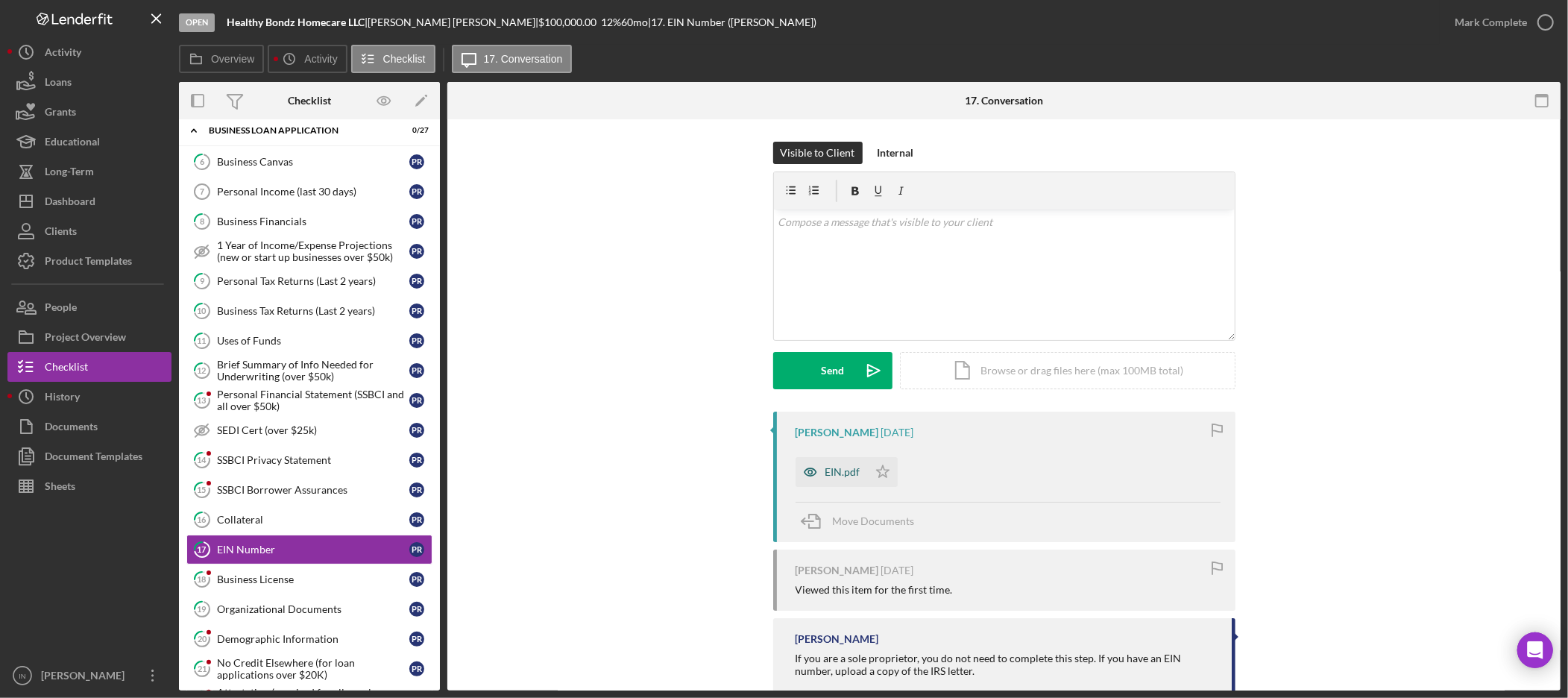
click at [838, 465] on div "EIN.pdf" at bounding box center [832, 472] width 72 height 30
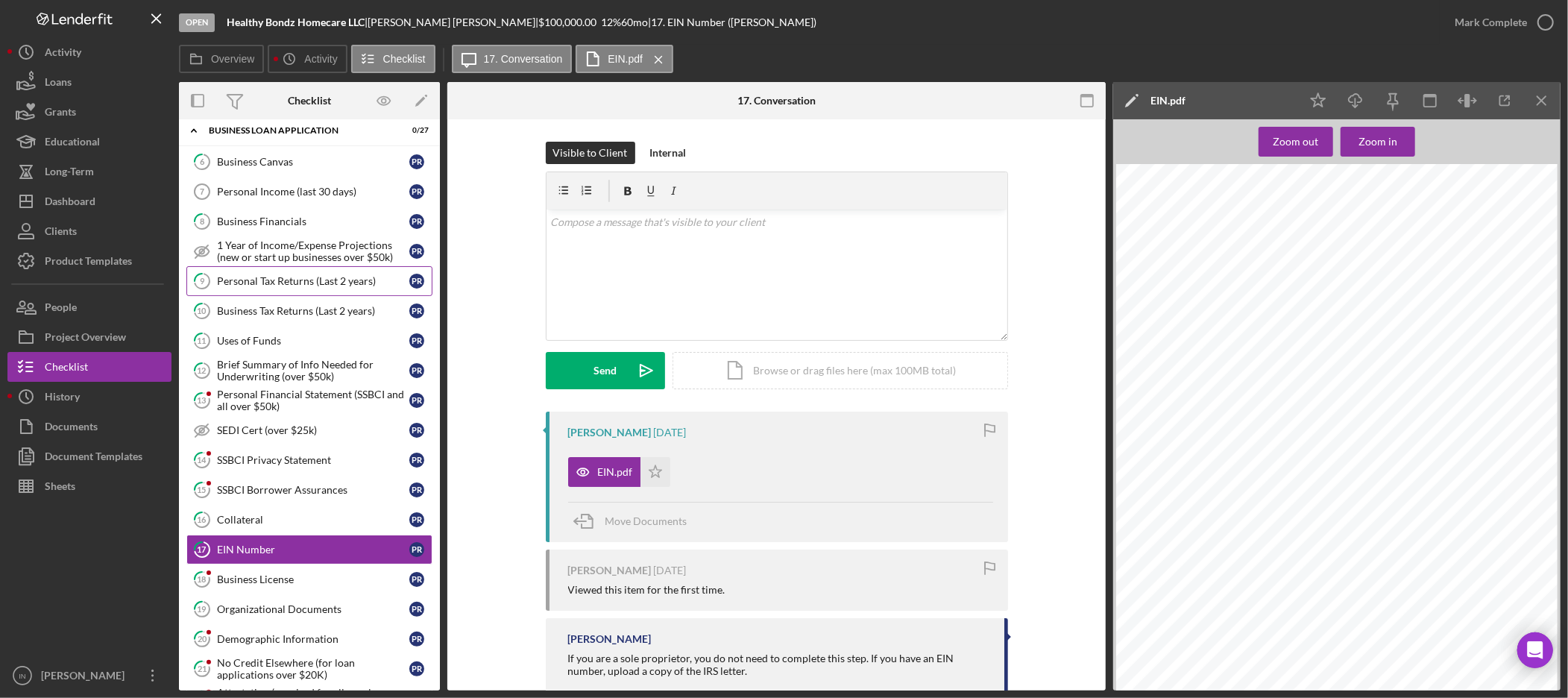
click at [299, 284] on div "Personal Tax Returns (Last 2 years)" at bounding box center [313, 281] width 192 height 12
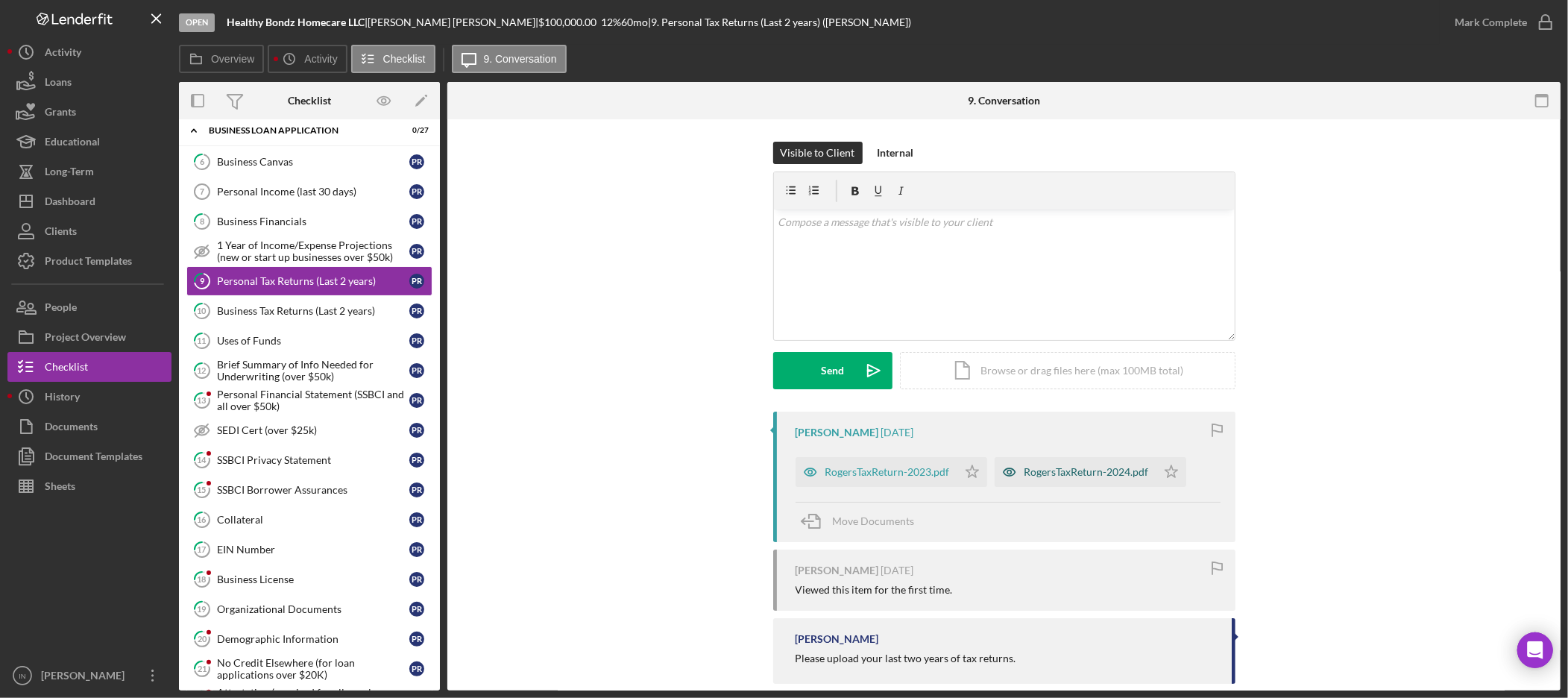
click at [1083, 473] on div "RogersTaxReturn-2024.pdf" at bounding box center [1087, 472] width 125 height 12
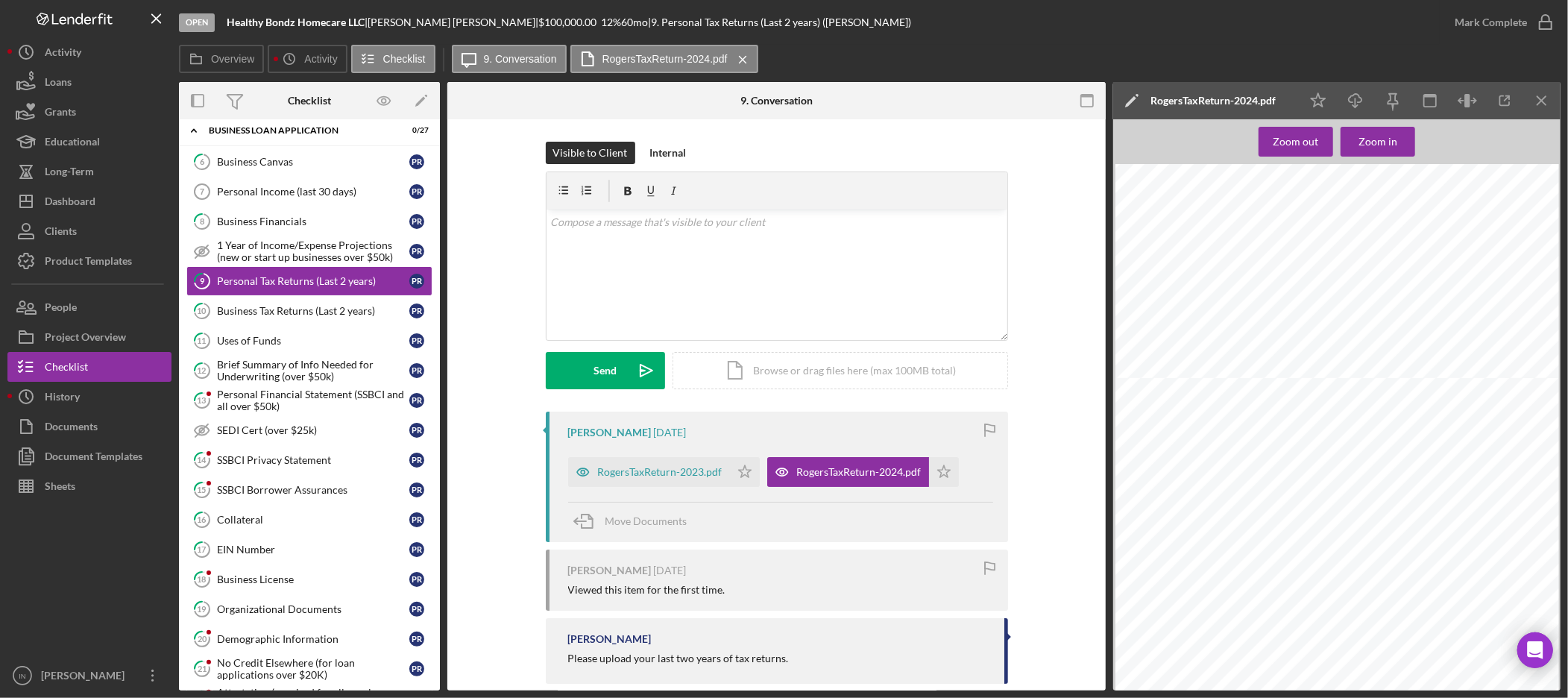
scroll to position [497, 0]
click at [63, 192] on div "Dashboard" at bounding box center [70, 203] width 50 height 34
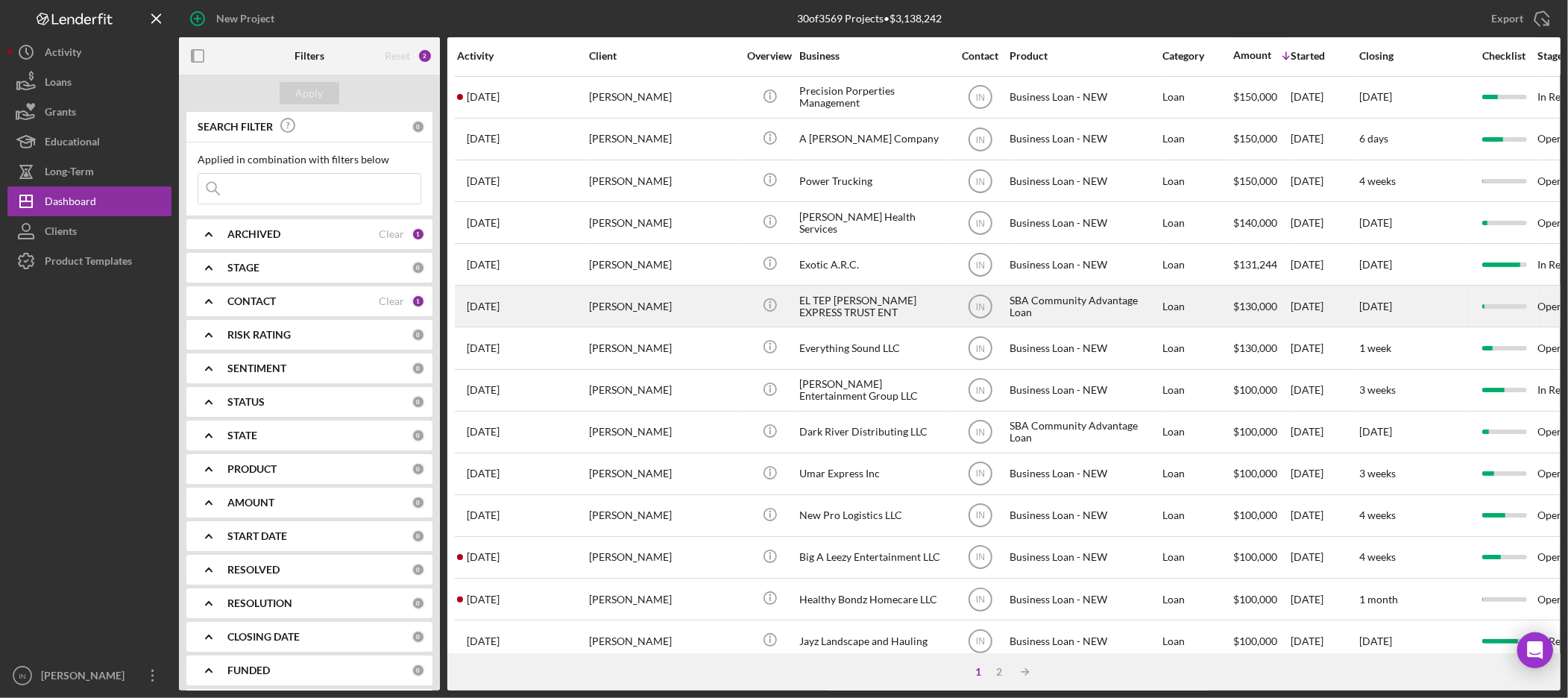
scroll to position [83, 0]
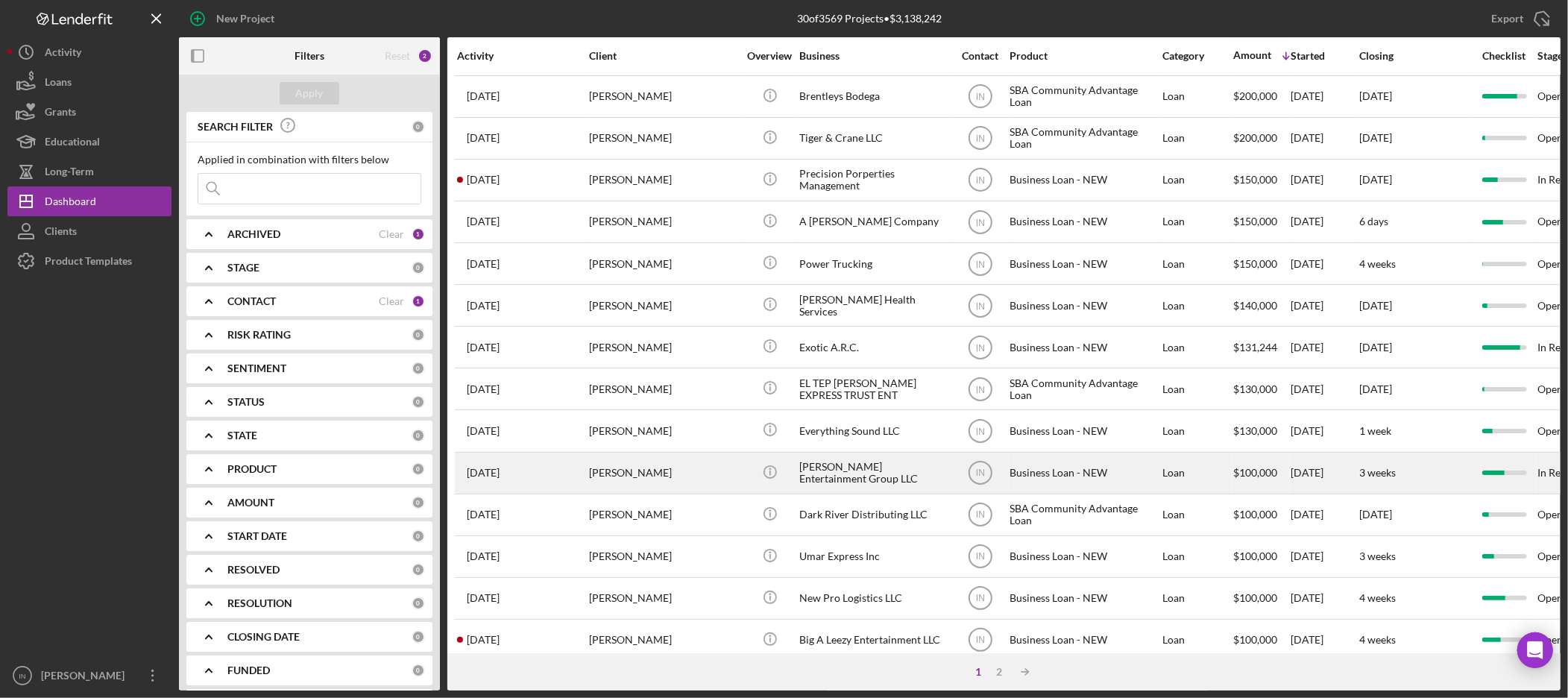
click at [735, 478] on div "[PERSON_NAME]" at bounding box center [663, 473] width 149 height 39
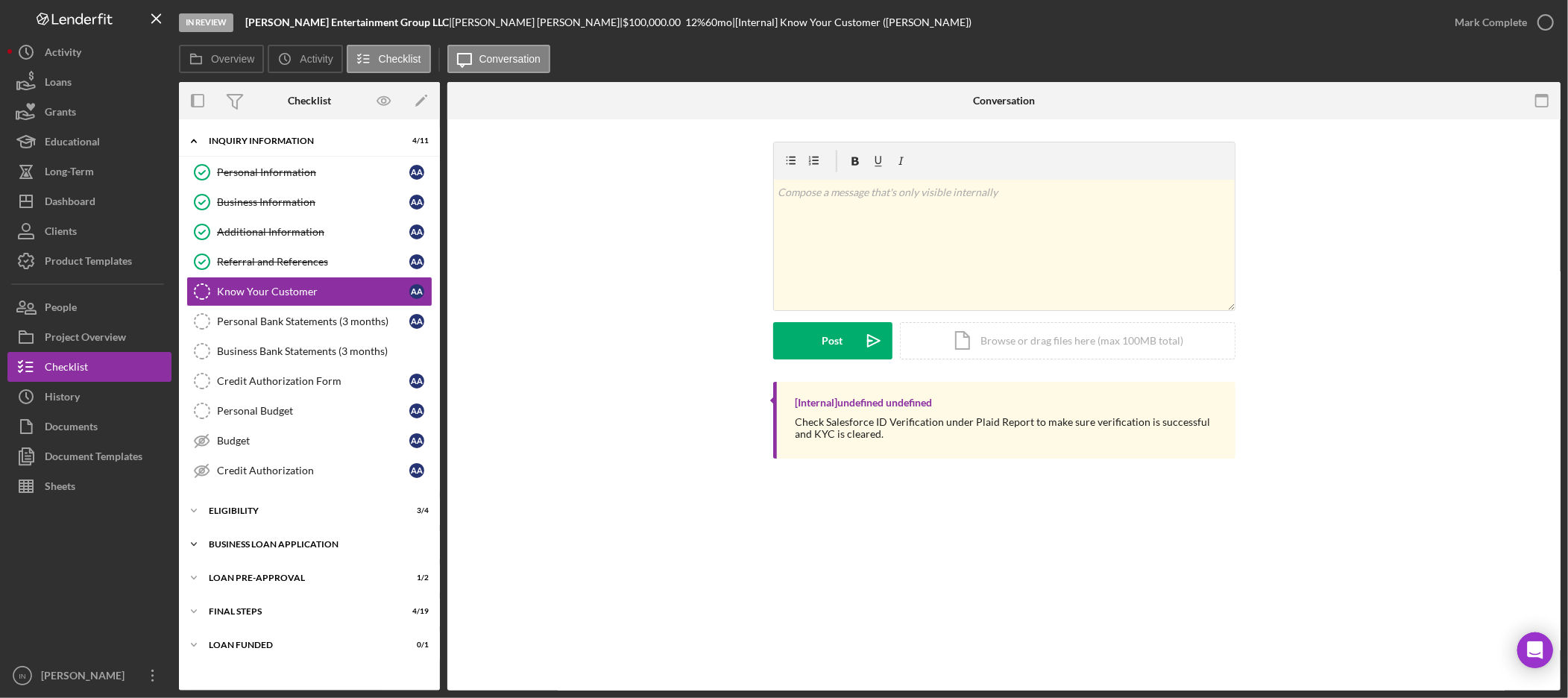
click at [299, 540] on div "Icon/Expander BUSINESS LOAN APPLICATION 21 / 27" at bounding box center [309, 544] width 261 height 30
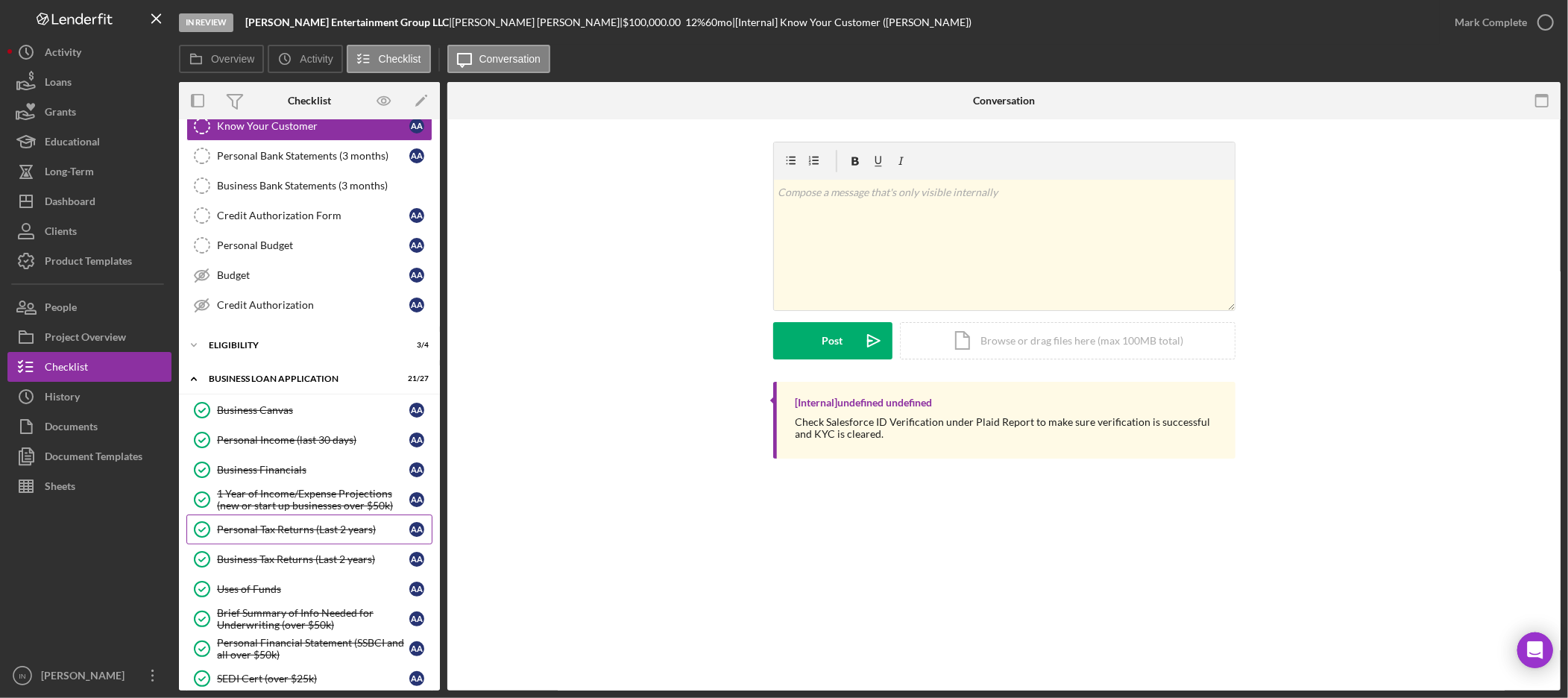
click at [307, 534] on div "Personal Tax Returns (Last 2 years)" at bounding box center [313, 529] width 192 height 12
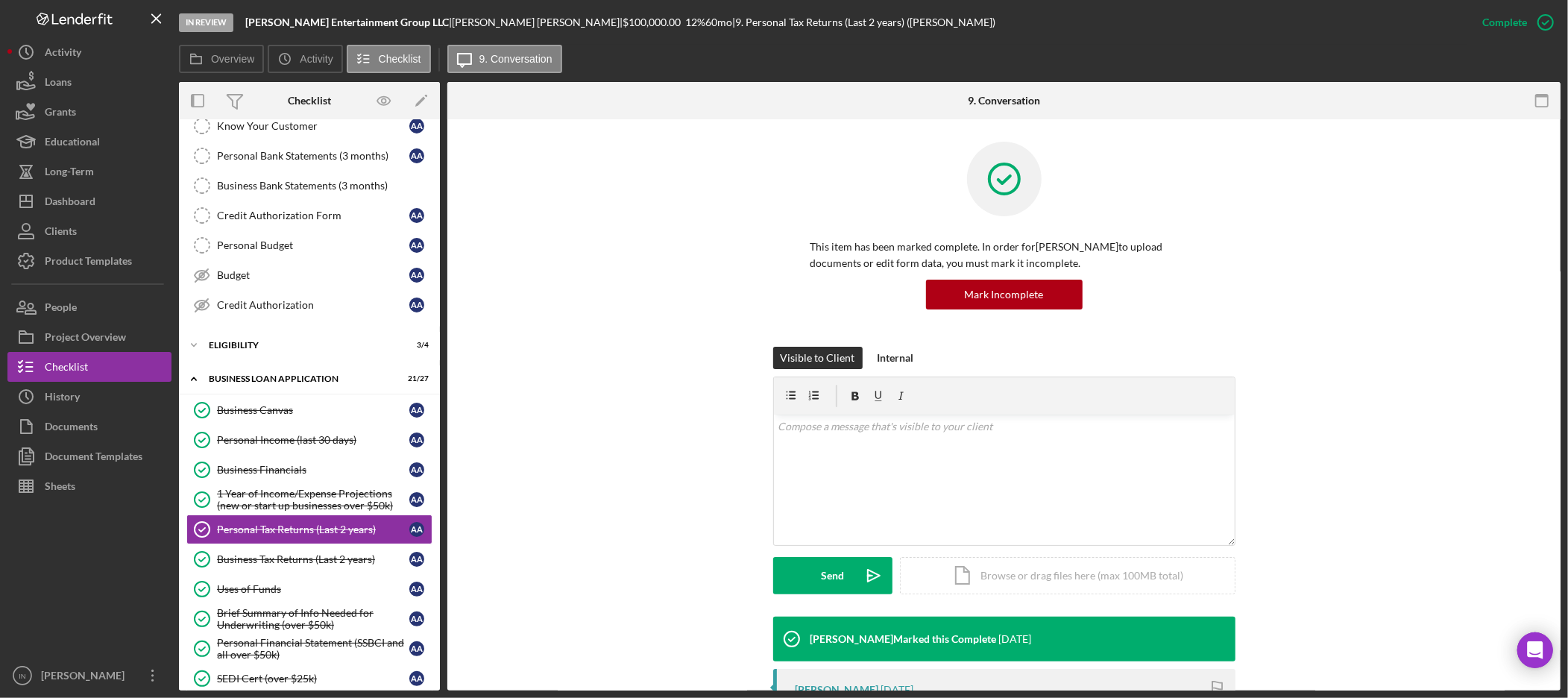
scroll to position [165, 0]
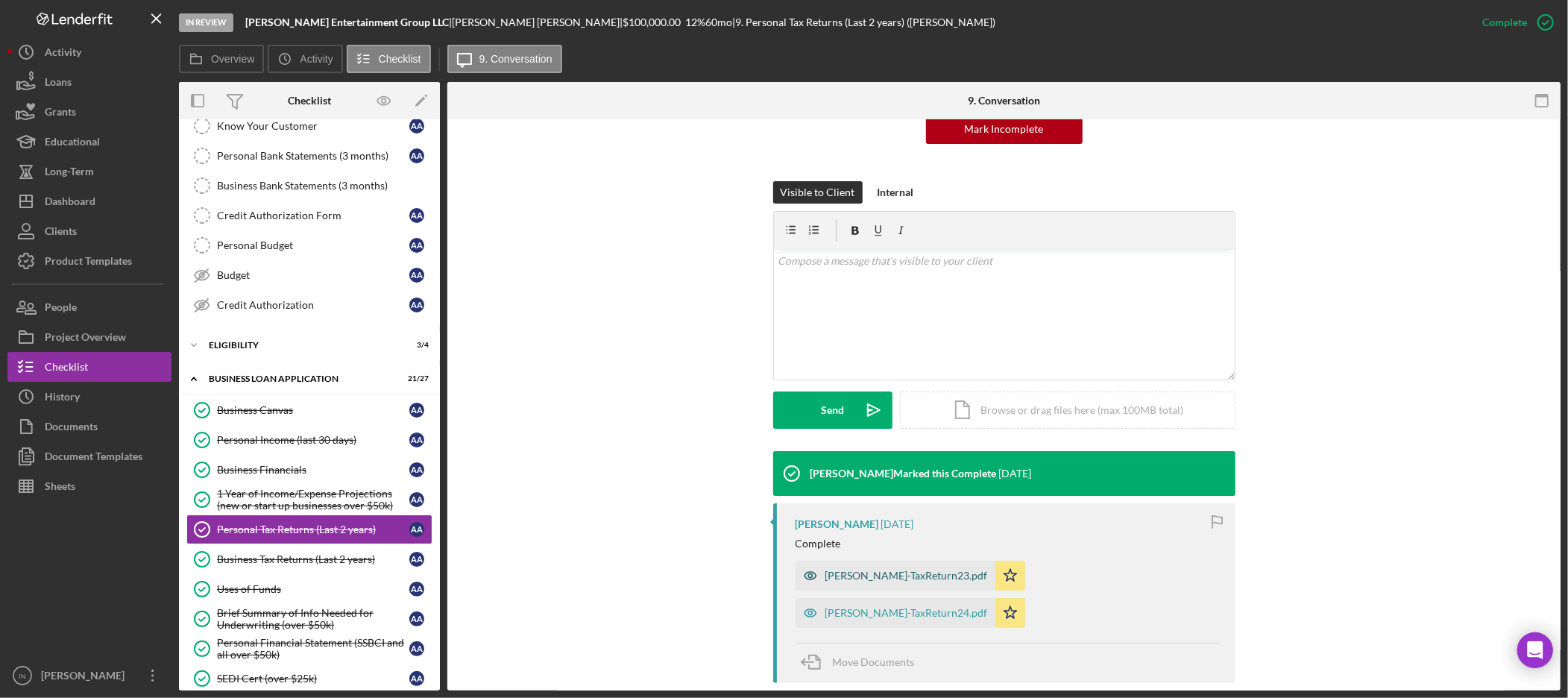
click at [868, 576] on div "[PERSON_NAME]-TaxReturn23.pdf" at bounding box center [906, 576] width 163 height 12
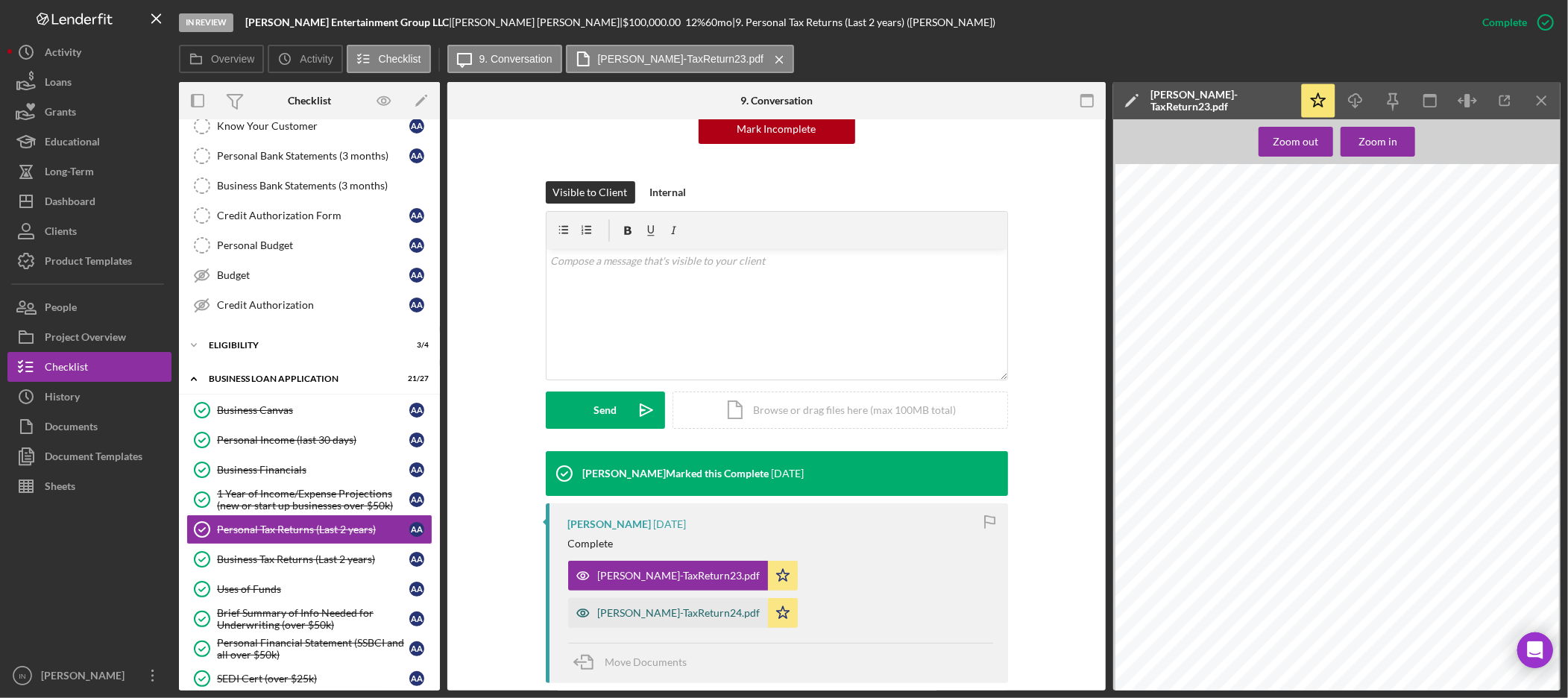
click at [761, 607] on div "[PERSON_NAME]-TaxReturn24.pdf" at bounding box center [679, 613] width 163 height 12
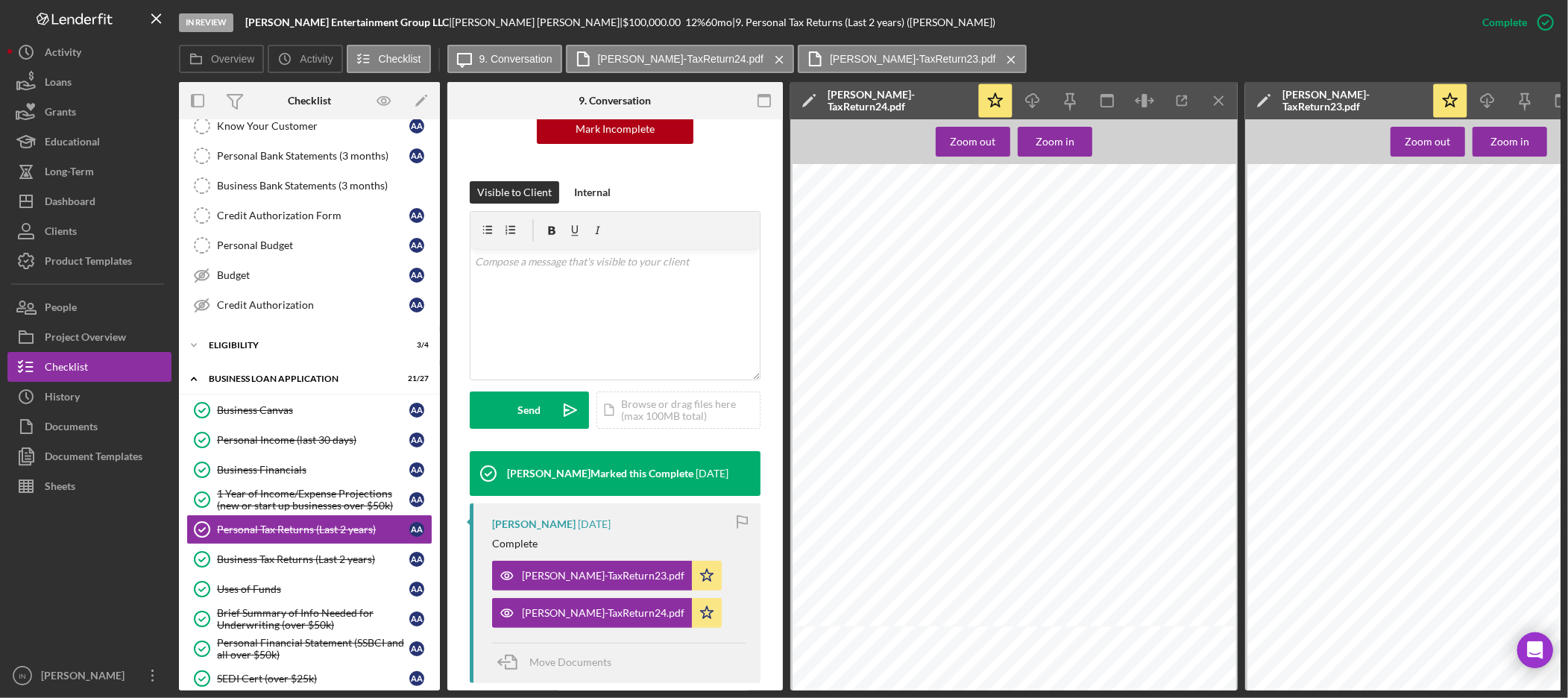
scroll to position [0, 0]
click at [319, 439] on div "Personal Income (last 30 days)" at bounding box center [313, 440] width 192 height 12
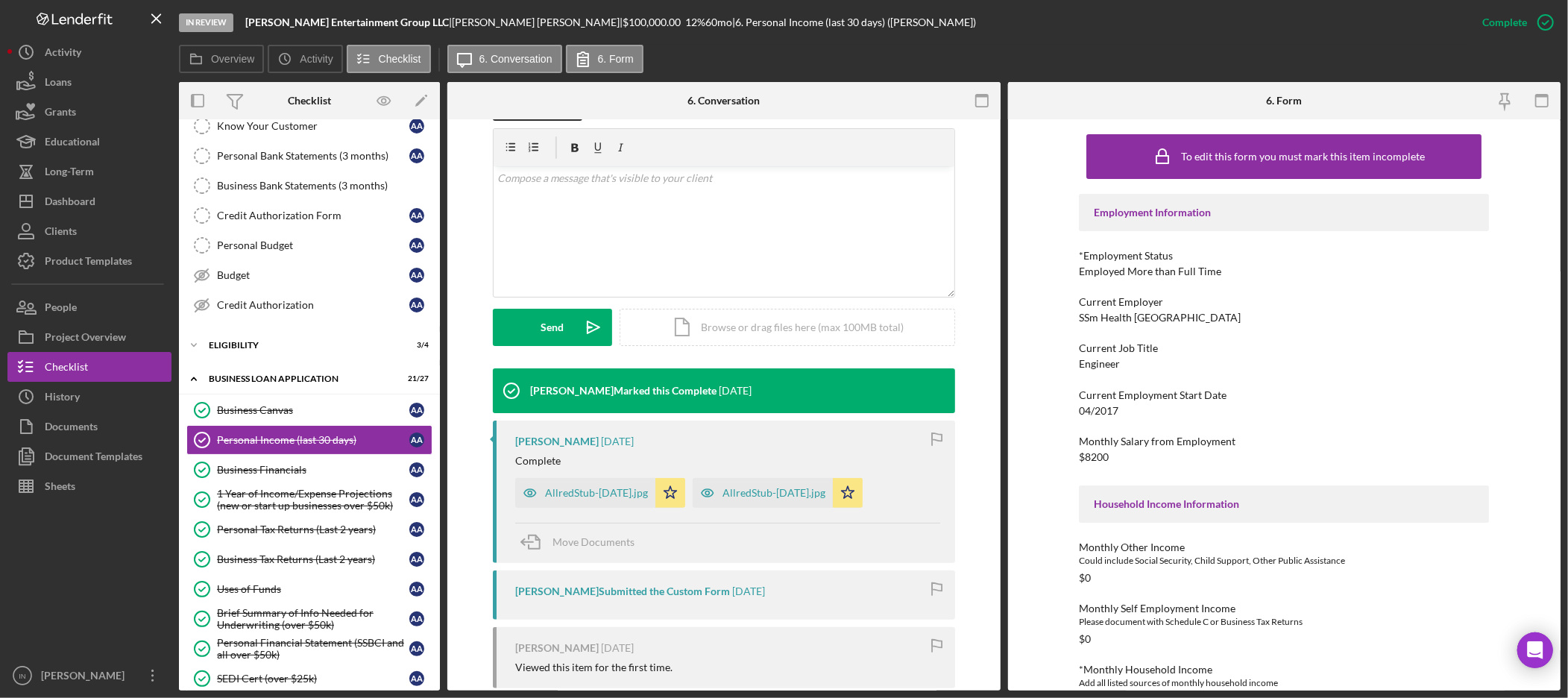
scroll to position [331, 0]
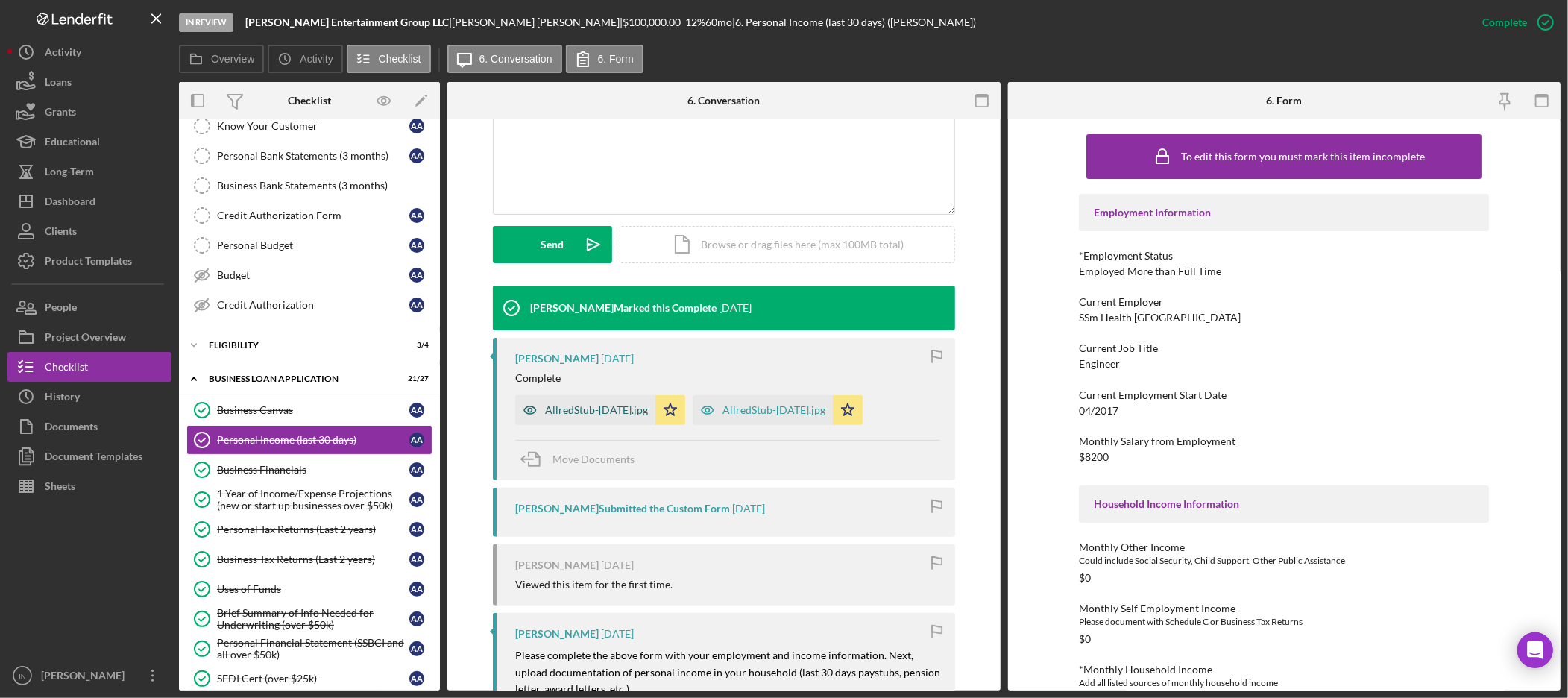
click at [565, 412] on div "AllredStub-[DATE].jpg" at bounding box center [596, 410] width 103 height 12
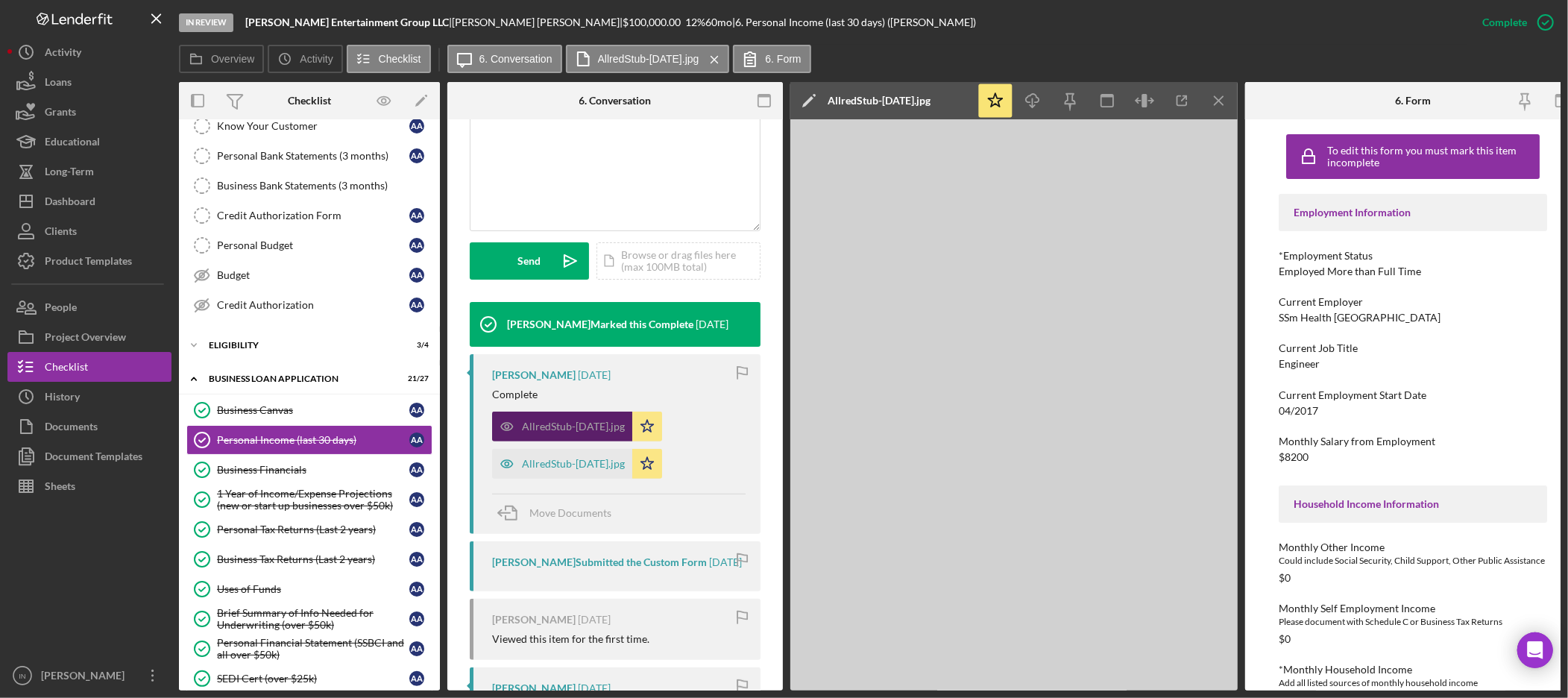
scroll to position [347, 0]
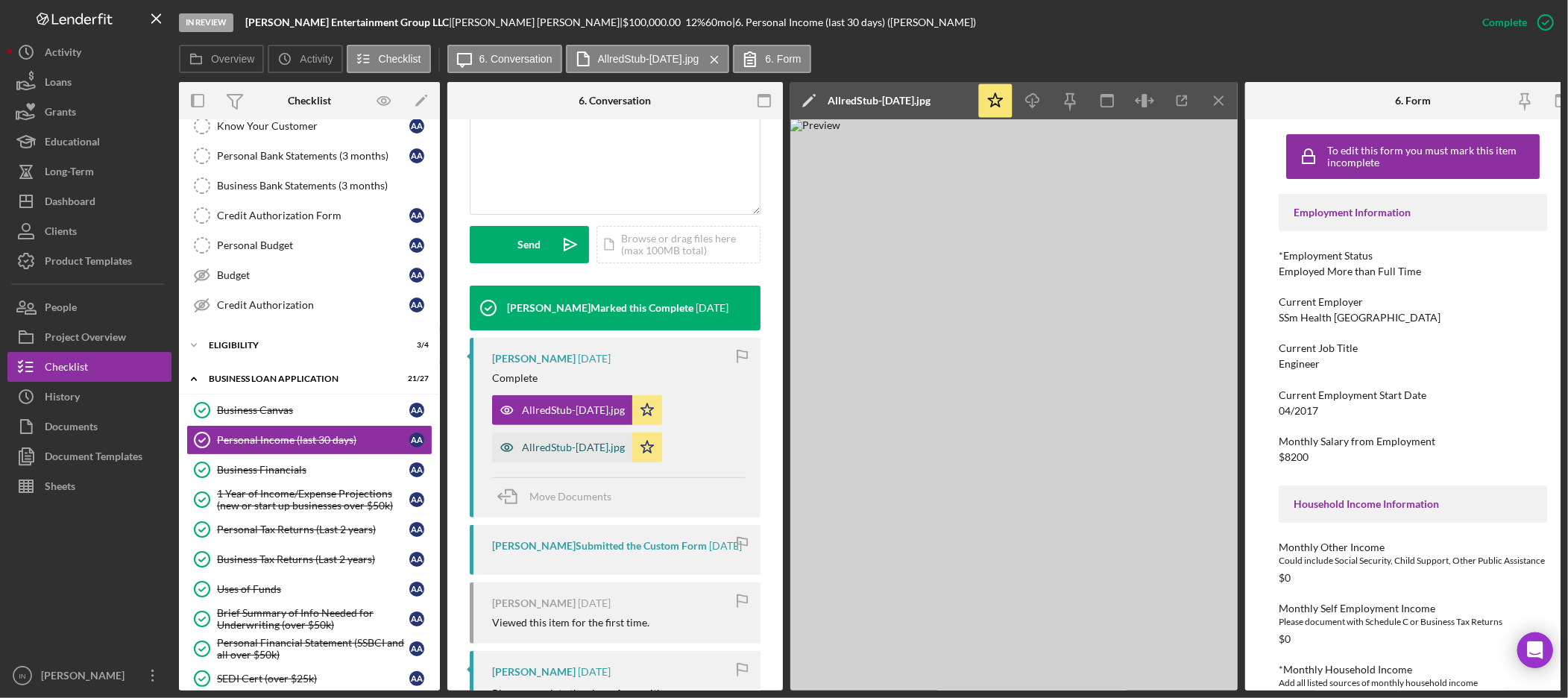
click at [548, 442] on div "AllredStub-[DATE].jpg" at bounding box center [573, 447] width 103 height 12
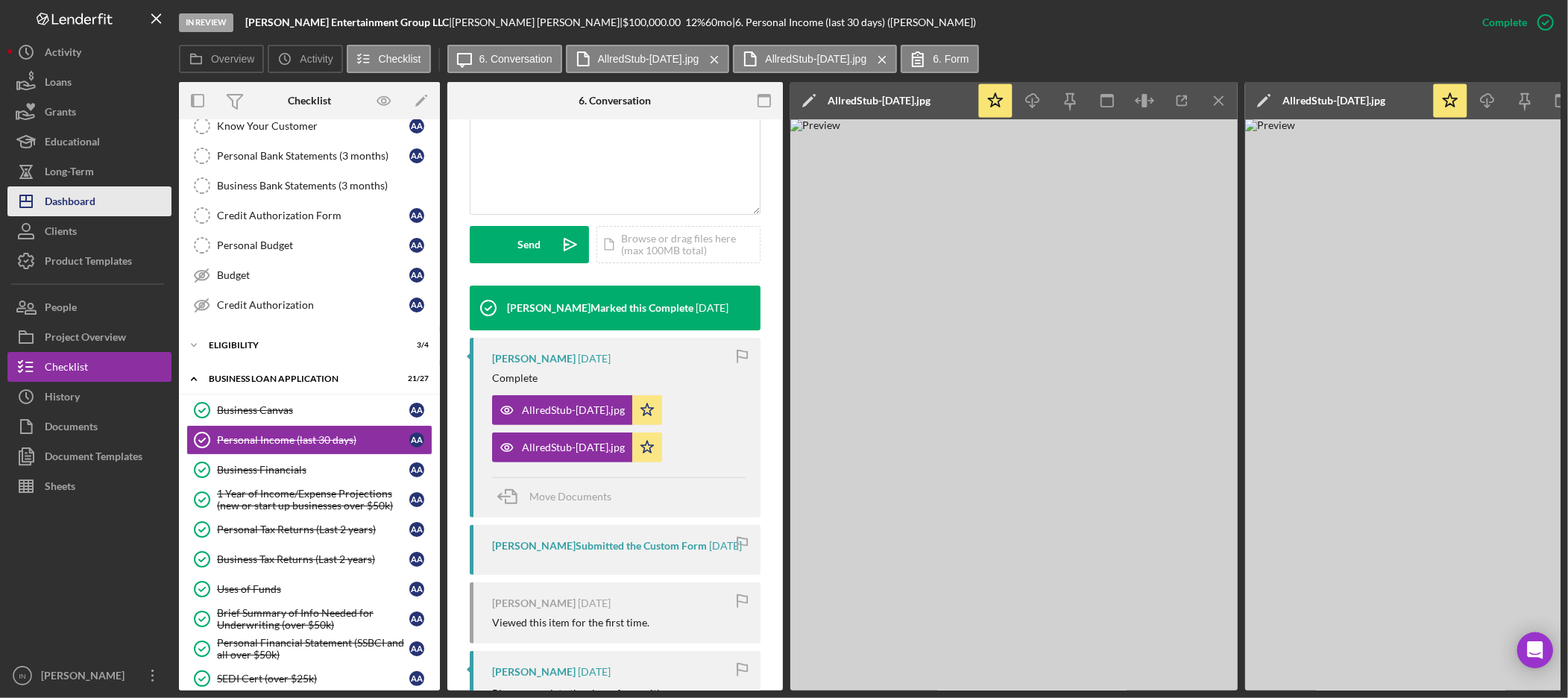
click at [91, 200] on div "Dashboard" at bounding box center [70, 203] width 50 height 34
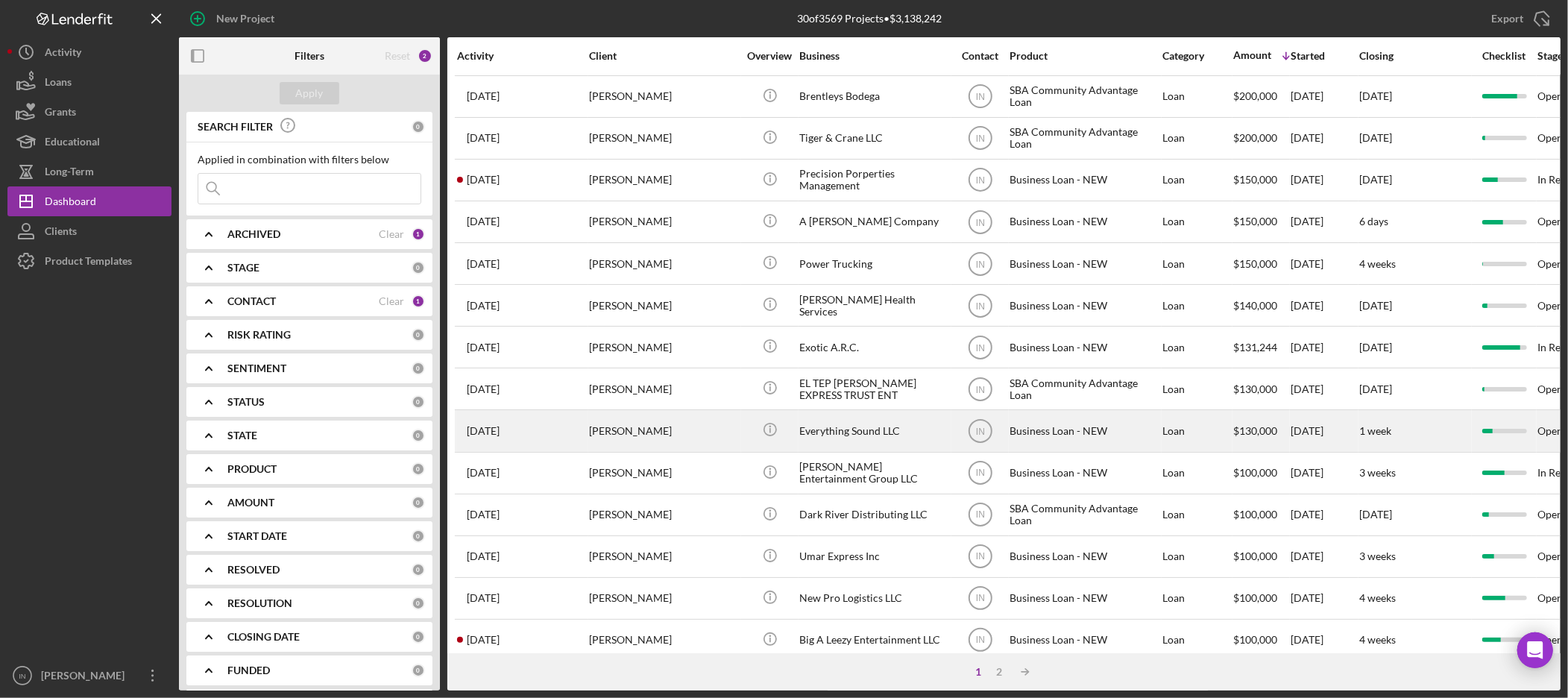
scroll to position [165, 0]
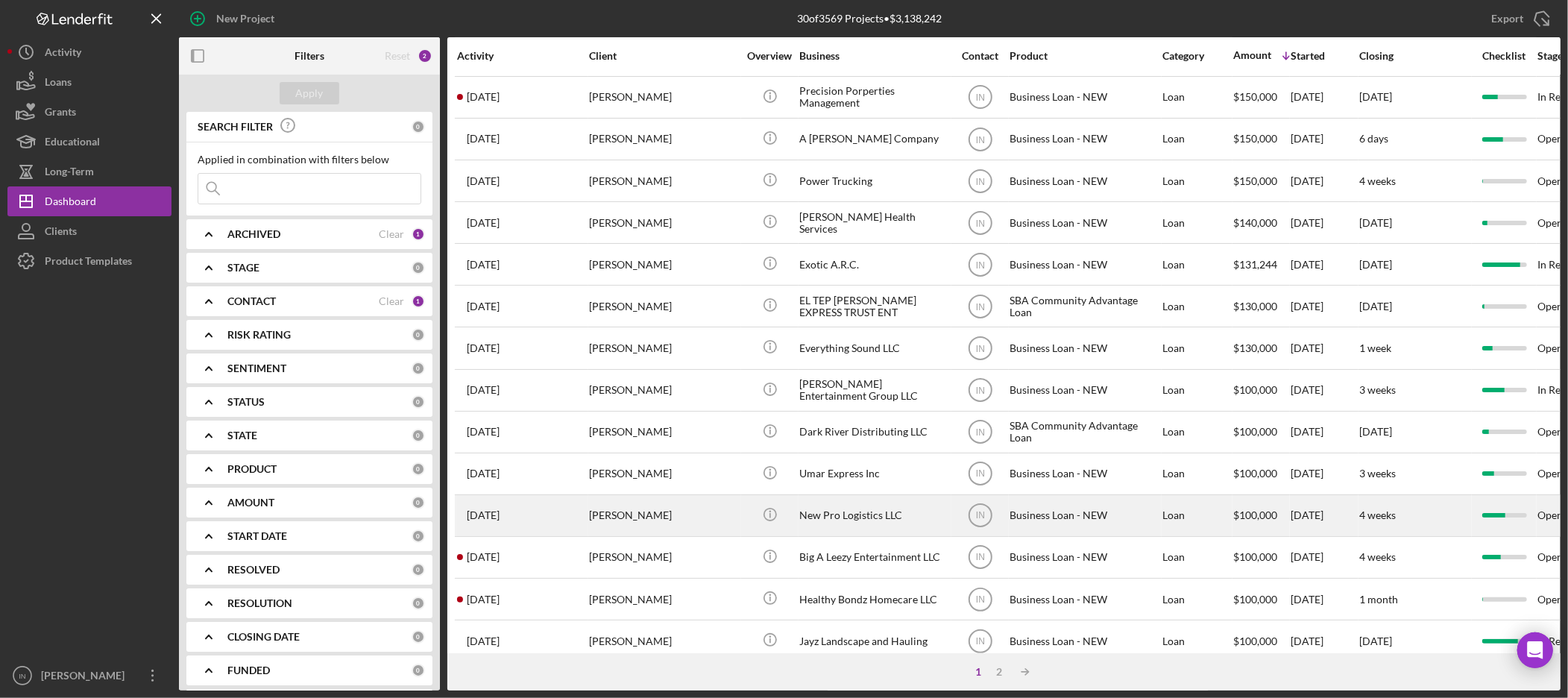
click at [697, 529] on div "[PERSON_NAME]" at bounding box center [663, 515] width 149 height 39
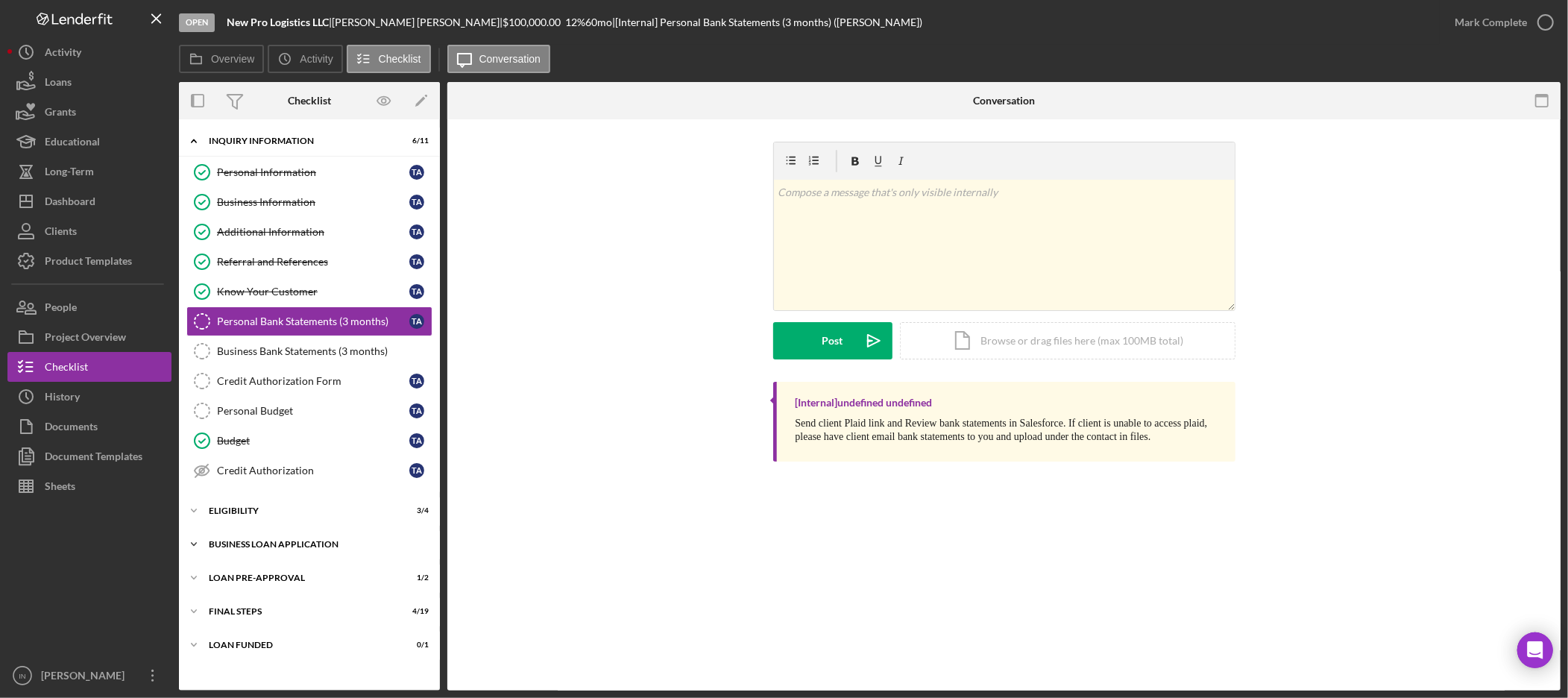
click at [301, 544] on div "BUSINESS LOAN APPLICATION" at bounding box center [314, 544] width 212 height 9
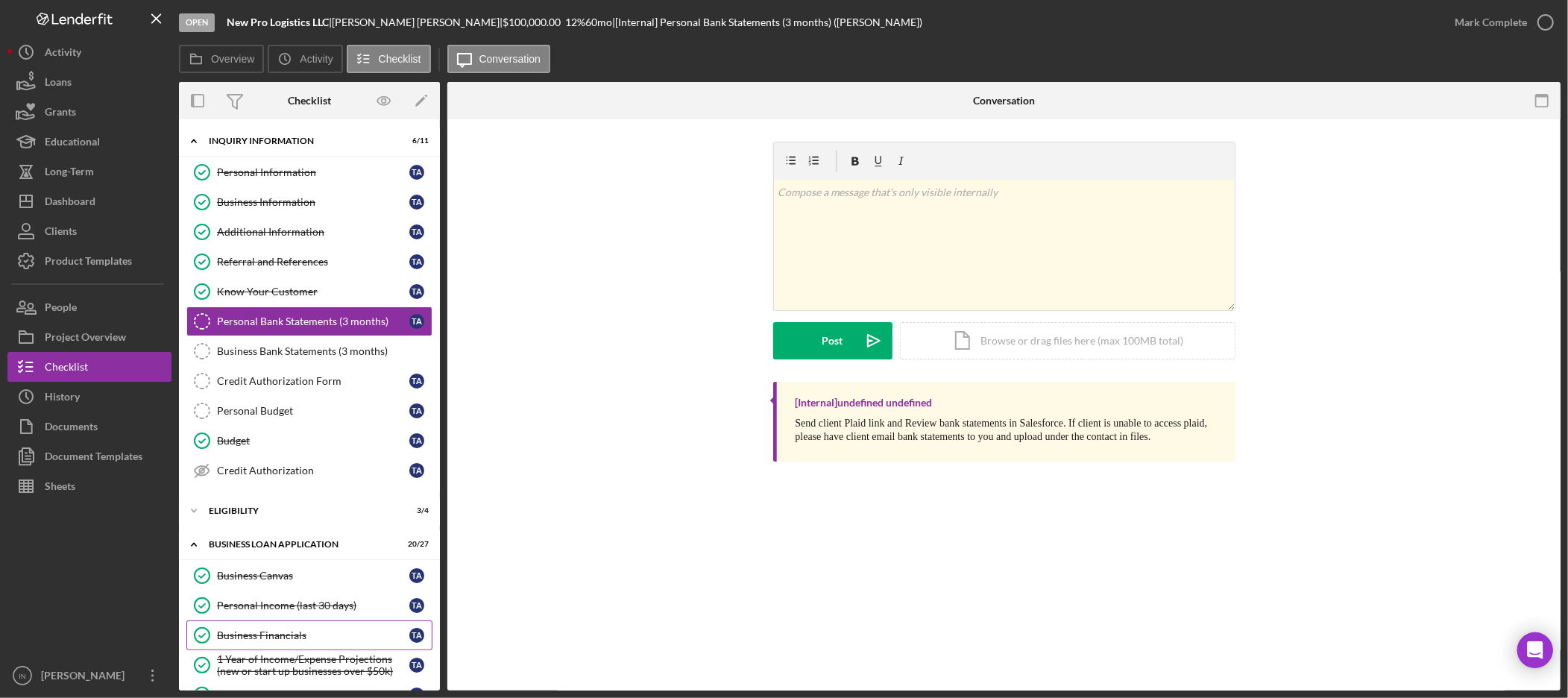
scroll to position [165, 0]
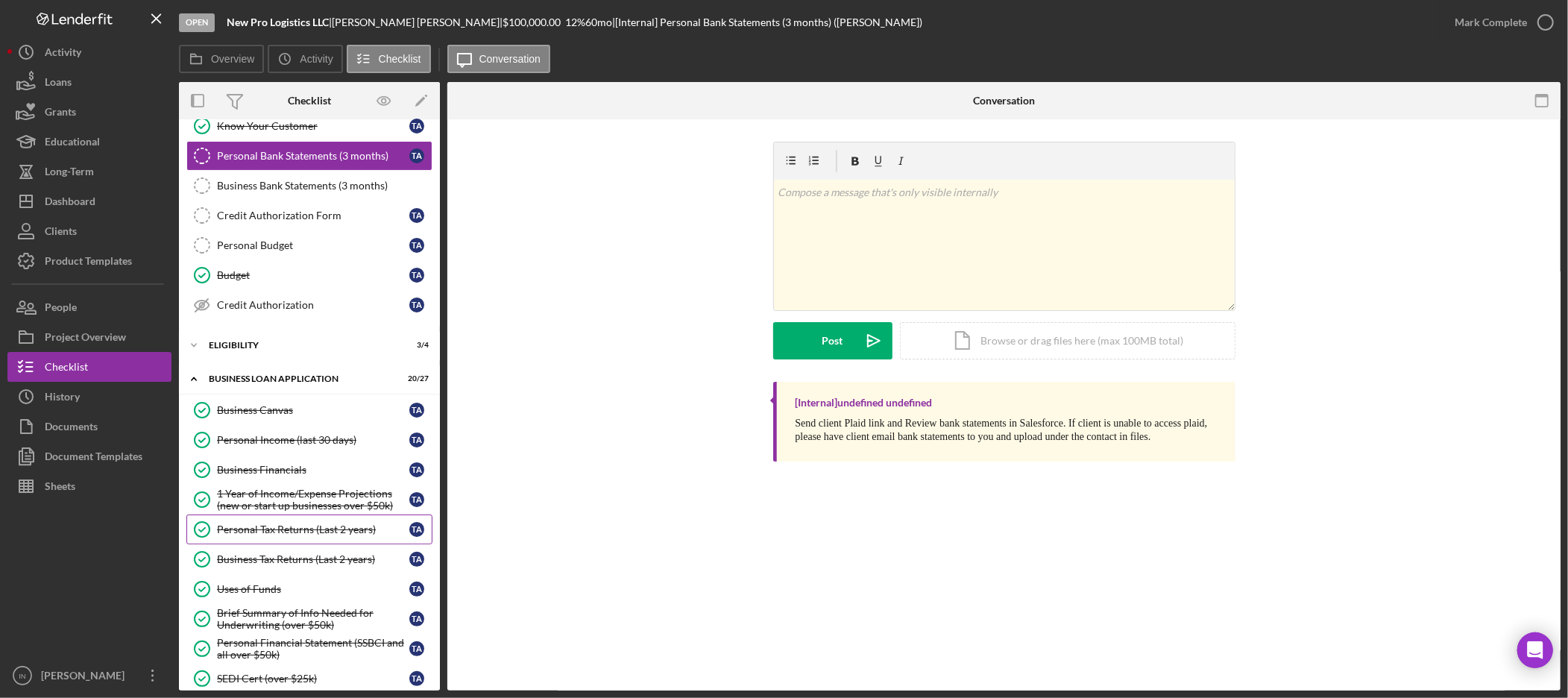
click at [297, 539] on link "Personal Tax Returns (Last 2 years) Personal Tax Returns (Last 2 years) T A" at bounding box center [309, 530] width 246 height 30
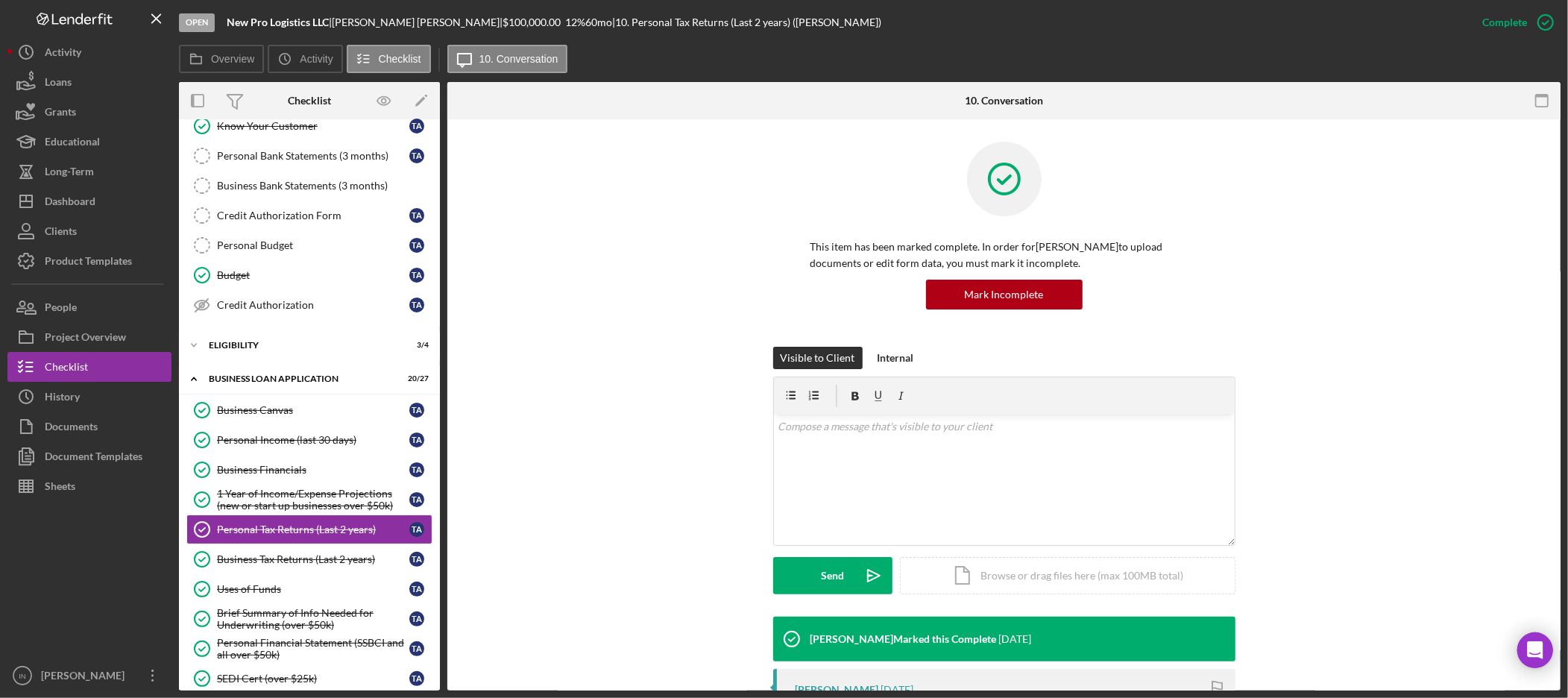
scroll to position [248, 0]
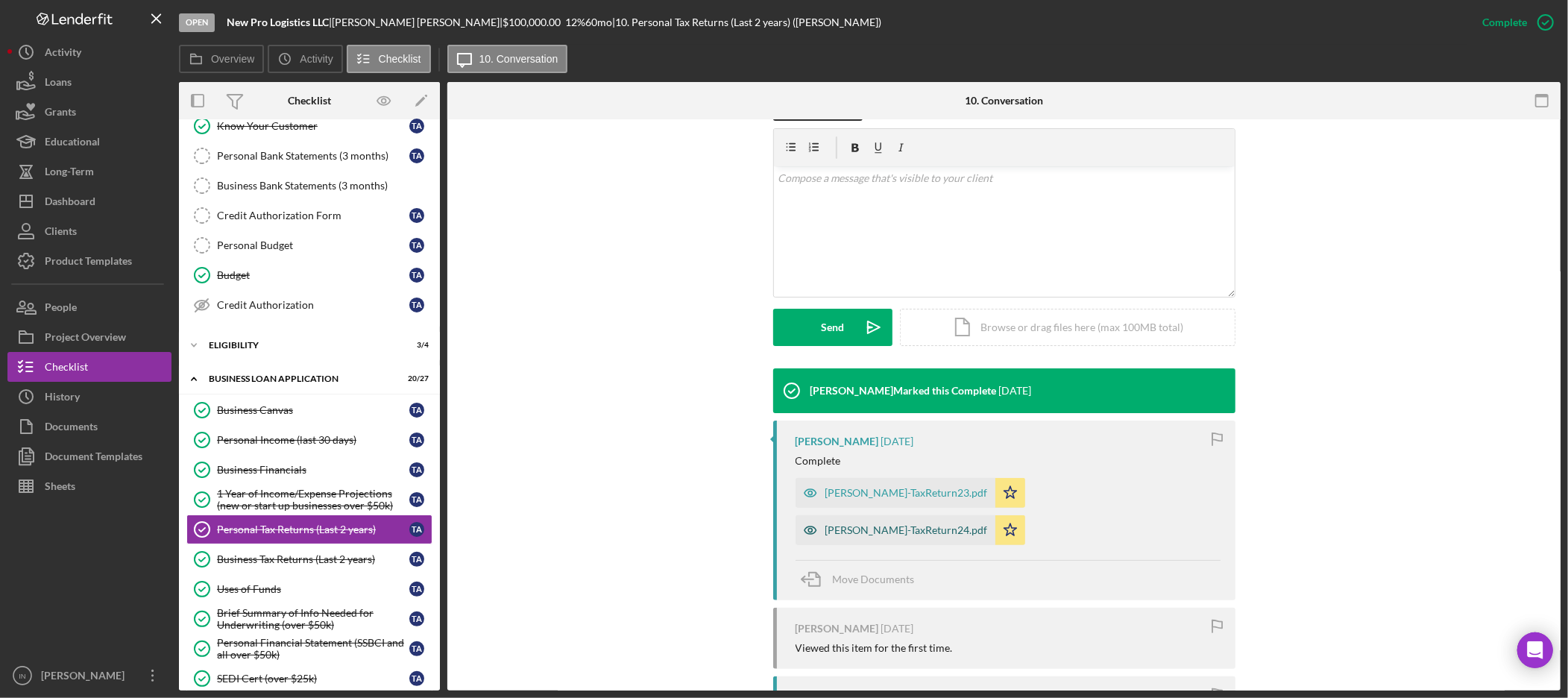
click at [995, 515] on div "[PERSON_NAME]-TaxReturn24.pdf" at bounding box center [896, 530] width 200 height 30
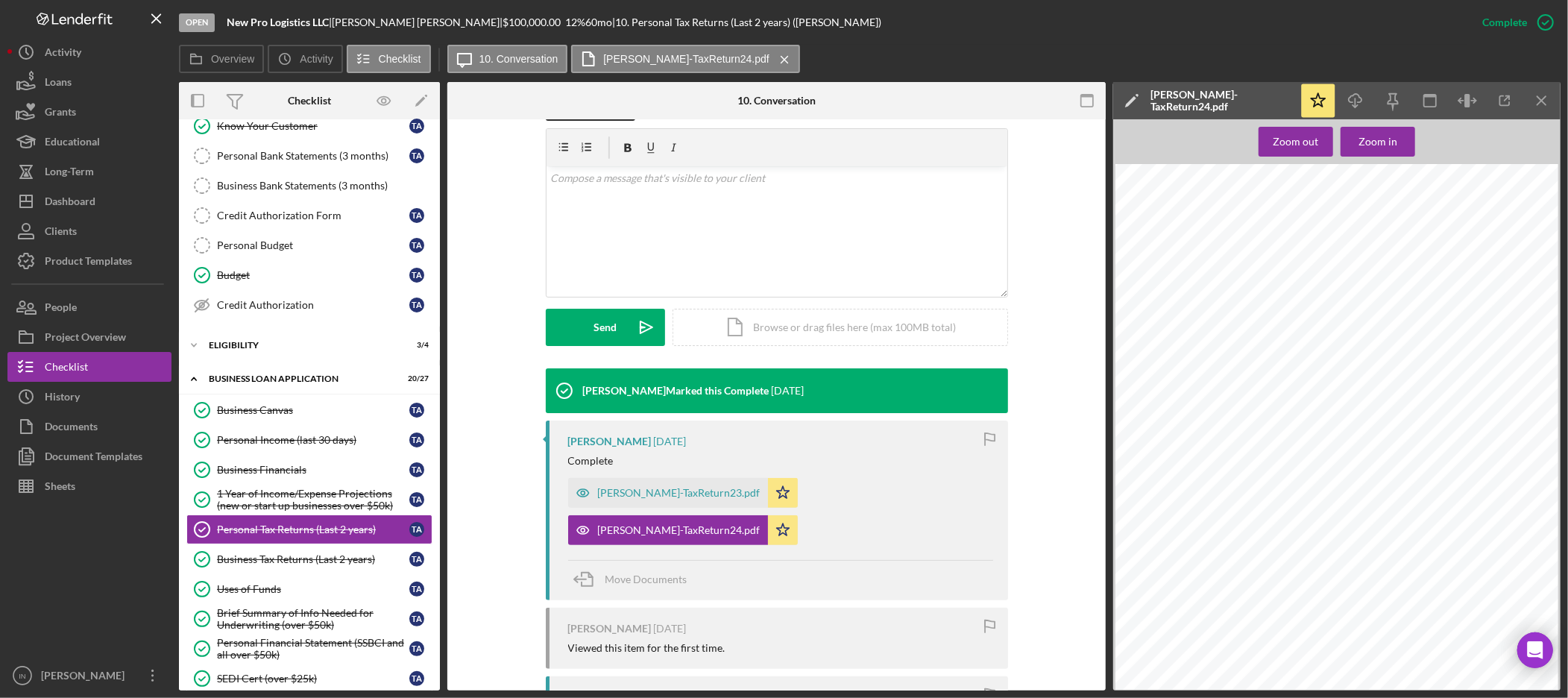
scroll to position [466, 0]
click at [279, 441] on div "Personal Income (last 30 days)" at bounding box center [313, 440] width 192 height 12
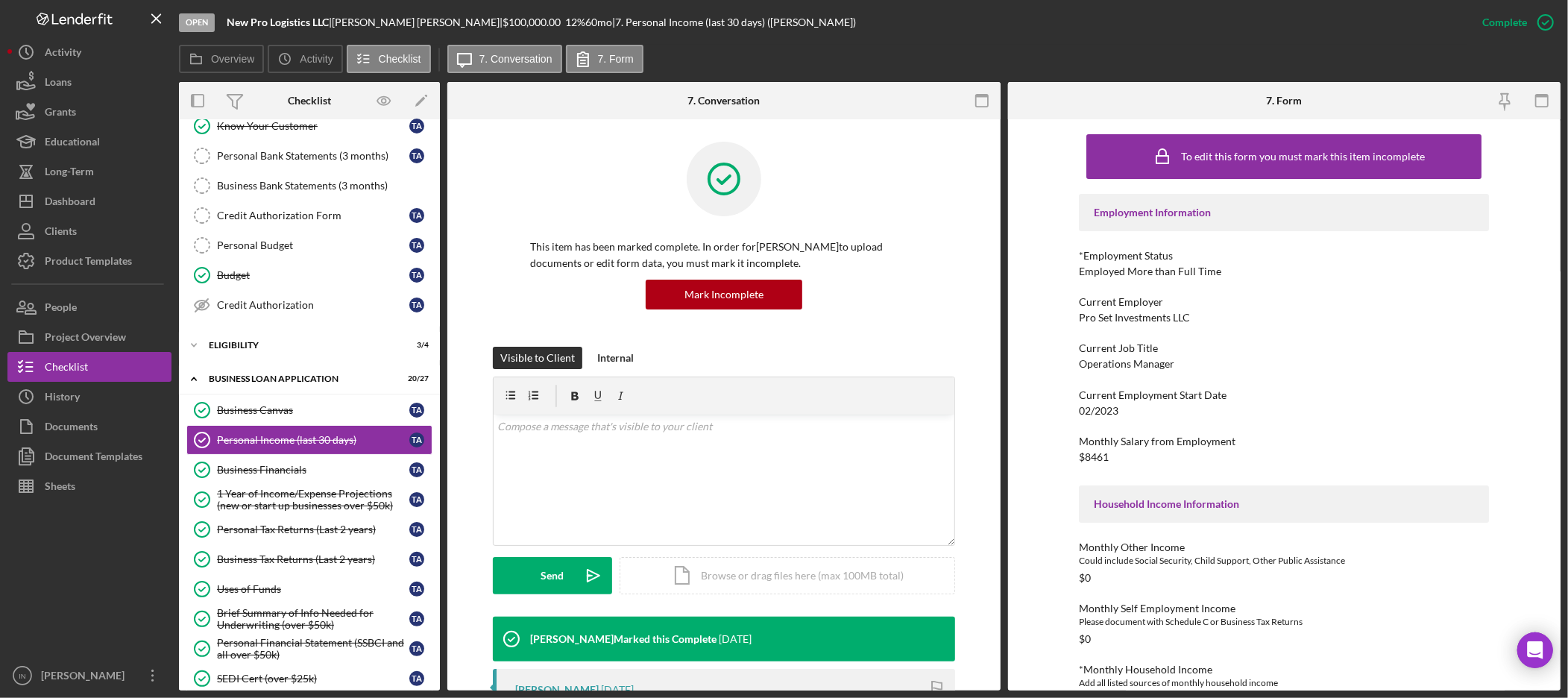
scroll to position [248, 0]
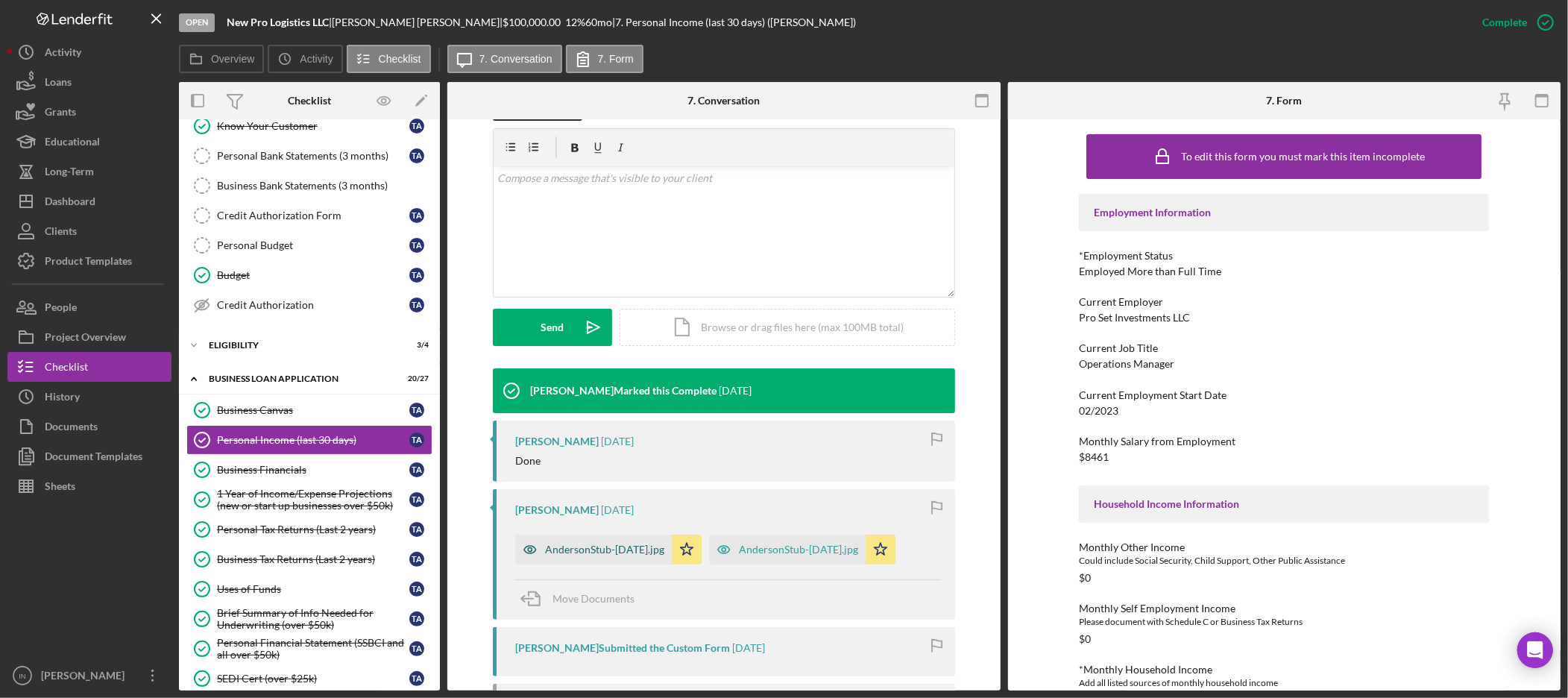
click at [605, 549] on div "AndersonStub-[DATE].jpg" at bounding box center [605, 550] width 119 height 12
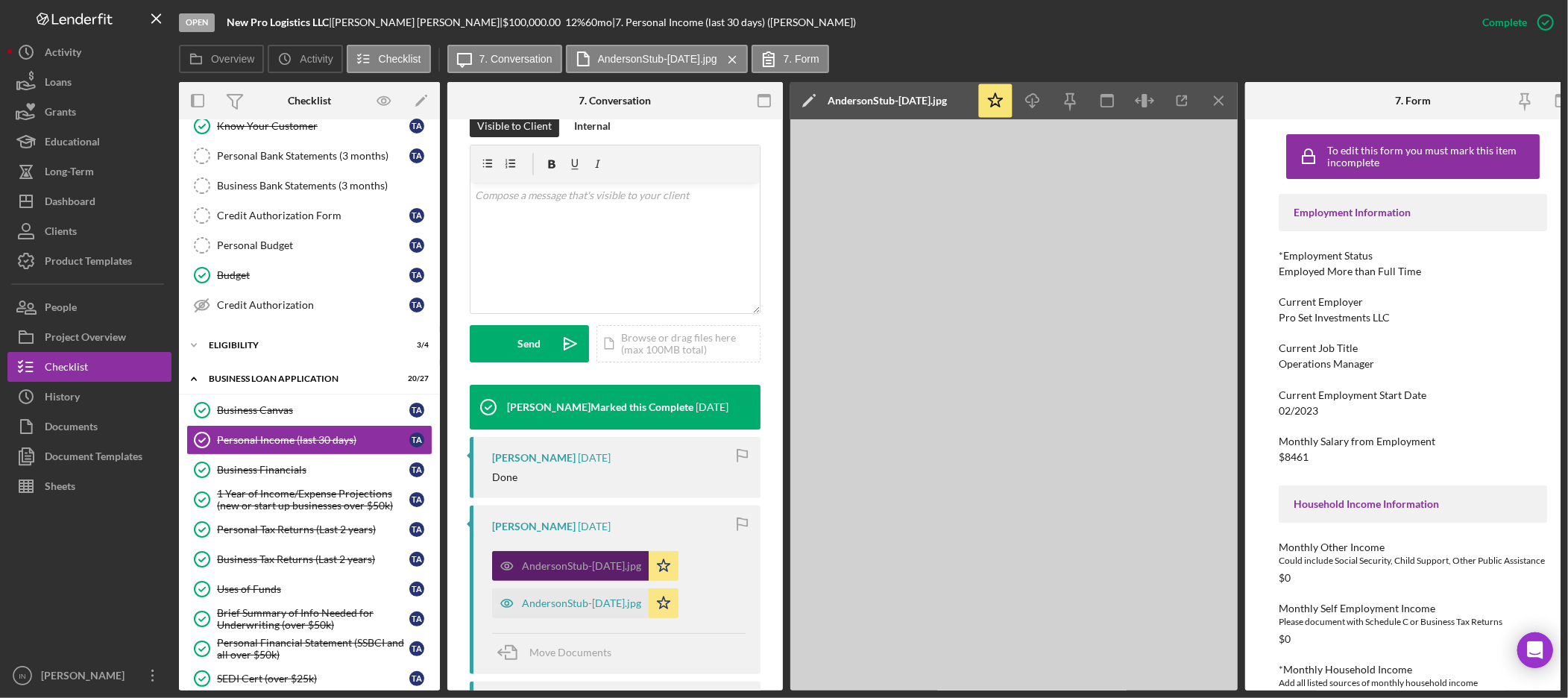
scroll to position [265, 0]
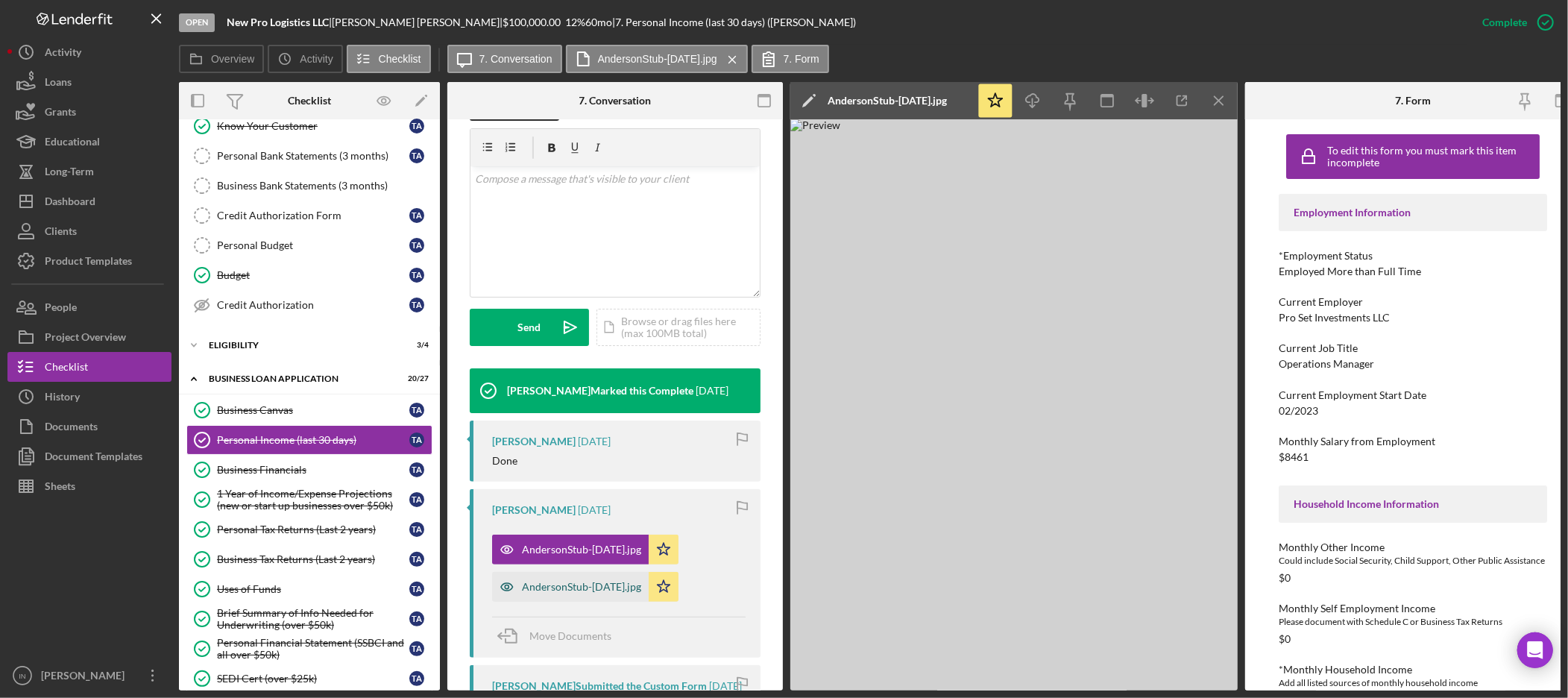
click at [549, 595] on div "AndersonStub-[DATE].jpg" at bounding box center [570, 587] width 157 height 30
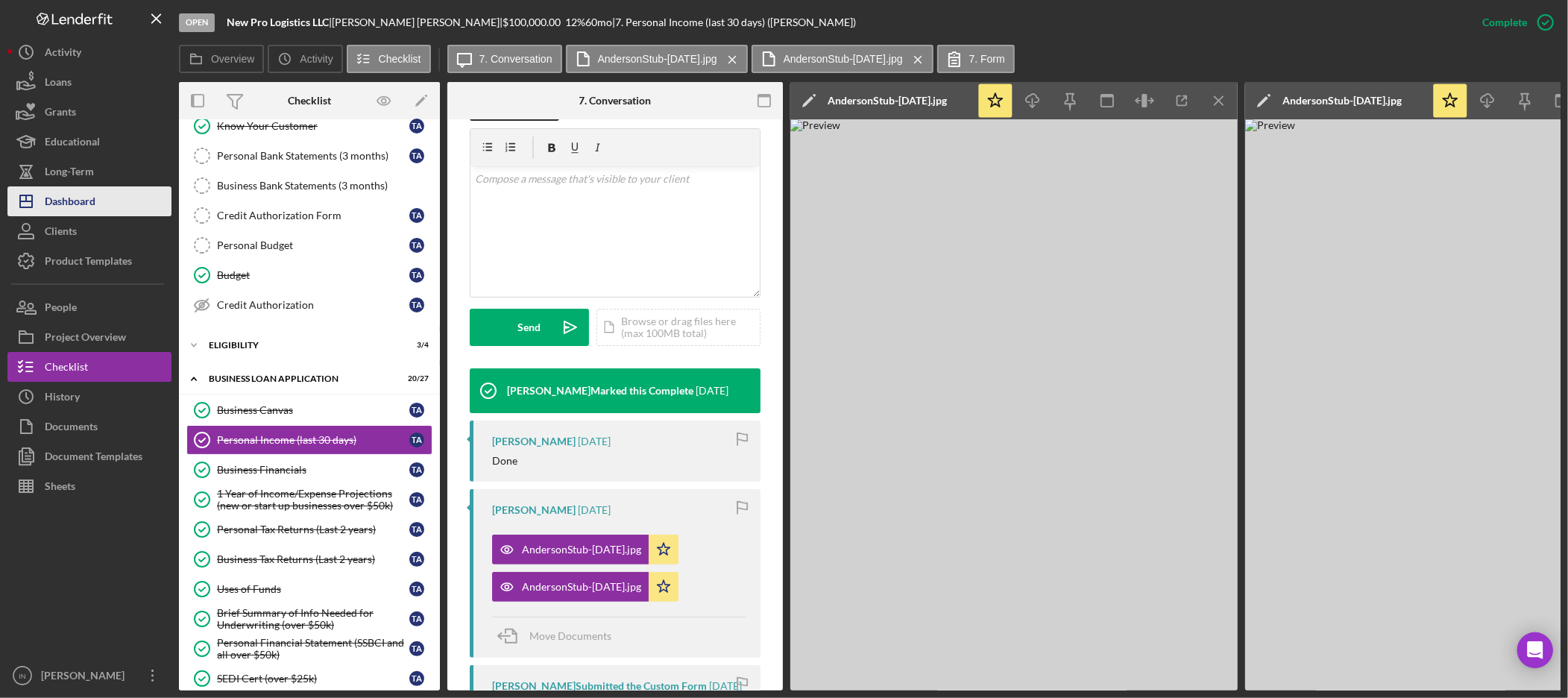
click at [84, 197] on div "Dashboard" at bounding box center [70, 203] width 50 height 34
